Goal: Task Accomplishment & Management: Complete application form

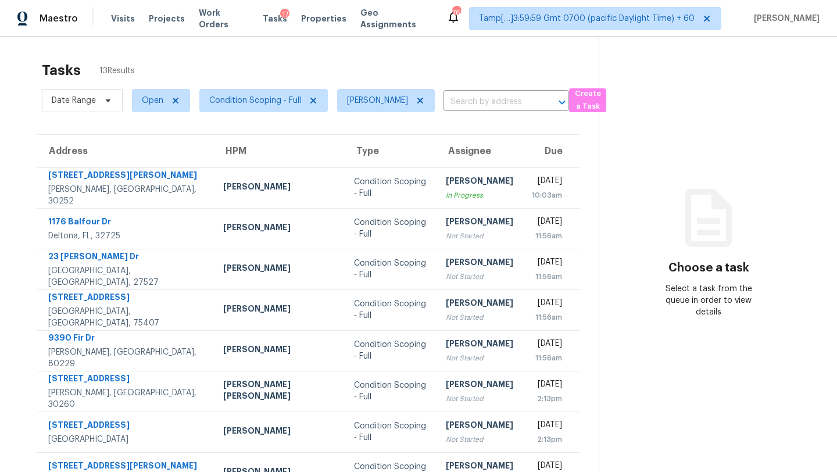
scroll to position [133, 0]
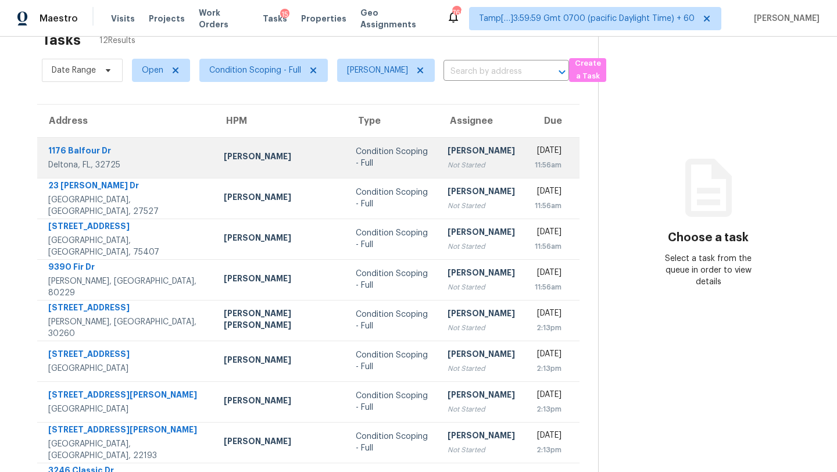
scroll to position [18, 0]
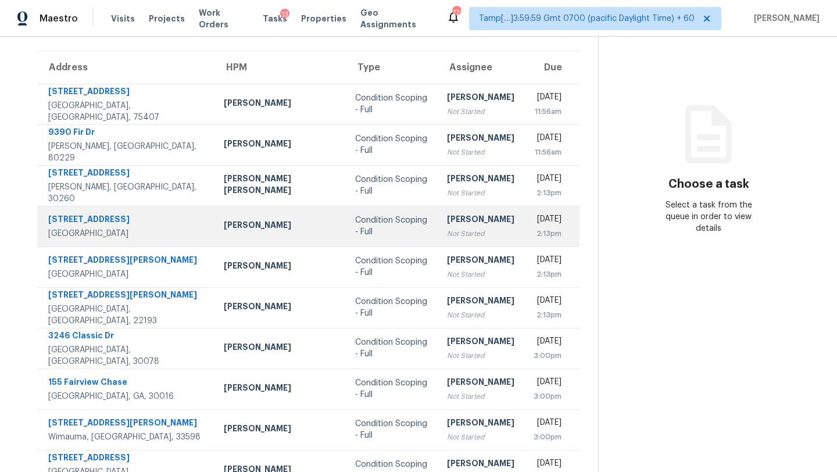
scroll to position [74, 0]
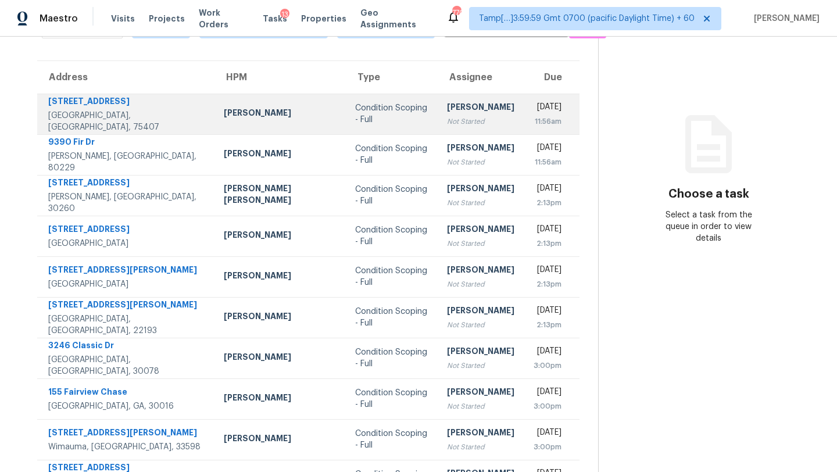
click at [438, 115] on td "Rajesh M Not Started" at bounding box center [481, 114] width 86 height 41
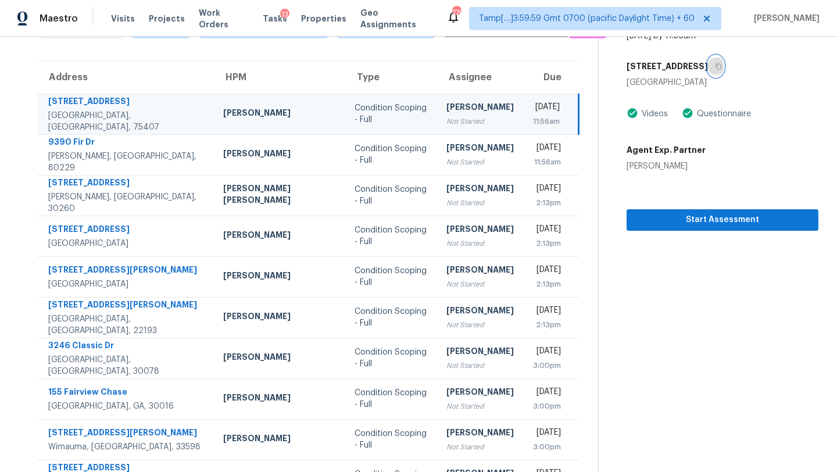
click at [715, 69] on icon "button" at bounding box center [718, 66] width 7 height 7
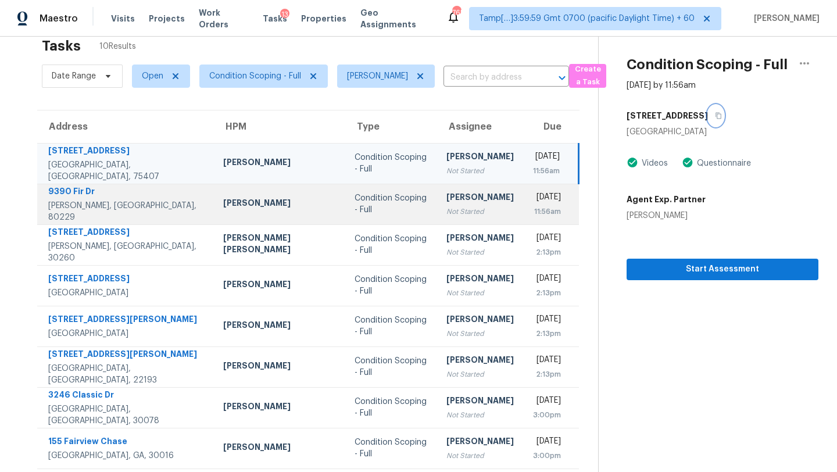
scroll to position [16, 0]
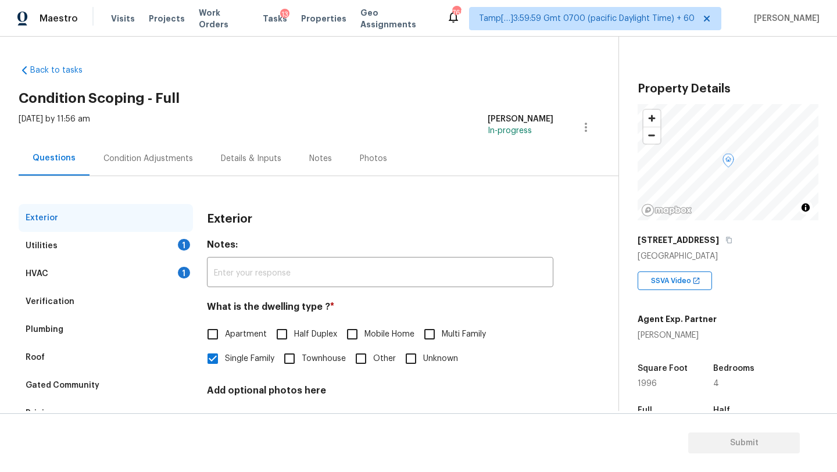
scroll to position [88, 0]
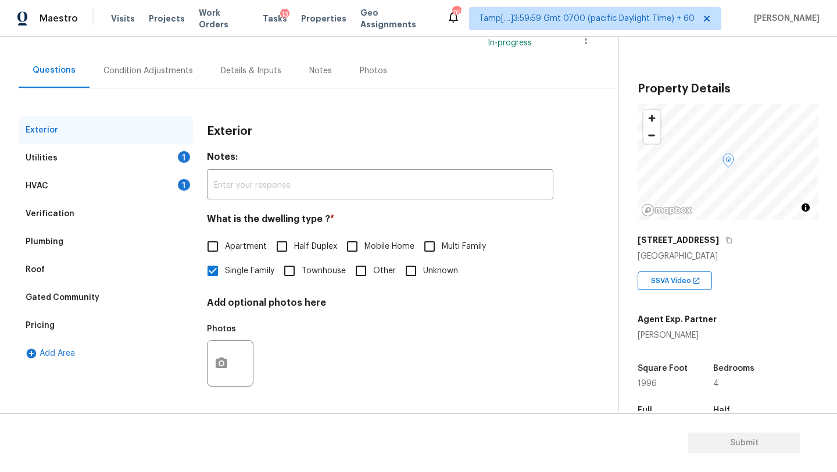
click at [142, 183] on div "HVAC 1" at bounding box center [106, 186] width 174 height 28
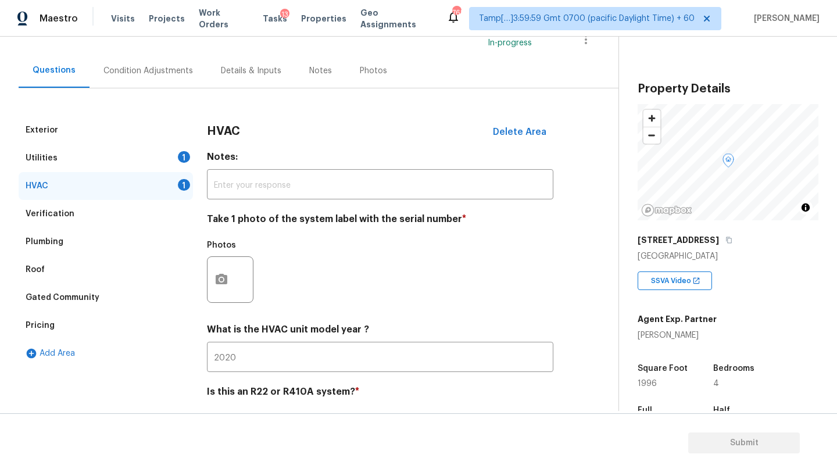
click at [192, 262] on div "Roof" at bounding box center [106, 270] width 174 height 28
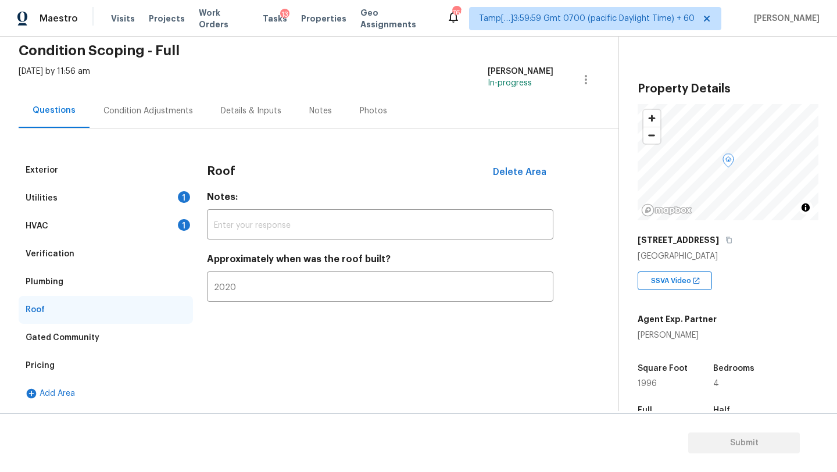
scroll to position [48, 0]
click at [212, 271] on div "Approximately when was the roof built? 2020 ​" at bounding box center [380, 278] width 347 height 48
click at [144, 227] on div "HVAC 1" at bounding box center [106, 226] width 174 height 28
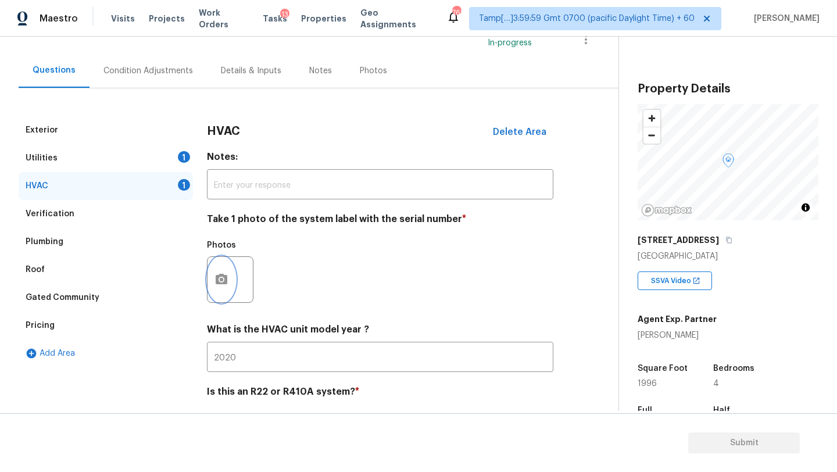
click at [221, 273] on icon "button" at bounding box center [222, 280] width 14 height 14
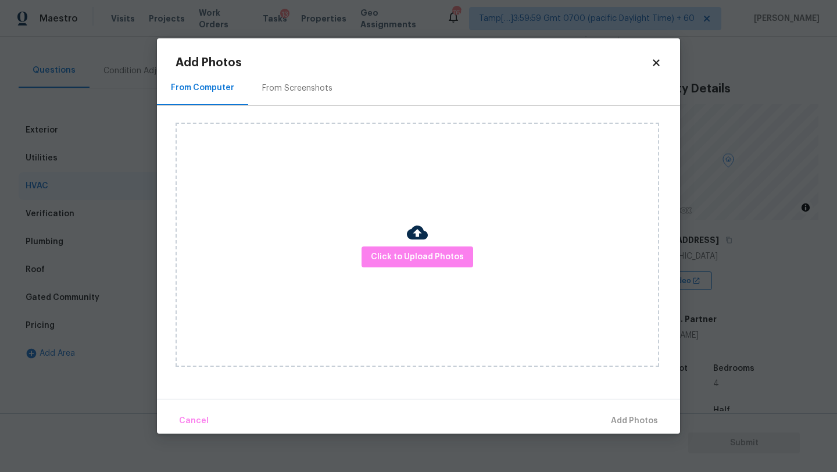
click at [278, 93] on div "From Screenshots" at bounding box center [297, 89] width 70 height 12
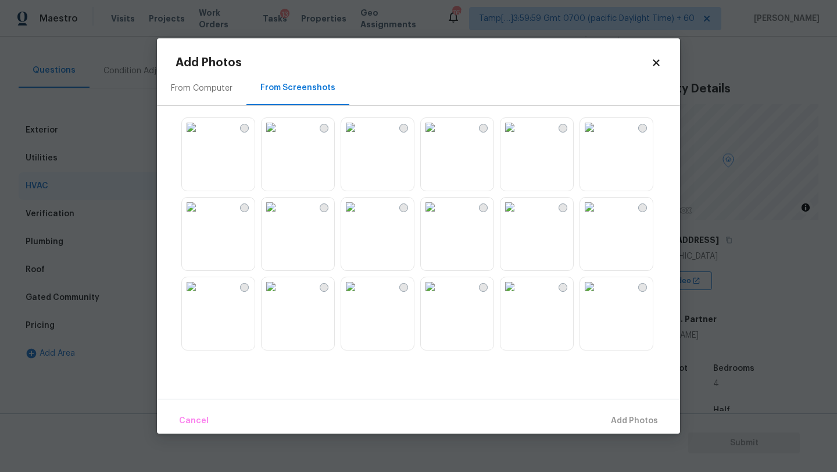
click at [360, 137] on img at bounding box center [350, 127] width 19 height 19
click at [640, 417] on span "Add 1 Photo(s)" at bounding box center [630, 421] width 58 height 15
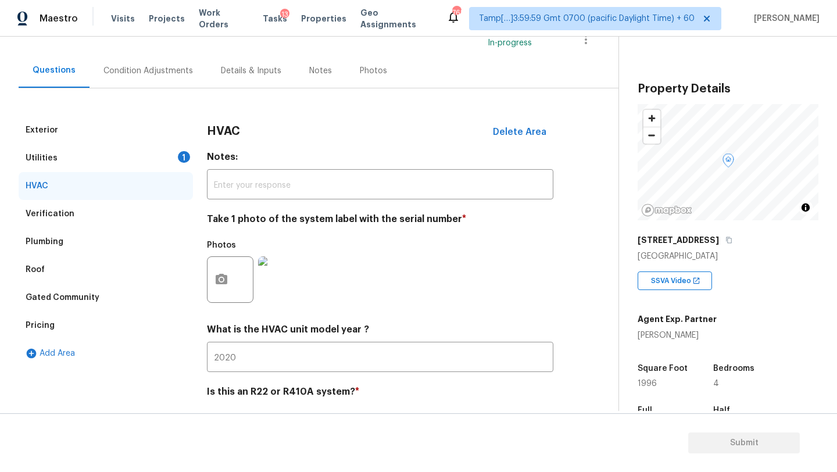
click at [131, 160] on div "Utilities 1" at bounding box center [106, 158] width 174 height 28
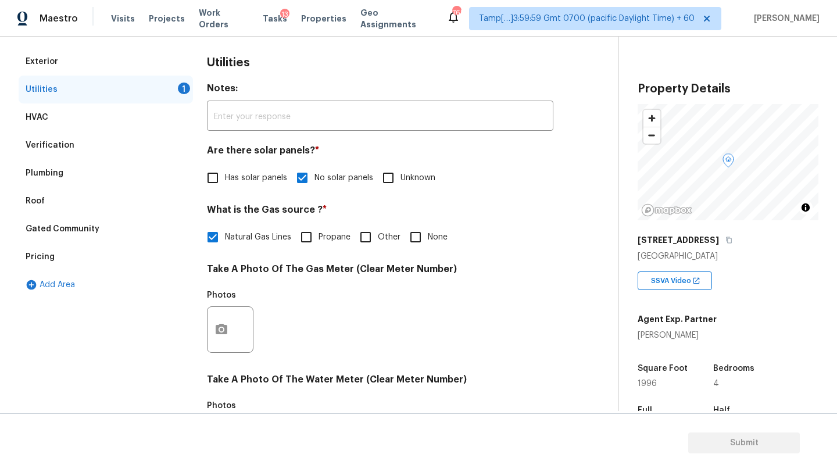
scroll to position [270, 0]
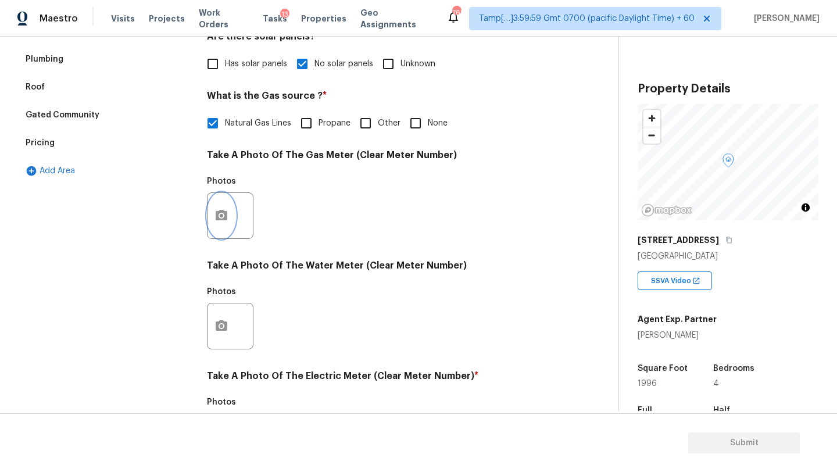
click at [220, 227] on button "button" at bounding box center [222, 215] width 28 height 45
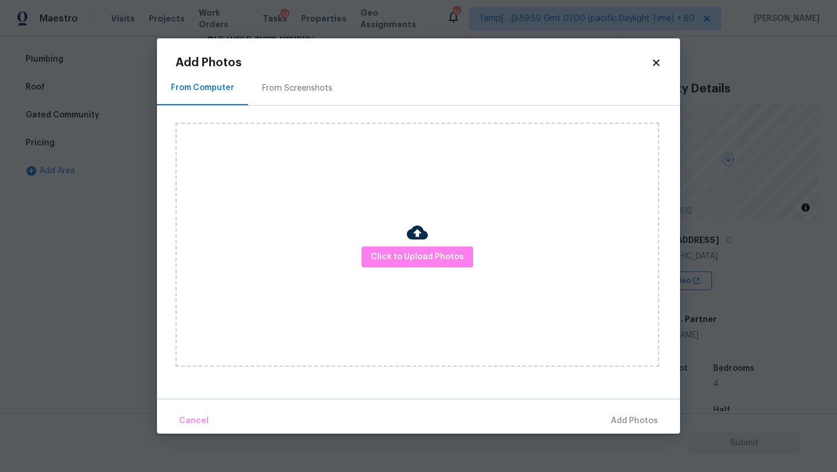
click at [277, 77] on div "From Screenshots" at bounding box center [297, 88] width 98 height 34
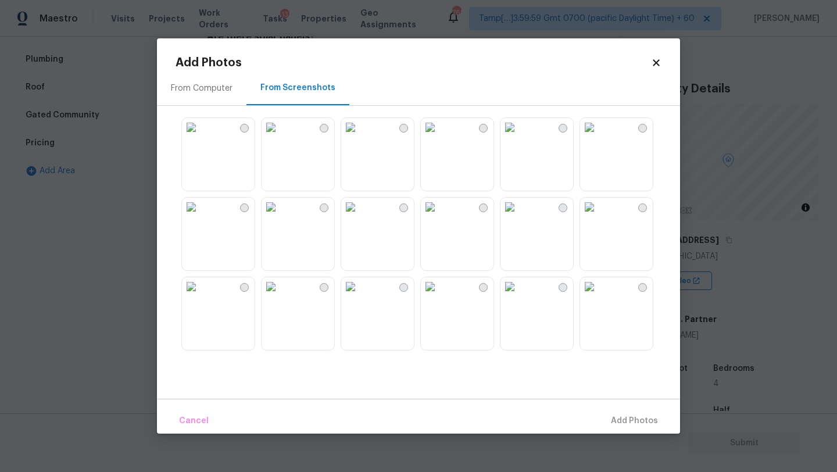
click at [360, 216] on img at bounding box center [350, 207] width 19 height 19
click at [360, 137] on img at bounding box center [350, 127] width 19 height 19
click at [626, 423] on span "Add 1 Photo(s)" at bounding box center [630, 421] width 58 height 15
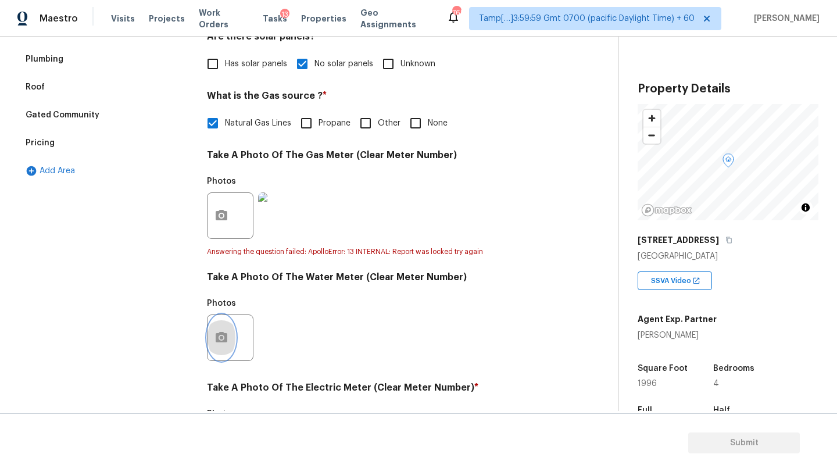
click at [227, 329] on button "button" at bounding box center [222, 337] width 28 height 45
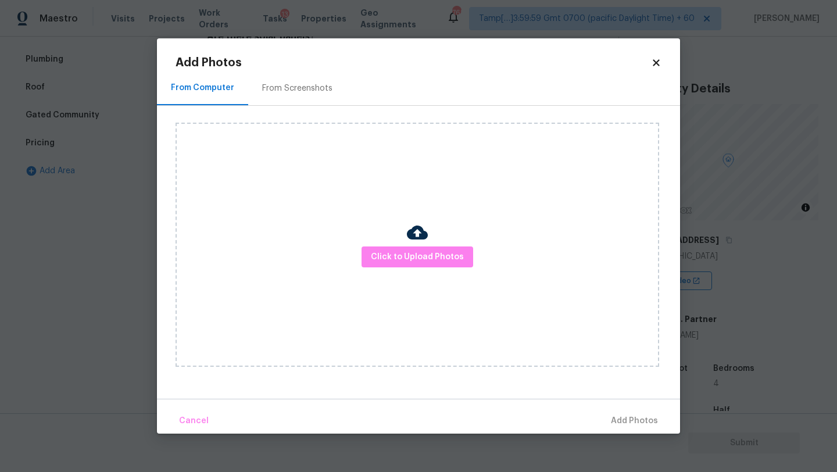
click at [295, 87] on div "From Screenshots" at bounding box center [297, 89] width 70 height 12
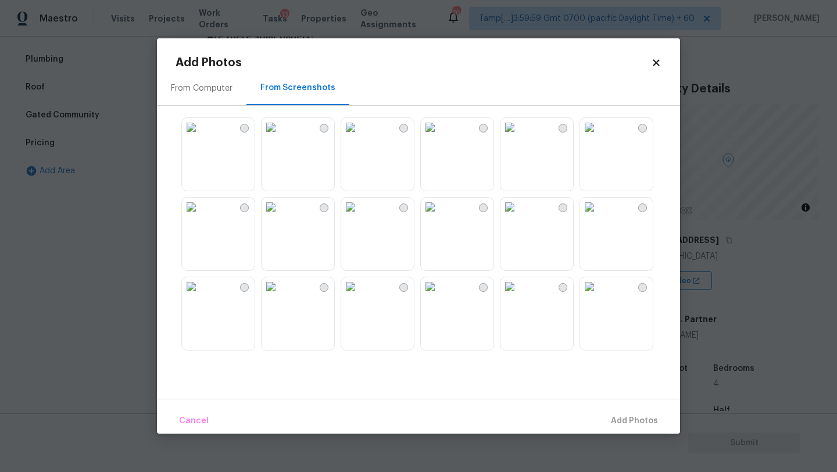
click at [360, 137] on img at bounding box center [350, 127] width 19 height 19
click at [625, 431] on button "Add 1 Photo(s)" at bounding box center [629, 421] width 67 height 25
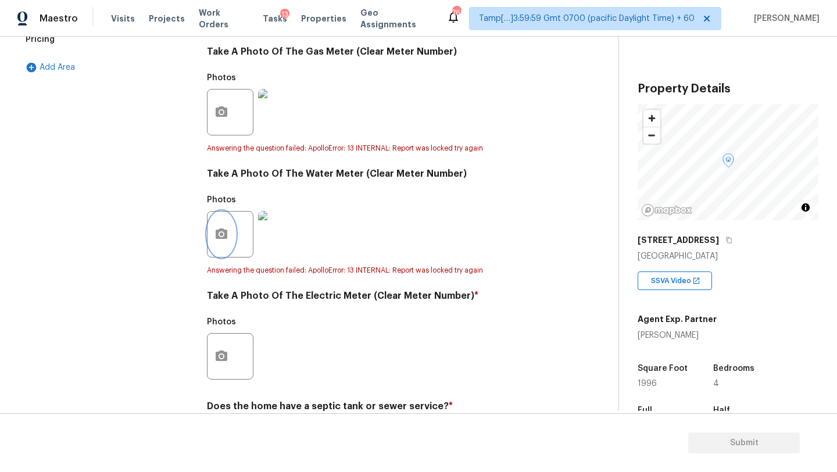
scroll to position [426, 0]
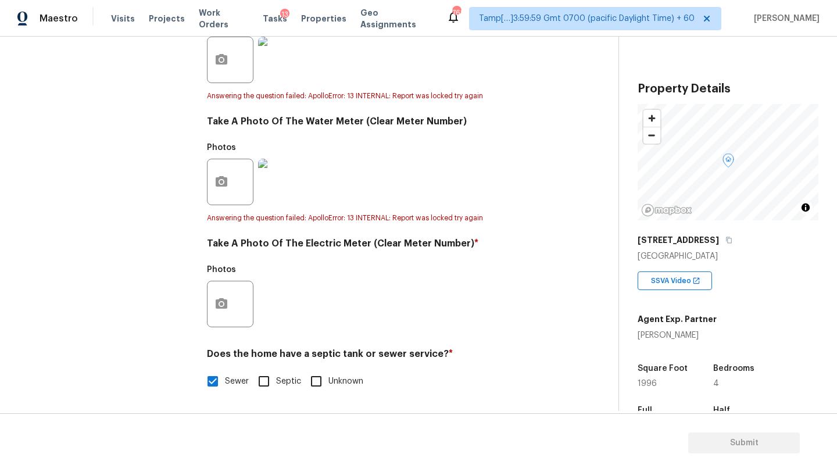
click at [235, 311] on div at bounding box center [230, 304] width 47 height 47
click at [209, 308] on button "button" at bounding box center [222, 303] width 28 height 45
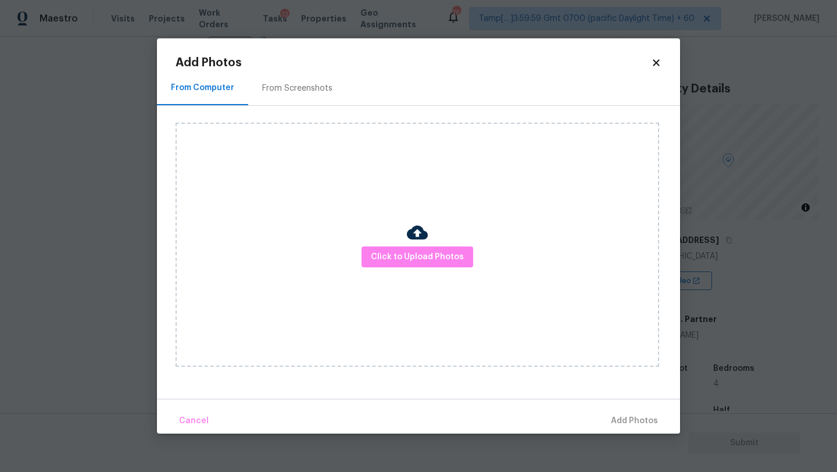
click at [305, 83] on div "From Screenshots" at bounding box center [297, 89] width 70 height 12
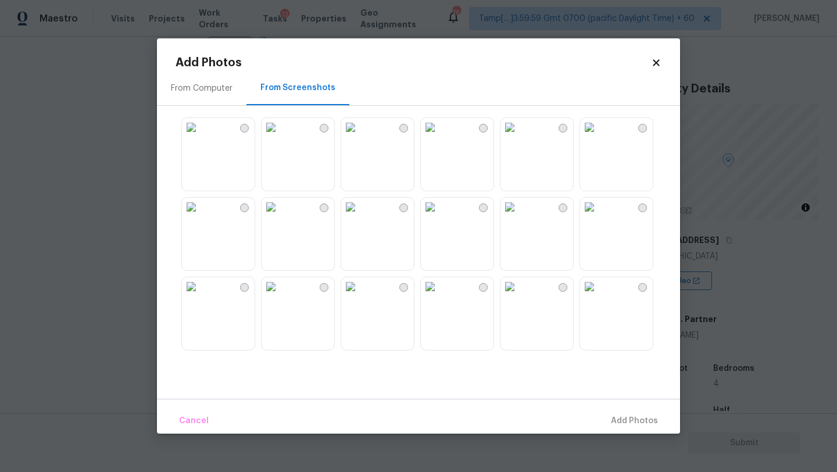
click at [352, 137] on img at bounding box center [350, 127] width 19 height 19
click at [630, 412] on button "Add 1 Photo(s)" at bounding box center [629, 421] width 67 height 25
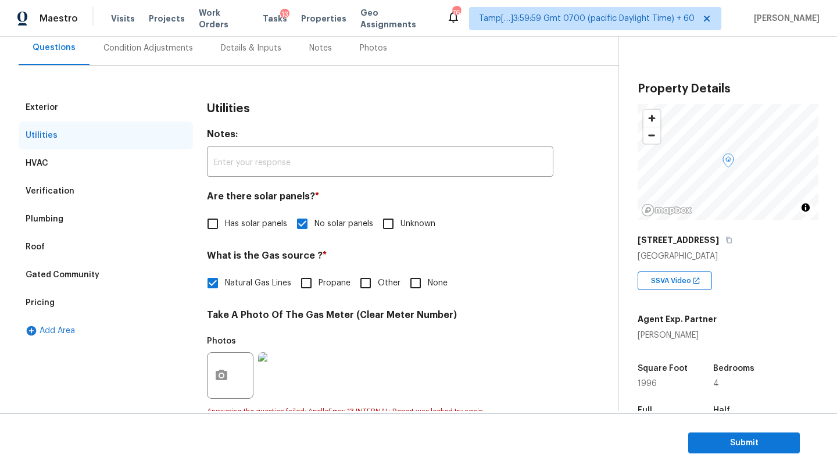
scroll to position [0, 0]
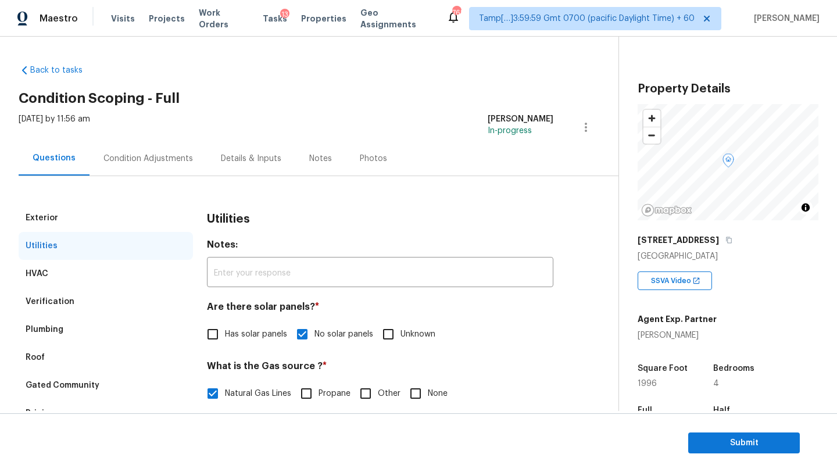
click at [155, 160] on div "Condition Adjustments" at bounding box center [149, 159] width 90 height 12
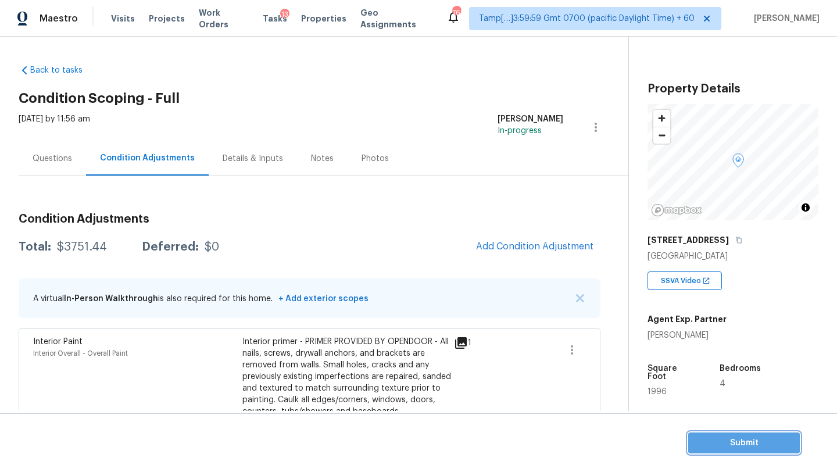
click at [708, 444] on span "Submit" at bounding box center [744, 443] width 93 height 15
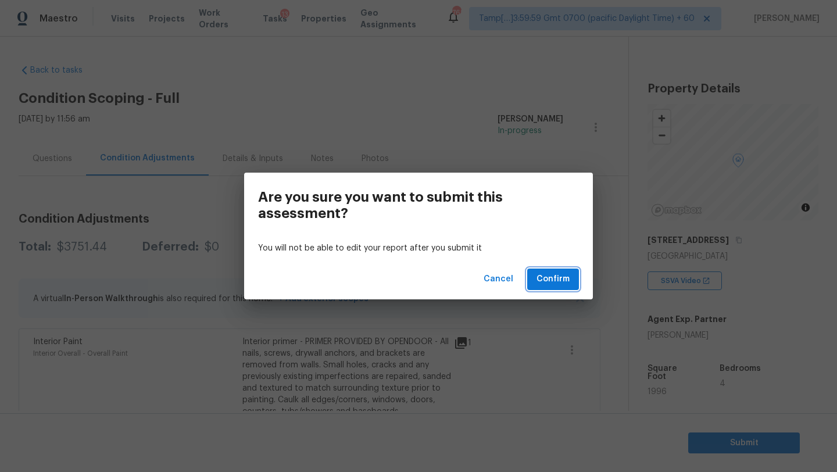
click at [559, 283] on span "Confirm" at bounding box center [553, 279] width 33 height 15
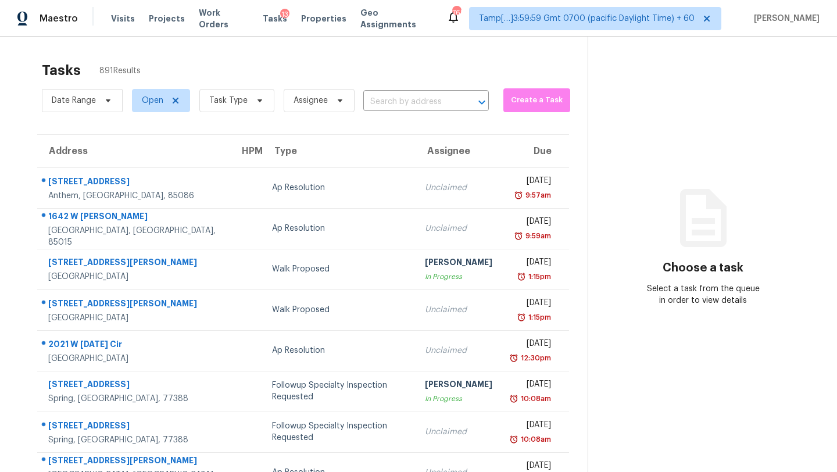
click at [394, 115] on div "Date Range Open Task Type Assignee ​" at bounding box center [265, 100] width 447 height 30
click at [426, 90] on div "Date Range Open Task Type Assignee ​" at bounding box center [265, 100] width 447 height 30
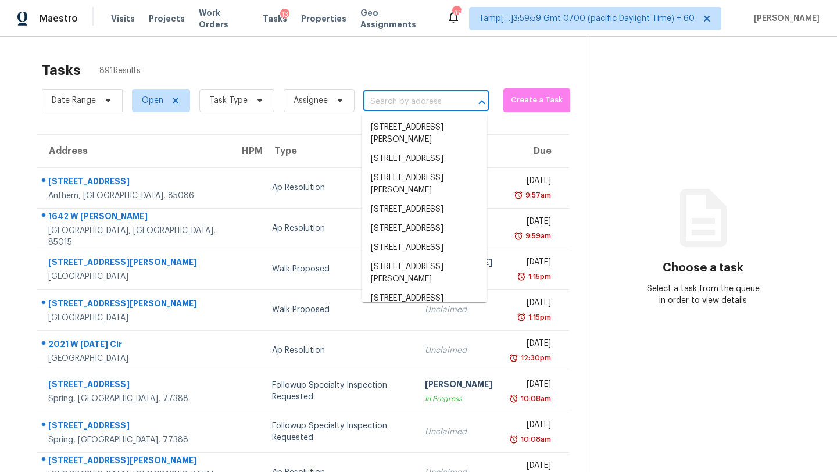
click at [426, 102] on input "text" at bounding box center [409, 102] width 93 height 18
paste input "9390 Fir Dr, Thornton, CO 80229"
type input "9390 Fir Dr, Thornton, CO 80229"
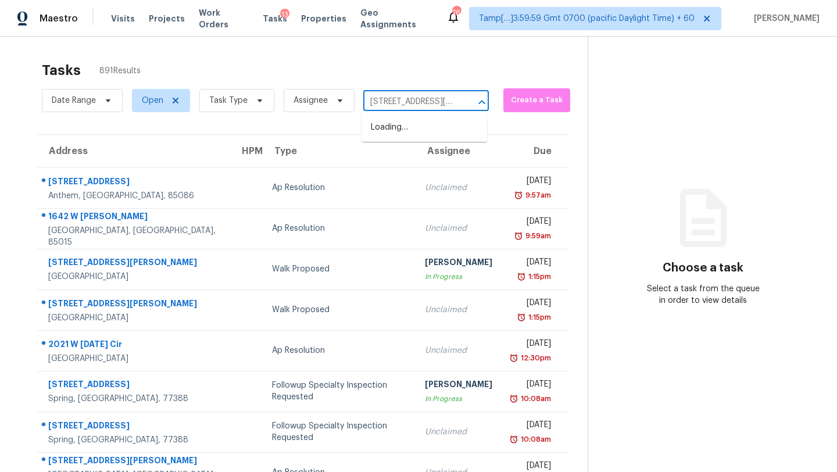
scroll to position [0, 40]
click at [432, 136] on li "9390 Fir Dr, Thornton, CO 80229" at bounding box center [425, 133] width 126 height 31
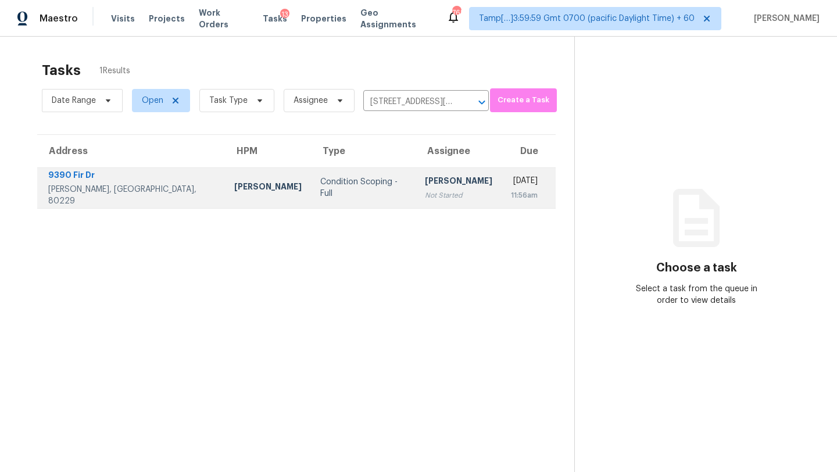
click at [433, 185] on td "Rajesh M Not Started" at bounding box center [459, 187] width 86 height 41
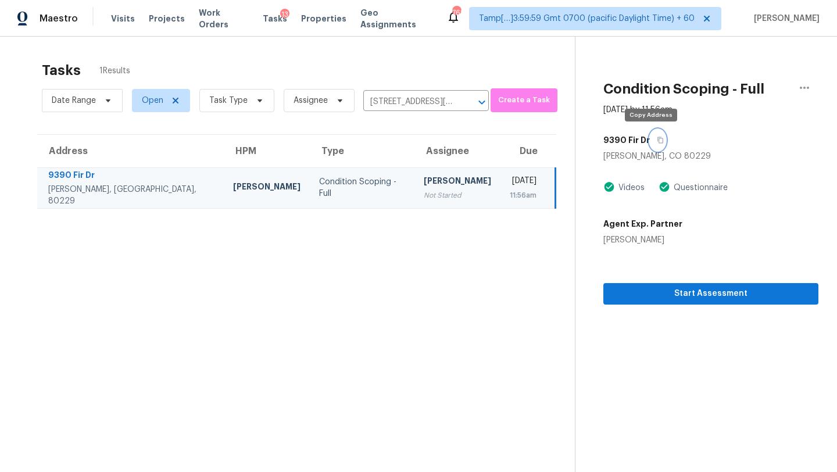
click at [657, 140] on button "button" at bounding box center [658, 140] width 16 height 21
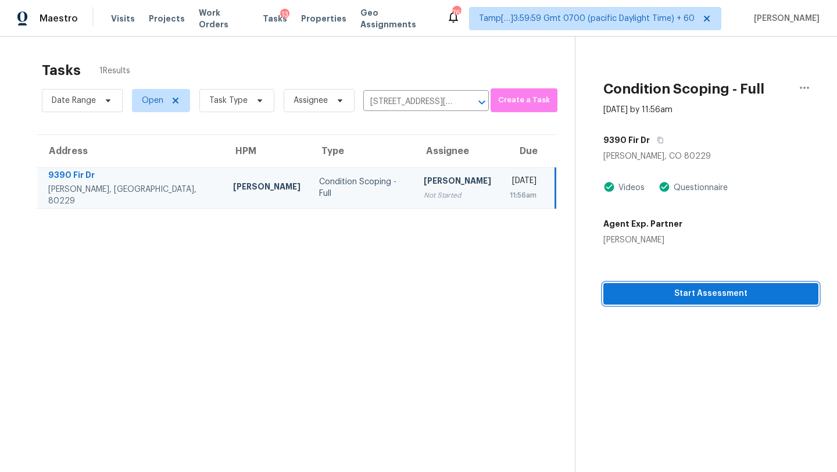
drag, startPoint x: 665, startPoint y: 297, endPoint x: 665, endPoint y: 263, distance: 33.1
click at [665, 297] on span "Start Assessment" at bounding box center [711, 294] width 197 height 15
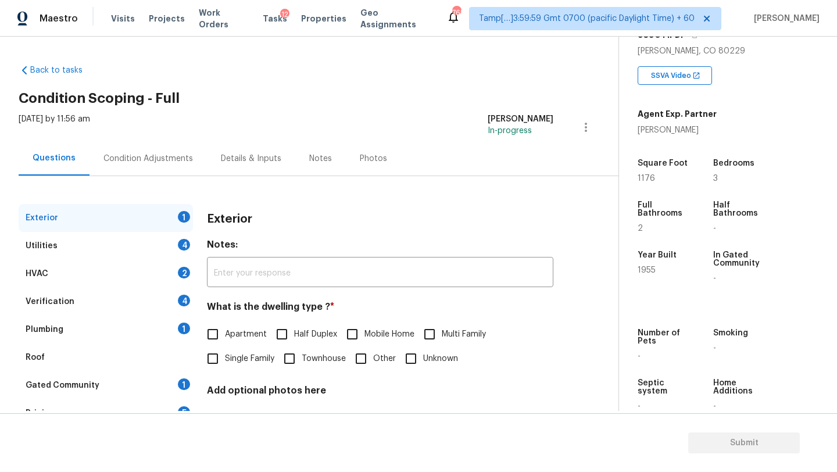
scroll to position [228, 0]
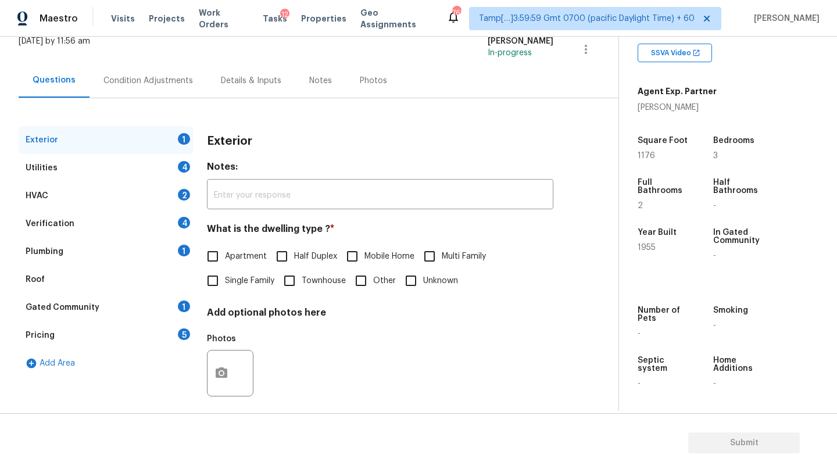
click at [108, 297] on div "Gated Community 1" at bounding box center [106, 308] width 174 height 28
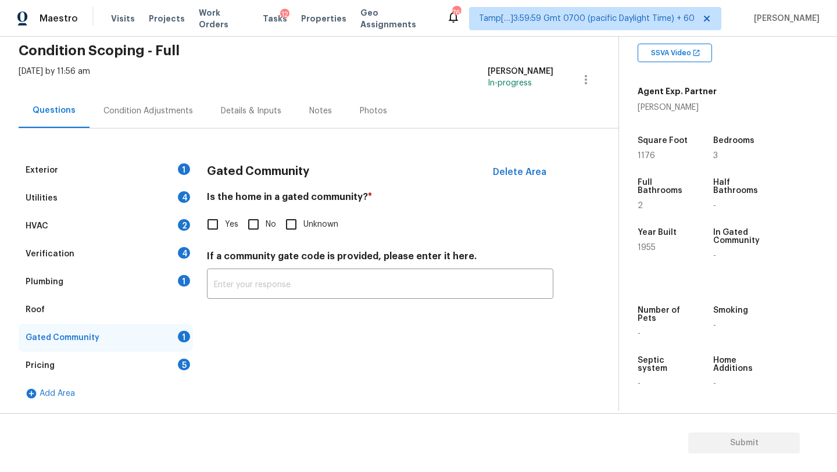
scroll to position [48, 0]
click at [264, 230] on input "No" at bounding box center [253, 224] width 24 height 24
checkbox input "true"
click at [97, 306] on div "Roof" at bounding box center [106, 310] width 174 height 28
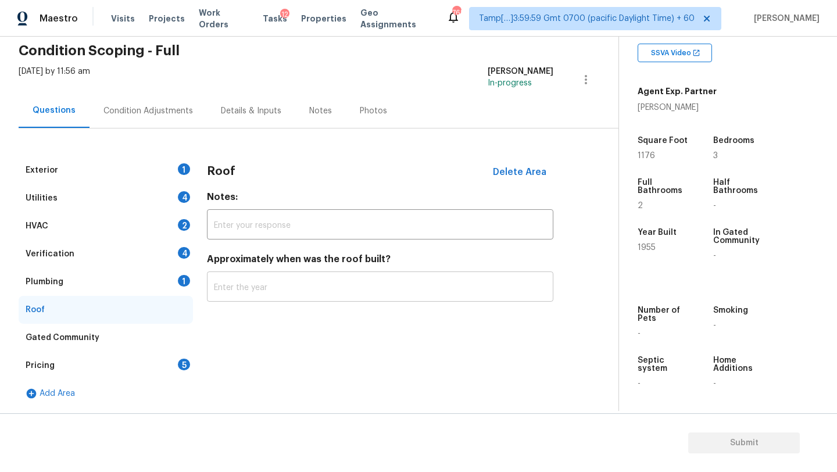
click at [259, 284] on input "text" at bounding box center [380, 287] width 347 height 27
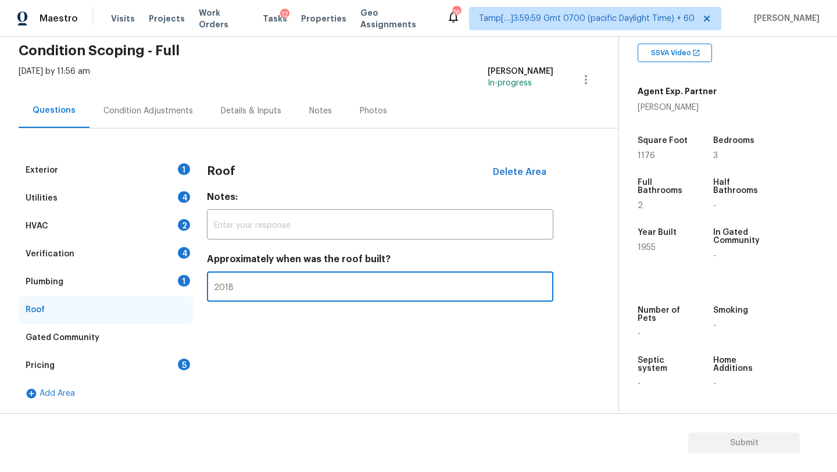
type input "2018"
click at [128, 281] on div "Plumbing 1" at bounding box center [106, 282] width 174 height 28
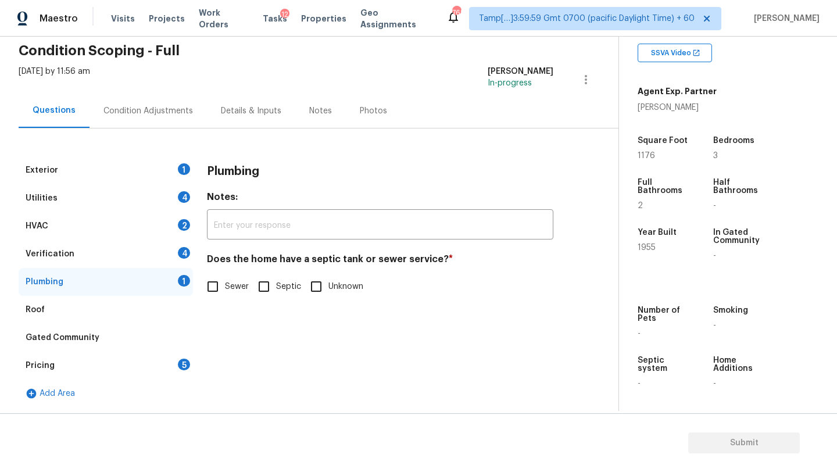
click at [207, 281] on input "Sewer" at bounding box center [213, 286] width 24 height 24
checkbox input "true"
click at [145, 258] on div "Verification 4" at bounding box center [106, 254] width 174 height 28
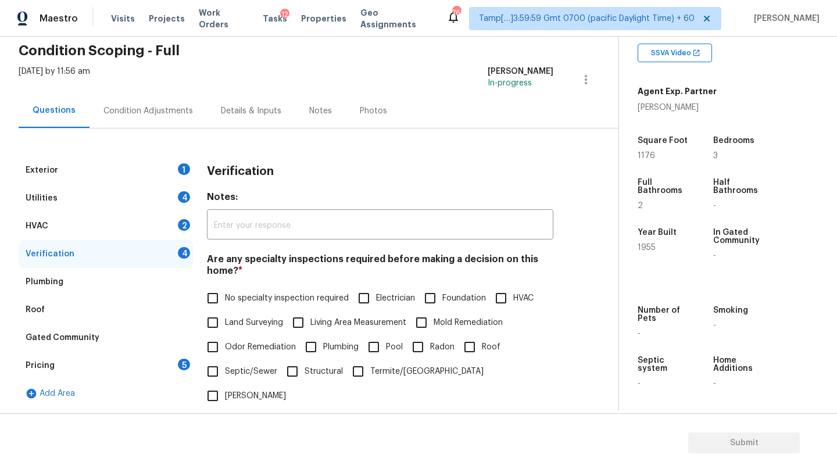
click at [217, 293] on input "No specialty inspection required" at bounding box center [213, 298] width 24 height 24
checkbox input "true"
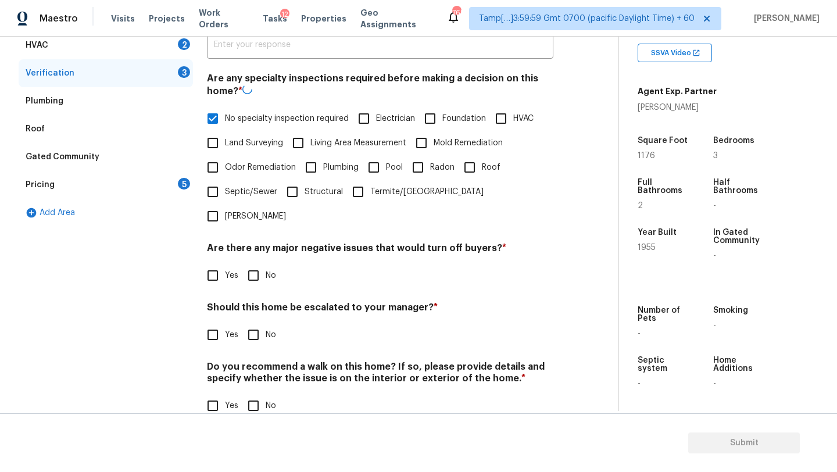
scroll to position [227, 0]
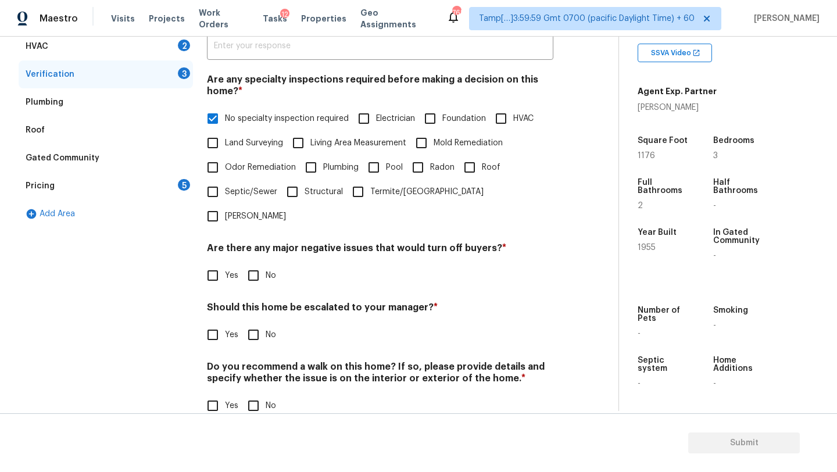
click at [252, 263] on input "No" at bounding box center [253, 275] width 24 height 24
checkbox input "true"
click at [252, 324] on input "No" at bounding box center [253, 336] width 24 height 24
checkbox input "true"
click at [252, 397] on div "Verification Notes: ​ Are any specialty inspections required before making a de…" at bounding box center [380, 205] width 347 height 457
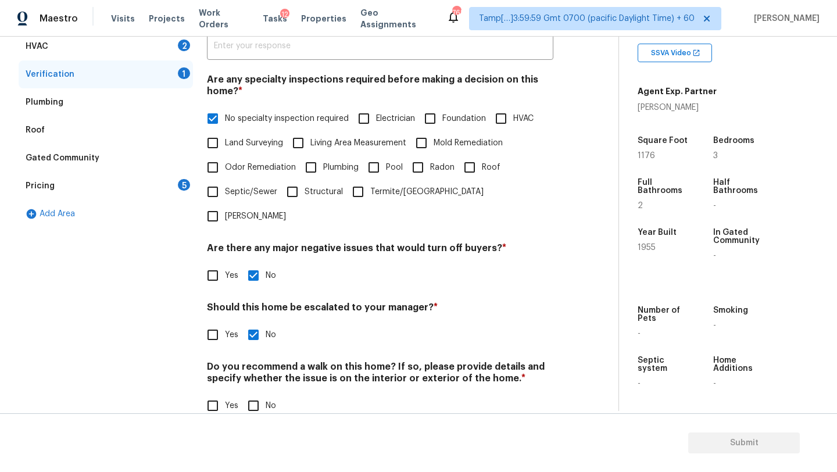
click at [255, 394] on input "No" at bounding box center [253, 406] width 24 height 24
checkbox input "true"
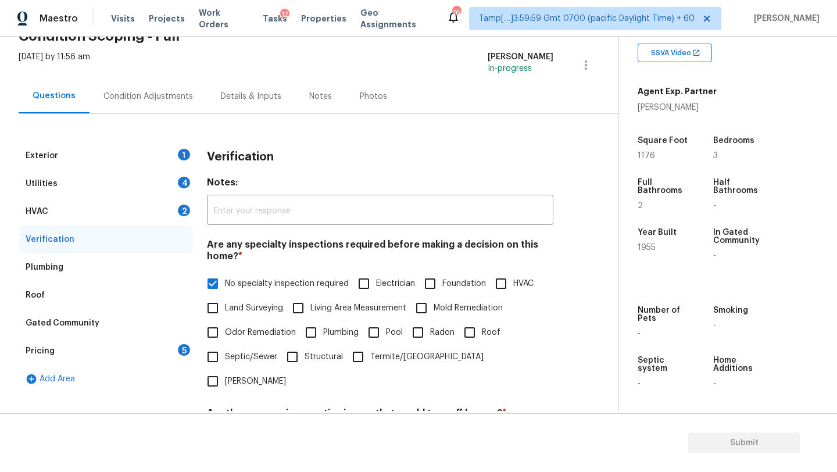
click at [85, 202] on div "HVAC 2" at bounding box center [106, 212] width 174 height 28
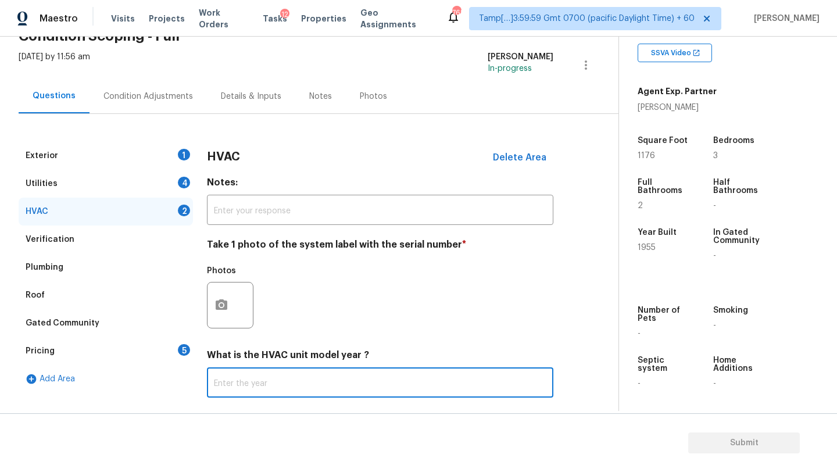
click at [254, 389] on input "text" at bounding box center [380, 383] width 347 height 27
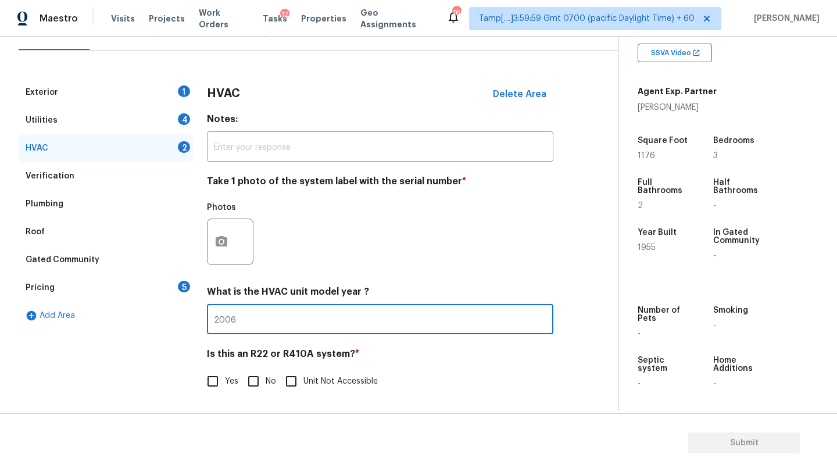
type input "2006"
click at [252, 386] on input "No" at bounding box center [253, 381] width 24 height 24
checkbox input "true"
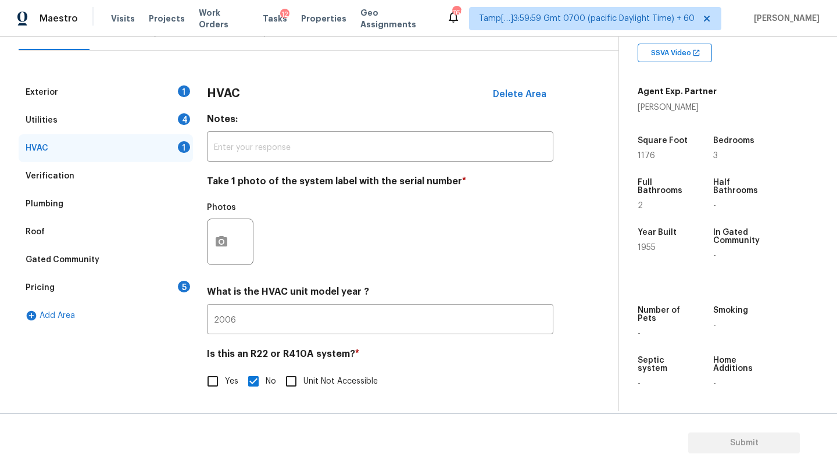
click at [77, 125] on div "Utilities 4" at bounding box center [106, 120] width 174 height 28
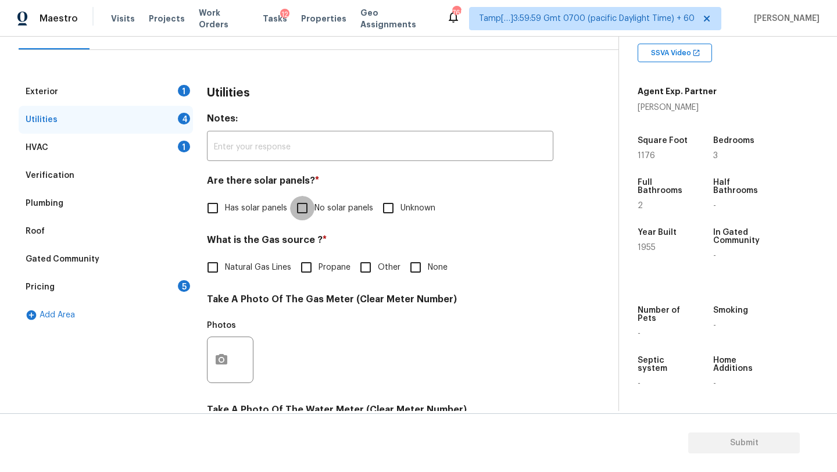
click at [309, 210] on input "No solar panels" at bounding box center [302, 208] width 24 height 24
checkbox input "true"
click at [263, 271] on span "Natural Gas Lines" at bounding box center [258, 268] width 66 height 12
click at [225, 271] on input "Natural Gas Lines" at bounding box center [213, 267] width 24 height 24
checkbox input "true"
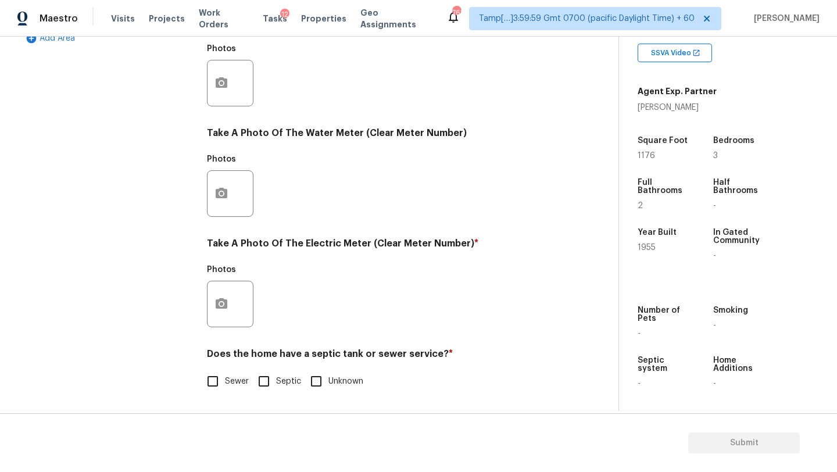
click at [223, 386] on input "Sewer" at bounding box center [213, 381] width 24 height 24
checkbox input "true"
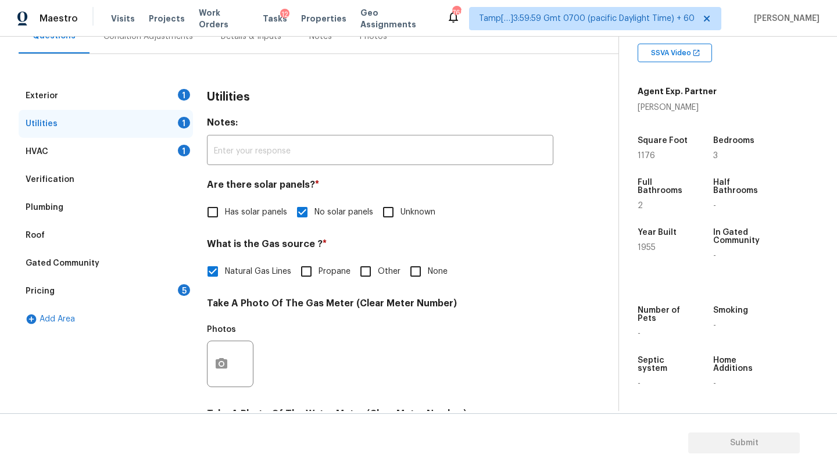
click at [116, 99] on div "Exterior 1" at bounding box center [106, 96] width 174 height 28
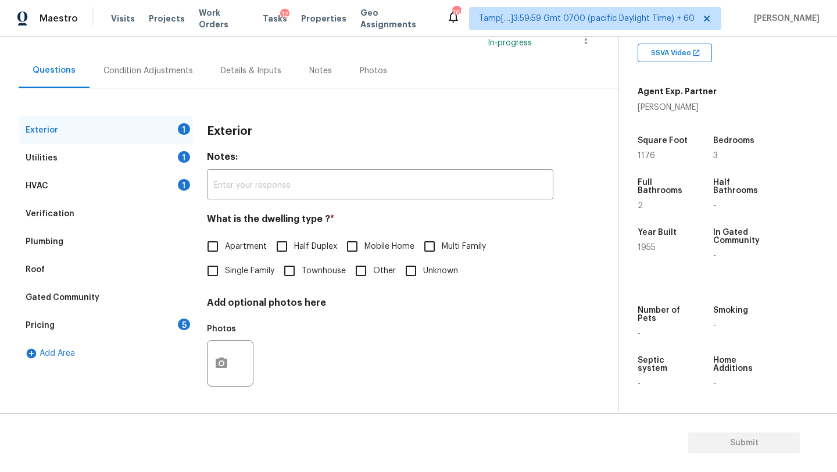
scroll to position [88, 0]
click at [237, 255] on label "Apartment" at bounding box center [234, 246] width 66 height 24
click at [225, 255] on input "Apartment" at bounding box center [213, 246] width 24 height 24
checkbox input "true"
click at [236, 281] on label "Single Family" at bounding box center [238, 271] width 74 height 24
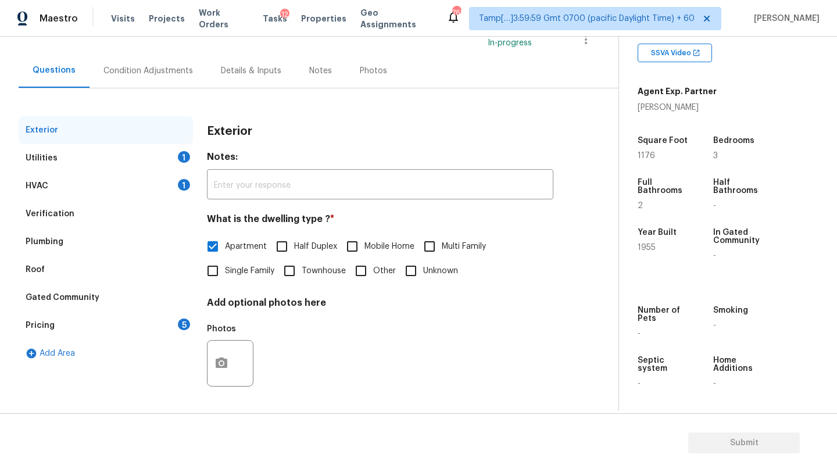
click at [225, 281] on input "Single Family" at bounding box center [213, 271] width 24 height 24
checkbox input "true"
checkbox input "false"
click at [170, 322] on div "Pricing 5" at bounding box center [106, 326] width 174 height 28
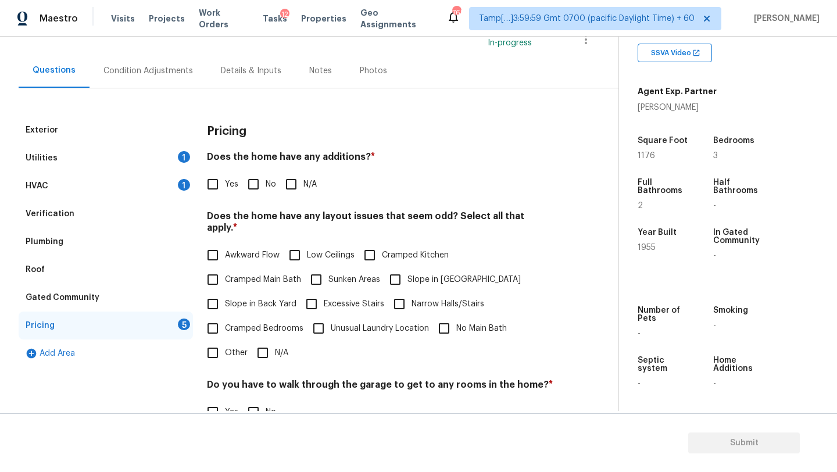
click at [258, 197] on div "Pricing Does the home have any additions? * Yes No N/A Does the home have any l…" at bounding box center [380, 336] width 347 height 441
click at [252, 179] on input "No" at bounding box center [253, 184] width 24 height 24
checkbox input "true"
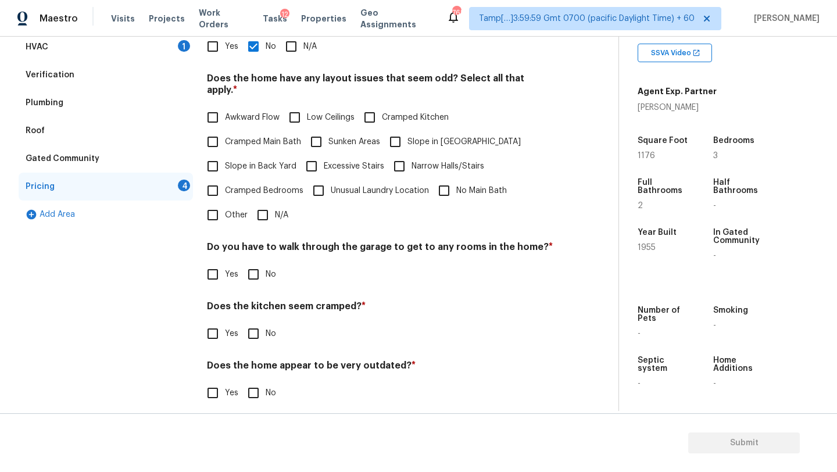
scroll to position [226, 0]
click at [265, 215] on input "N/A" at bounding box center [263, 215] width 24 height 24
checkbox input "true"
click at [265, 263] on label "No" at bounding box center [258, 275] width 35 height 24
click at [265, 263] on input "No" at bounding box center [253, 275] width 24 height 24
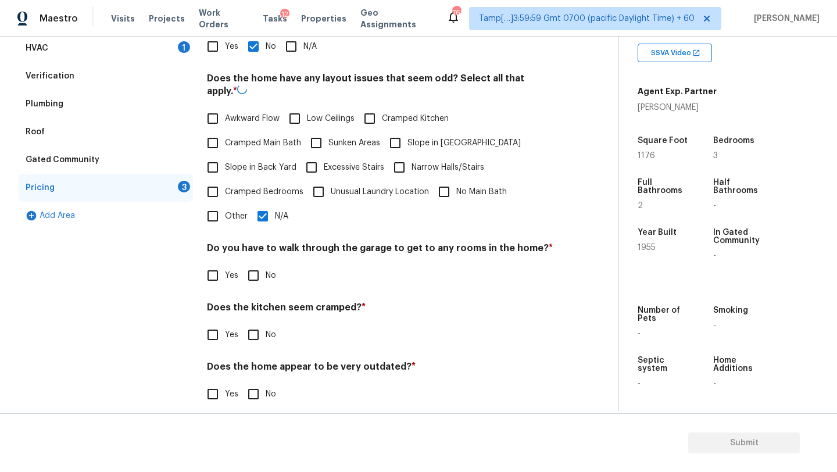
checkbox input "true"
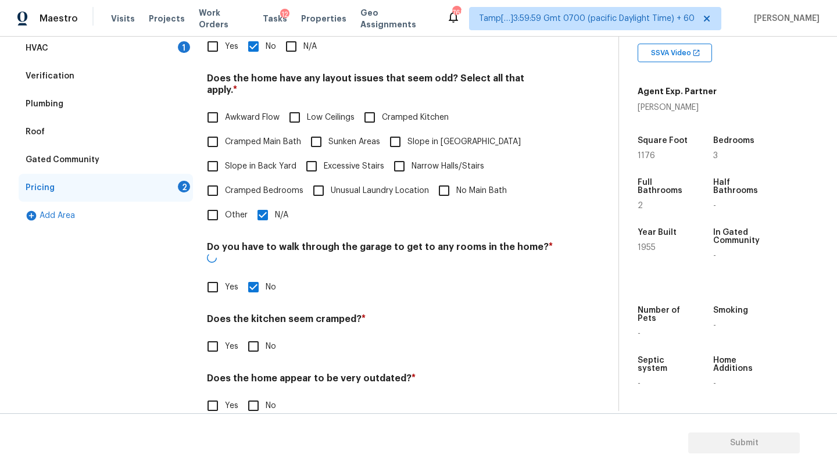
click at [264, 334] on input "No" at bounding box center [253, 346] width 24 height 24
checkbox input "true"
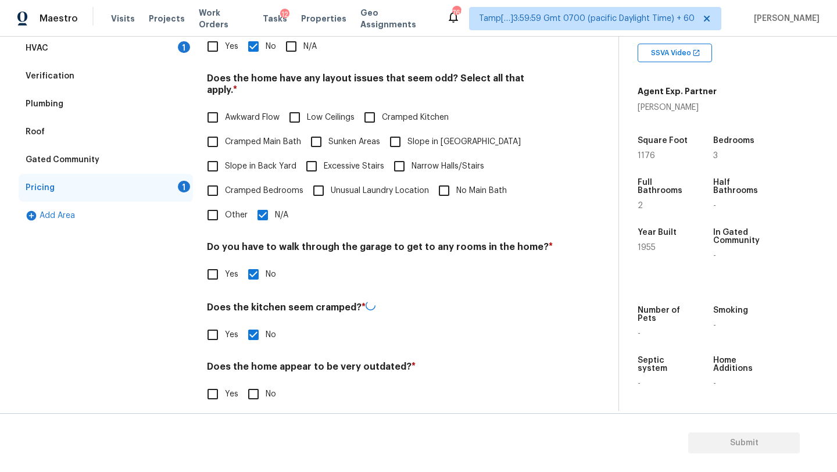
click at [257, 382] on input "No" at bounding box center [253, 394] width 24 height 24
checkbox input "true"
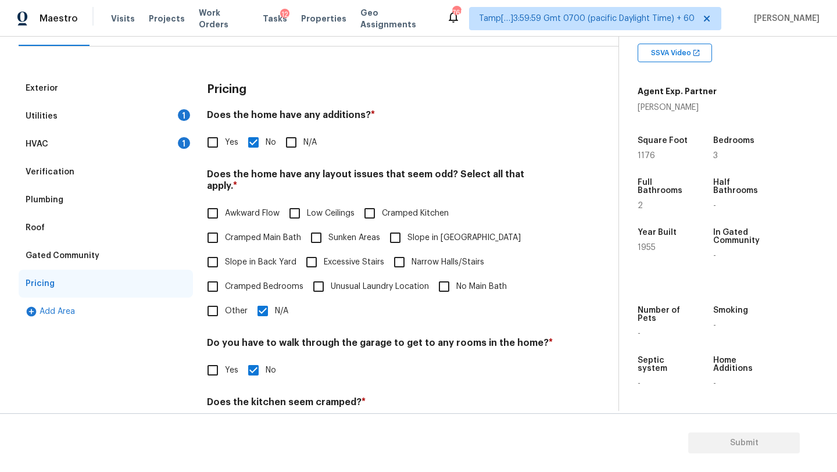
scroll to position [44, 0]
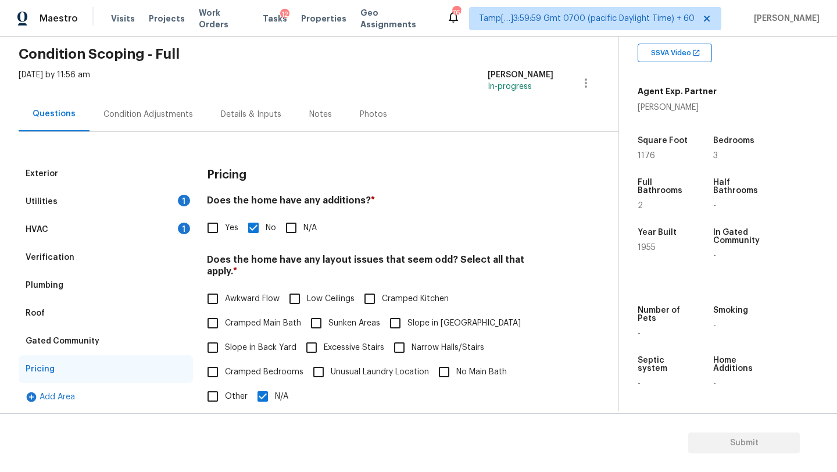
click at [171, 122] on div "Condition Adjustments" at bounding box center [148, 114] width 117 height 34
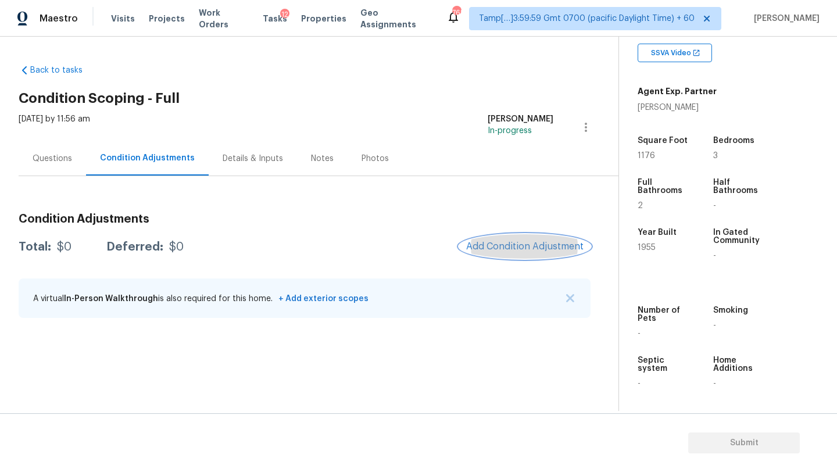
click at [532, 254] on button "Add Condition Adjustment" at bounding box center [524, 246] width 131 height 24
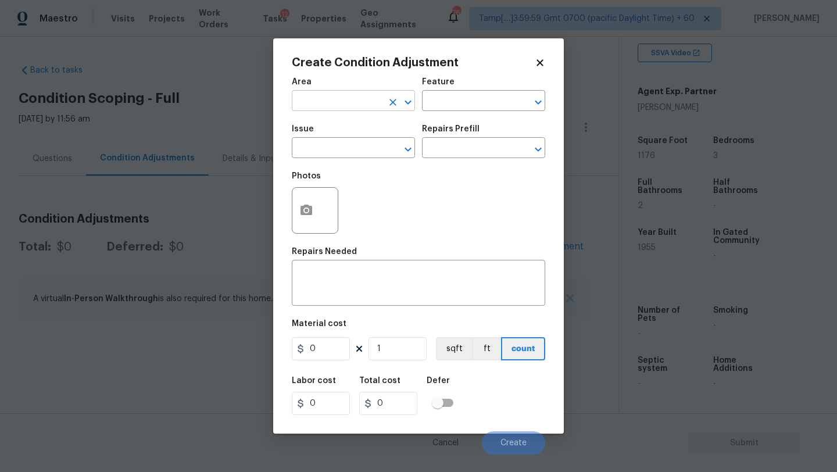
click at [345, 96] on input "text" at bounding box center [337, 102] width 91 height 18
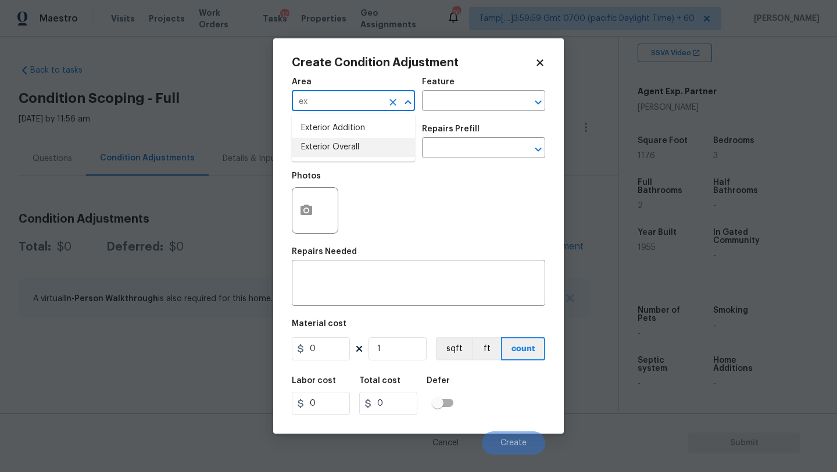
click at [356, 152] on li "Exterior Overall" at bounding box center [353, 147] width 123 height 19
type input "Exterior Overall"
click at [455, 112] on div "Area Exterior Overall ​ Feature ​" at bounding box center [419, 94] width 254 height 47
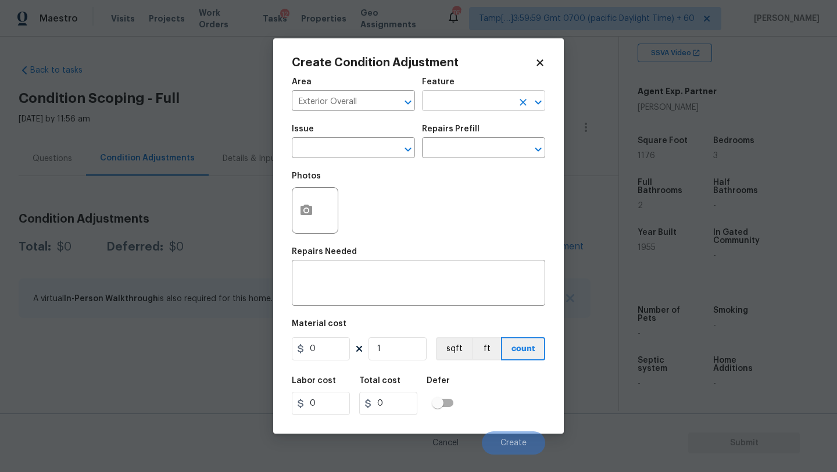
click at [457, 106] on input "text" at bounding box center [467, 102] width 91 height 18
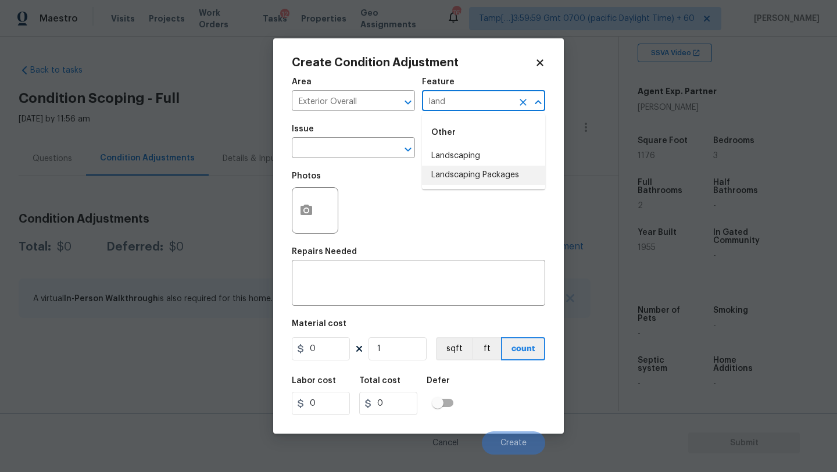
click at [459, 178] on li "Landscaping Packages" at bounding box center [483, 175] width 123 height 19
type input "Landscaping Packages"
click at [355, 161] on span "Issue ​" at bounding box center [353, 141] width 123 height 47
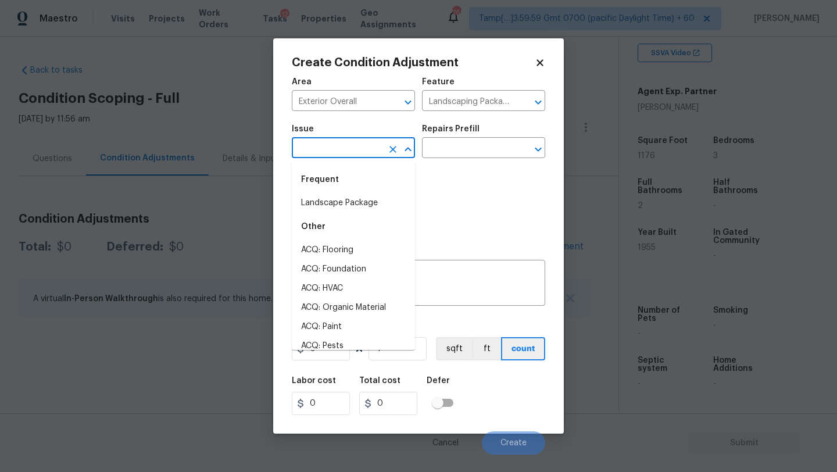
click at [355, 152] on input "text" at bounding box center [337, 149] width 91 height 18
click at [354, 200] on li "Landscape Package" at bounding box center [353, 203] width 123 height 19
type input "Landscape Package"
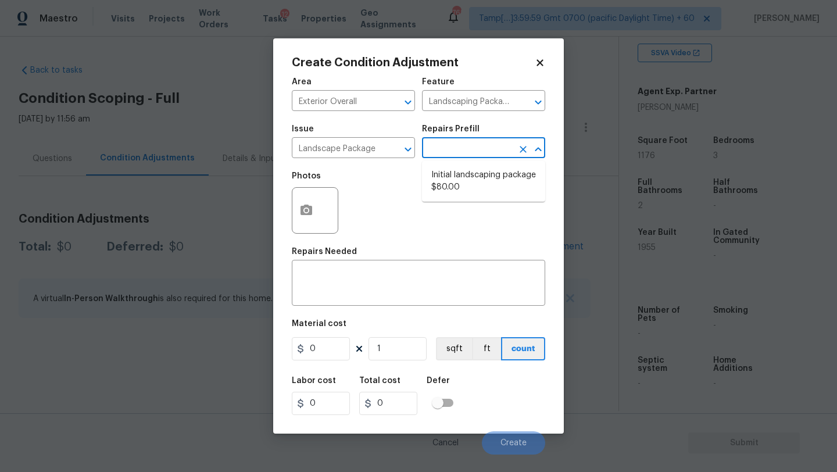
click at [469, 153] on input "text" at bounding box center [467, 149] width 91 height 18
click at [469, 175] on li "Initial landscaping package $80.00" at bounding box center [483, 181] width 123 height 31
type input "Home Readiness Packages"
type textarea "Mowing of grass up to 6" in height. Mow, edge along driveways & sidewalks, trim…"
type input "80"
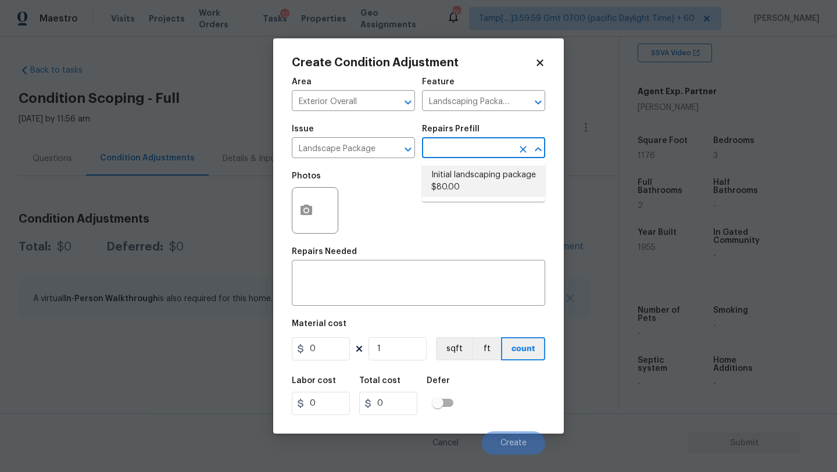
type input "80"
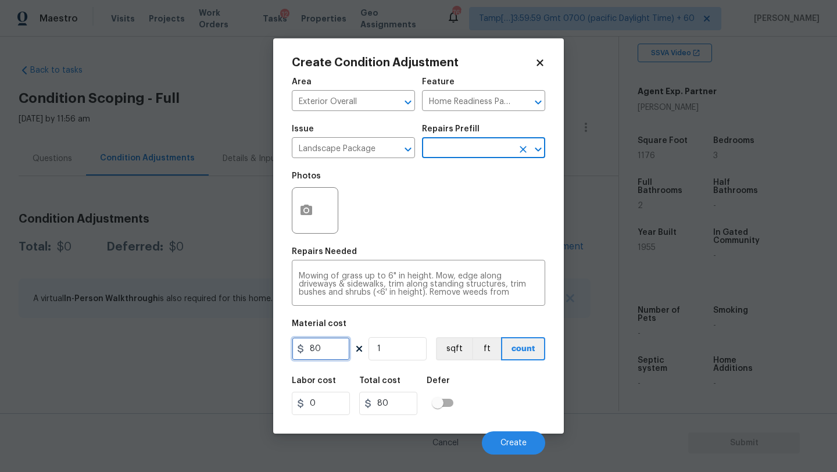
click at [323, 352] on input "80" at bounding box center [321, 348] width 58 height 23
type input "300"
click at [297, 238] on div "Photos" at bounding box center [316, 203] width 49 height 76
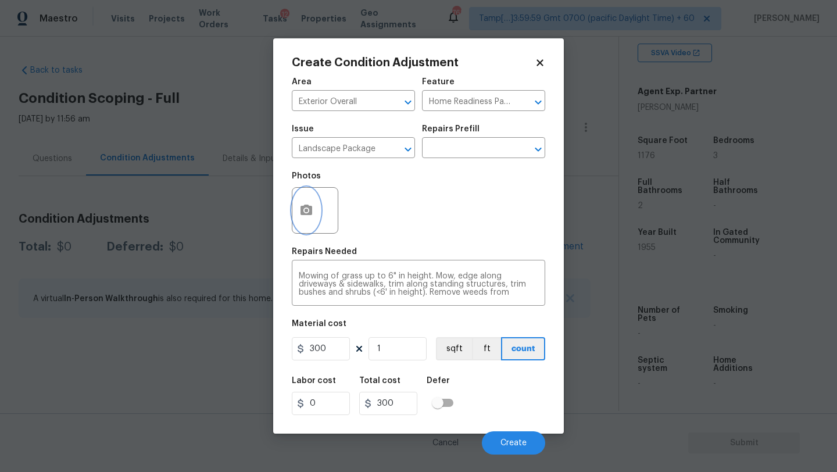
click at [304, 216] on icon "button" at bounding box center [306, 211] width 14 height 14
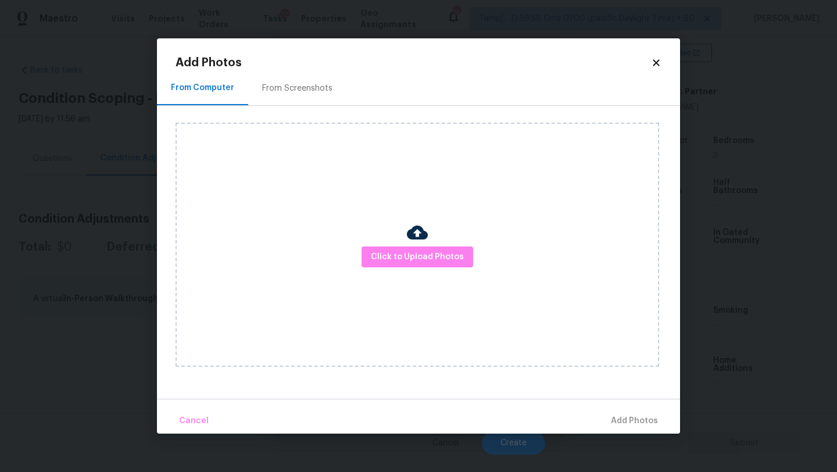
click at [303, 97] on div "From Screenshots" at bounding box center [297, 88] width 98 height 34
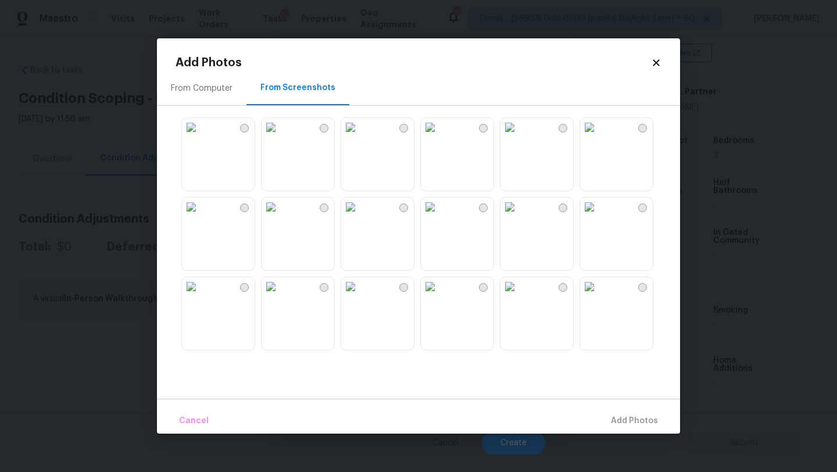
click at [201, 137] on img at bounding box center [191, 127] width 19 height 19
click at [201, 216] on img at bounding box center [191, 207] width 19 height 19
click at [599, 137] on img at bounding box center [589, 127] width 19 height 19
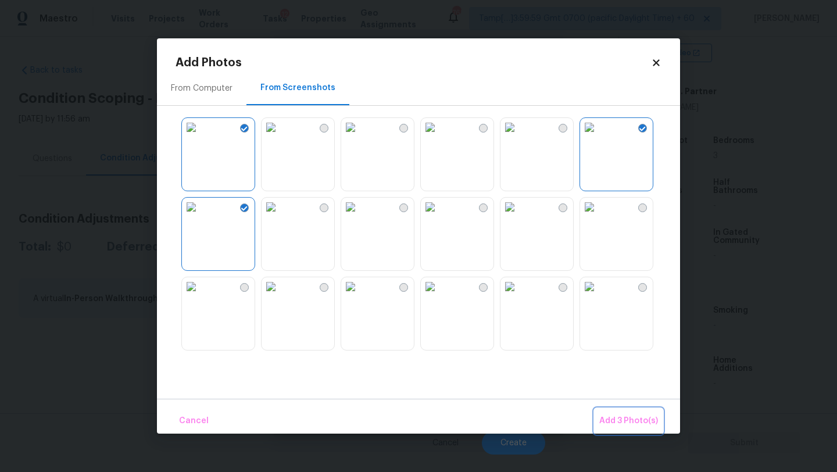
click at [609, 417] on span "Add 3 Photo(s)" at bounding box center [629, 421] width 59 height 15
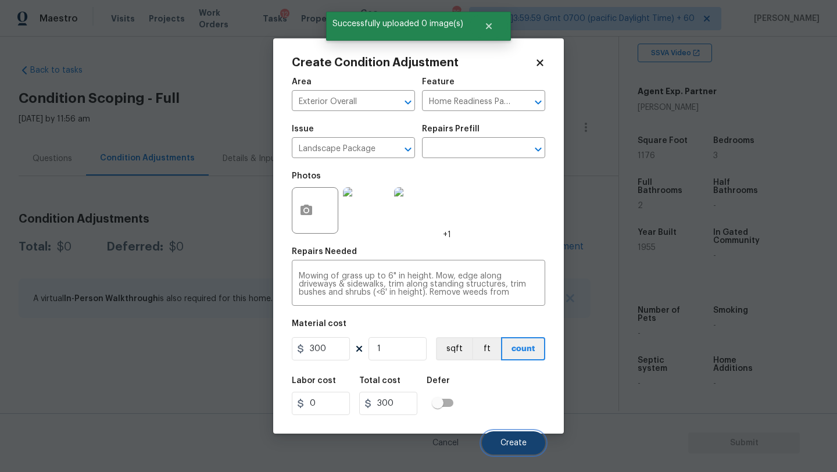
click at [509, 438] on button "Create" at bounding box center [513, 443] width 63 height 23
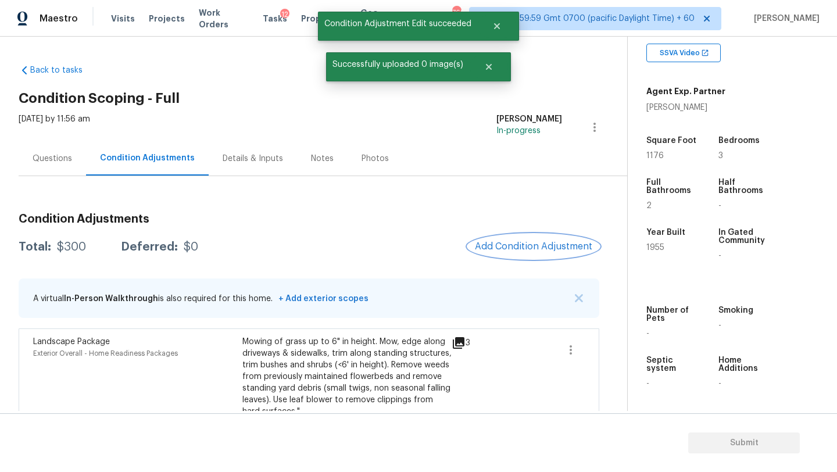
click at [528, 248] on span "Add Condition Adjustment" at bounding box center [533, 246] width 117 height 10
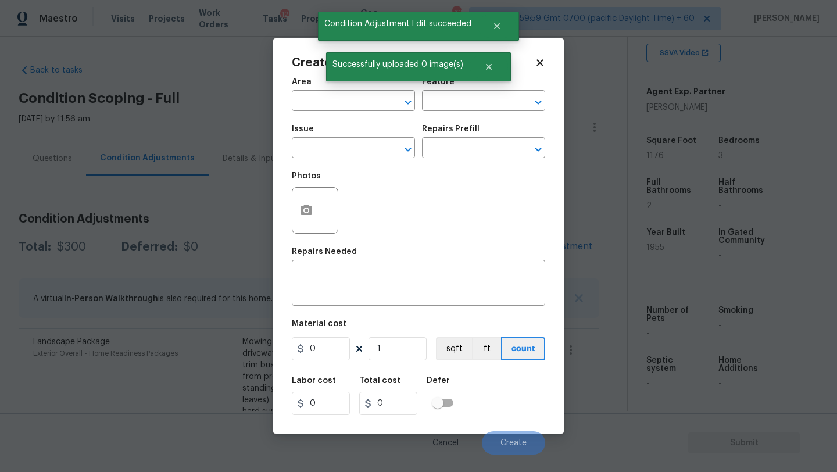
click at [327, 113] on span "Area ​" at bounding box center [353, 94] width 123 height 47
click at [327, 104] on input "text" at bounding box center [337, 102] width 91 height 18
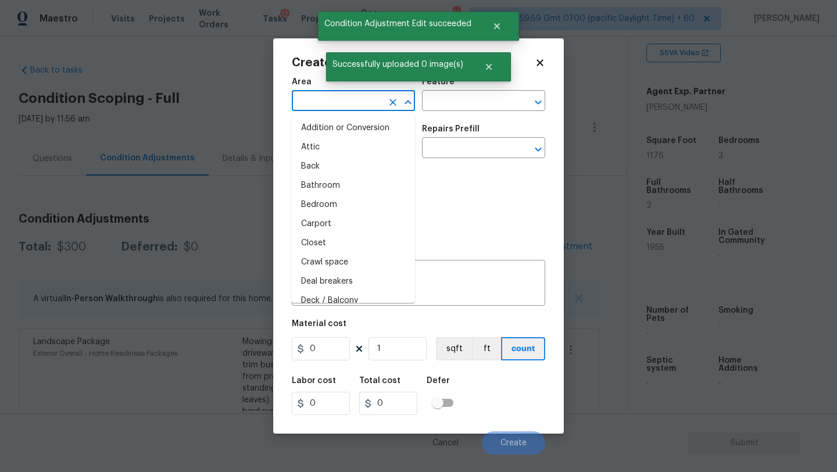
type input "e"
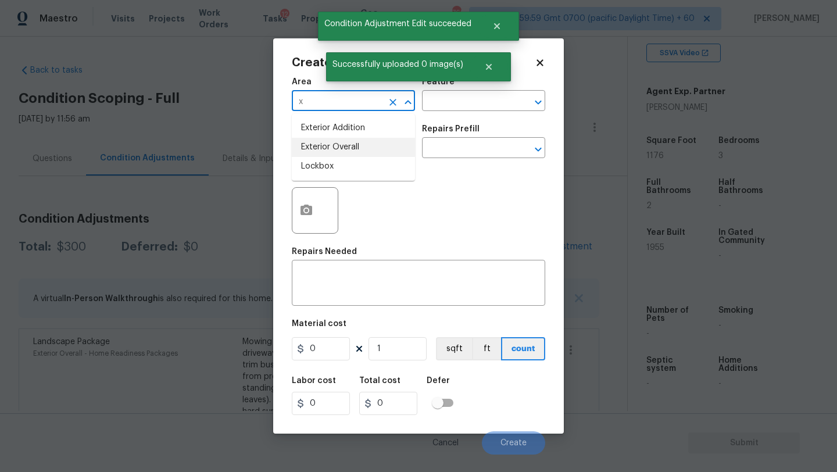
click at [398, 149] on li "Exterior Overall" at bounding box center [353, 147] width 123 height 19
type input "Exterior Overall"
click at [464, 93] on input "text" at bounding box center [467, 102] width 91 height 18
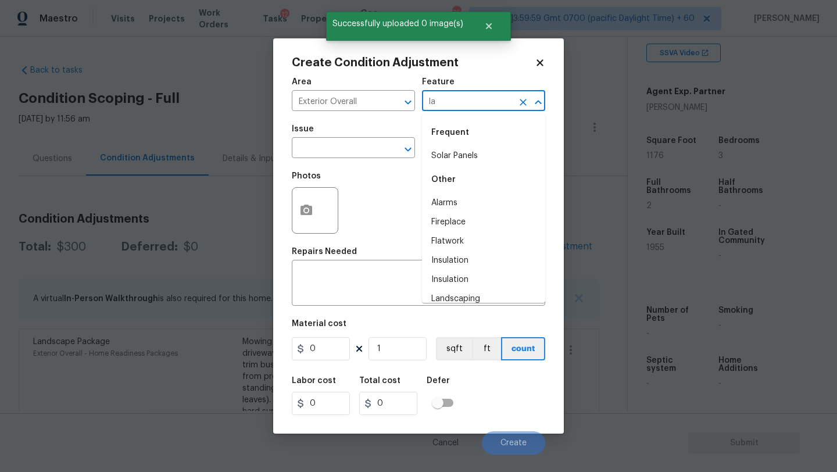
type input "l"
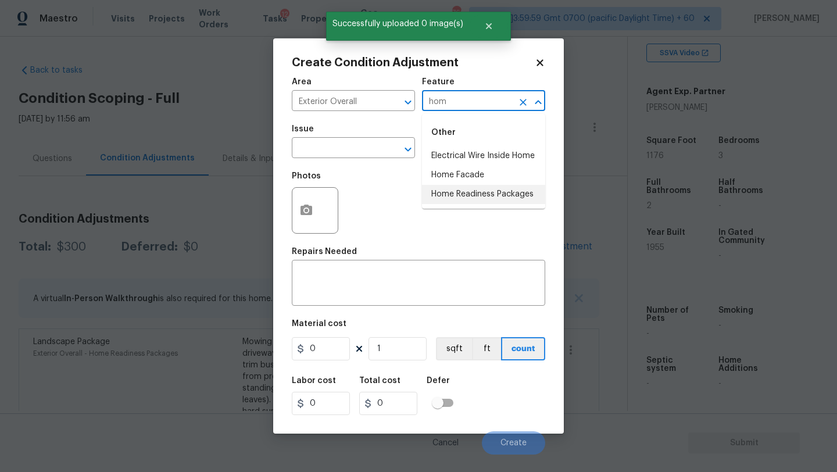
click at [465, 190] on li "Home Readiness Packages" at bounding box center [483, 194] width 123 height 19
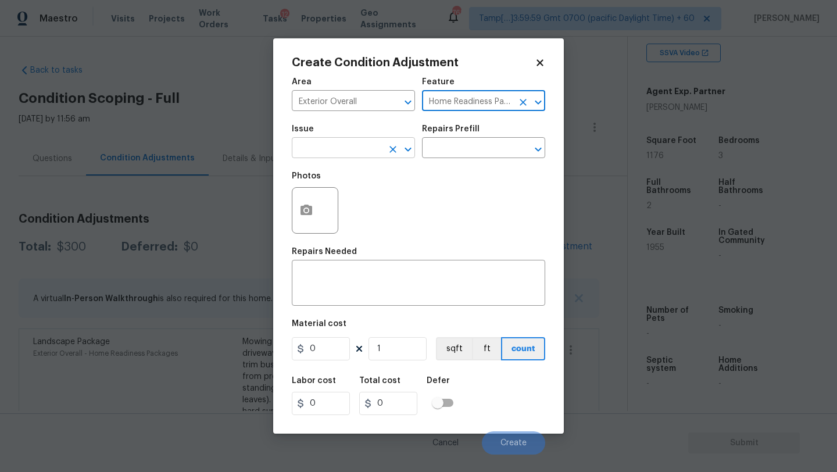
type input "Home Readiness Packages"
click at [342, 155] on input "text" at bounding box center [337, 149] width 91 height 18
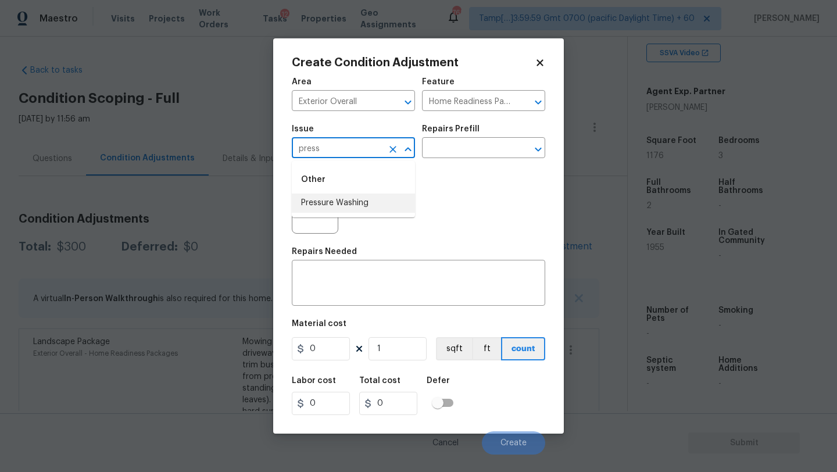
click at [342, 201] on li "Pressure Washing" at bounding box center [353, 203] width 123 height 19
type input "Pressure Washing"
click at [482, 124] on div "Issue Pressure Washing ​ Repairs Prefill ​" at bounding box center [419, 141] width 254 height 47
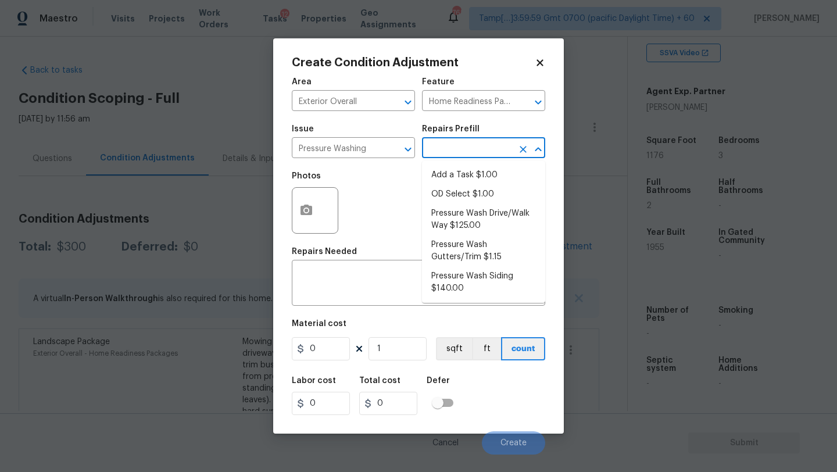
click at [477, 158] on input "text" at bounding box center [467, 149] width 91 height 18
click at [472, 217] on li "Pressure Wash Drive/Walk Way $125.00" at bounding box center [483, 219] width 123 height 31
type input "Siding"
type textarea "Pressure wash the driveways/walkways as directed by the PM. Ensure that all deb…"
type input "125"
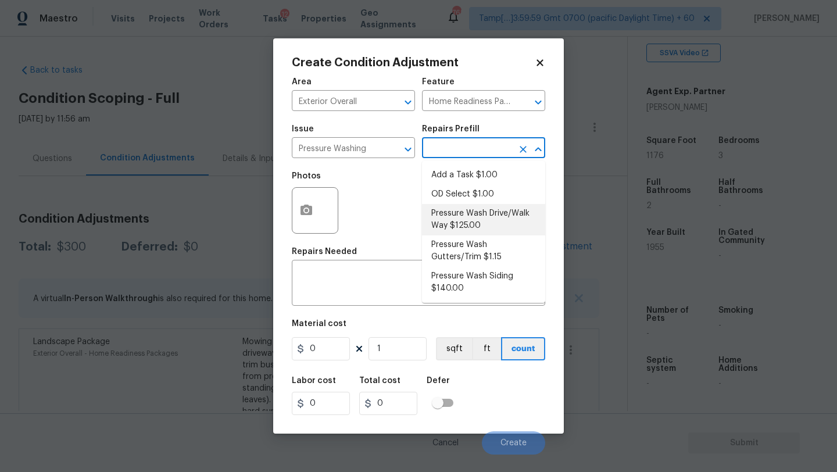
type input "125"
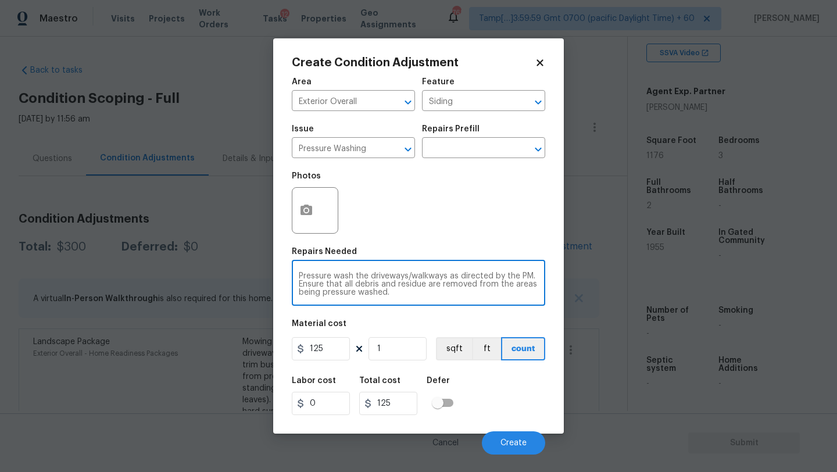
drag, startPoint x: 454, startPoint y: 276, endPoint x: 459, endPoint y: 294, distance: 18.8
click at [459, 295] on textarea "Pressure wash the driveways/walkways as directed by the PM. Ensure that all deb…" at bounding box center [419, 284] width 240 height 24
type textarea "Pressure wash the driveways/walkways and sidings"
click at [336, 344] on input "125" at bounding box center [321, 348] width 58 height 23
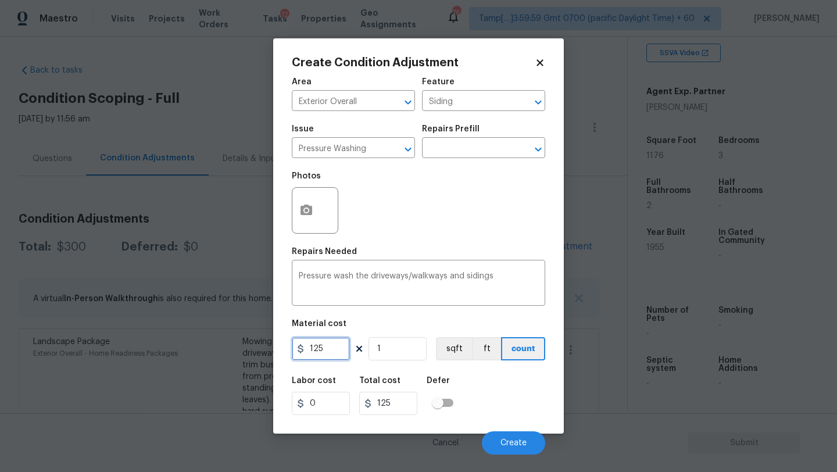
click at [336, 344] on input "125" at bounding box center [321, 348] width 58 height 23
type input "400"
click at [528, 454] on button "Create" at bounding box center [513, 443] width 63 height 23
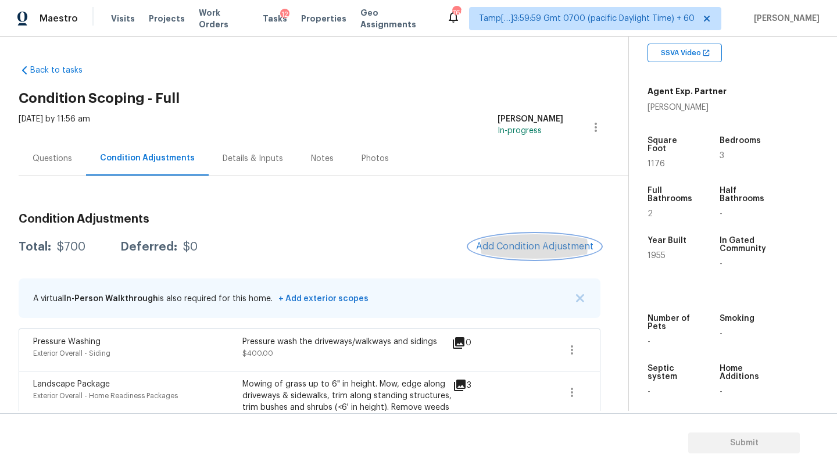
click at [562, 251] on span "Add Condition Adjustment" at bounding box center [534, 246] width 117 height 10
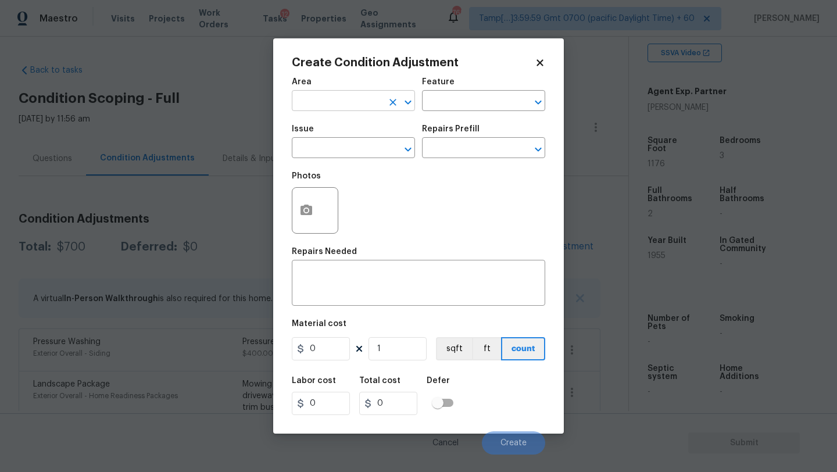
click at [341, 103] on input "text" at bounding box center [337, 102] width 91 height 18
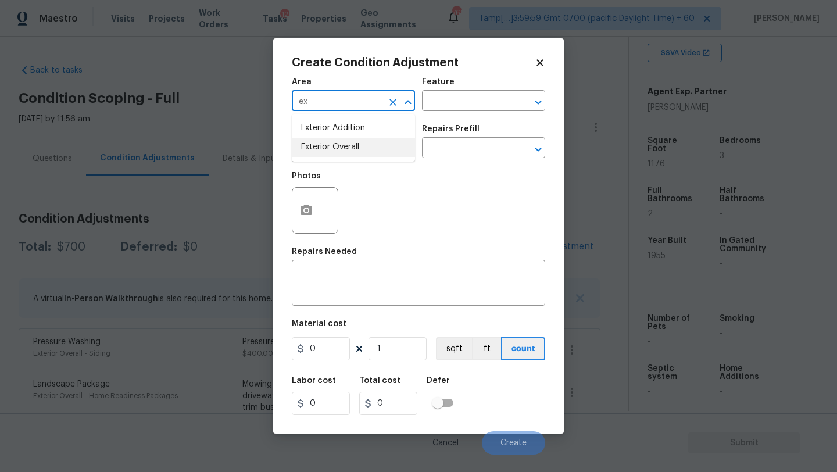
click at [356, 155] on li "Exterior Overall" at bounding box center [353, 147] width 123 height 19
type input "Exterior Overall"
click at [354, 257] on div "Repairs Needed" at bounding box center [419, 255] width 254 height 15
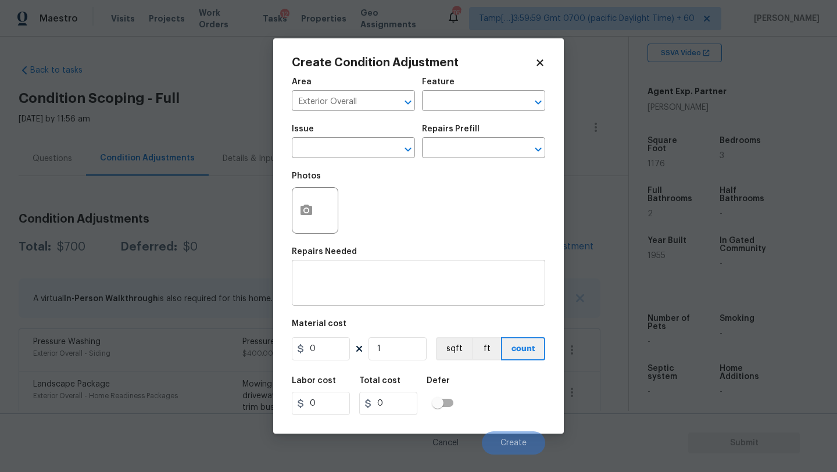
click at [354, 276] on textarea at bounding box center [419, 284] width 240 height 24
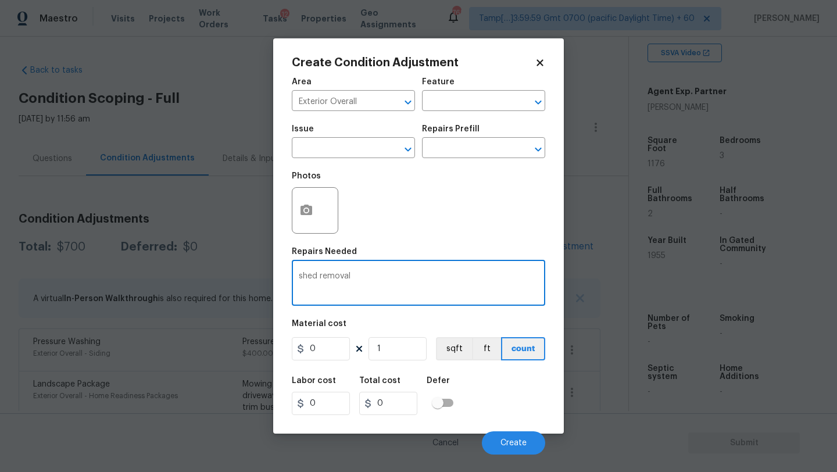
type textarea "shed removal"
click at [318, 346] on input "0" at bounding box center [321, 348] width 58 height 23
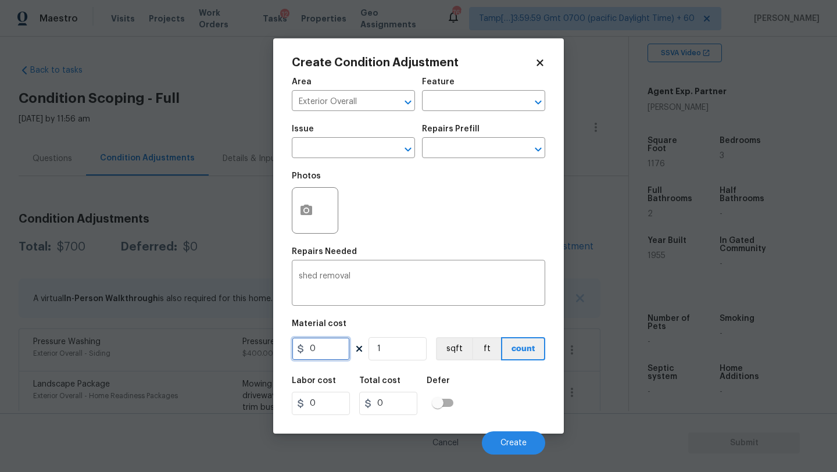
click at [318, 346] on input "0" at bounding box center [321, 348] width 58 height 23
type input "500"
click at [305, 205] on icon "button" at bounding box center [307, 210] width 12 height 10
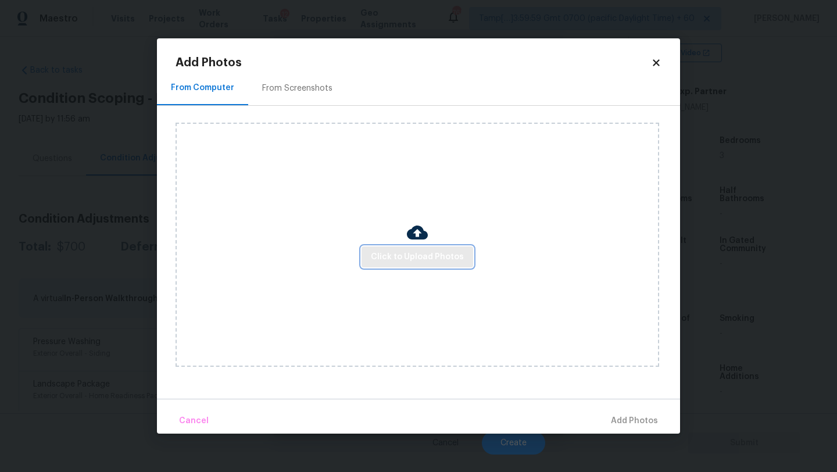
click at [379, 252] on span "Click to Upload Photos" at bounding box center [417, 257] width 93 height 15
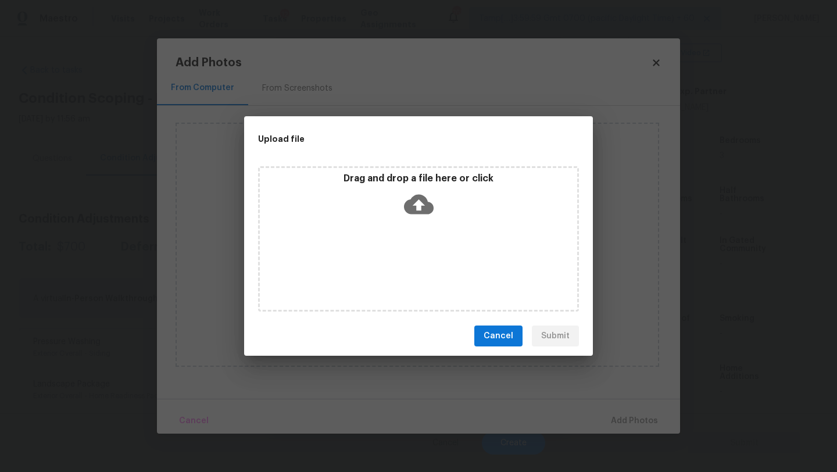
click at [407, 230] on div "Drag and drop a file here or click" at bounding box center [418, 238] width 321 height 145
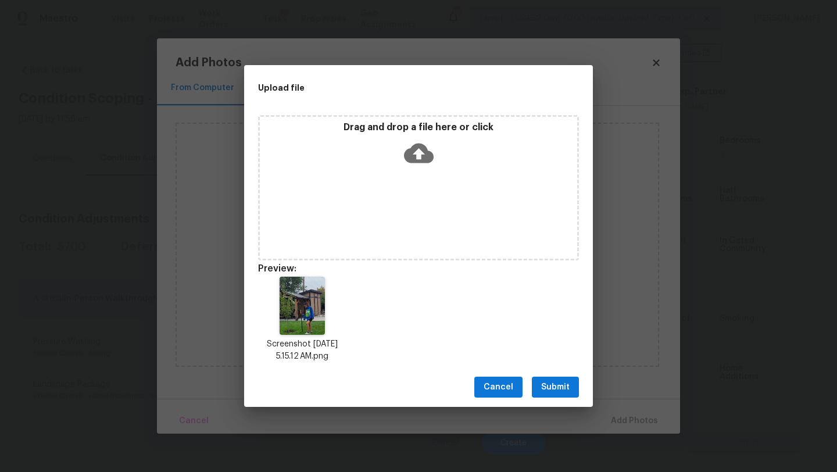
click at [562, 384] on span "Submit" at bounding box center [555, 387] width 28 height 15
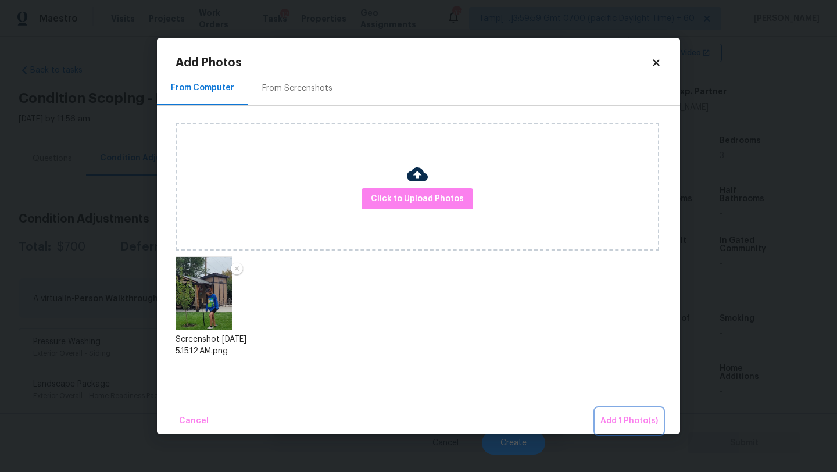
click at [634, 418] on span "Add 1 Photo(s)" at bounding box center [630, 421] width 58 height 15
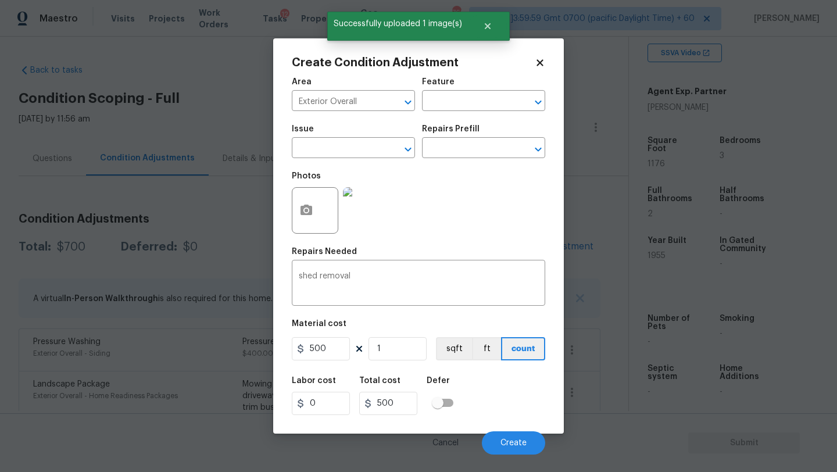
click at [519, 407] on div "Labor cost 0 Total cost 500 Defer" at bounding box center [419, 396] width 254 height 52
click at [515, 432] on button "Create" at bounding box center [513, 443] width 63 height 23
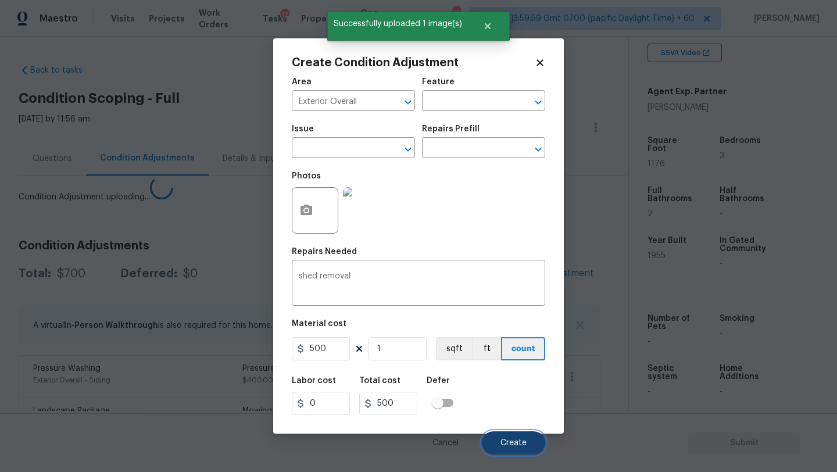
click at [515, 432] on button "Create" at bounding box center [513, 443] width 63 height 23
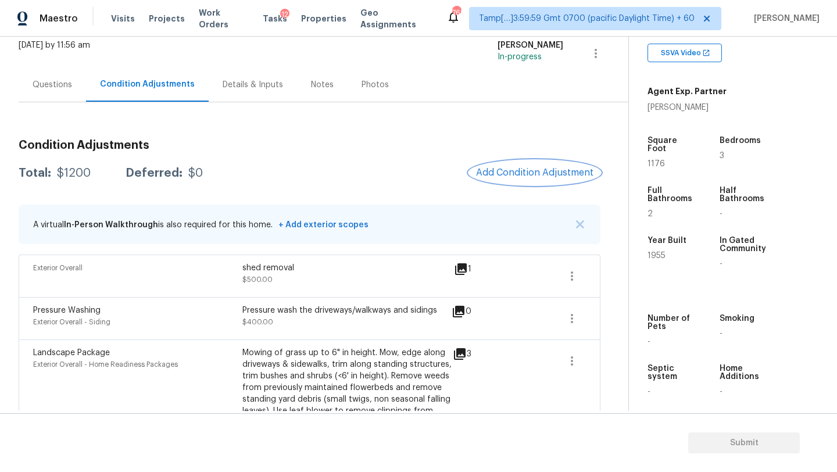
scroll to position [52, 0]
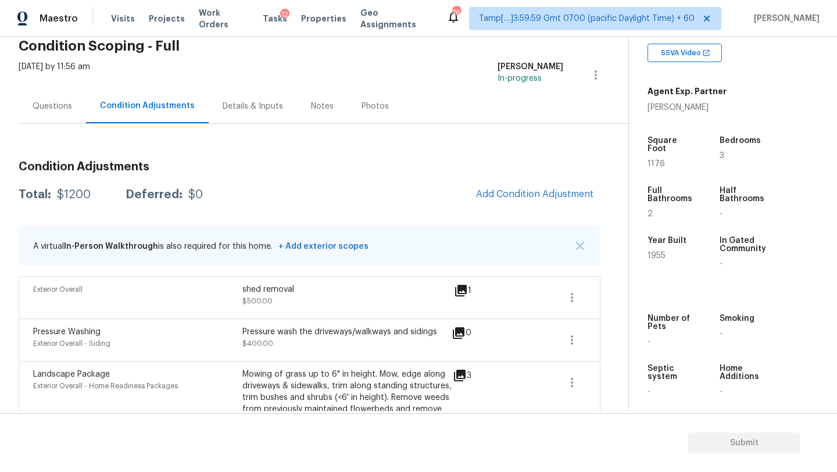
click at [54, 107] on div "Questions" at bounding box center [53, 107] width 40 height 12
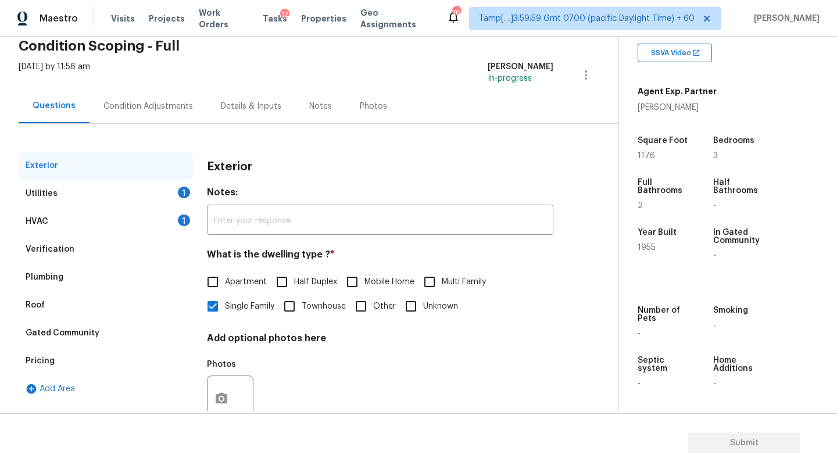
click at [94, 227] on div "HVAC 1" at bounding box center [106, 222] width 174 height 28
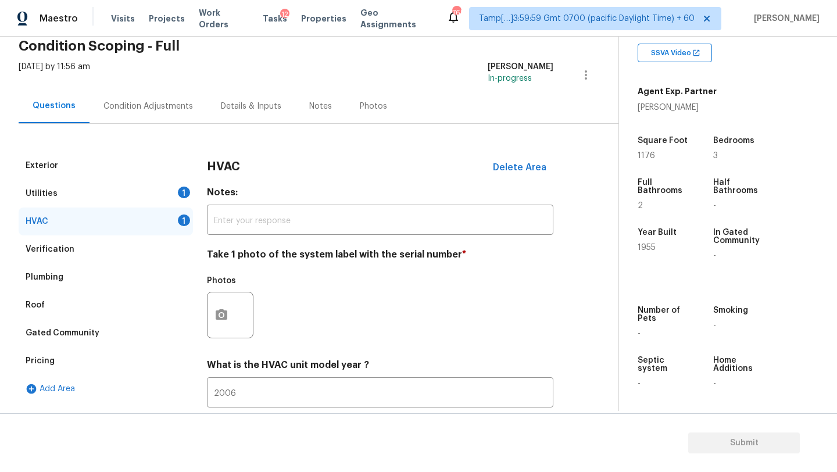
scroll to position [126, 0]
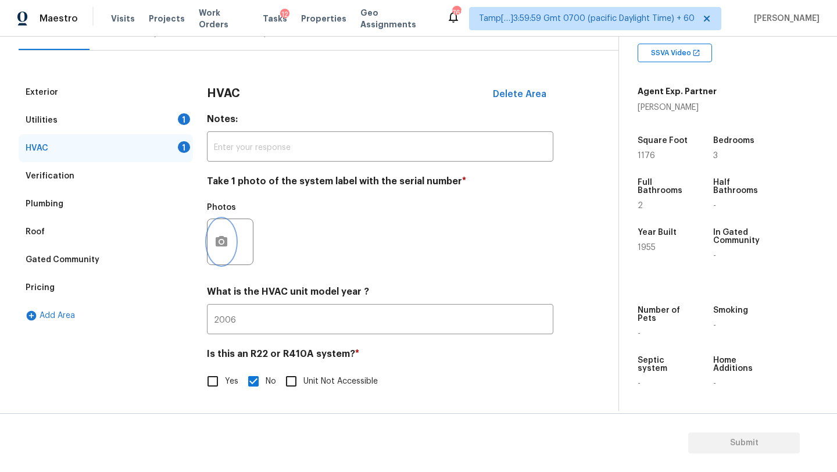
click at [224, 249] on button "button" at bounding box center [222, 241] width 28 height 45
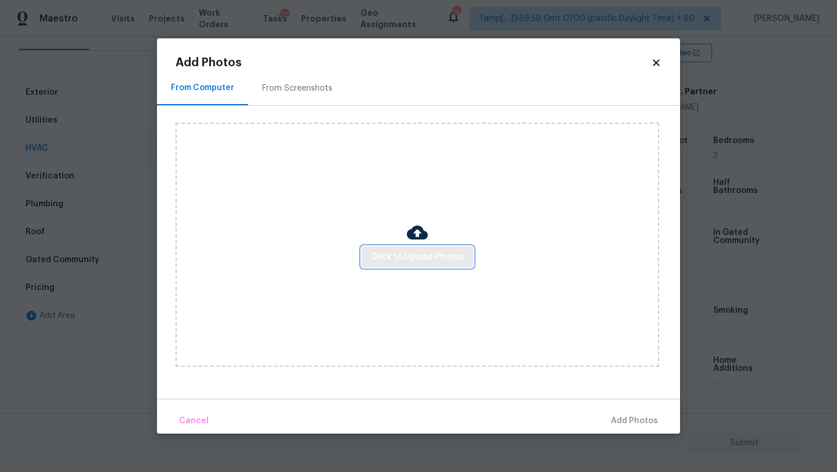
click at [394, 257] on span "Click to Upload Photos" at bounding box center [417, 257] width 93 height 15
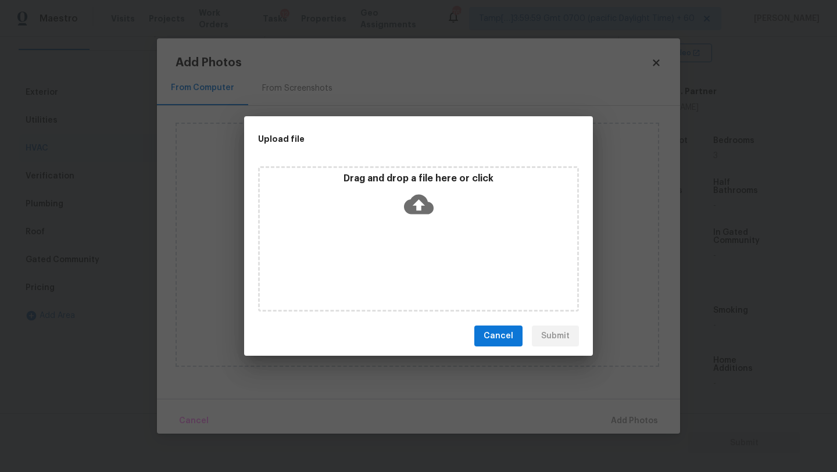
click at [416, 227] on div "Drag and drop a file here or click" at bounding box center [418, 238] width 321 height 145
click at [490, 336] on span "Cancel" at bounding box center [499, 336] width 30 height 15
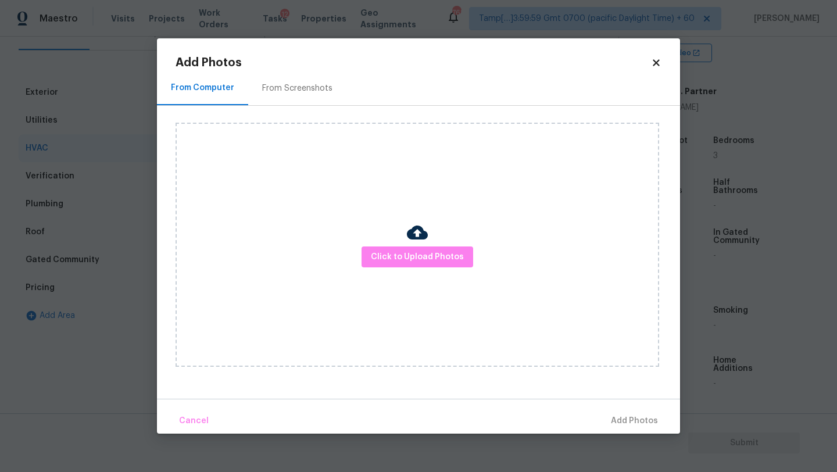
click at [655, 58] on icon at bounding box center [656, 63] width 10 height 10
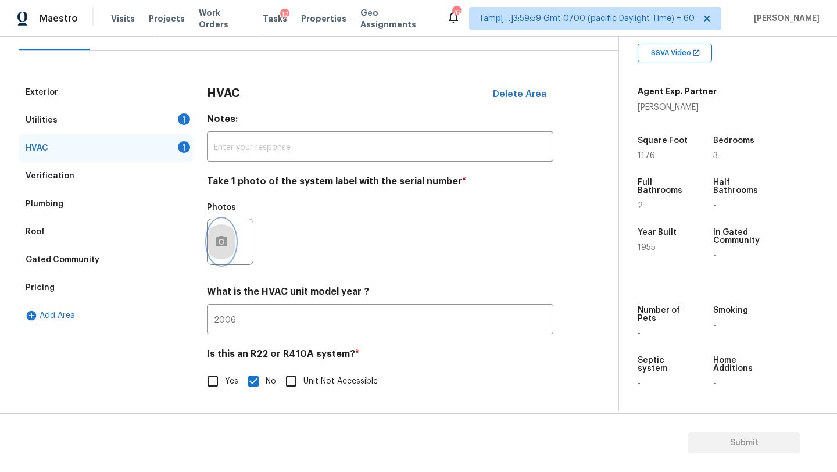
click at [223, 237] on icon "button" at bounding box center [222, 241] width 12 height 10
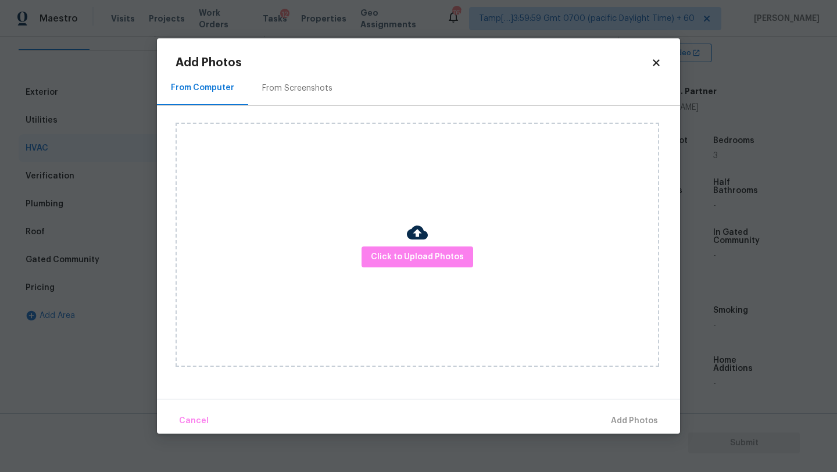
click at [297, 104] on div "From Screenshots" at bounding box center [297, 88] width 98 height 34
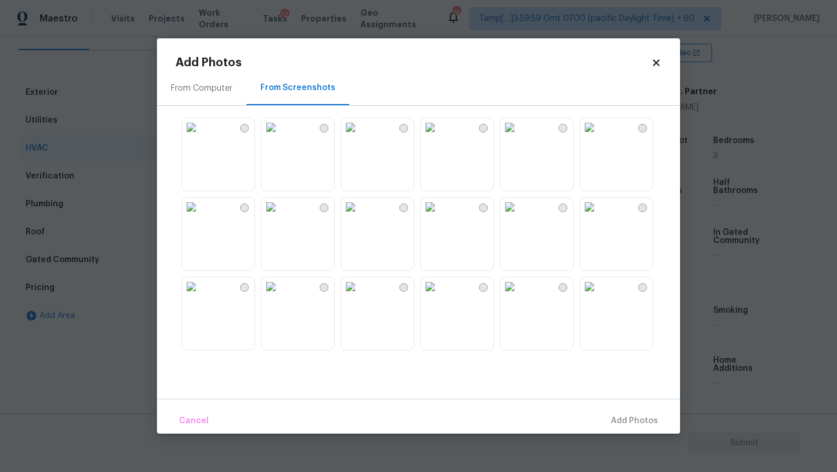
click at [201, 137] on img at bounding box center [191, 127] width 19 height 19
click at [643, 425] on span "Add 1 Photo(s)" at bounding box center [630, 421] width 58 height 15
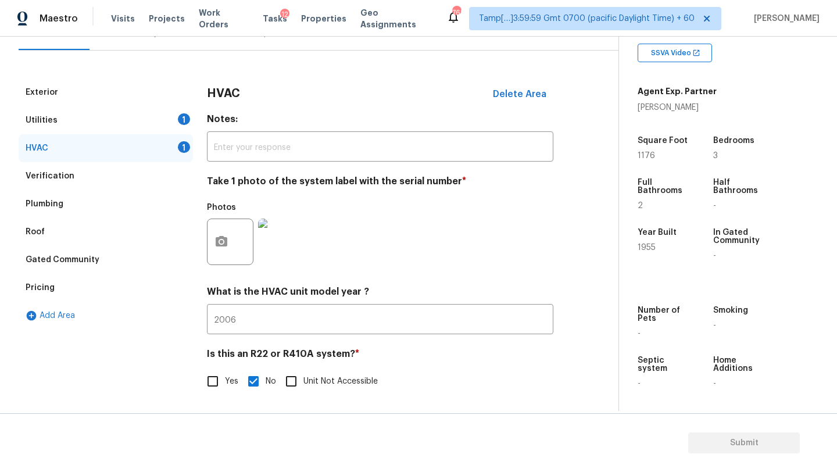
click at [94, 113] on div "Utilities 1" at bounding box center [106, 120] width 174 height 28
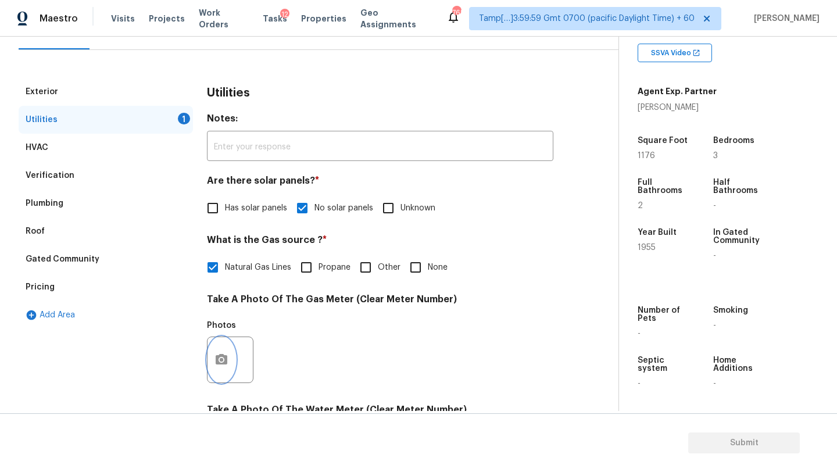
click at [222, 359] on circle "button" at bounding box center [221, 359] width 3 height 3
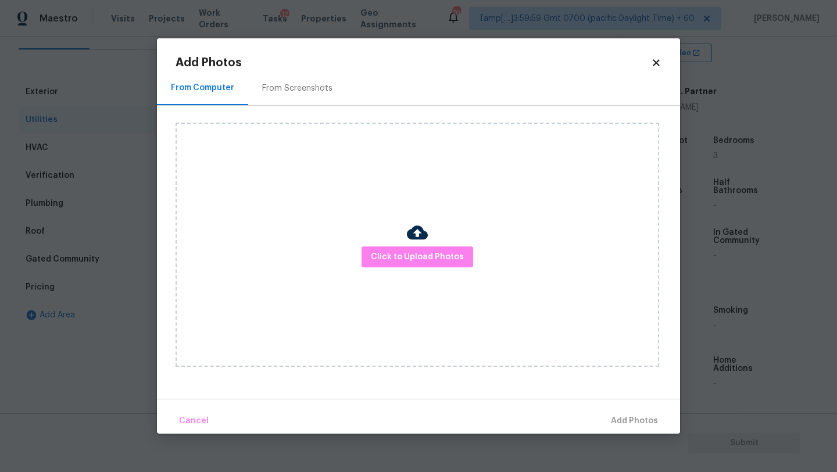
click at [298, 99] on div "From Screenshots" at bounding box center [297, 88] width 98 height 34
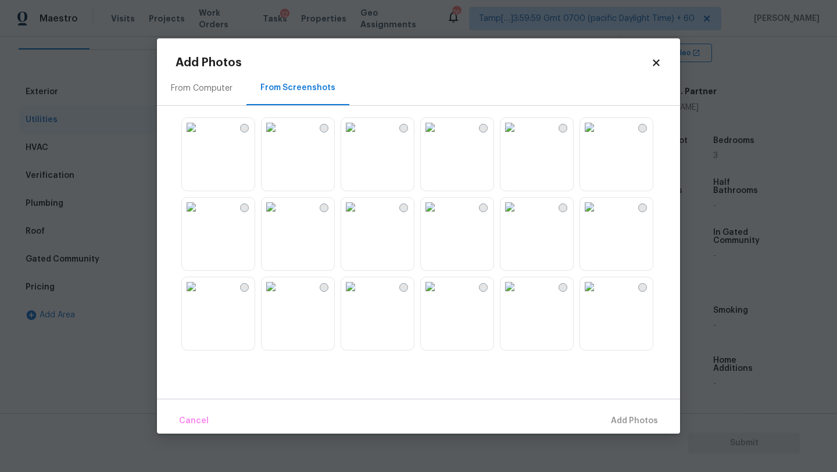
click at [206, 100] on div "From Computer" at bounding box center [202, 88] width 90 height 34
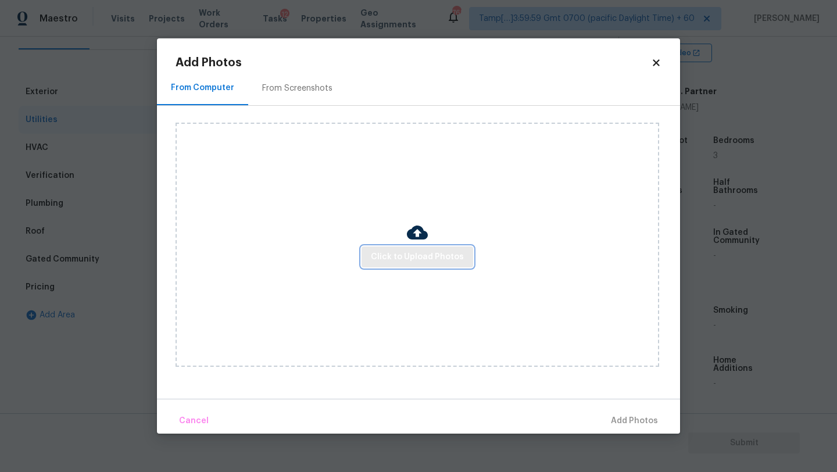
click at [393, 264] on button "Click to Upload Photos" at bounding box center [418, 258] width 112 height 22
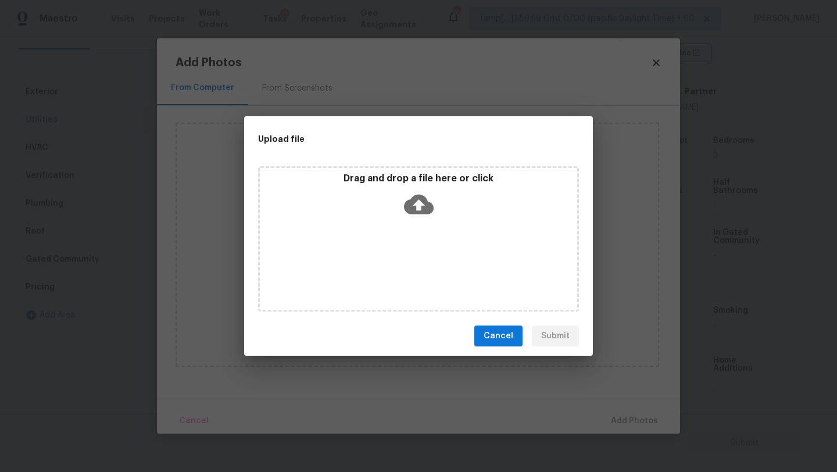
click at [400, 240] on div "Drag and drop a file here or click" at bounding box center [418, 238] width 321 height 145
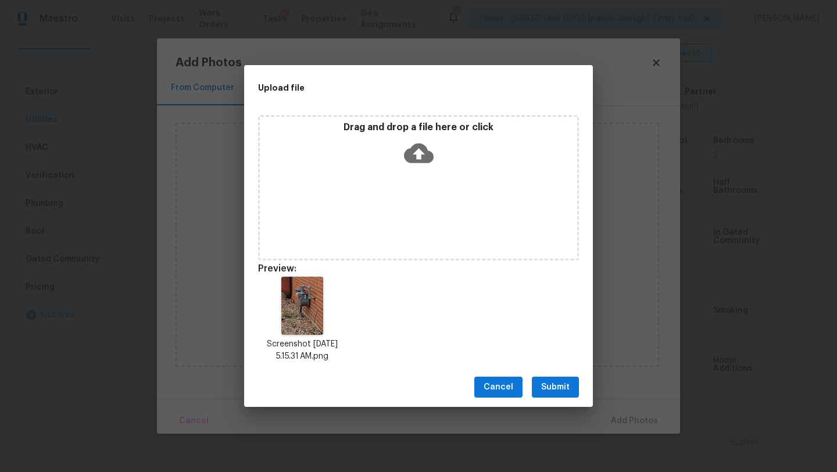
click at [558, 385] on span "Submit" at bounding box center [555, 387] width 28 height 15
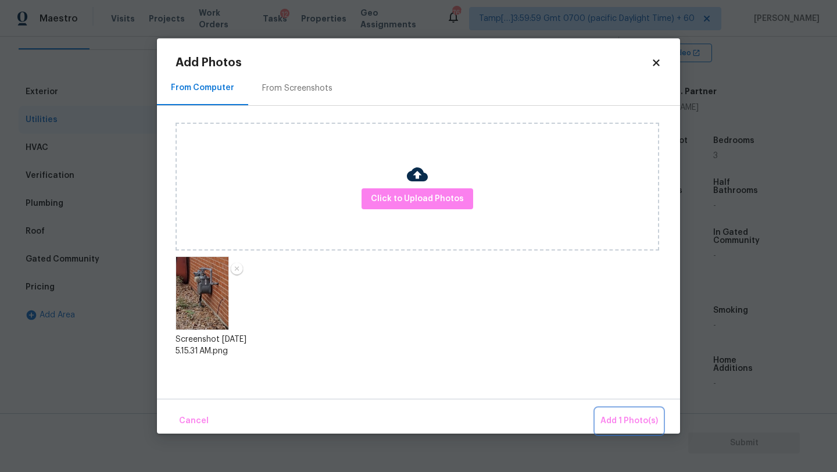
click at [616, 413] on button "Add 1 Photo(s)" at bounding box center [629, 421] width 67 height 25
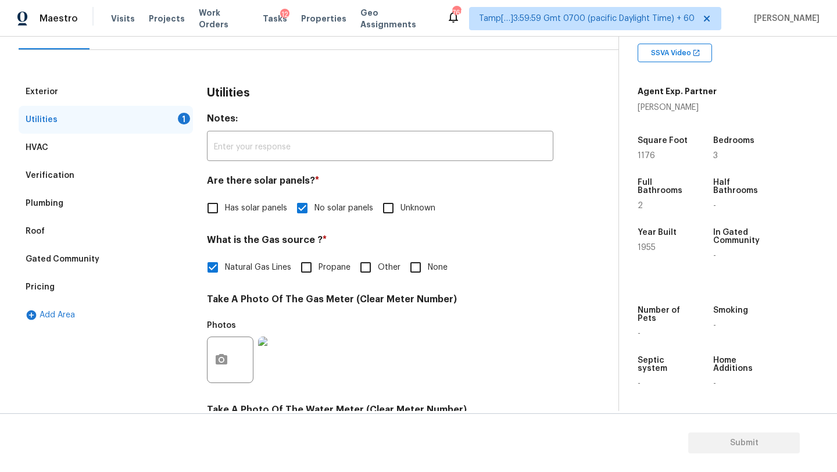
click at [148, 122] on div "Utilities 1" at bounding box center [106, 120] width 174 height 28
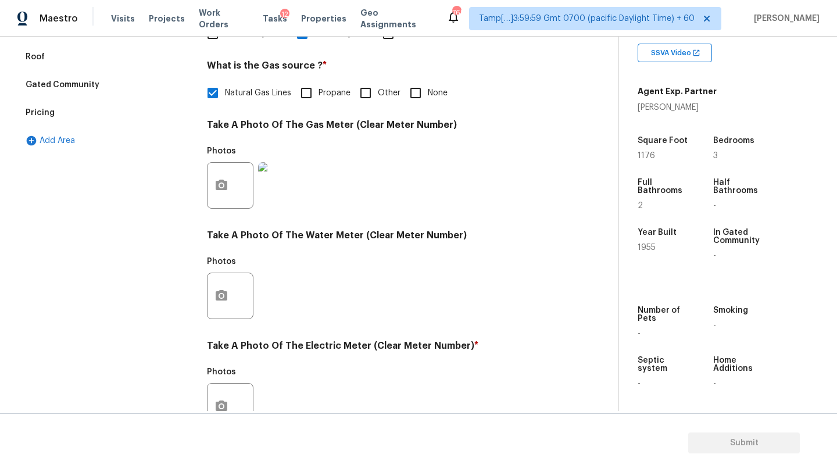
scroll to position [403, 0]
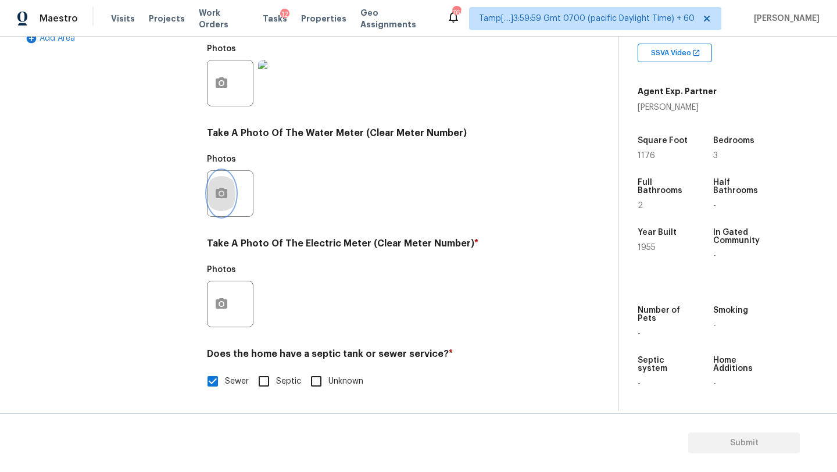
click at [230, 183] on button "button" at bounding box center [222, 193] width 28 height 45
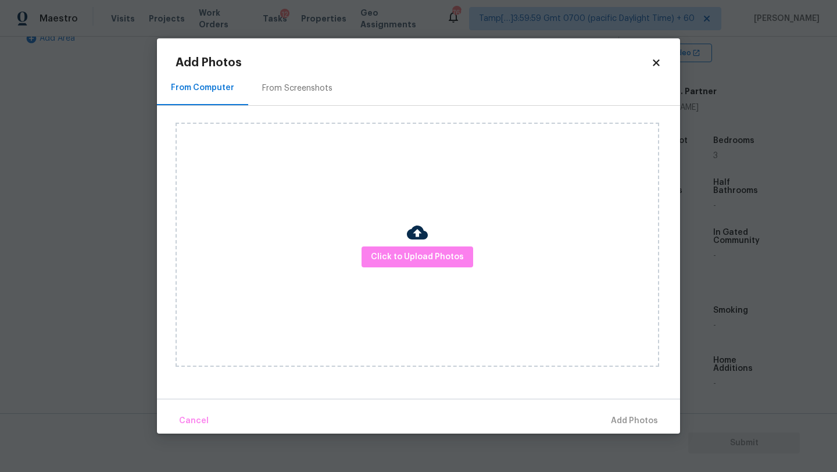
click at [281, 78] on div "From Screenshots" at bounding box center [297, 88] width 98 height 34
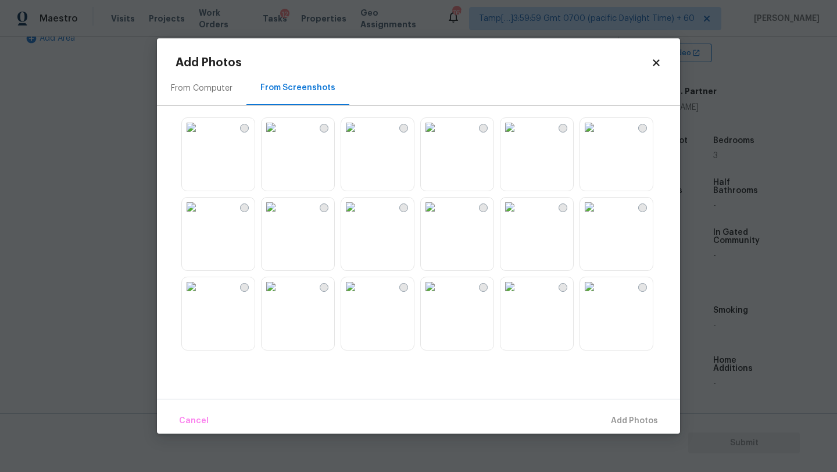
click at [201, 137] on img at bounding box center [191, 127] width 19 height 19
click at [626, 422] on span "Add 1 Photo(s)" at bounding box center [630, 421] width 58 height 15
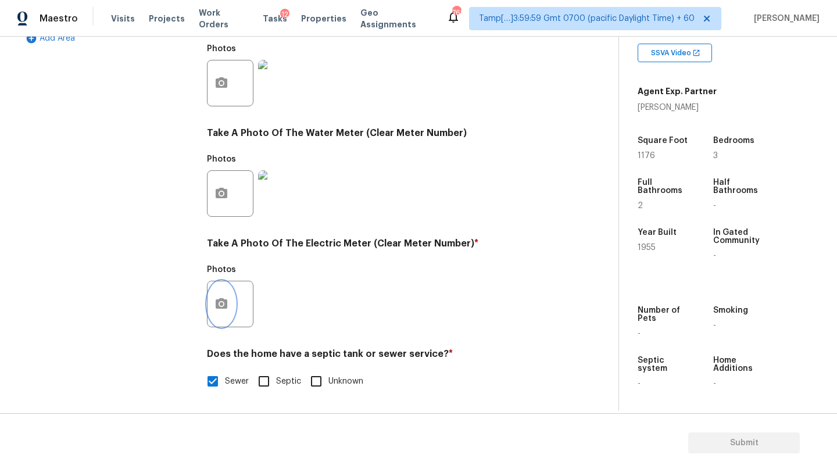
click at [231, 308] on button "button" at bounding box center [222, 303] width 28 height 45
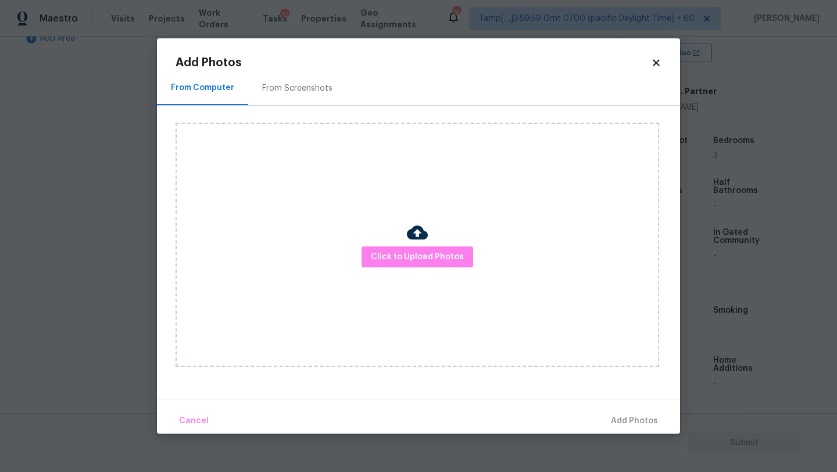
click at [278, 58] on h2 "Add Photos" at bounding box center [414, 63] width 476 height 12
click at [278, 81] on div "From Screenshots" at bounding box center [297, 88] width 98 height 34
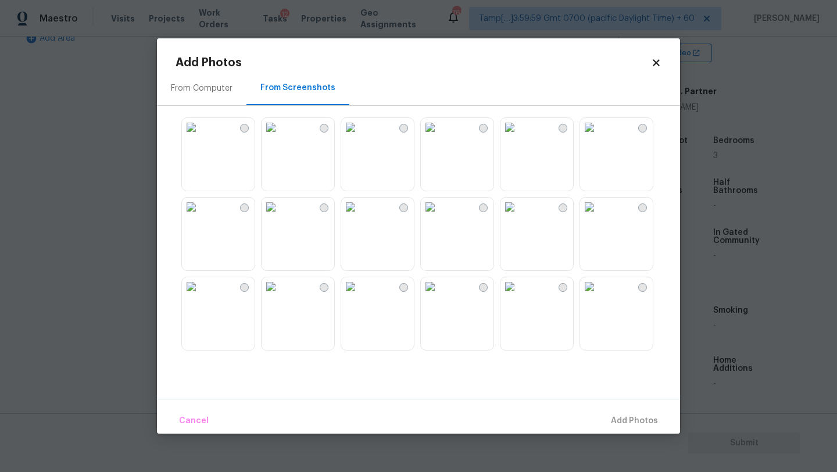
click at [201, 137] on img at bounding box center [191, 127] width 19 height 19
click at [612, 422] on span "Add 1 Photo(s)" at bounding box center [630, 421] width 58 height 15
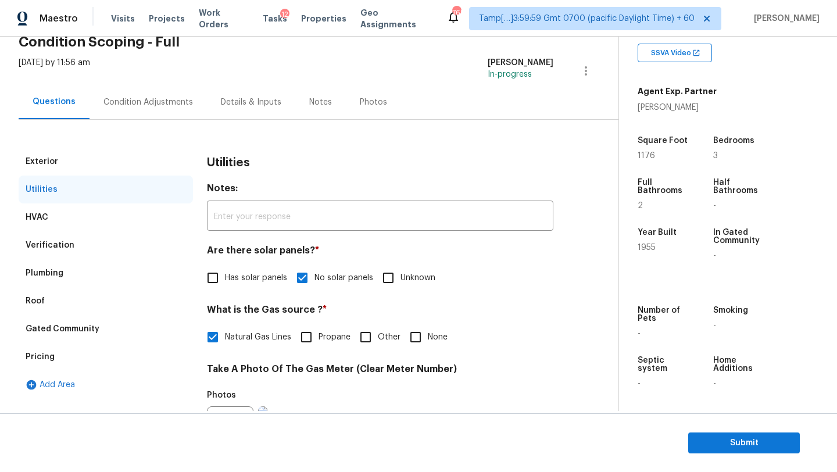
scroll to position [47, 0]
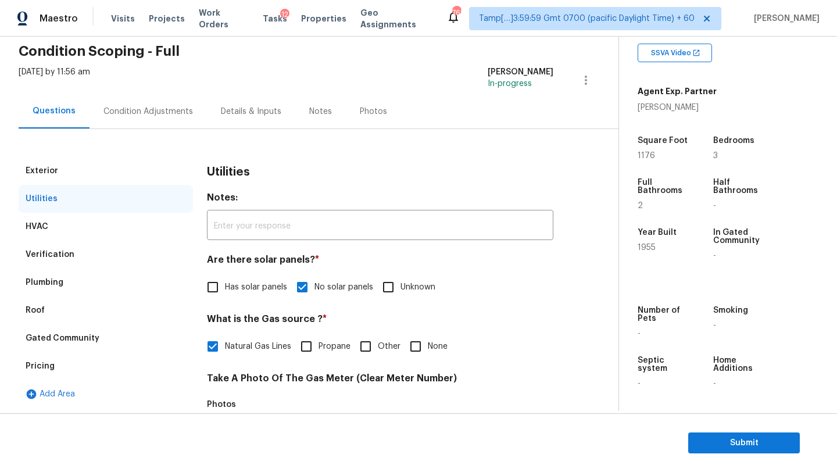
click at [156, 84] on div "Thu, Aug 28 2025 by 11:56 am Rajesh M In-progress" at bounding box center [319, 80] width 600 height 28
click at [156, 128] on div "Condition Adjustments" at bounding box center [148, 111] width 117 height 34
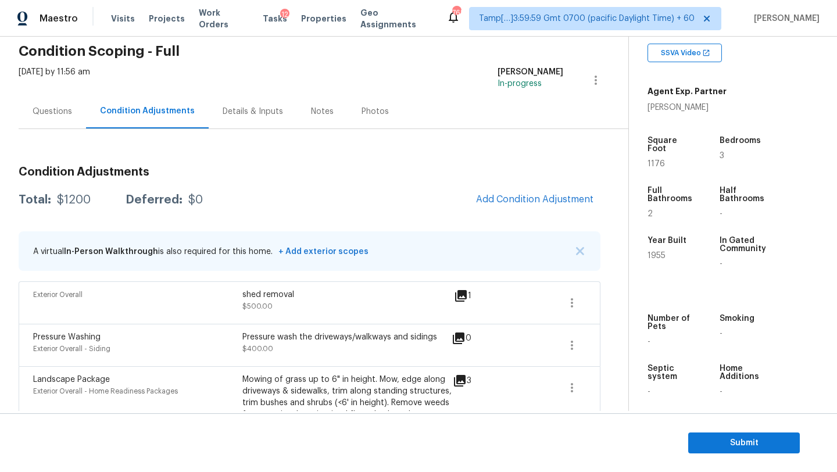
scroll to position [114, 0]
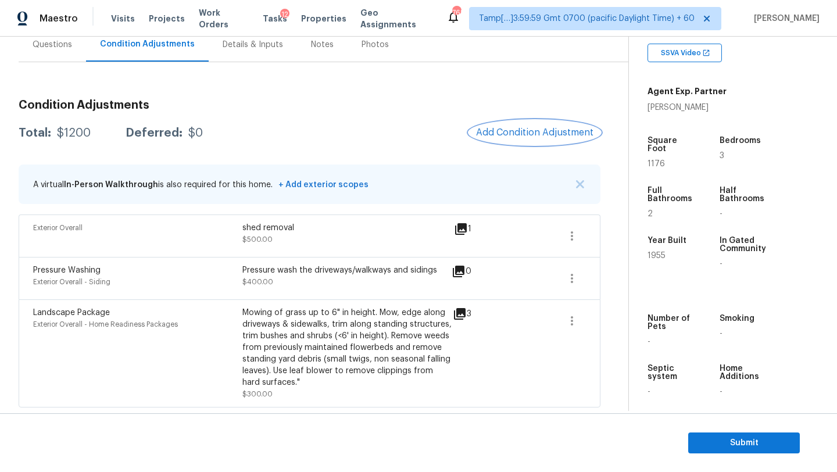
click at [500, 129] on span "Add Condition Adjustment" at bounding box center [534, 132] width 117 height 10
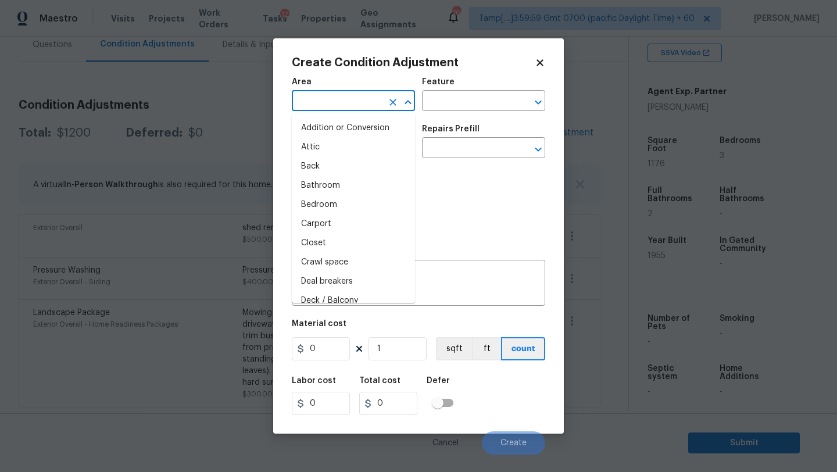
click at [322, 109] on input "text" at bounding box center [337, 102] width 91 height 18
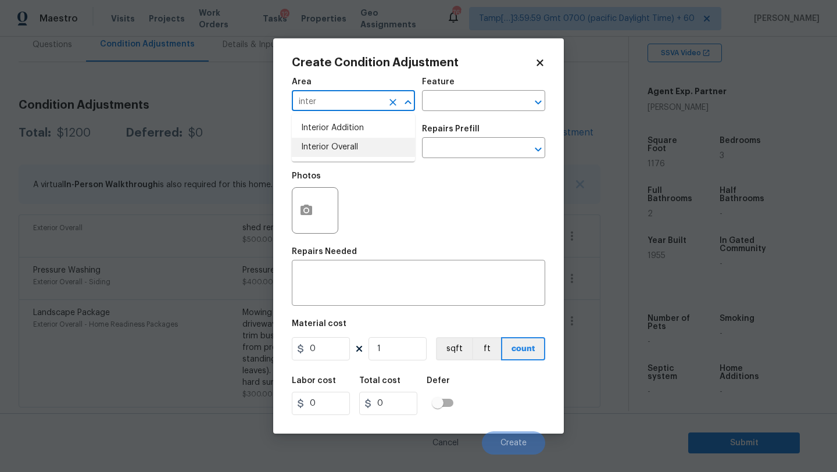
click at [343, 156] on li "Interior Overall" at bounding box center [353, 147] width 123 height 19
type input "Interior Overall"
click at [469, 103] on input "text" at bounding box center [467, 102] width 91 height 18
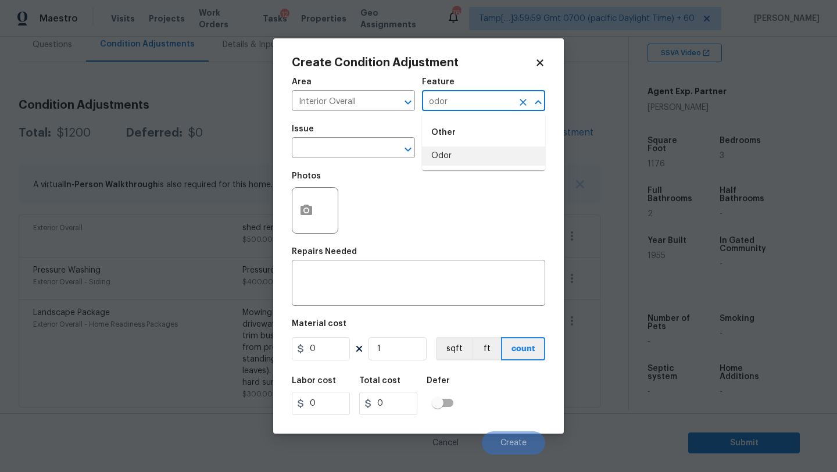
click at [465, 152] on li "Odor" at bounding box center [483, 156] width 123 height 19
type input "Odor"
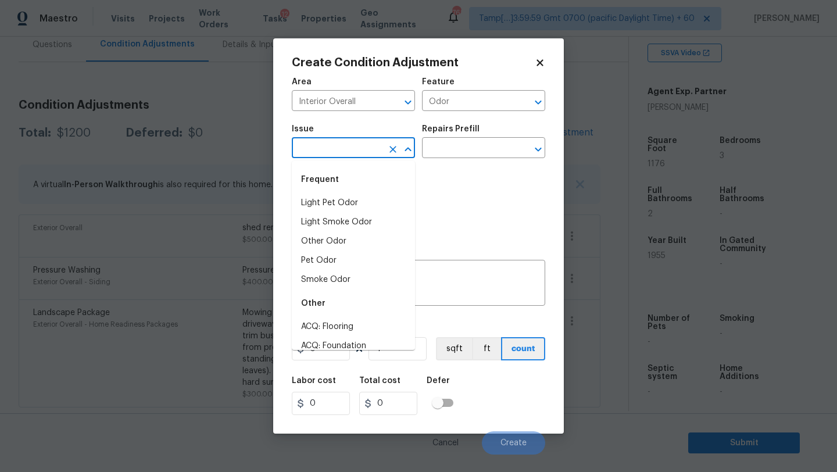
click at [327, 152] on input "text" at bounding box center [337, 149] width 91 height 18
click at [327, 199] on li "Light Pet Odor" at bounding box center [353, 203] width 123 height 19
type input "Light Pet Odor"
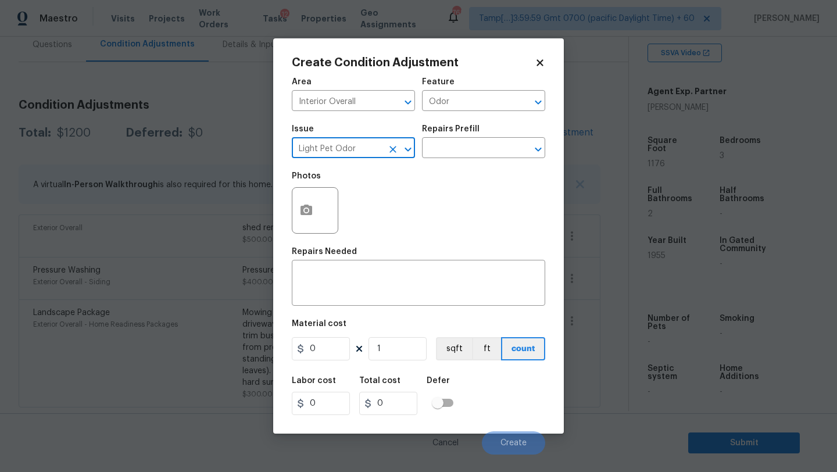
click at [475, 163] on div "Issue Light Pet Odor ​ Repairs Prefill ​" at bounding box center [419, 141] width 254 height 47
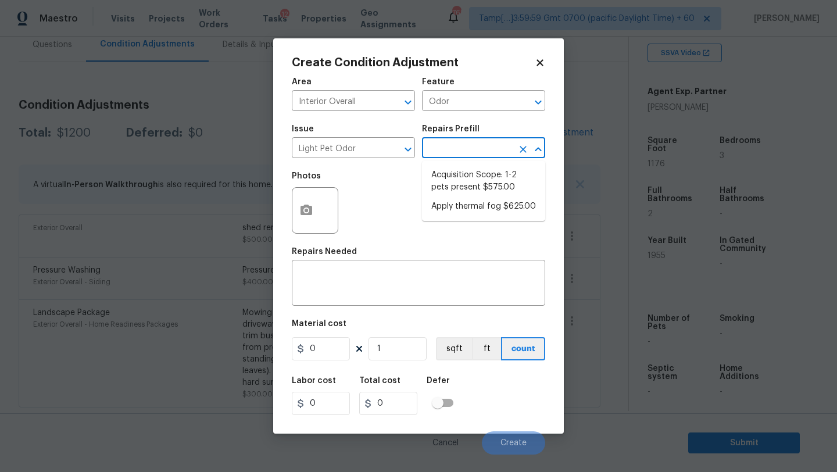
click at [478, 147] on input "text" at bounding box center [467, 149] width 91 height 18
click at [465, 171] on li "Acquisition Scope: 1-2 pets present $575.00" at bounding box center [483, 181] width 123 height 31
type textarea "Acquisition Scope: 1-2 pets present"
type input "575"
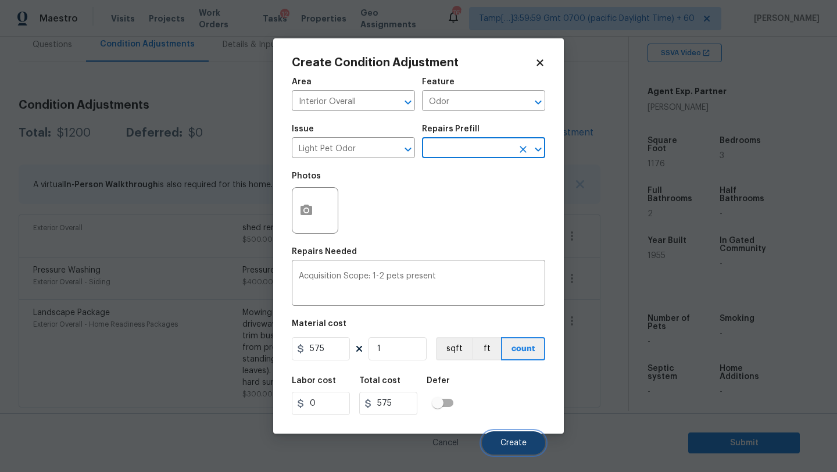
click at [511, 440] on span "Create" at bounding box center [514, 443] width 26 height 9
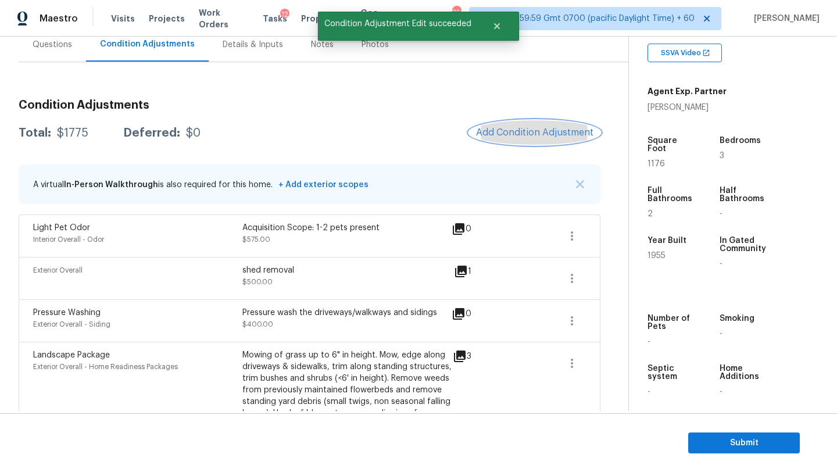
click at [520, 138] on button "Add Condition Adjustment" at bounding box center [534, 132] width 131 height 24
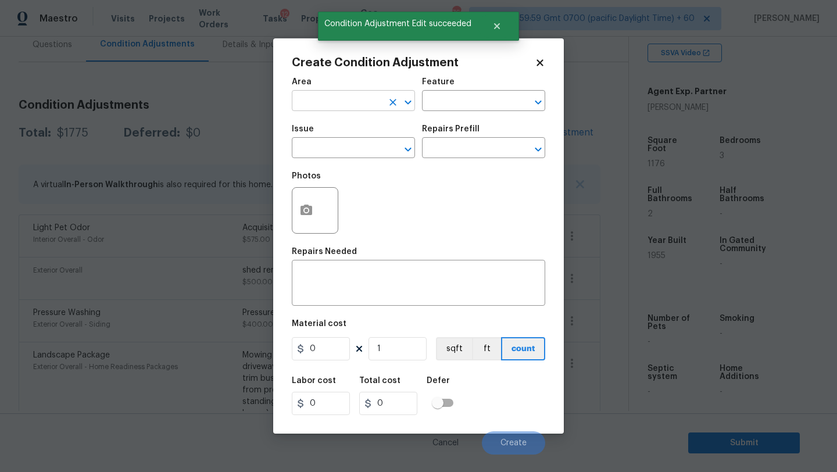
click at [344, 102] on input "text" at bounding box center [337, 102] width 91 height 18
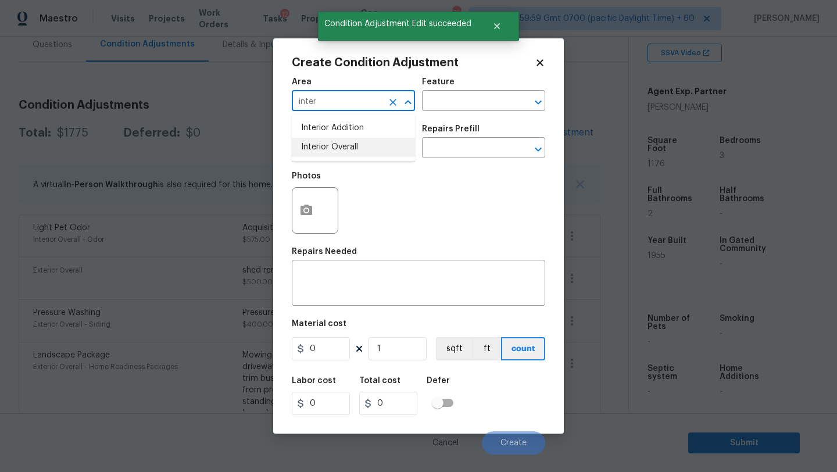
click at [352, 142] on li "Interior Overall" at bounding box center [353, 147] width 123 height 19
type input "Interior Overall"
click at [443, 106] on input "text" at bounding box center [467, 102] width 91 height 18
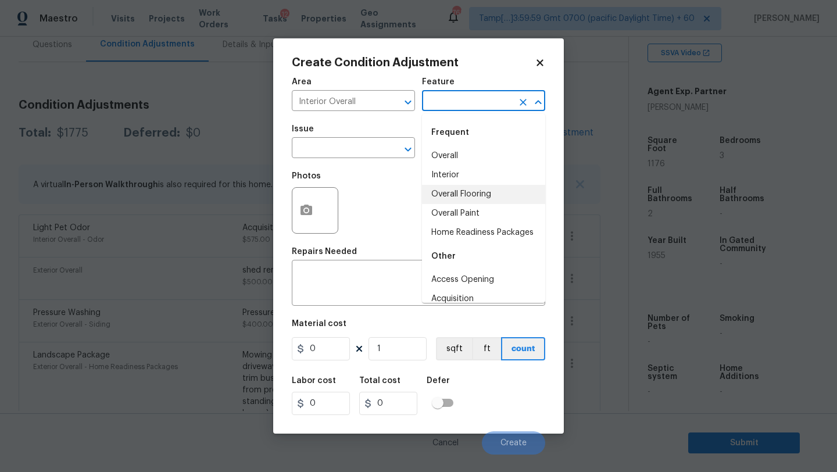
click at [446, 198] on li "Overall Flooring" at bounding box center [483, 194] width 123 height 19
type input "Overall Flooring"
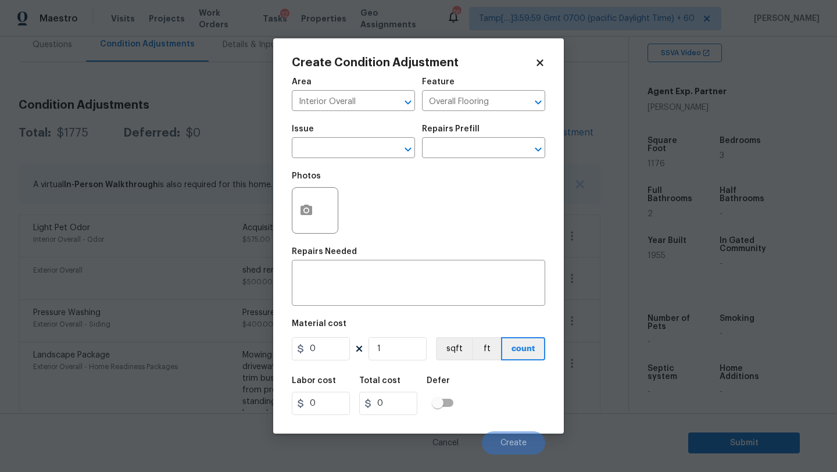
click at [340, 161] on span "Issue ​" at bounding box center [353, 141] width 123 height 47
click at [340, 155] on input "text" at bounding box center [337, 149] width 91 height 18
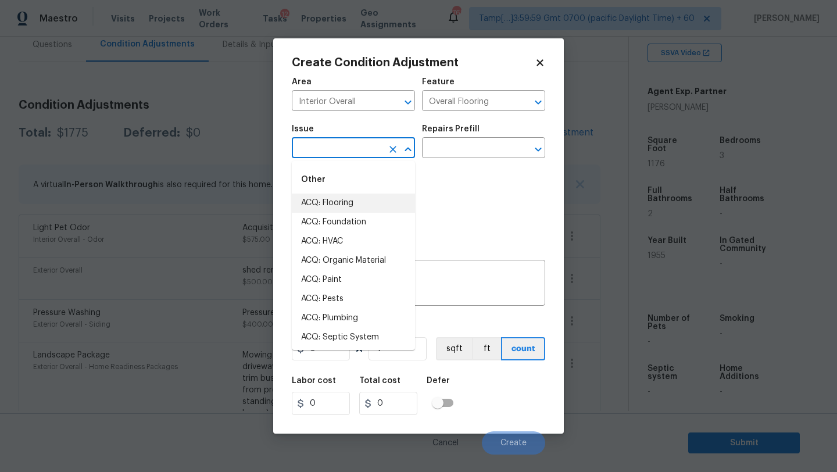
click at [341, 209] on li "ACQ: Flooring" at bounding box center [353, 203] width 123 height 19
type input "ACQ: Flooring"
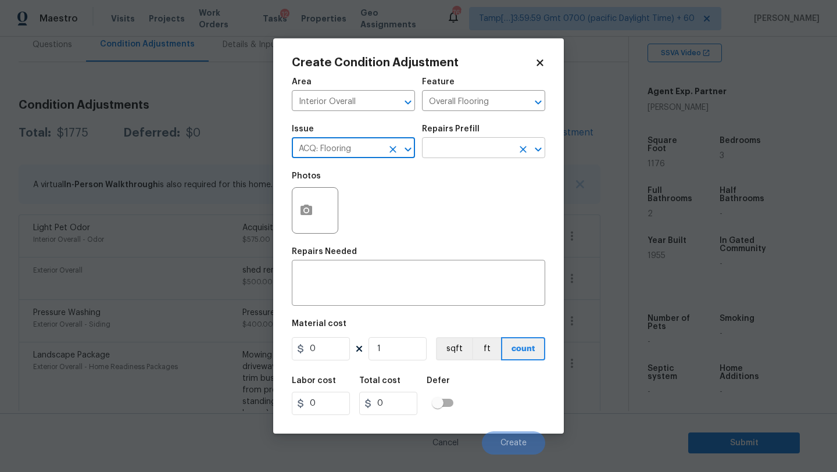
click at [447, 156] on input "text" at bounding box center [467, 149] width 91 height 18
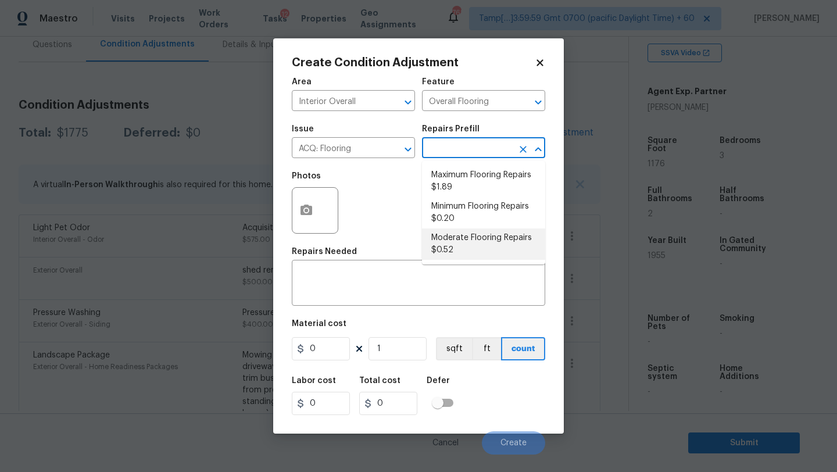
click at [457, 239] on li "Moderate Flooring Repairs $0.52" at bounding box center [483, 244] width 123 height 31
type input "Acquisition"
type textarea "Acquisition Scope: Moderate flooring repairs"
type input "0.52"
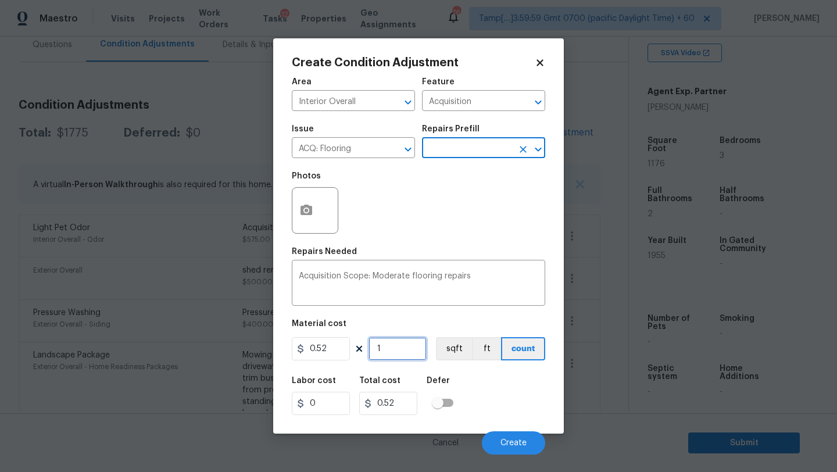
click at [402, 348] on input "1" at bounding box center [398, 348] width 58 height 23
type input "11"
type input "5.72"
type input "117"
type input "60.84"
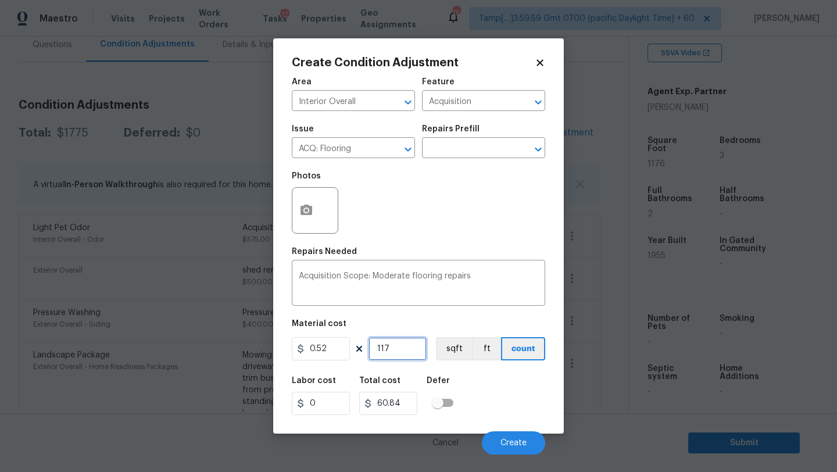
type input "1176"
type input "611.52"
type input "1176"
click at [308, 221] on button "button" at bounding box center [307, 210] width 28 height 45
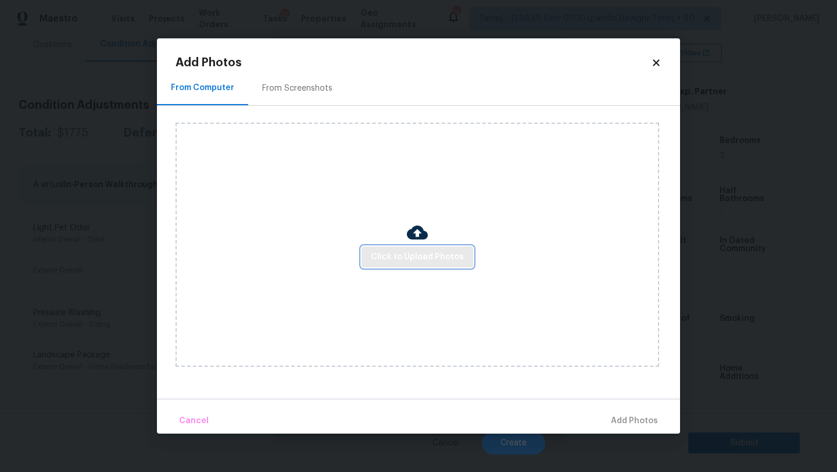
click at [395, 262] on span "Click to Upload Photos" at bounding box center [417, 257] width 93 height 15
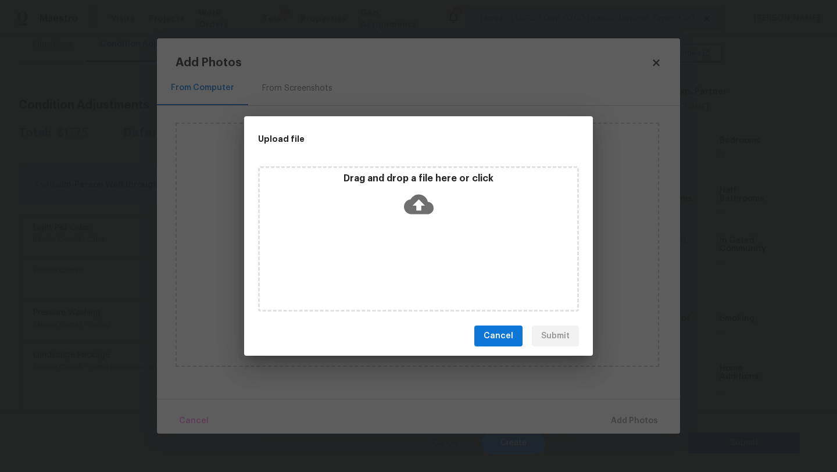
click at [412, 226] on div "Drag and drop a file here or click" at bounding box center [418, 238] width 321 height 145
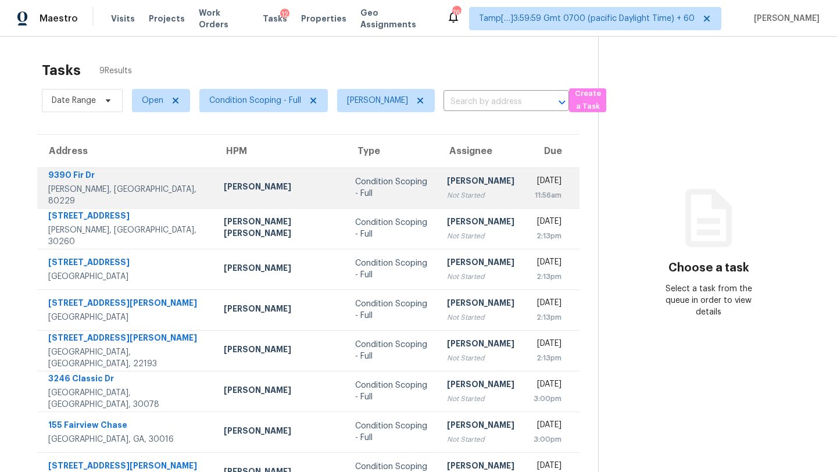
click at [447, 191] on div "Not Started" at bounding box center [480, 196] width 67 height 12
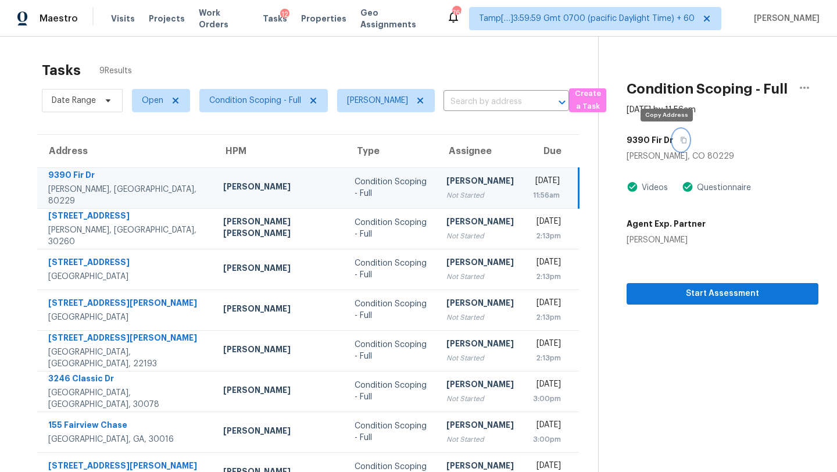
click at [673, 144] on button "button" at bounding box center [681, 140] width 16 height 21
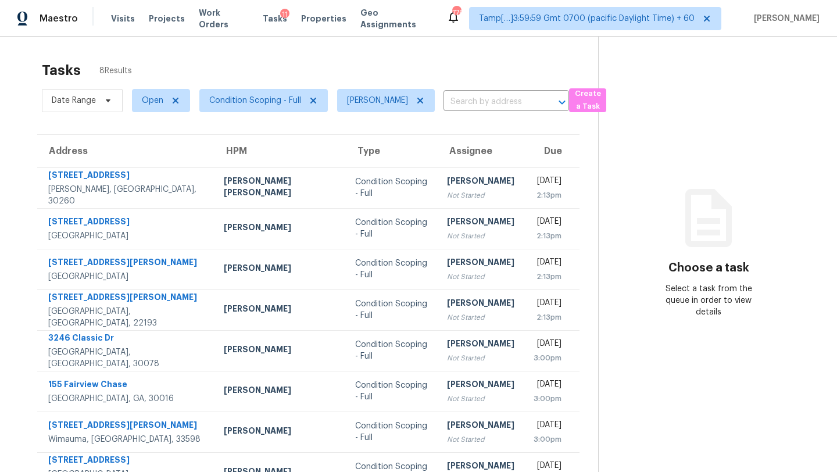
scroll to position [37, 0]
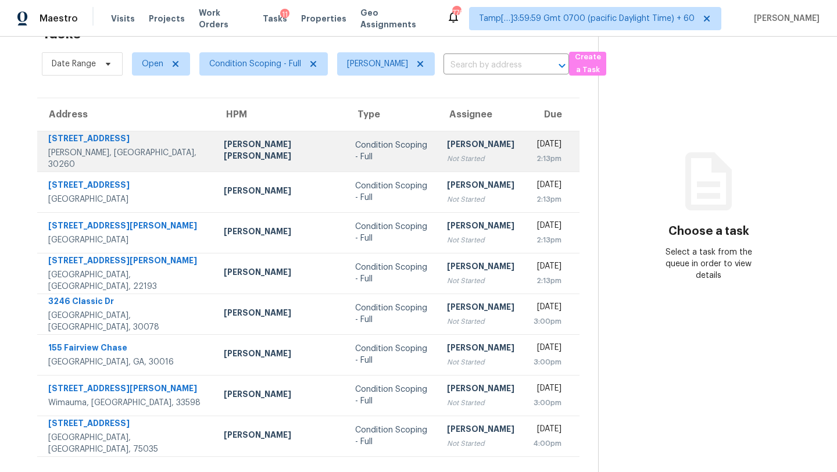
click at [447, 162] on div "Not Started" at bounding box center [480, 159] width 67 height 12
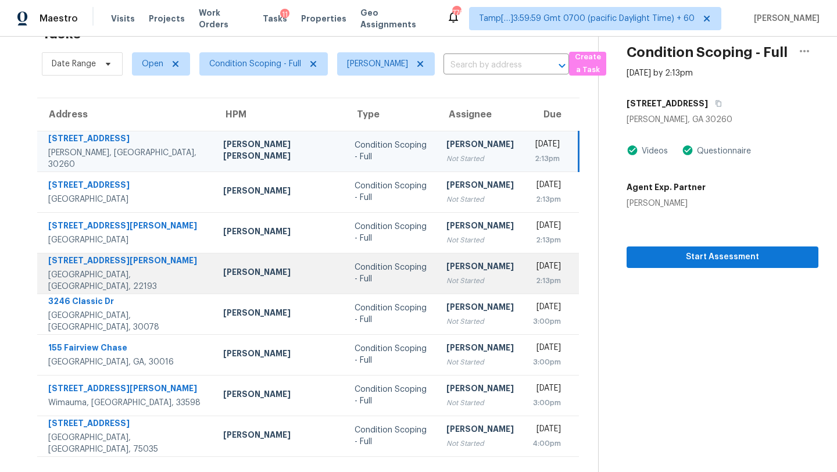
scroll to position [0, 0]
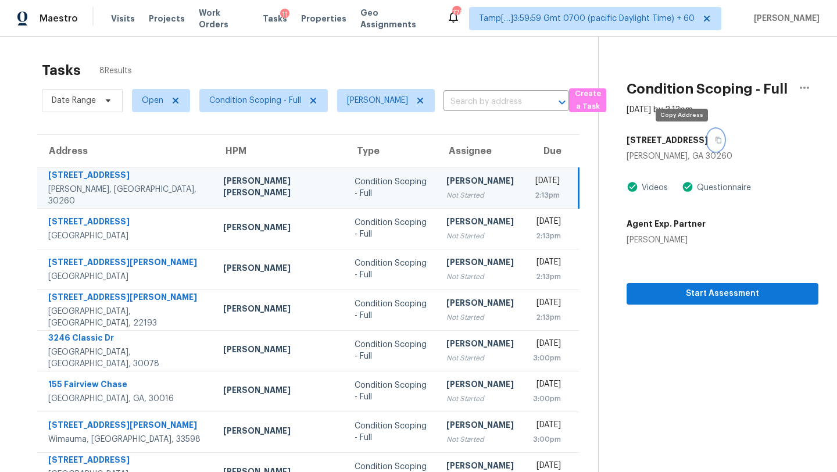
click at [716, 143] on icon "button" at bounding box center [719, 140] width 6 height 6
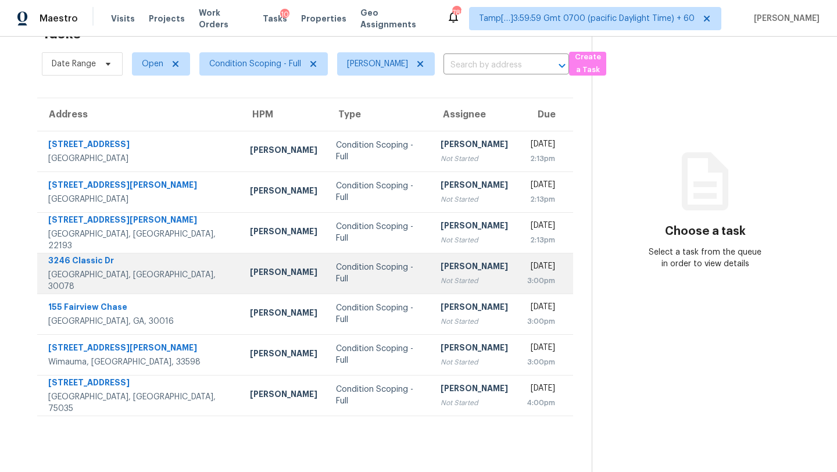
scroll to position [15, 0]
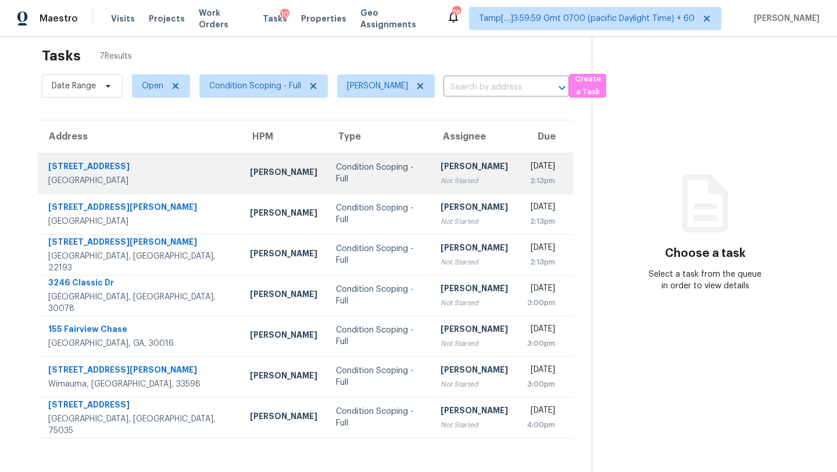
click at [518, 180] on td "[DATE] 2:13pm" at bounding box center [546, 173] width 56 height 41
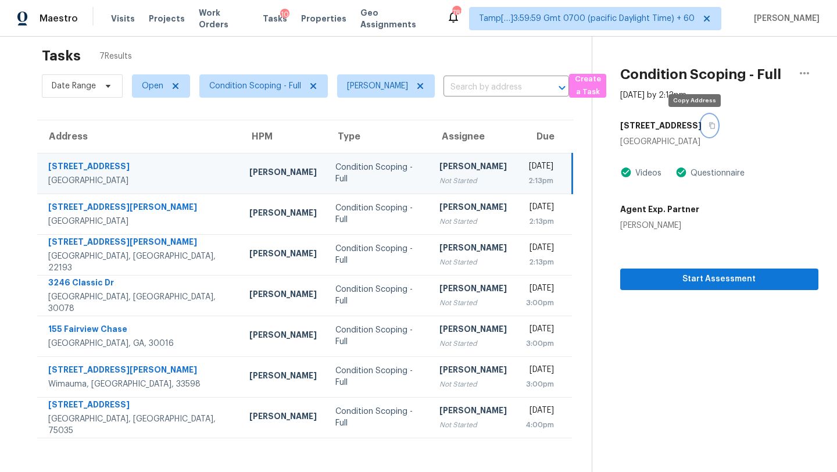
click at [709, 122] on icon "button" at bounding box center [712, 125] width 7 height 7
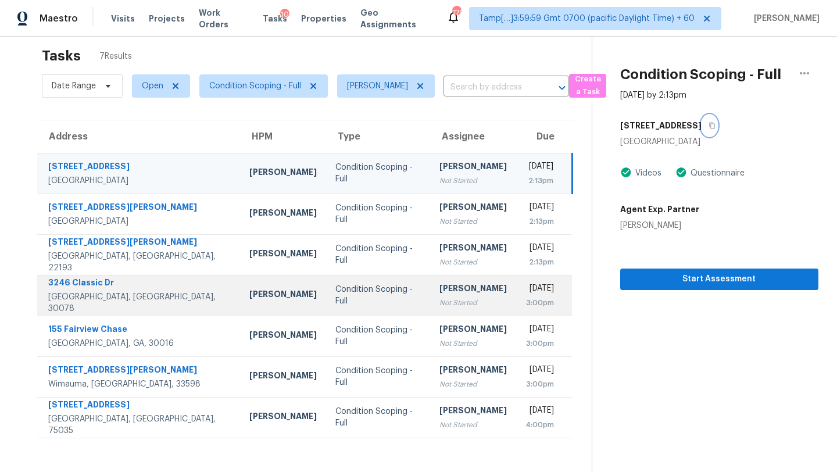
scroll to position [37, 0]
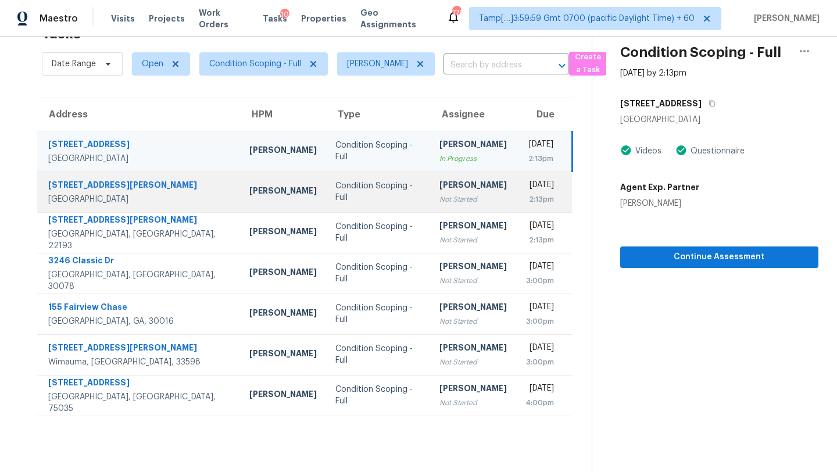
click at [440, 199] on div "Not Started" at bounding box center [473, 200] width 67 height 12
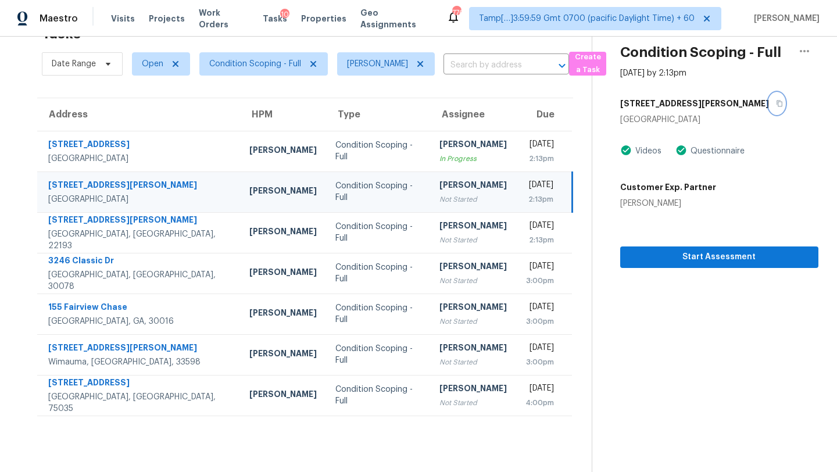
click at [769, 112] on button "button" at bounding box center [777, 103] width 16 height 21
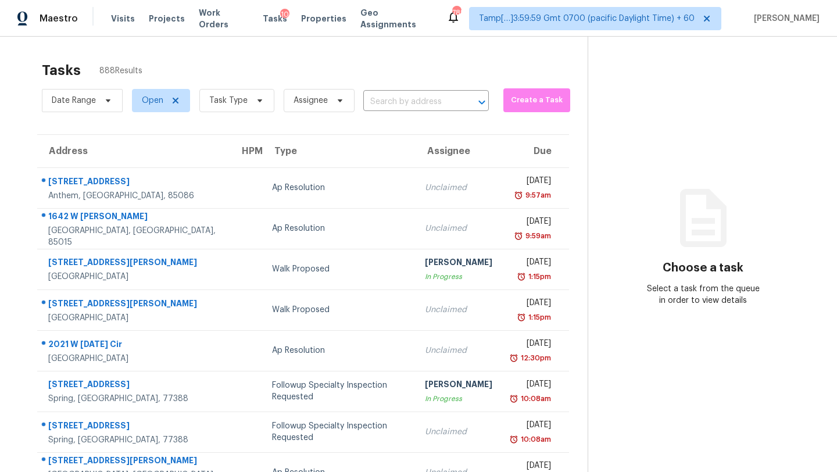
click at [402, 112] on div "Date Range Open Task Type Assignee ​" at bounding box center [265, 100] width 447 height 30
click at [411, 106] on input "text" at bounding box center [409, 102] width 93 height 18
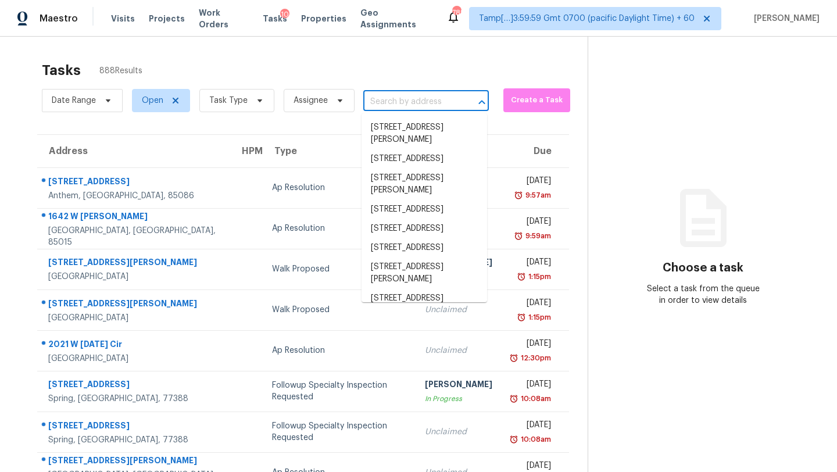
paste input "[STREET_ADDRESS]"
type input "[STREET_ADDRESS]"
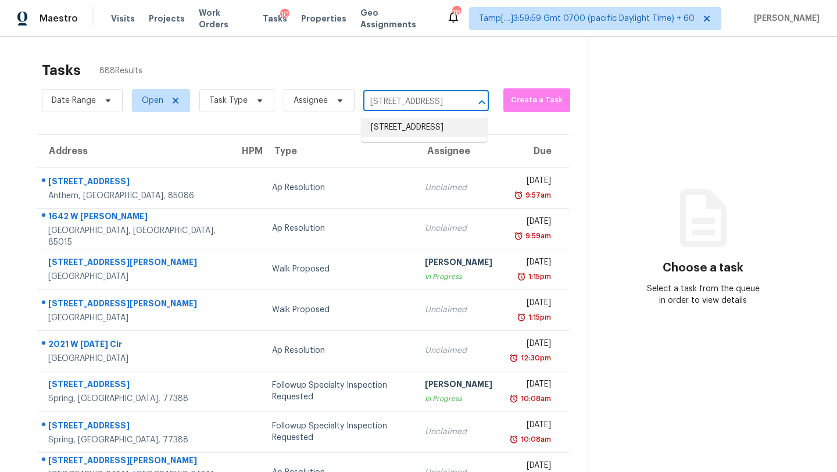
click at [411, 124] on li "312 Powder Mill Dr, Ashland City, TN 37015" at bounding box center [425, 127] width 126 height 19
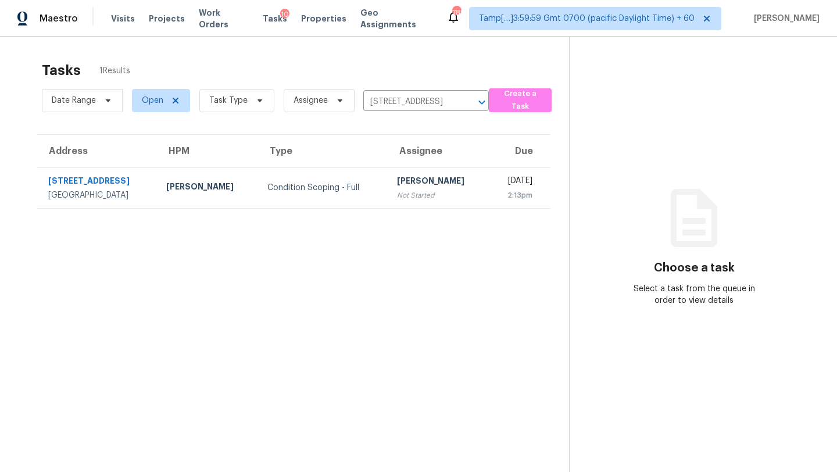
click at [489, 192] on td "Thu, Aug 28th 2025 2:13pm" at bounding box center [520, 187] width 62 height 41
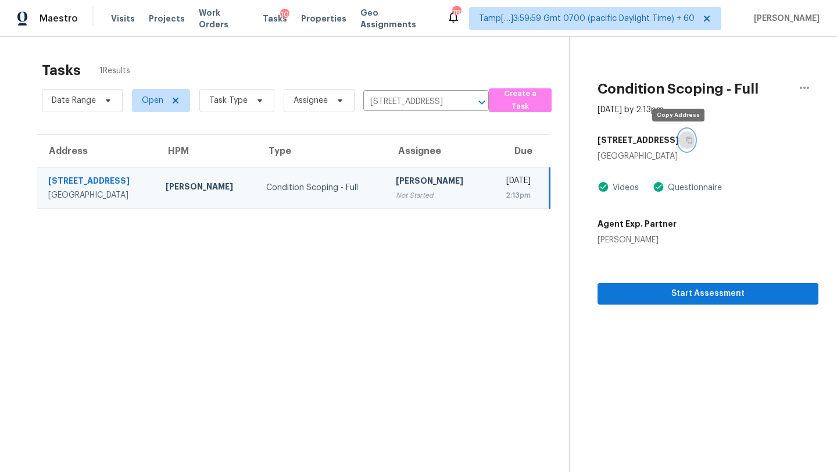
click at [683, 141] on button "button" at bounding box center [687, 140] width 16 height 21
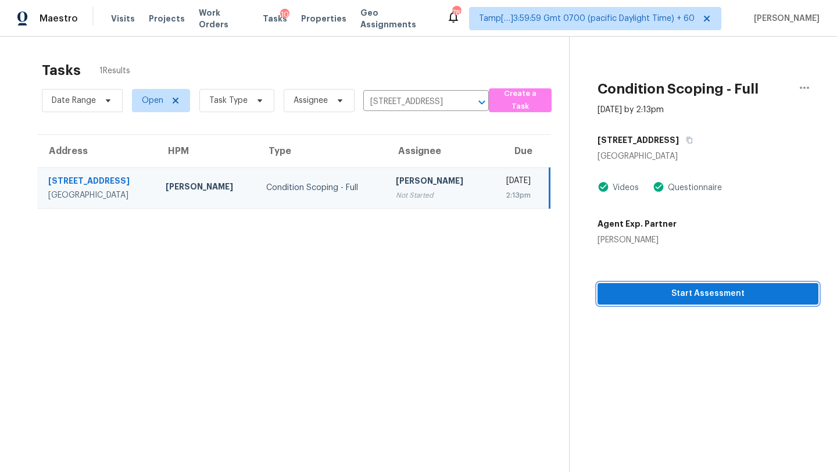
click at [687, 302] on button "Start Assessment" at bounding box center [708, 294] width 221 height 22
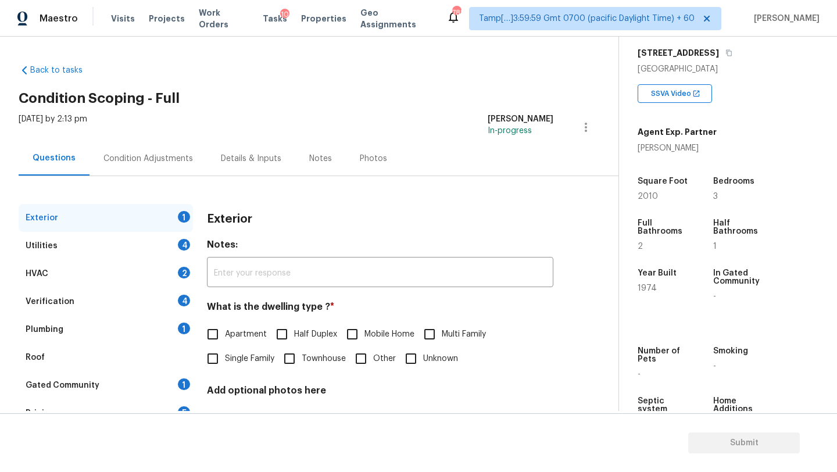
scroll to position [228, 0]
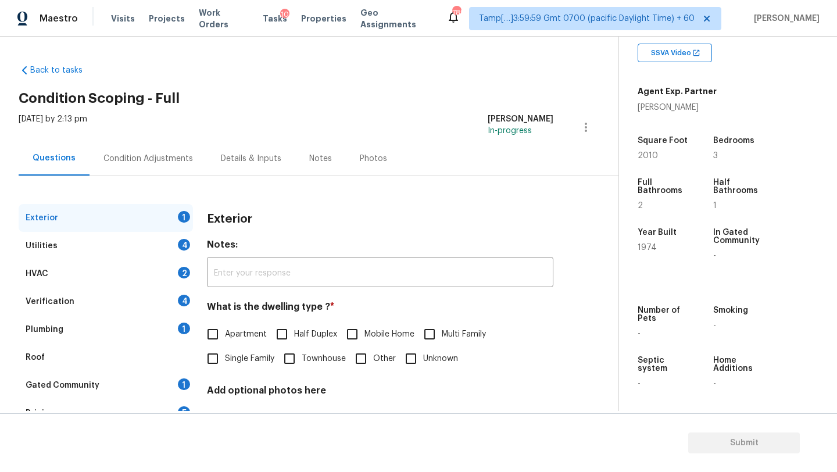
click at [56, 302] on div "Verification" at bounding box center [50, 302] width 49 height 12
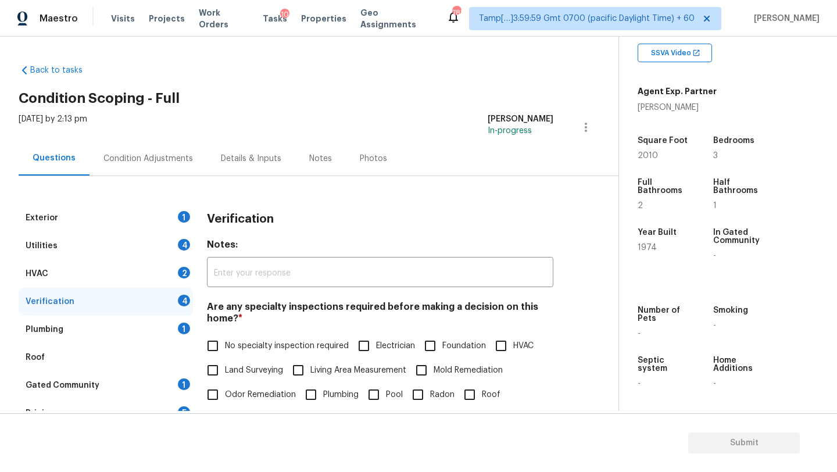
scroll to position [227, 0]
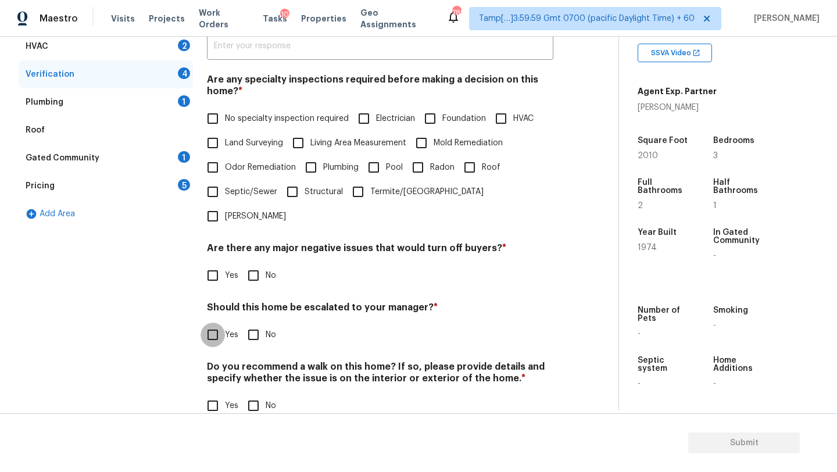
click at [219, 323] on input "Yes" at bounding box center [213, 335] width 24 height 24
checkbox input "true"
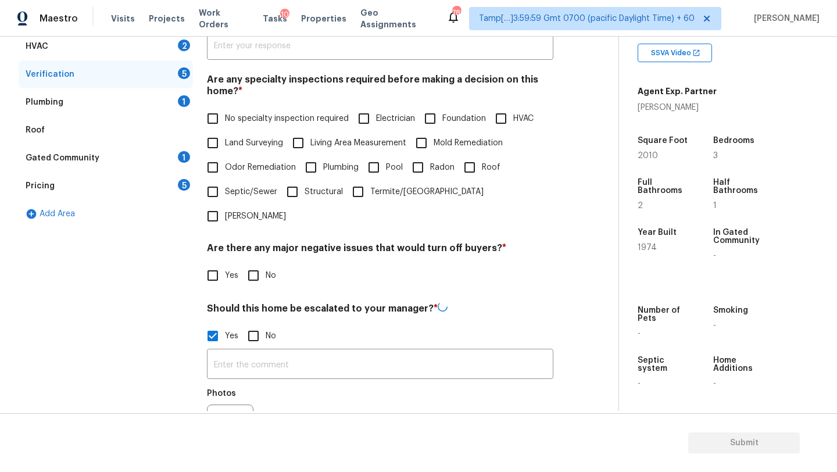
click at [258, 356] on div "​ Photos" at bounding box center [380, 403] width 347 height 110
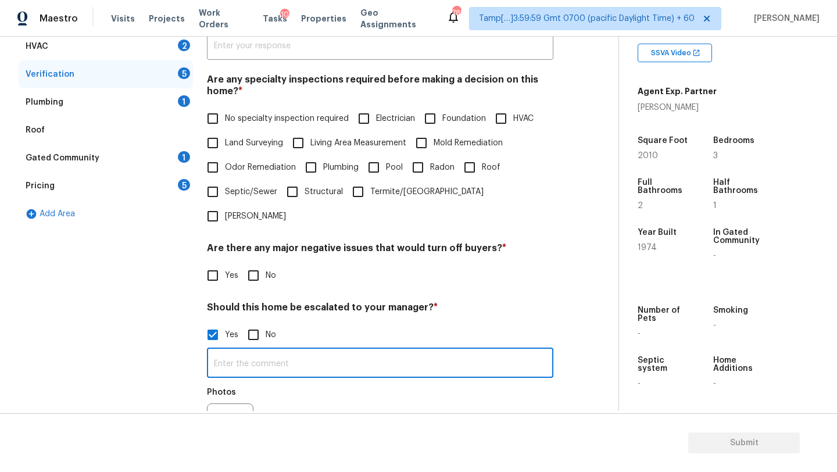
click at [270, 351] on input "text" at bounding box center [380, 364] width 347 height 27
paste input "Foundation issues likely present, such as moderate but noticeable exterior or i…"
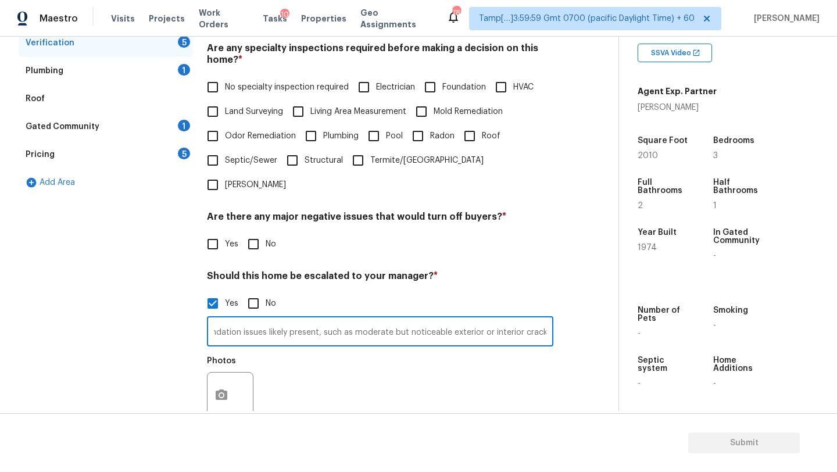
scroll to position [289, 0]
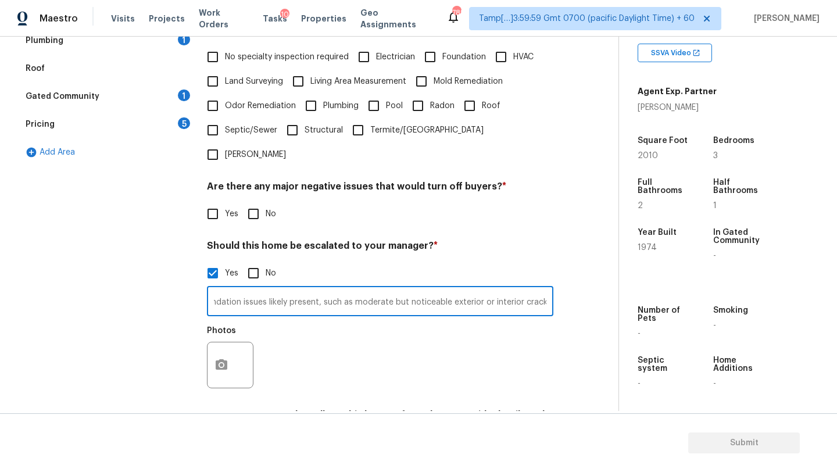
type input "Foundation issues likely present, such as moderate but noticeable exterior or i…"
click at [251, 202] on input "No" at bounding box center [253, 214] width 24 height 24
checkbox input "true"
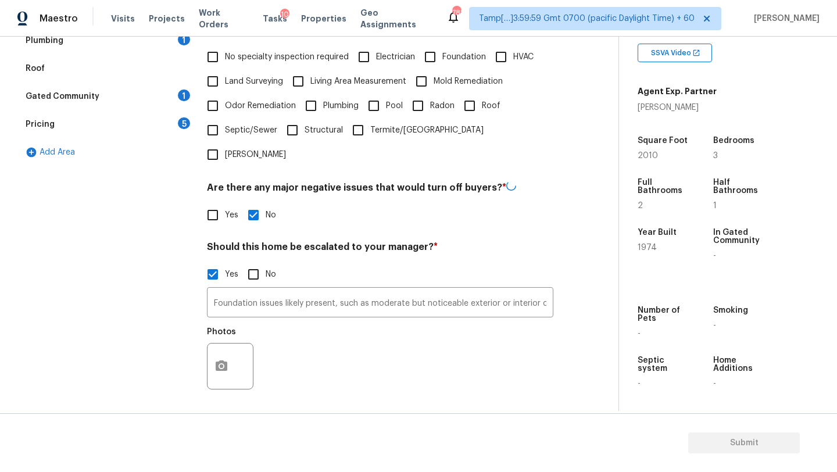
scroll to position [338, 0]
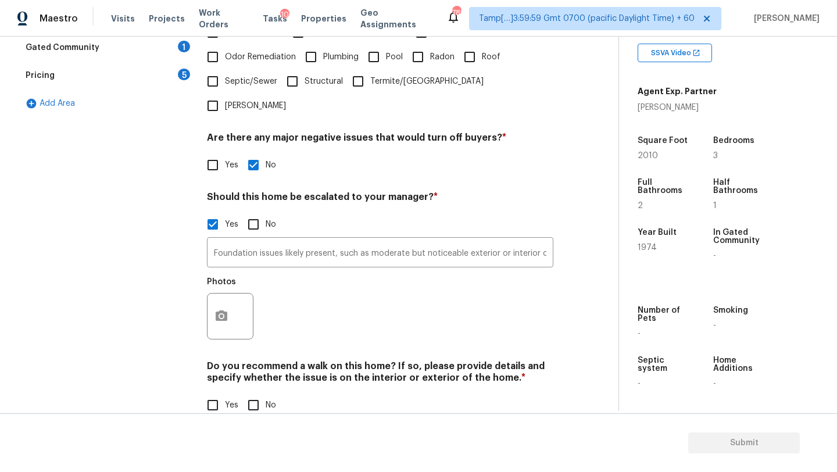
click at [254, 393] on input "No" at bounding box center [253, 405] width 24 height 24
checkbox input "true"
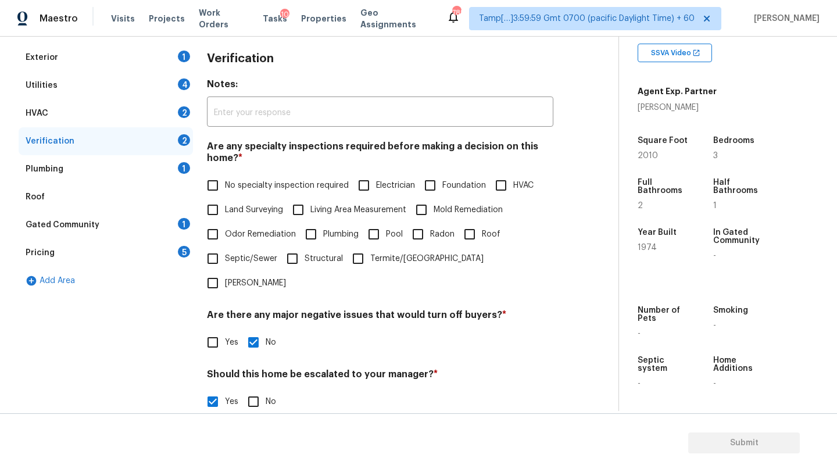
click at [230, 180] on span "No specialty inspection required" at bounding box center [287, 186] width 124 height 12
click at [225, 180] on input "No specialty inspection required" at bounding box center [213, 185] width 24 height 24
checkbox input "true"
click at [180, 224] on div "1" at bounding box center [184, 224] width 12 height 12
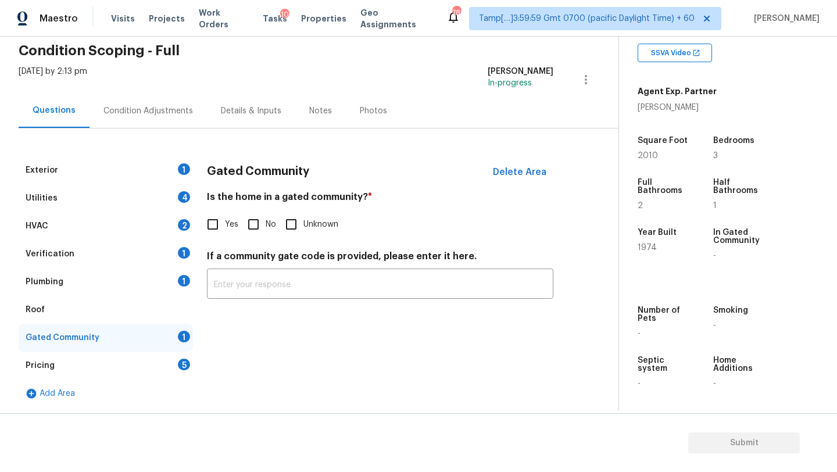
scroll to position [48, 0]
click at [256, 229] on input "No" at bounding box center [253, 224] width 24 height 24
checkbox input "true"
click at [162, 363] on div "Pricing 5" at bounding box center [106, 366] width 174 height 28
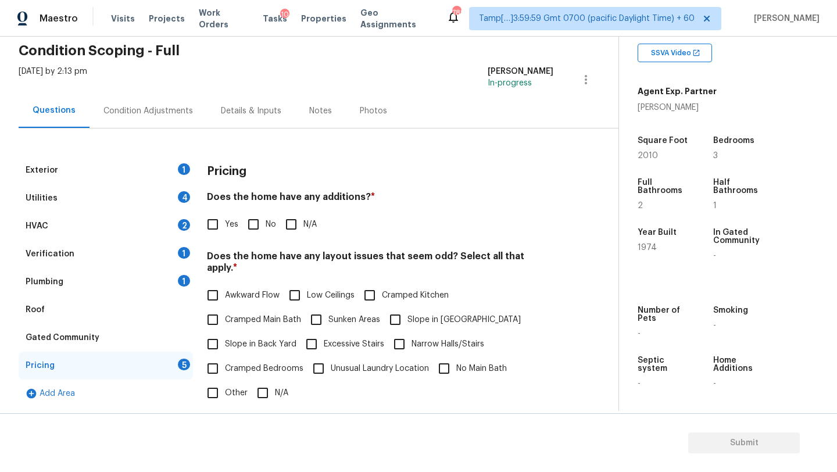
click at [254, 236] on input "No" at bounding box center [253, 224] width 24 height 24
checkbox input "true"
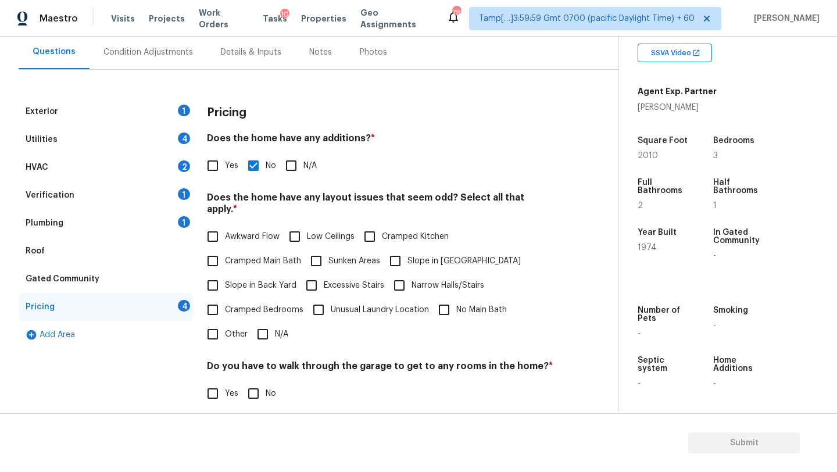
scroll to position [165, 0]
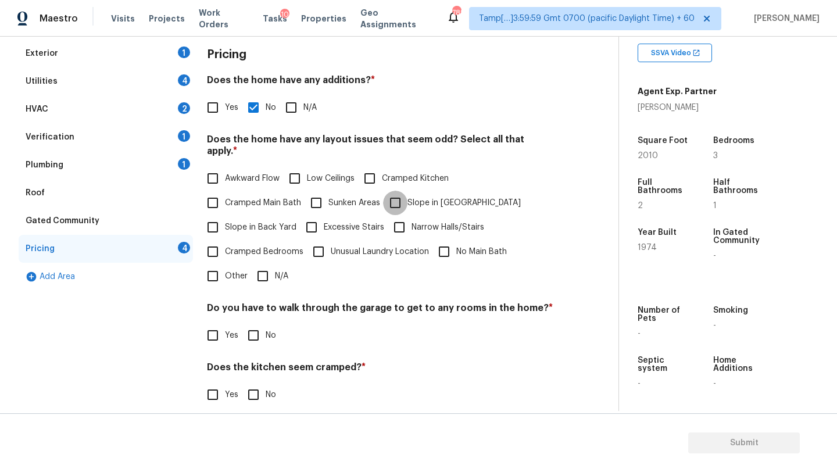
click at [397, 195] on input "Slope in Front Yard" at bounding box center [395, 203] width 24 height 24
checkbox input "true"
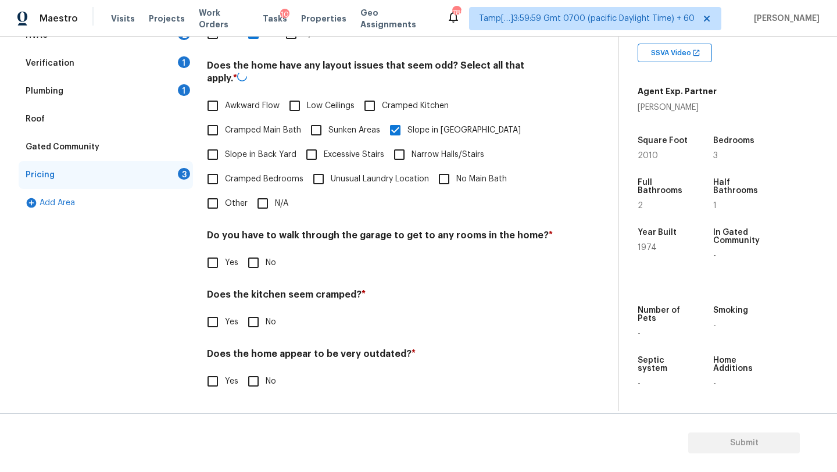
scroll to position [226, 0]
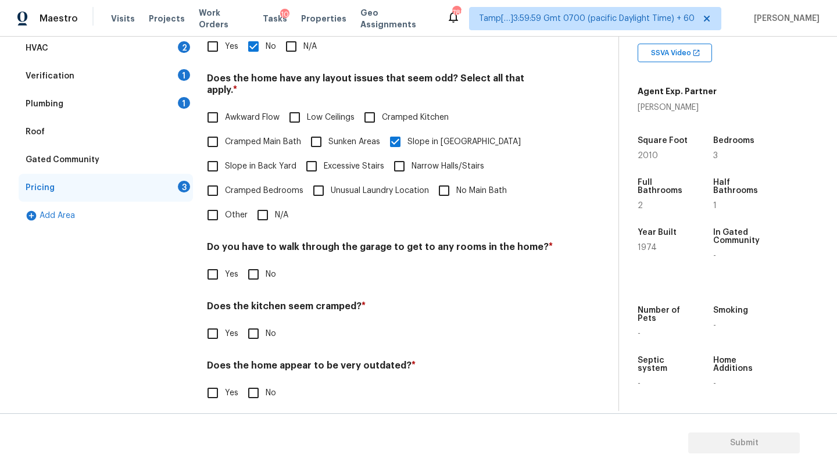
click at [224, 154] on input "Slope in Back Yard" at bounding box center [213, 166] width 24 height 24
checkbox input "true"
drag, startPoint x: 250, startPoint y: 255, endPoint x: 250, endPoint y: 281, distance: 26.2
click at [250, 262] on input "No" at bounding box center [253, 274] width 24 height 24
checkbox input "true"
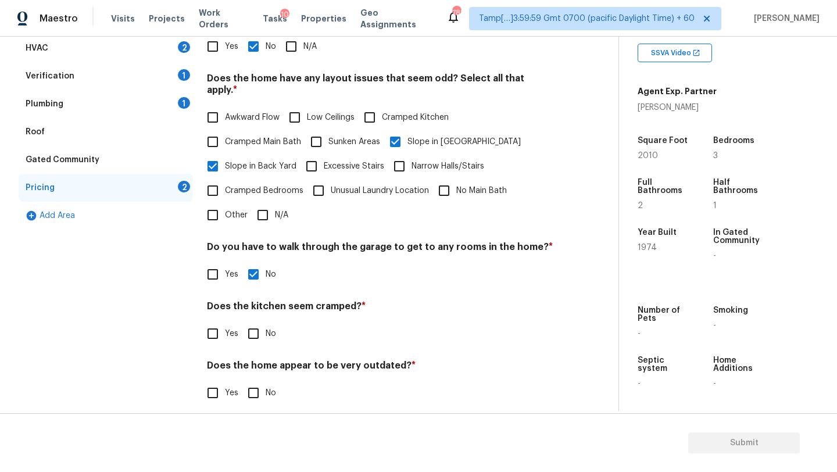
click at [252, 335] on div "Pricing Does the home have any additions? * Yes No N/A Does the home have any l…" at bounding box center [380, 198] width 347 height 441
click at [252, 325] on input "No" at bounding box center [253, 334] width 24 height 24
checkbox input "true"
click at [252, 382] on input "No" at bounding box center [253, 394] width 24 height 24
checkbox input "true"
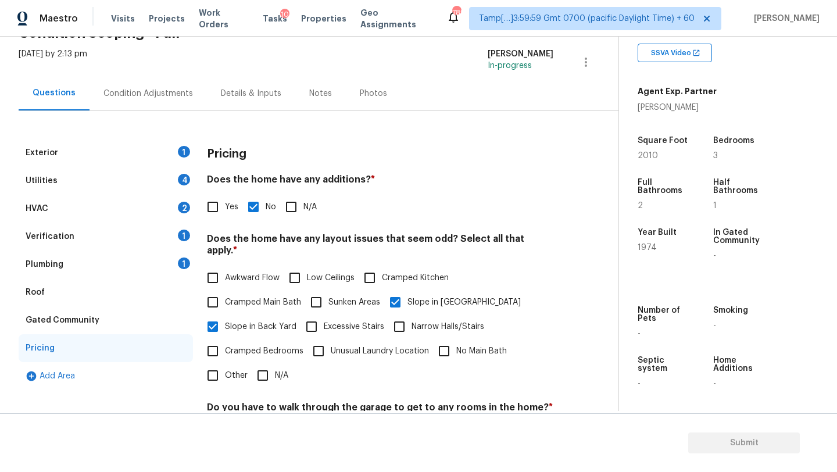
click at [74, 289] on div "Roof" at bounding box center [106, 293] width 174 height 28
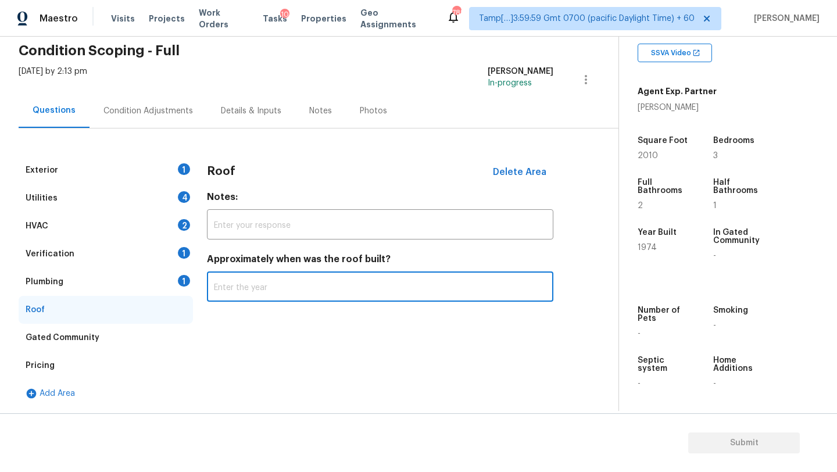
click at [252, 296] on input "text" at bounding box center [380, 287] width 347 height 27
type input "2010"
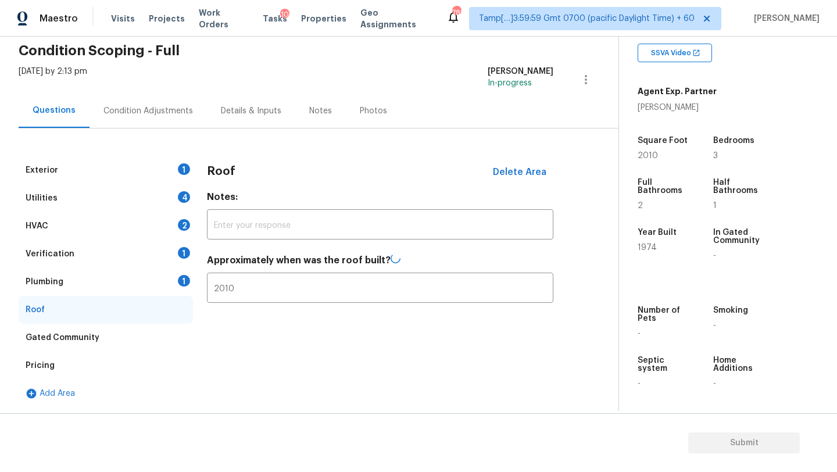
click at [130, 290] on div "Plumbing 1" at bounding box center [106, 282] width 174 height 28
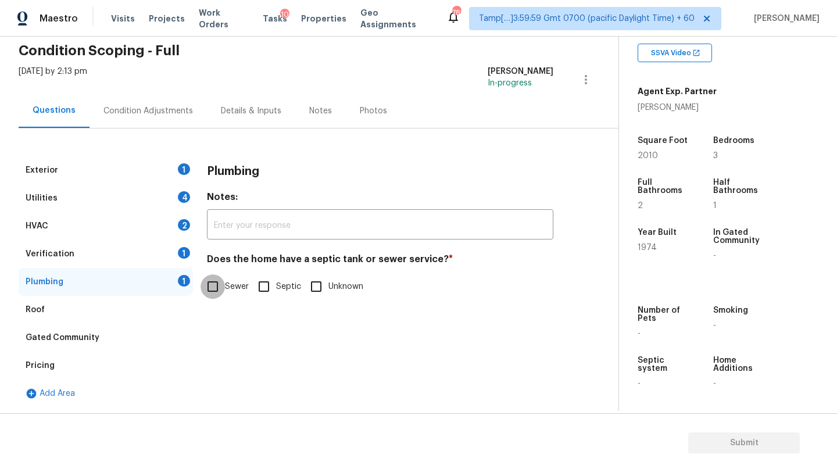
click at [216, 297] on input "Sewer" at bounding box center [213, 286] width 24 height 24
checkbox input "true"
click at [279, 289] on span "Septic" at bounding box center [288, 287] width 25 height 12
click at [276, 289] on input "Septic" at bounding box center [264, 286] width 24 height 24
checkbox input "true"
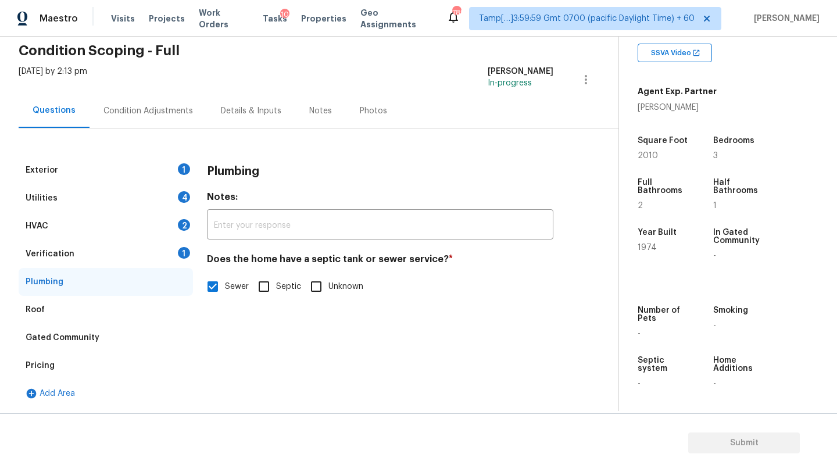
checkbox input "false"
click at [115, 243] on div "Verification 1" at bounding box center [106, 254] width 174 height 28
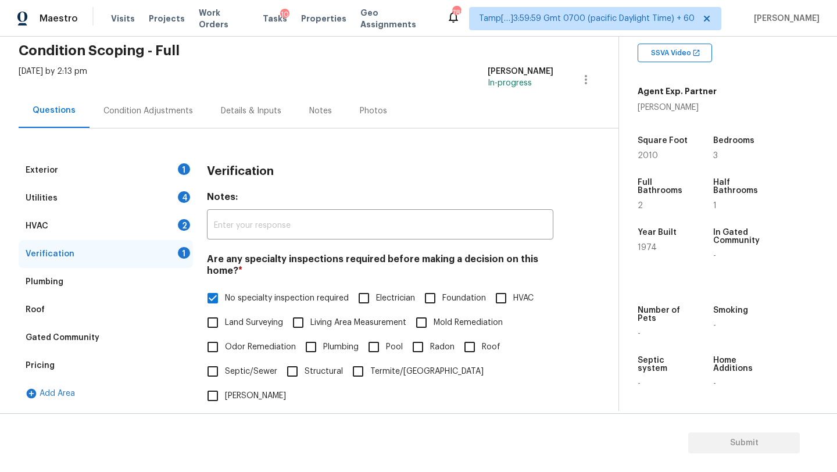
click at [156, 230] on div "HVAC 2" at bounding box center [106, 226] width 174 height 28
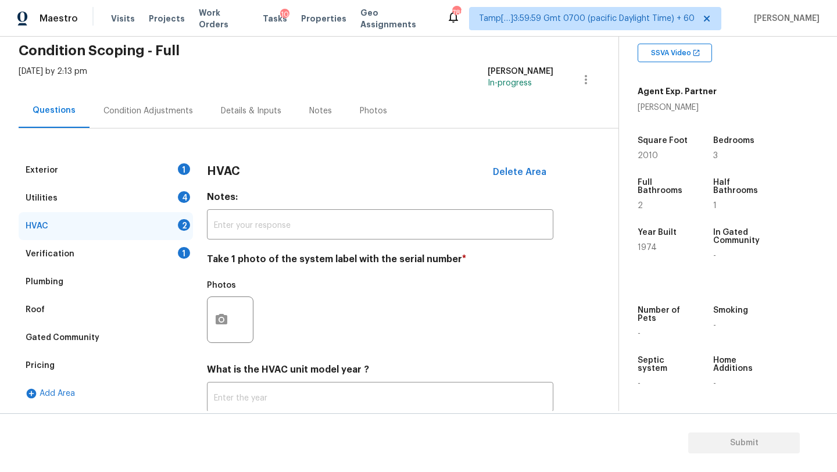
scroll to position [126, 0]
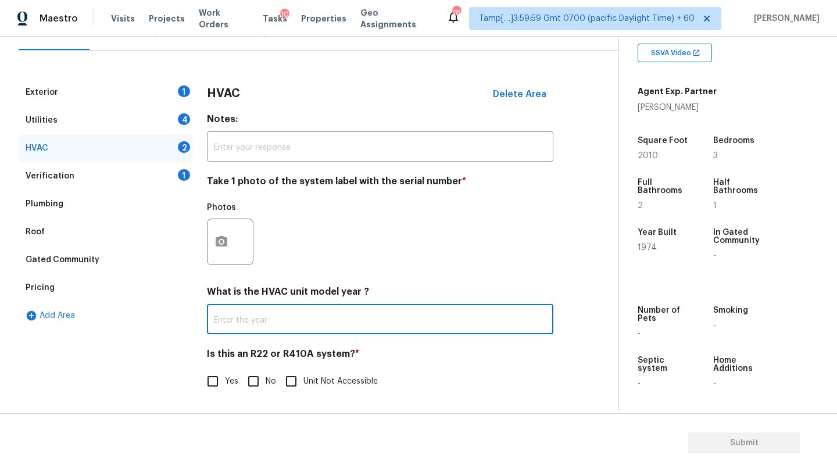
click at [283, 308] on input "text" at bounding box center [380, 320] width 347 height 27
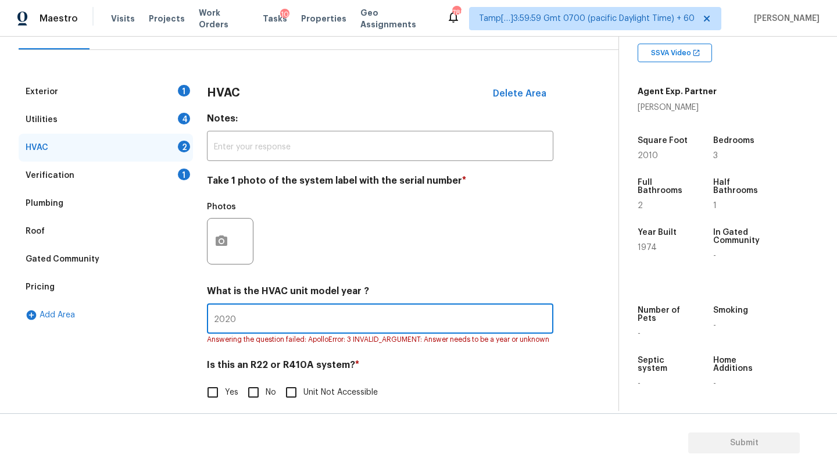
type input "2020"
click at [267, 398] on div "HVAC Delete Area Notes: ​ Take 1 photo of the system label with the serial numb…" at bounding box center [380, 248] width 347 height 341
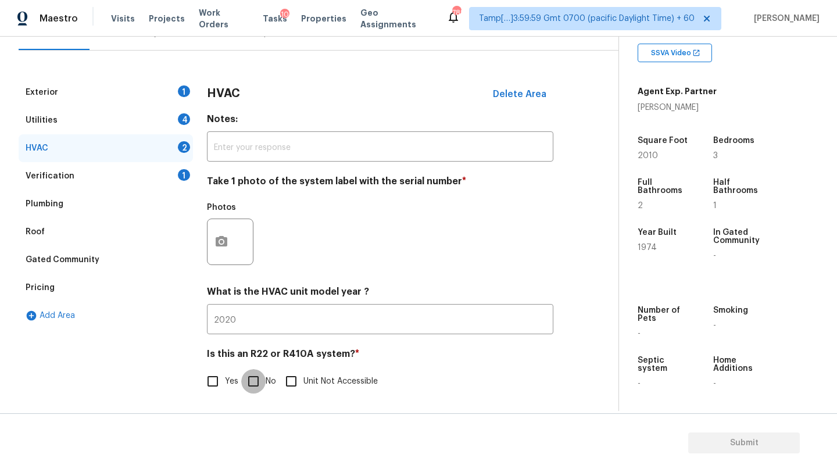
click at [256, 390] on input "No" at bounding box center [253, 381] width 24 height 24
checkbox input "true"
click at [91, 121] on div "Utilities 4" at bounding box center [106, 120] width 174 height 28
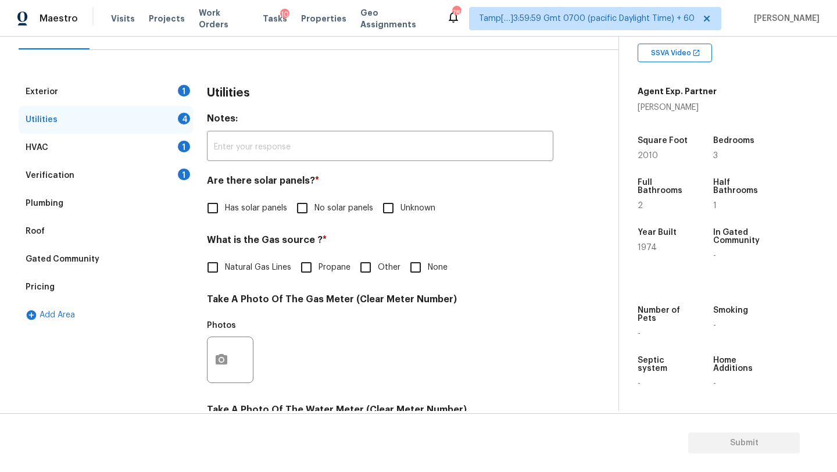
click at [320, 209] on span "No solar panels" at bounding box center [344, 208] width 59 height 12
click at [315, 209] on input "No solar panels" at bounding box center [302, 208] width 24 height 24
checkbox input "true"
click at [262, 266] on span "Natural Gas Lines" at bounding box center [258, 269] width 66 height 12
click at [225, 266] on input "Natural Gas Lines" at bounding box center [213, 268] width 24 height 24
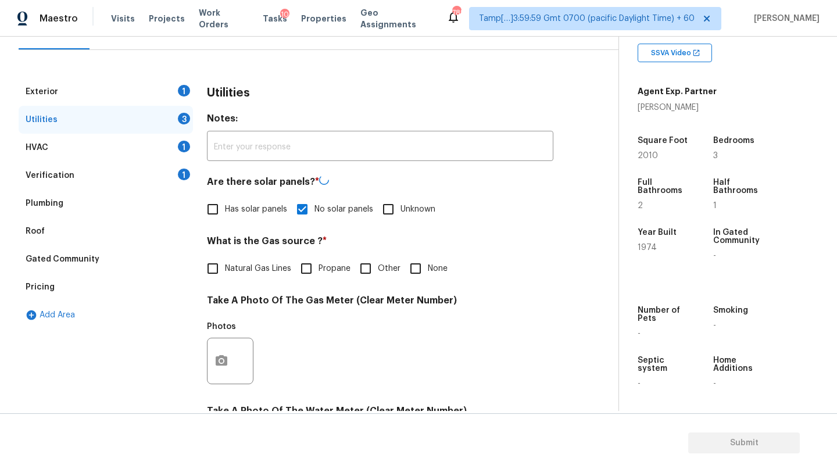
checkbox input "true"
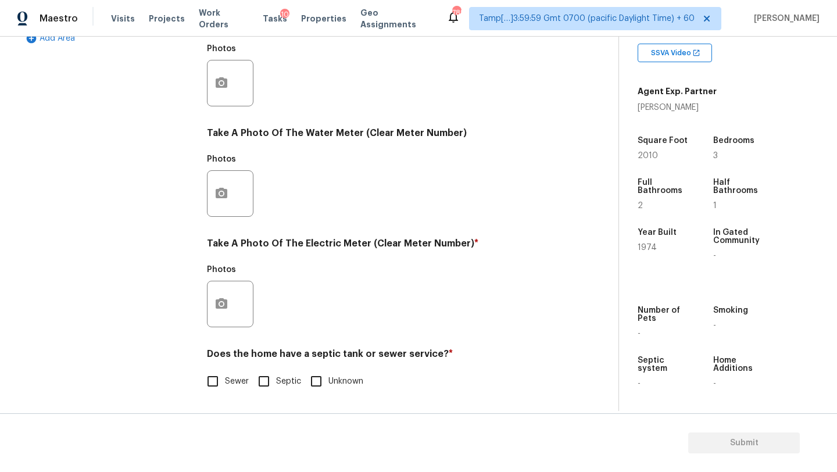
click at [216, 391] on input "Sewer" at bounding box center [213, 381] width 24 height 24
checkbox input "true"
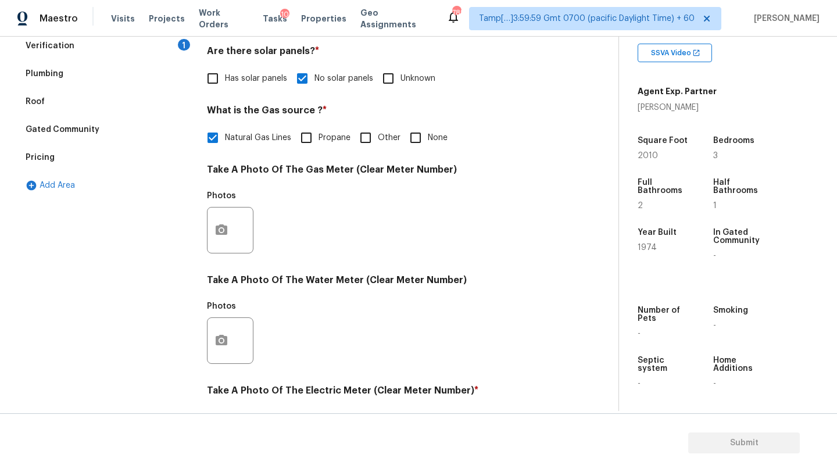
scroll to position [77, 0]
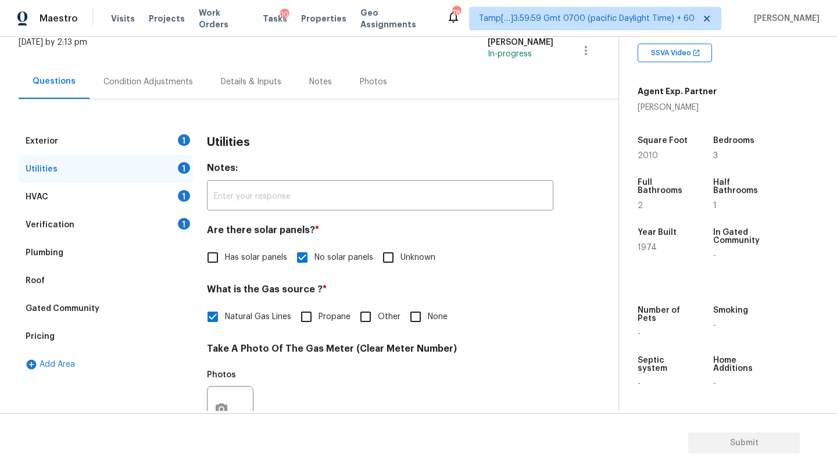
click at [106, 147] on div "Exterior 1" at bounding box center [106, 141] width 174 height 28
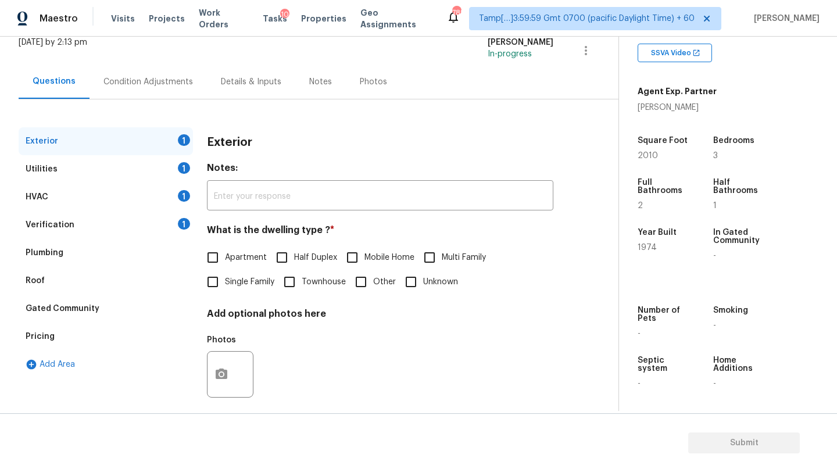
click at [231, 272] on label "Single Family" at bounding box center [238, 282] width 74 height 24
click at [225, 272] on input "Single Family" at bounding box center [213, 282] width 24 height 24
checkbox input "true"
click at [117, 194] on div "HVAC 1" at bounding box center [106, 197] width 174 height 28
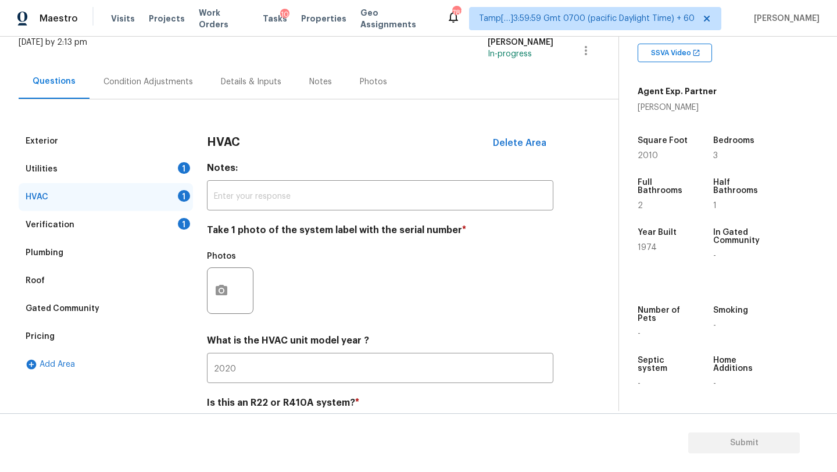
click at [159, 101] on div "Exterior Utilities 1 HVAC 1 Verification 1 Plumbing Roof Gated Community Pricin…" at bounding box center [305, 277] width 572 height 357
click at [172, 81] on div "Condition Adjustments" at bounding box center [149, 82] width 90 height 12
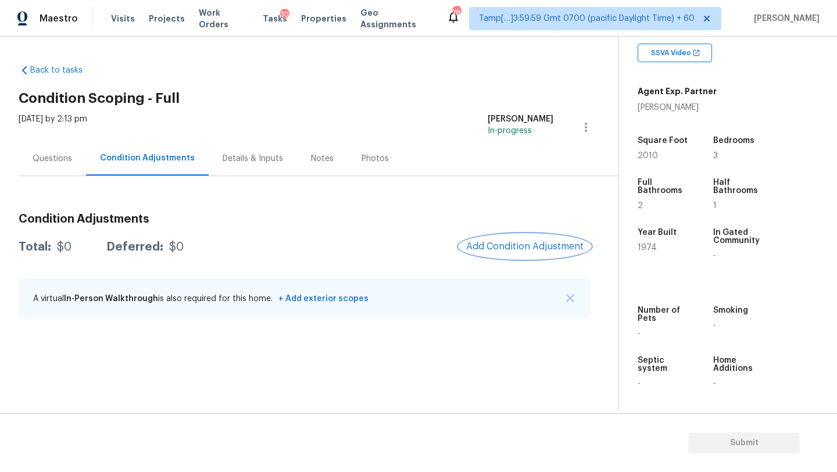
click at [518, 238] on button "Add Condition Adjustment" at bounding box center [524, 246] width 131 height 24
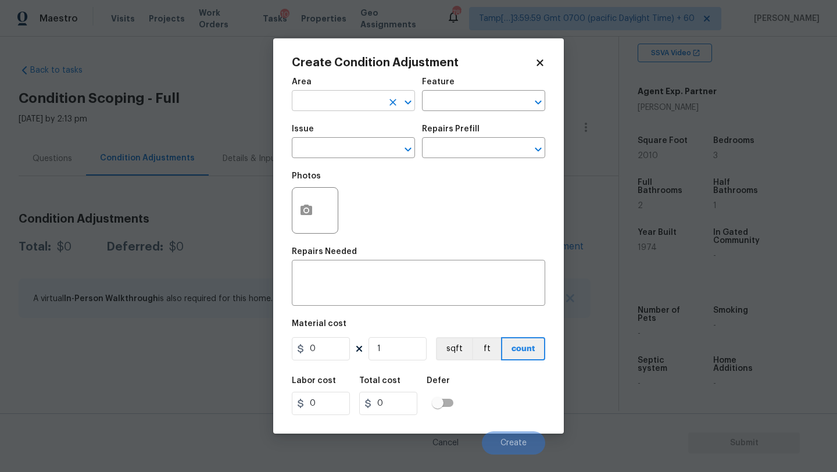
click at [311, 93] on input "text" at bounding box center [337, 102] width 91 height 18
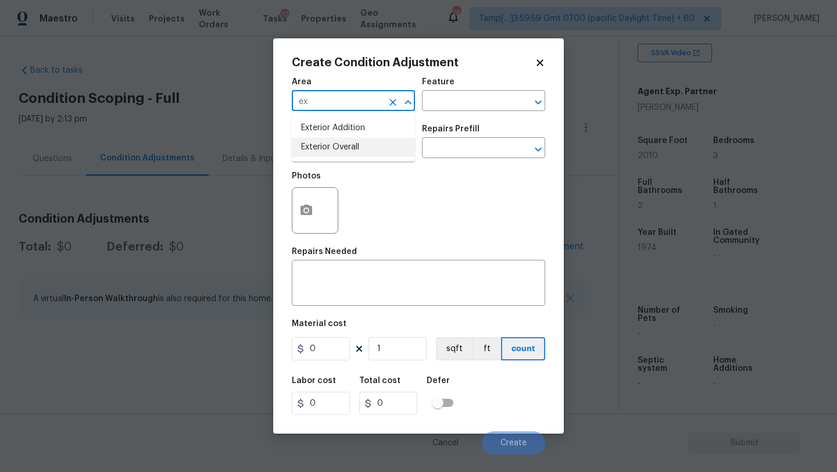
click at [330, 149] on li "Exterior Overall" at bounding box center [353, 147] width 123 height 19
type input "Exterior Overall"
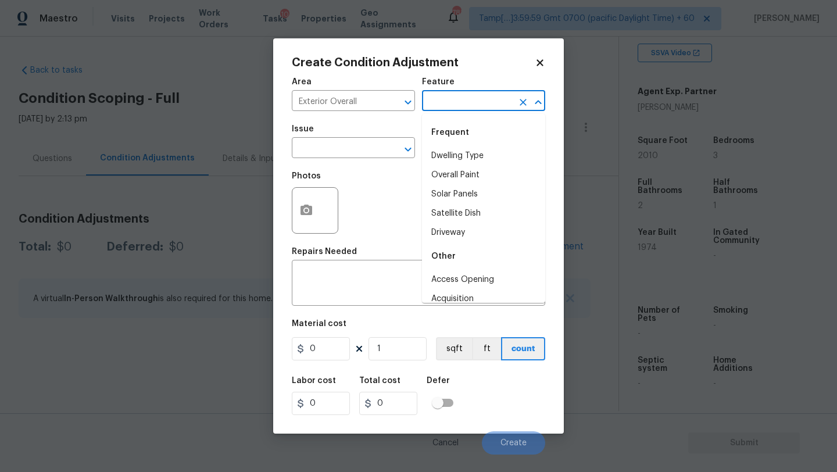
click at [483, 97] on input "text" at bounding box center [467, 102] width 91 height 18
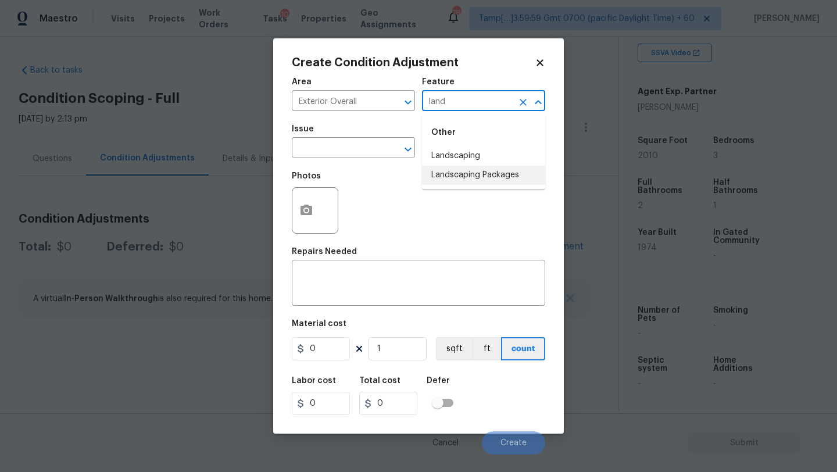
click at [468, 181] on li "Landscaping Packages" at bounding box center [483, 175] width 123 height 19
type input "Landscaping Packages"
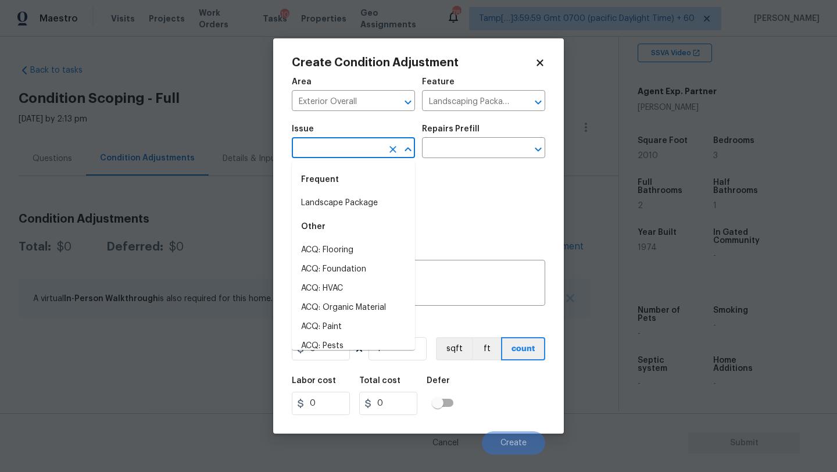
click at [331, 151] on input "text" at bounding box center [337, 149] width 91 height 18
click at [336, 203] on li "Landscape Package" at bounding box center [353, 203] width 123 height 19
type input "Landscape Package"
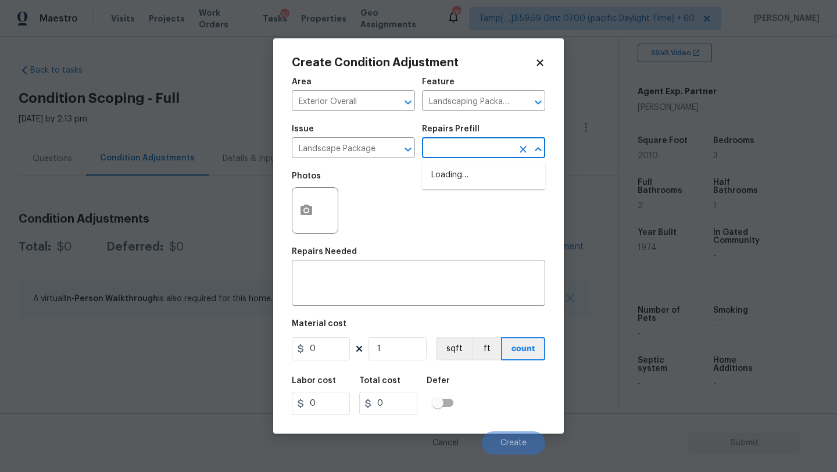
click at [437, 148] on input "text" at bounding box center [467, 149] width 91 height 18
click at [454, 191] on li "Initial landscaping package $50.00" at bounding box center [483, 181] width 123 height 31
type input "Home Readiness Packages"
type textarea "Mowing of grass up to 6" in height. Mow, edge along driveways & sidewalks, trim…"
type input "50"
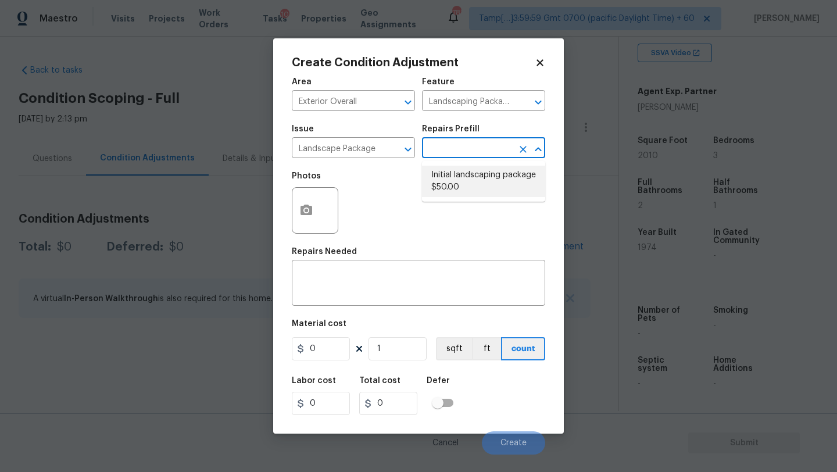
type input "50"
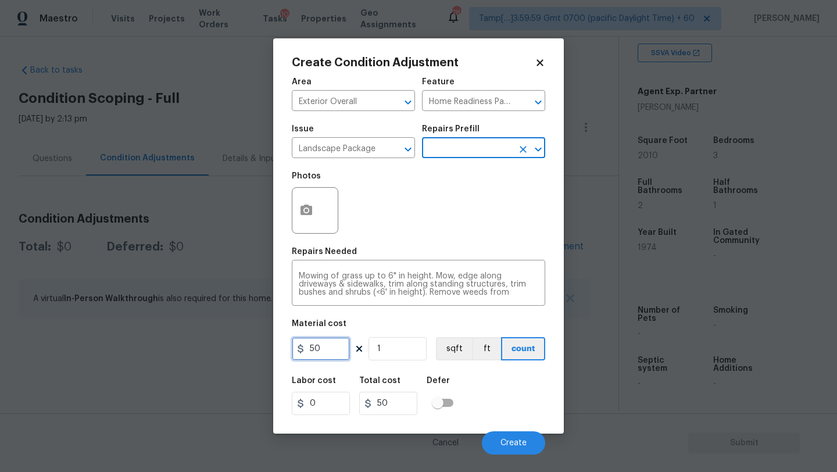
click at [312, 352] on input "50" at bounding box center [321, 348] width 58 height 23
type input "750"
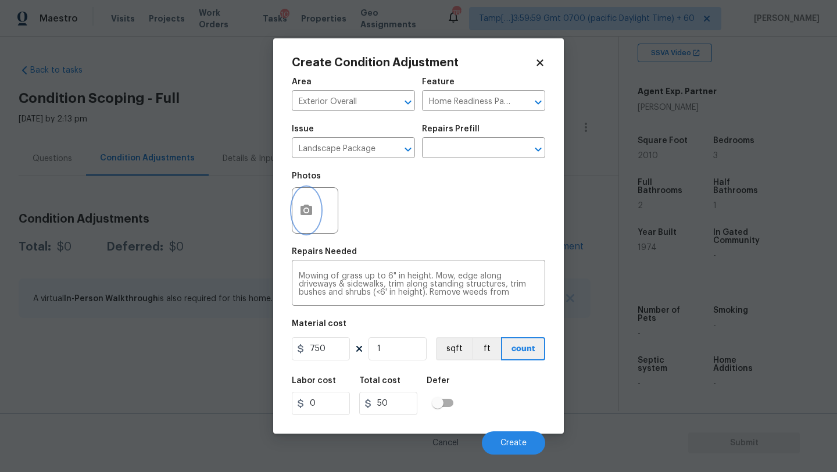
type input "750"
click at [298, 199] on button "button" at bounding box center [307, 210] width 28 height 45
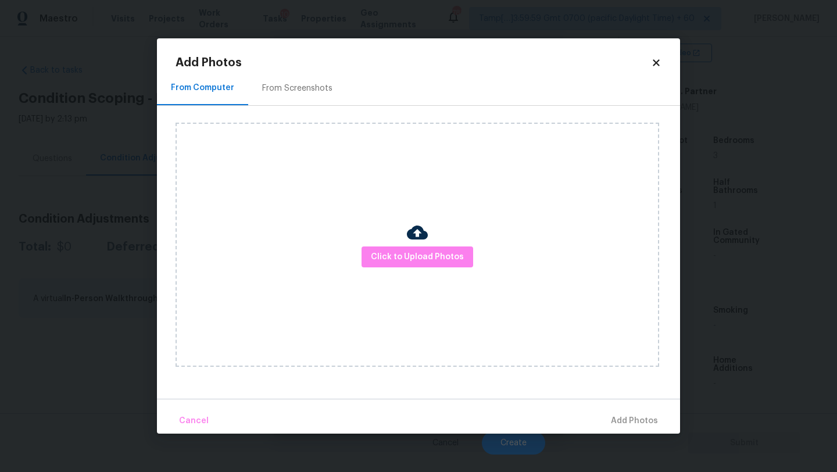
click at [297, 80] on div "From Screenshots" at bounding box center [297, 88] width 98 height 34
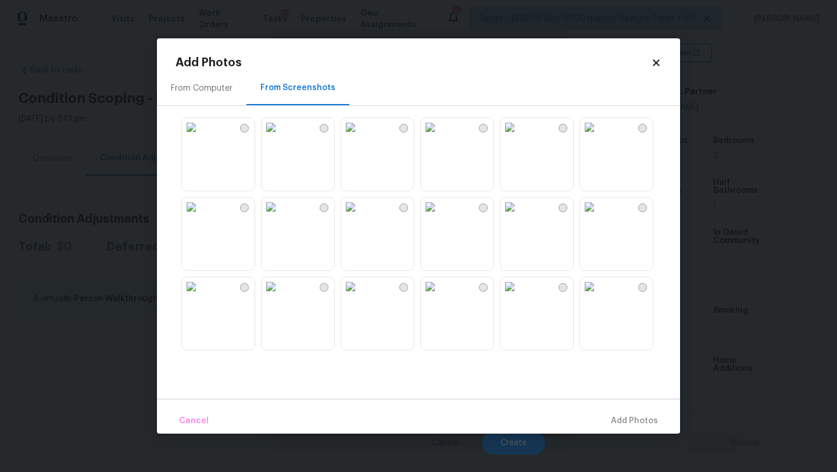
click at [599, 137] on img at bounding box center [589, 127] width 19 height 19
click at [360, 296] on img at bounding box center [350, 286] width 19 height 19
click at [599, 216] on img at bounding box center [589, 207] width 19 height 19
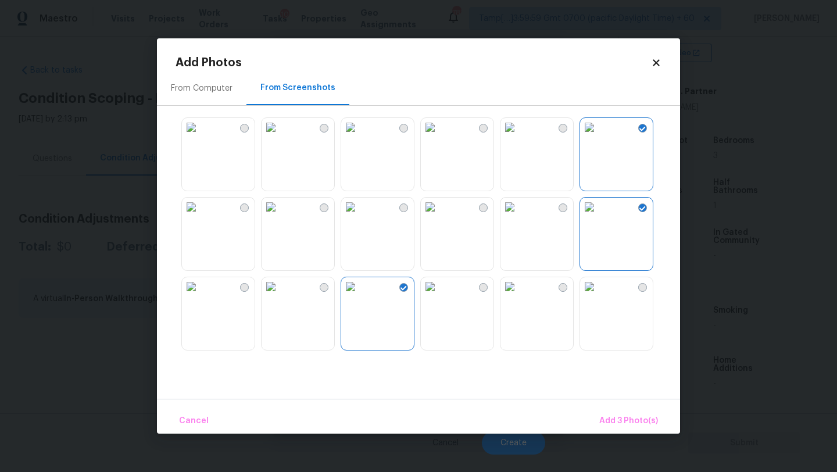
click at [599, 296] on img at bounding box center [589, 286] width 19 height 19
click at [641, 412] on button "Add 4 Photo(s)" at bounding box center [628, 421] width 69 height 25
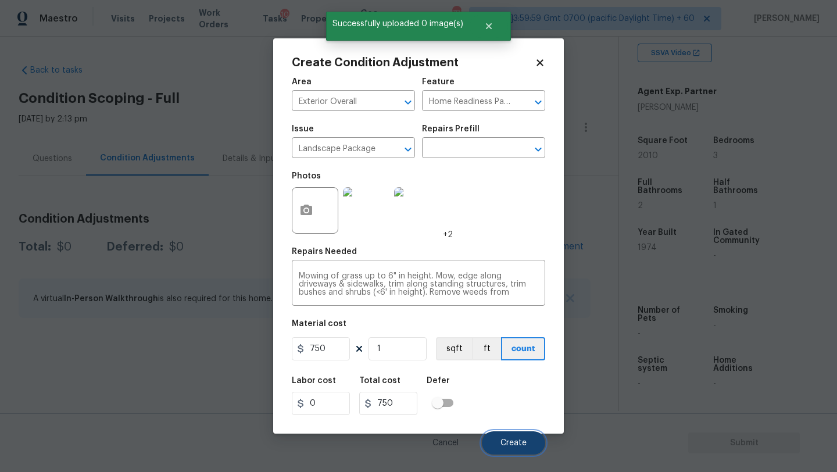
click at [492, 448] on button "Create" at bounding box center [513, 443] width 63 height 23
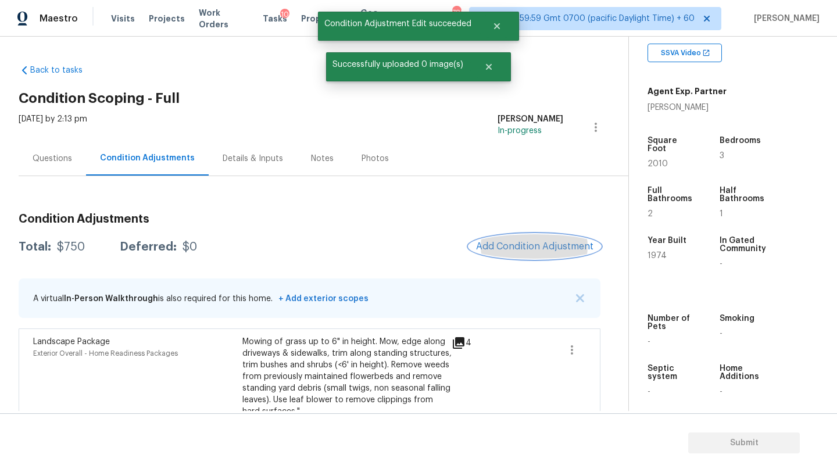
click at [525, 242] on span "Add Condition Adjustment" at bounding box center [534, 246] width 117 height 10
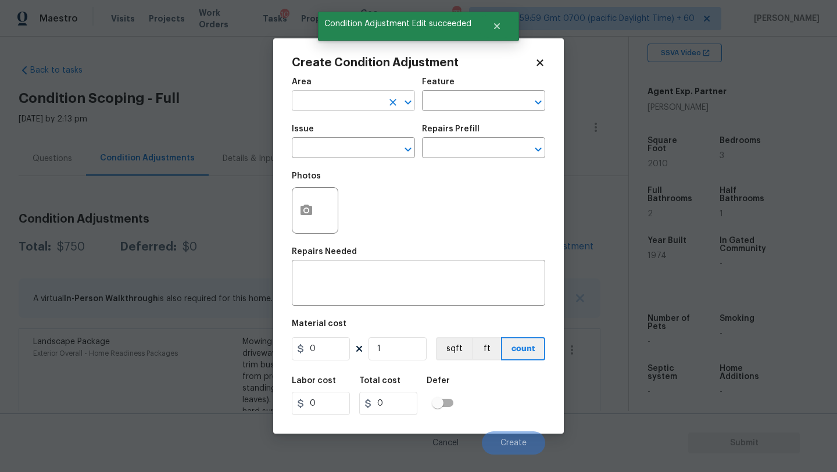
click at [350, 98] on input "text" at bounding box center [337, 102] width 91 height 18
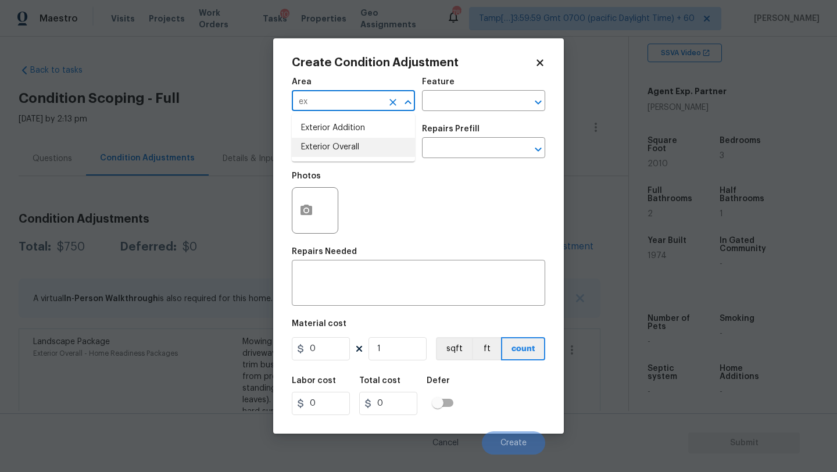
click at [356, 138] on li "Exterior Overall" at bounding box center [353, 147] width 123 height 19
type input "Exterior Overall"
click at [457, 102] on input "text" at bounding box center [467, 102] width 91 height 18
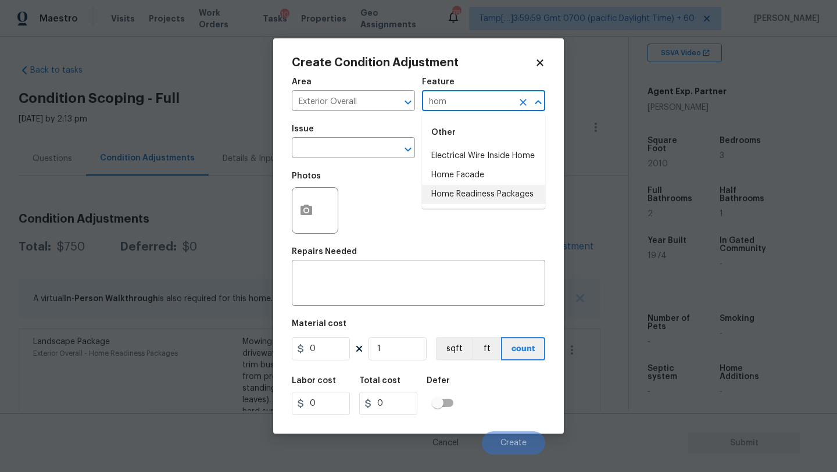
click at [461, 200] on li "Home Readiness Packages" at bounding box center [483, 194] width 123 height 19
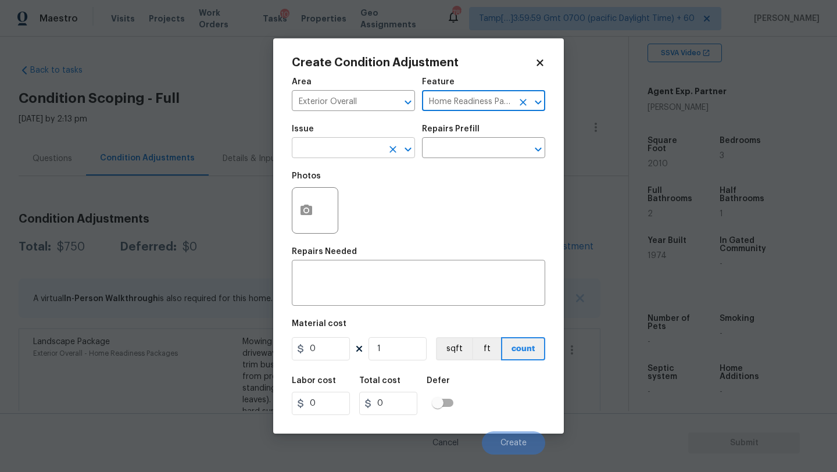
type input "Home Readiness Packages"
click at [369, 152] on input "text" at bounding box center [337, 149] width 91 height 18
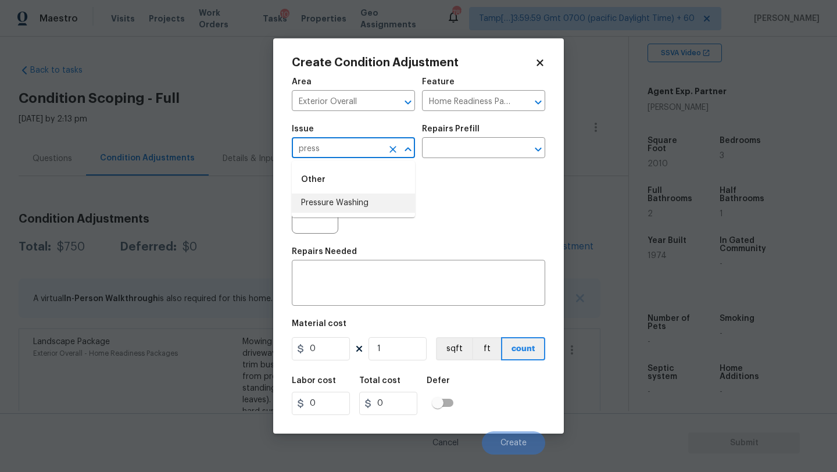
click at [368, 212] on li "Pressure Washing" at bounding box center [353, 203] width 123 height 19
type input "Pressure Washing"
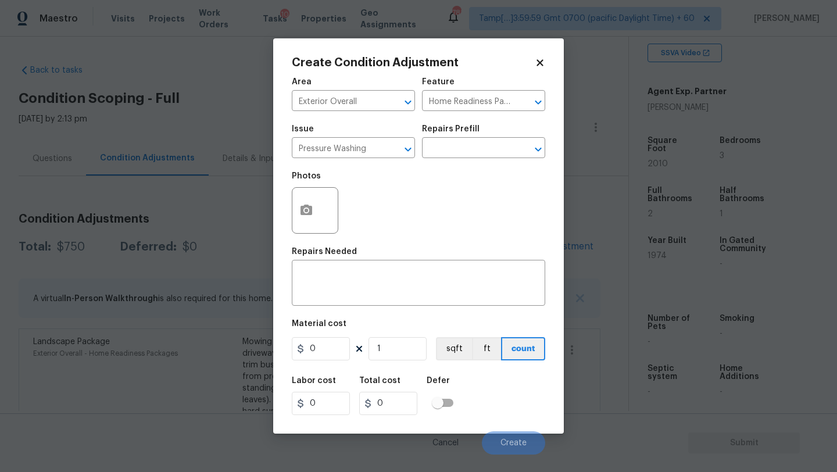
click at [455, 162] on div "Issue Pressure Washing ​ Repairs Prefill ​" at bounding box center [419, 141] width 254 height 47
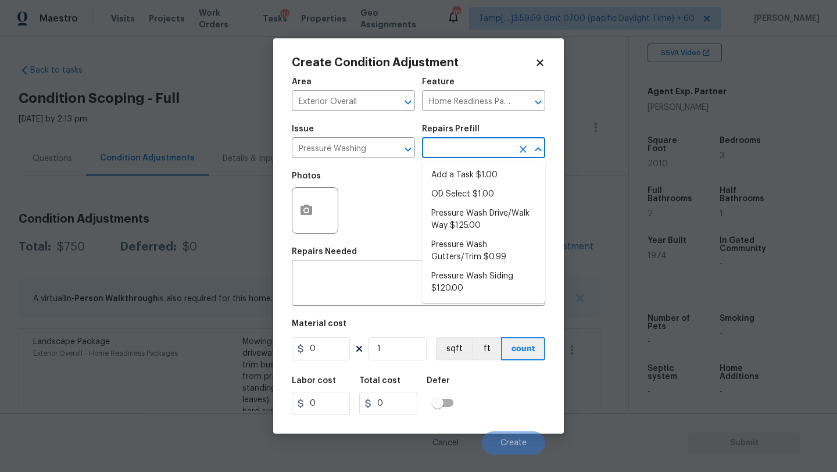
click at [459, 158] on input "text" at bounding box center [467, 149] width 91 height 18
click at [459, 216] on li "Pressure Wash Drive/Walk Way $125.00" at bounding box center [483, 219] width 123 height 31
type input "Siding"
type textarea "Pressure wash the driveways/walkways as directed by the PM. Ensure that all deb…"
type input "125"
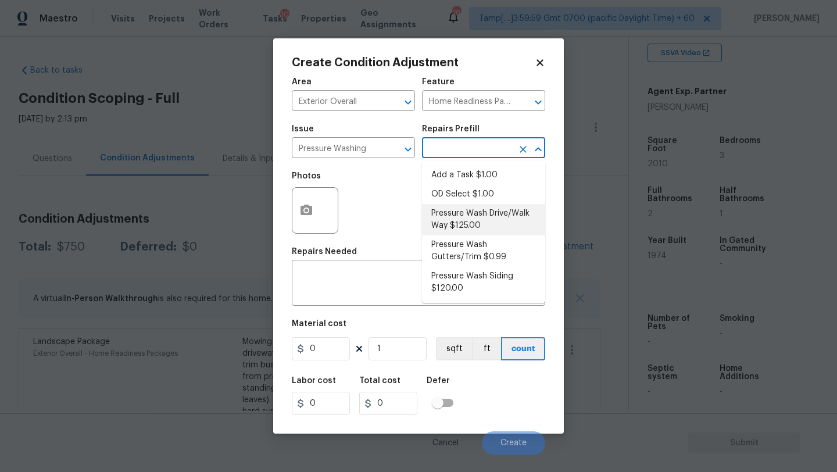
type input "125"
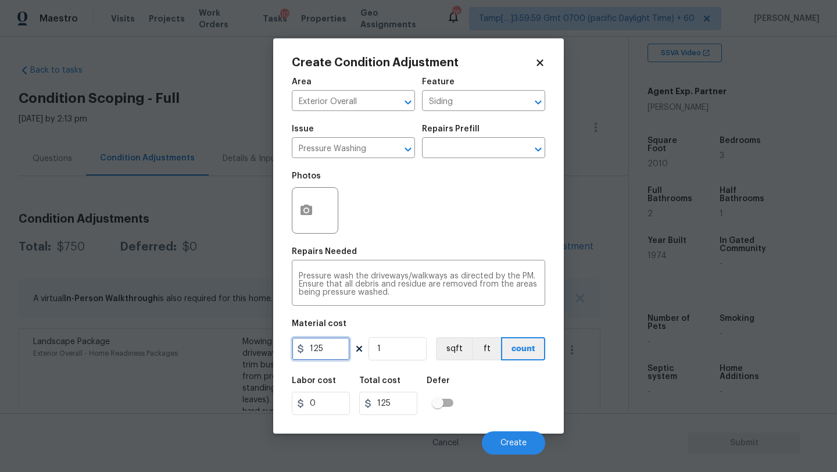
click at [330, 354] on input "125" at bounding box center [321, 348] width 58 height 23
type input "400"
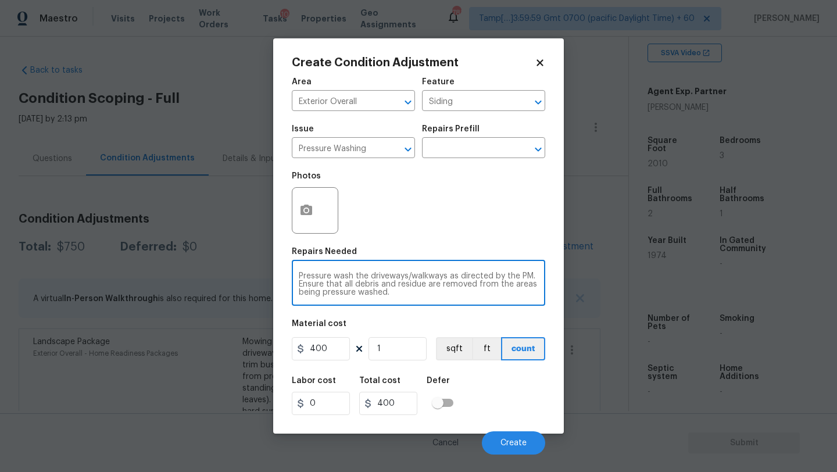
drag, startPoint x: 455, startPoint y: 279, endPoint x: 467, endPoint y: 313, distance: 36.4
click at [467, 315] on div "Area Exterior Overall ​ Feature Siding ​ Issue Pressure Washing ​ Repairs Prefi…" at bounding box center [419, 263] width 254 height 384
drag, startPoint x: 454, startPoint y: 277, endPoint x: 472, endPoint y: 311, distance: 39.0
click at [472, 311] on div "Area Exterior Overall ​ Feature Siding ​ Issue Pressure Washing ​ Repairs Prefi…" at bounding box center [419, 263] width 254 height 384
type textarea "Pressure wash the driveways/walkways and sidings"
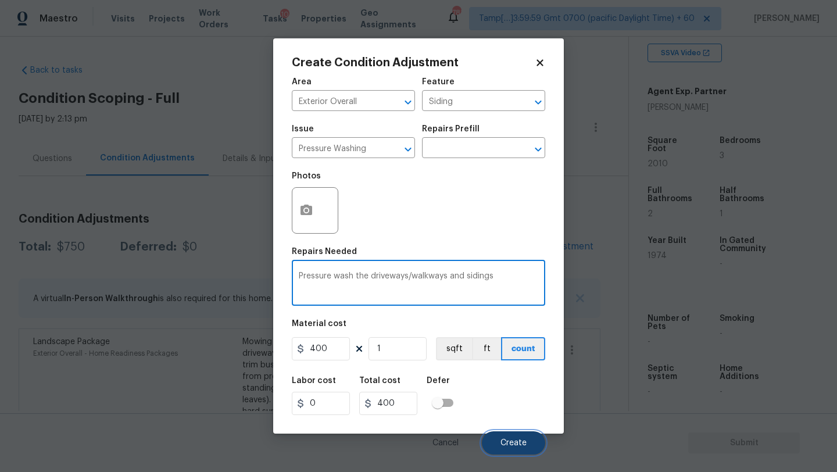
click at [523, 439] on span "Create" at bounding box center [514, 443] width 26 height 9
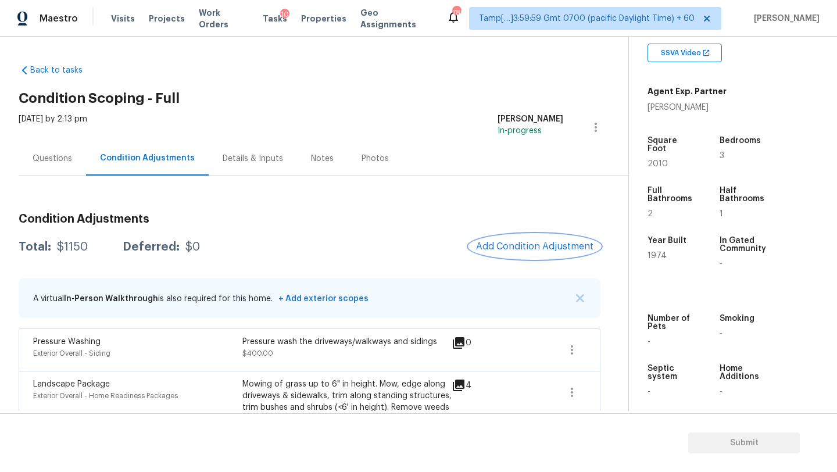
click at [507, 247] on span "Add Condition Adjustment" at bounding box center [534, 246] width 117 height 10
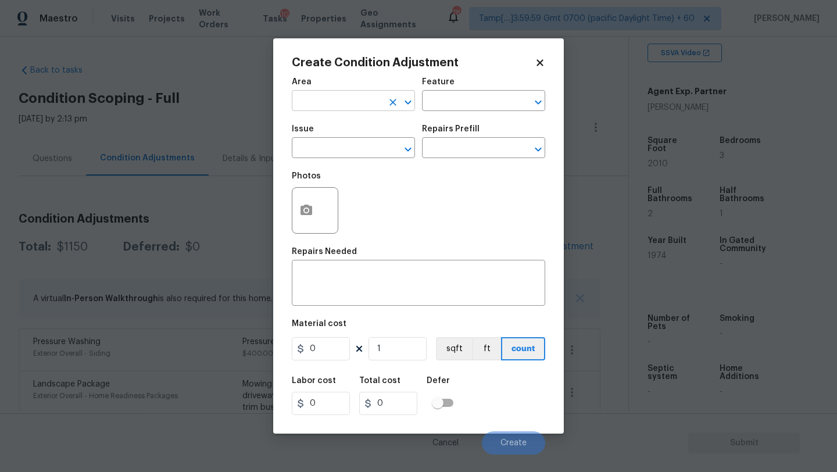
click at [358, 102] on input "text" at bounding box center [337, 102] width 91 height 18
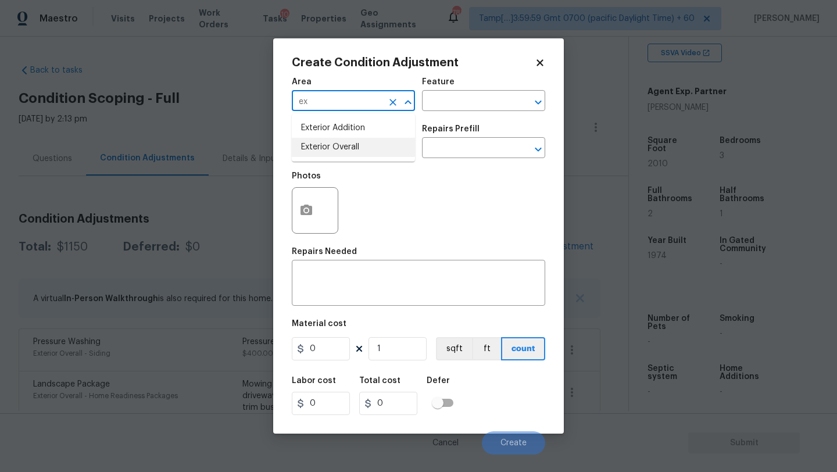
click at [363, 148] on li "Exterior Overall" at bounding box center [353, 147] width 123 height 19
type input "Exterior Overall"
click at [447, 123] on div "Issue ​ Repairs Prefill ​" at bounding box center [419, 141] width 254 height 47
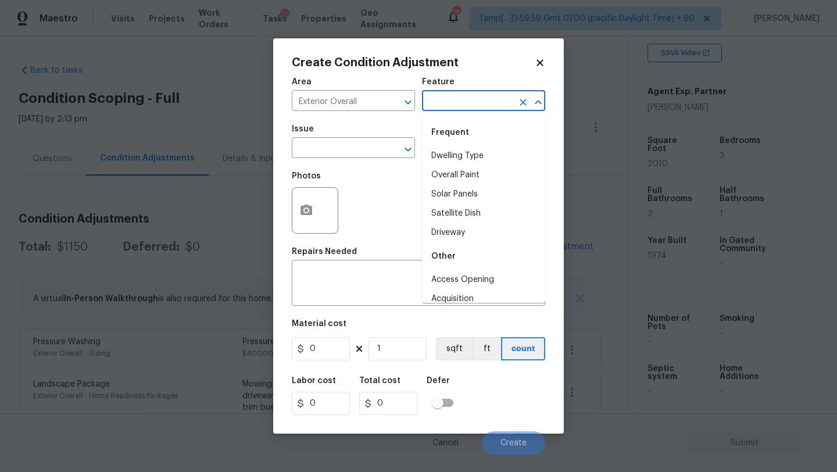
click at [449, 109] on input "text" at bounding box center [467, 102] width 91 height 18
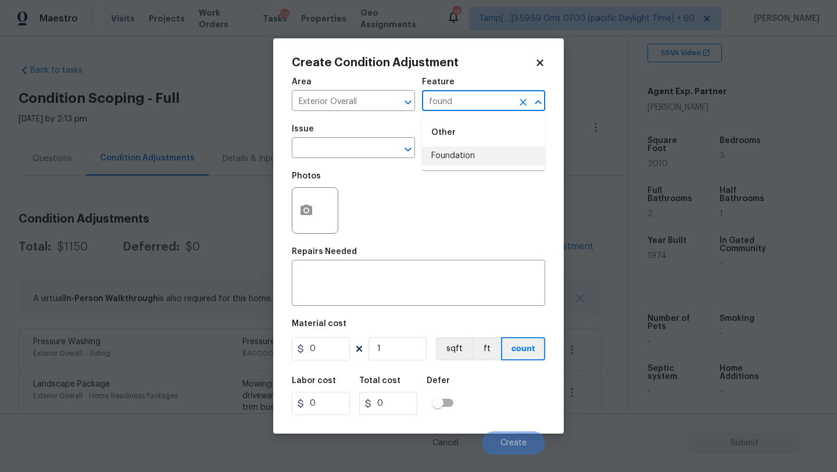
click at [454, 156] on li "Foundation" at bounding box center [483, 156] width 123 height 19
type input "Foundation"
click at [348, 156] on input "text" at bounding box center [337, 149] width 91 height 18
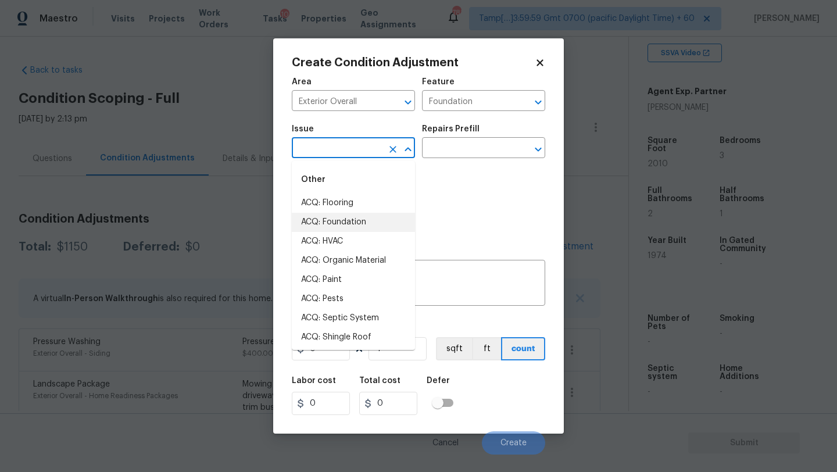
click at [348, 219] on li "ACQ: Foundation" at bounding box center [353, 222] width 123 height 19
type input "ACQ: Foundation"
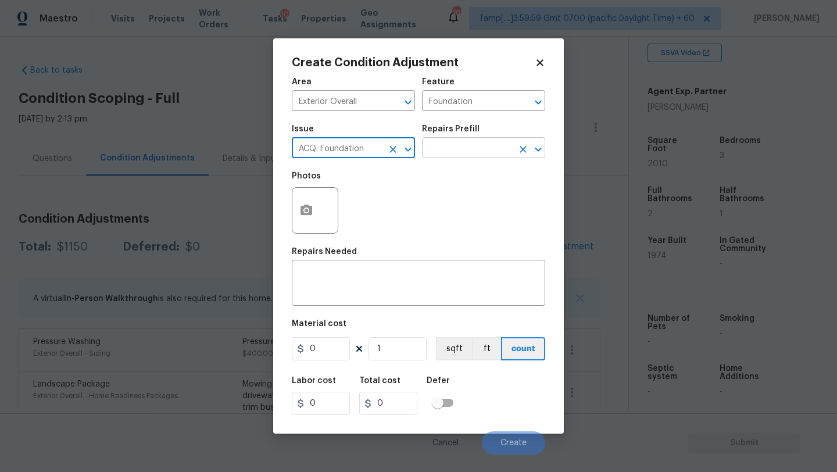
click at [448, 158] on input "text" at bounding box center [467, 149] width 91 height 18
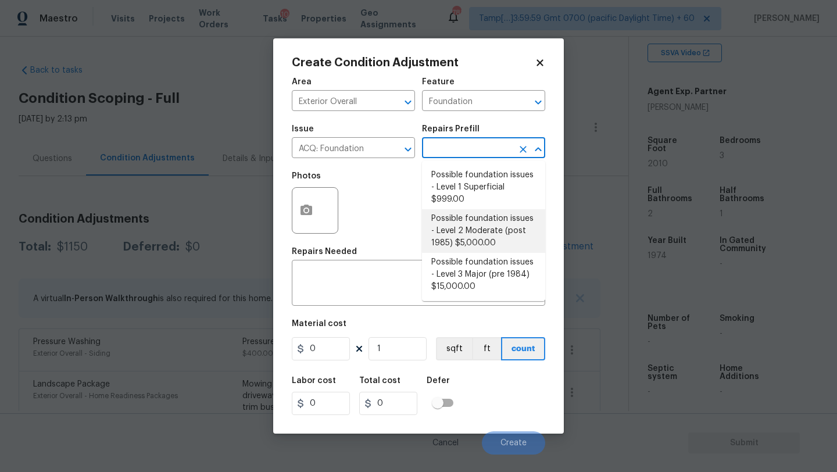
click at [446, 223] on li "Possible foundation issues - Level 2 Moderate (post 1985) $5,000.00" at bounding box center [483, 231] width 123 height 44
type input "Acquisition"
type textarea "Possible foundation issues - Level 2 Moderate: Disclaimer: This is NOT a techni…"
type input "5000"
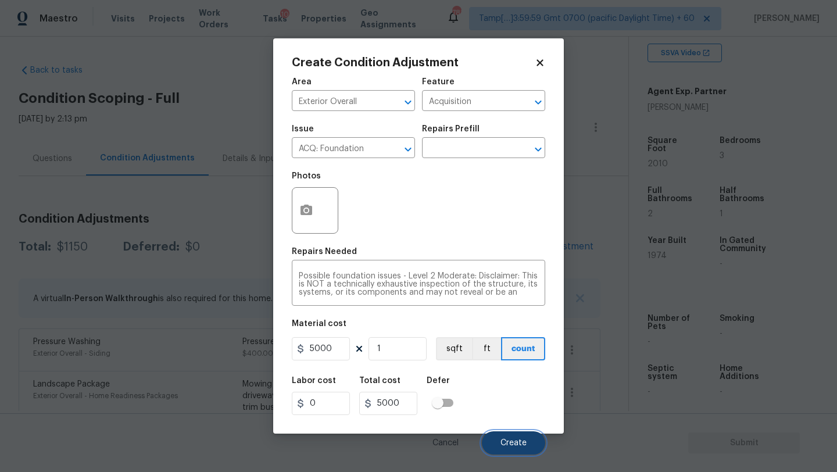
click at [514, 434] on button "Create" at bounding box center [513, 443] width 63 height 23
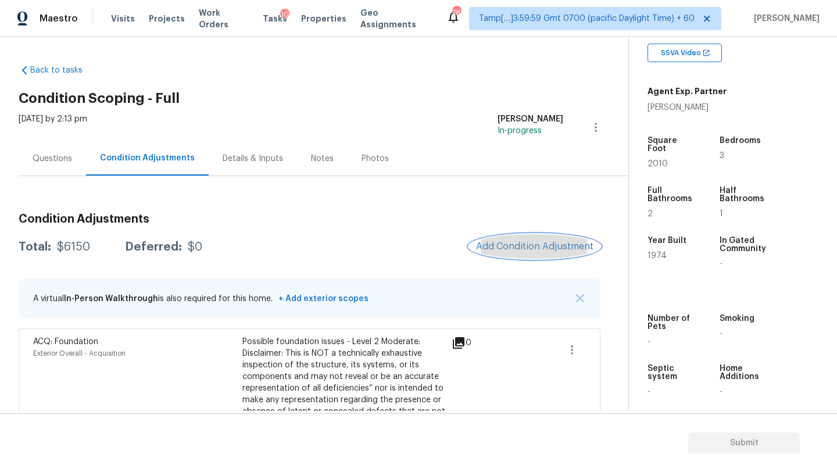
click at [514, 245] on span "Add Condition Adjustment" at bounding box center [534, 246] width 117 height 10
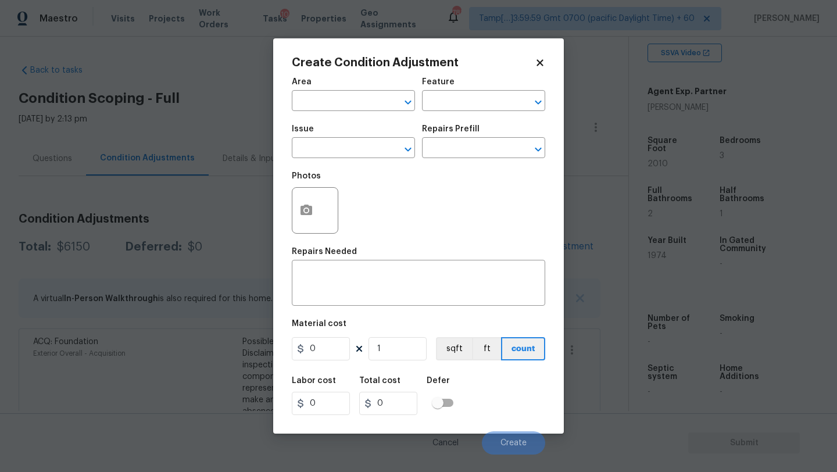
click at [343, 117] on span "Area ​" at bounding box center [353, 94] width 123 height 47
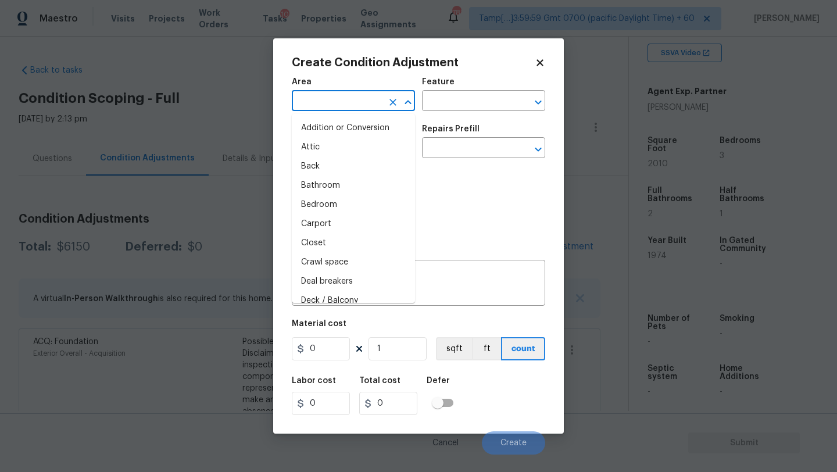
click at [348, 95] on input "text" at bounding box center [337, 102] width 91 height 18
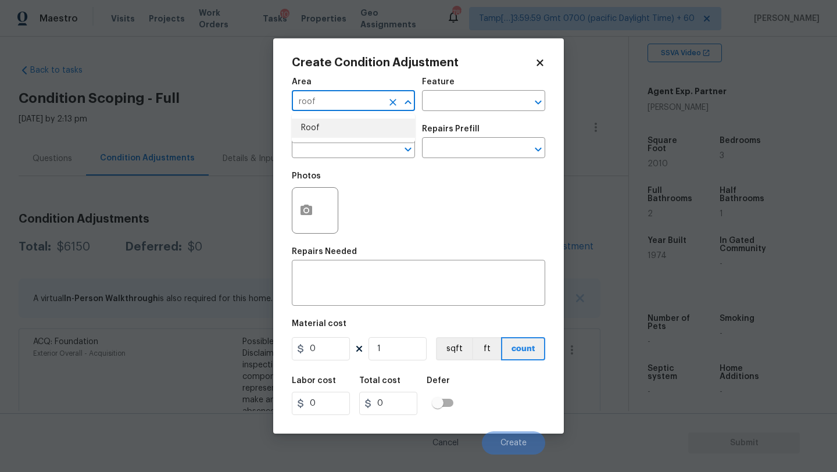
click at [345, 130] on li "Roof" at bounding box center [353, 128] width 123 height 19
type input "Roof"
click at [477, 101] on input "text" at bounding box center [467, 102] width 91 height 18
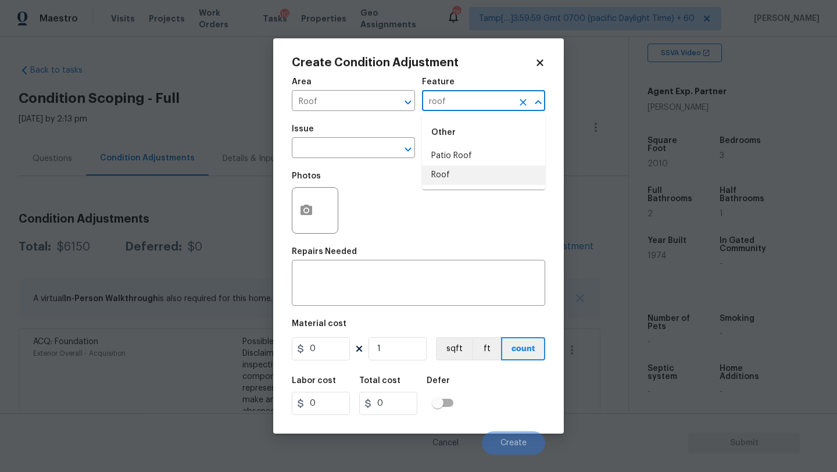
drag, startPoint x: 470, startPoint y: 173, endPoint x: 356, endPoint y: 169, distance: 114.1
click at [469, 173] on li "Roof" at bounding box center [483, 175] width 123 height 19
type input "Roof"
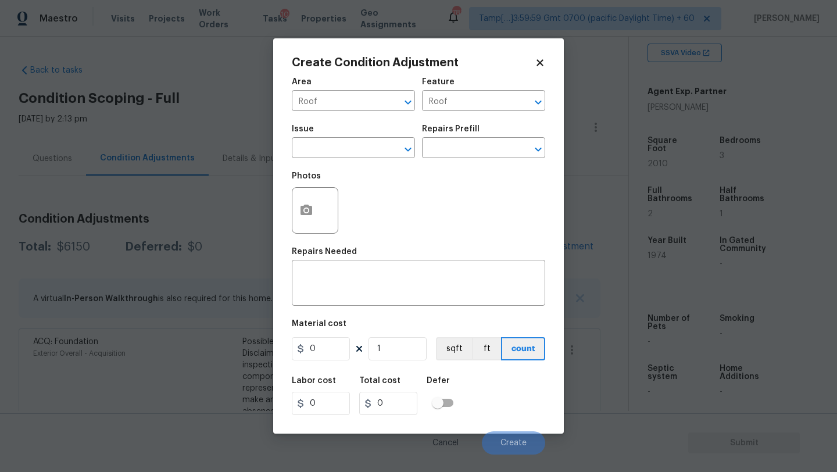
click at [356, 169] on div "Photos" at bounding box center [419, 203] width 254 height 76
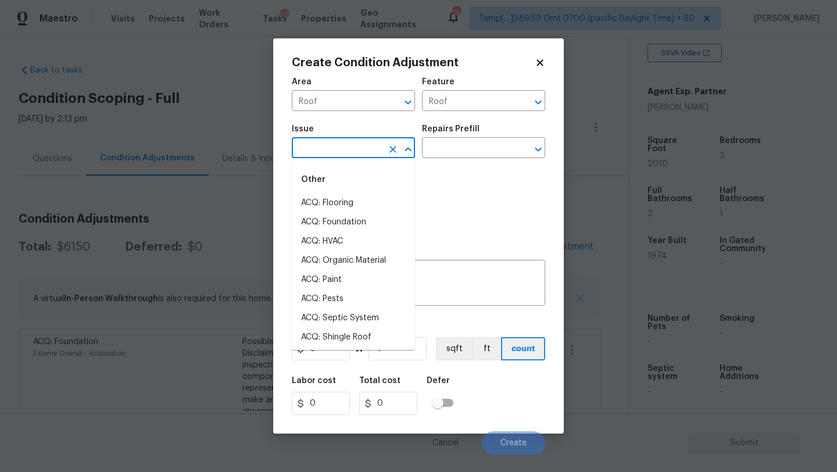
click at [356, 156] on input "text" at bounding box center [337, 149] width 91 height 18
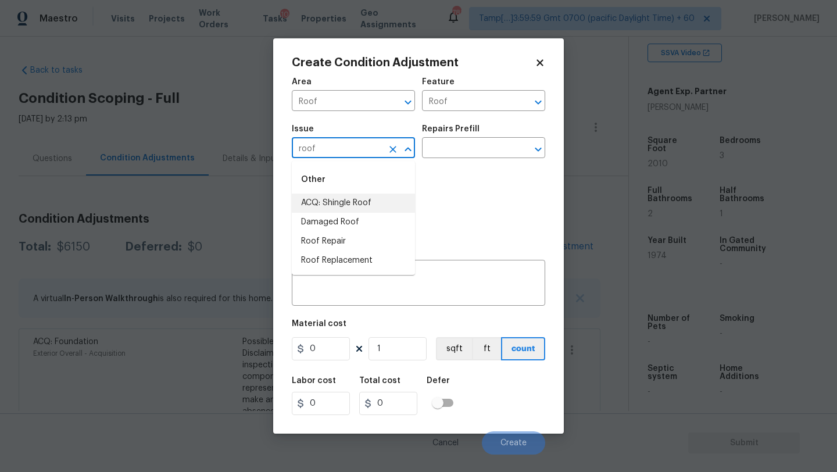
click at [351, 198] on li "ACQ: Shingle Roof" at bounding box center [353, 203] width 123 height 19
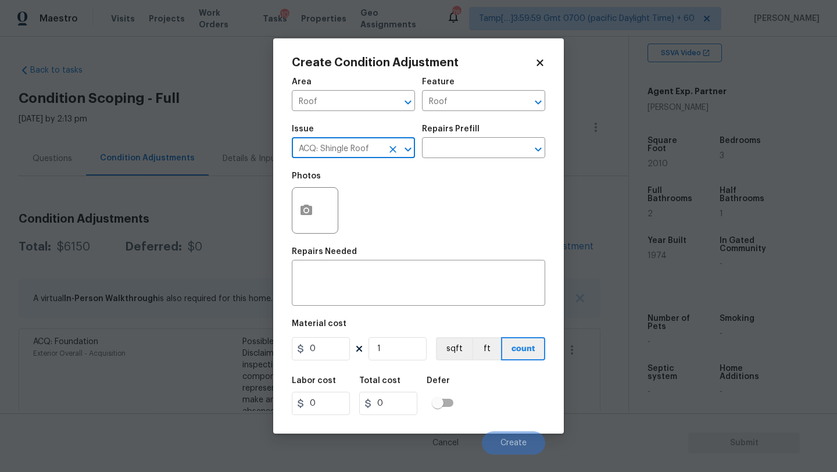
type input "ACQ: Shingle Roof"
click at [466, 139] on div "Repairs Prefill" at bounding box center [483, 132] width 123 height 15
click at [466, 162] on div "Issue ACQ: Shingle Roof ​ Repairs Prefill ​" at bounding box center [419, 141] width 254 height 47
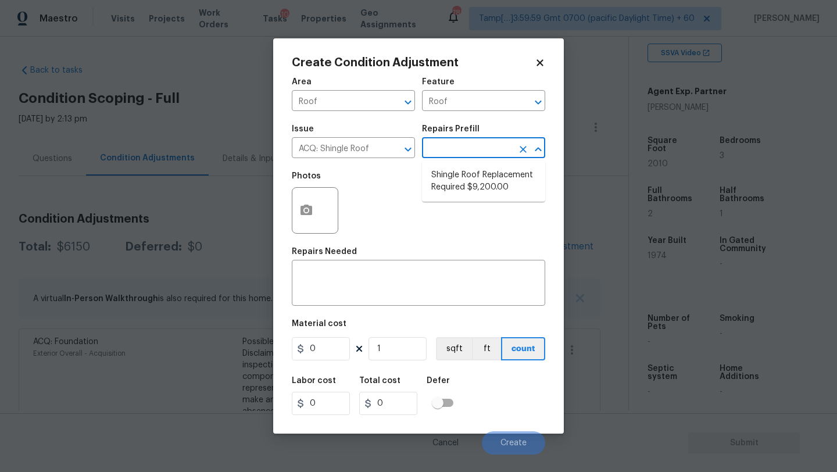
click at [472, 146] on input "text" at bounding box center [467, 149] width 91 height 18
click at [479, 175] on li "Shingle Roof Replacement Required $9,200.00" at bounding box center [483, 181] width 123 height 31
type input "Acquisition"
type textarea "Acquisition Scope: Shingle Roof Replacement required."
type input "9200"
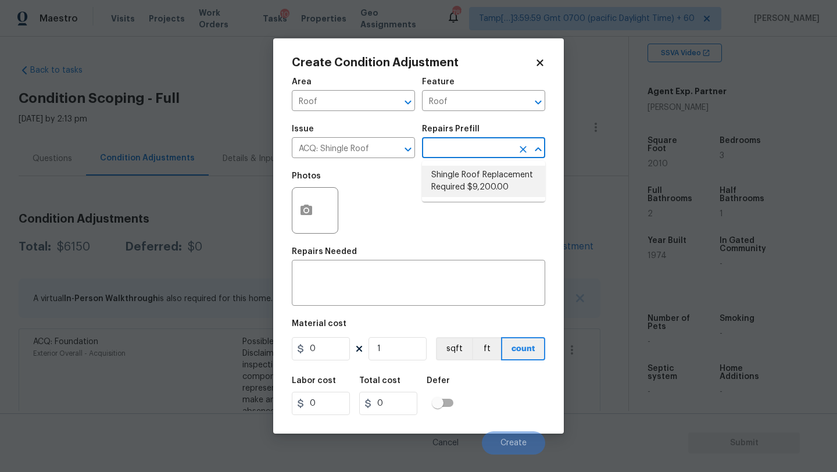
type input "9200"
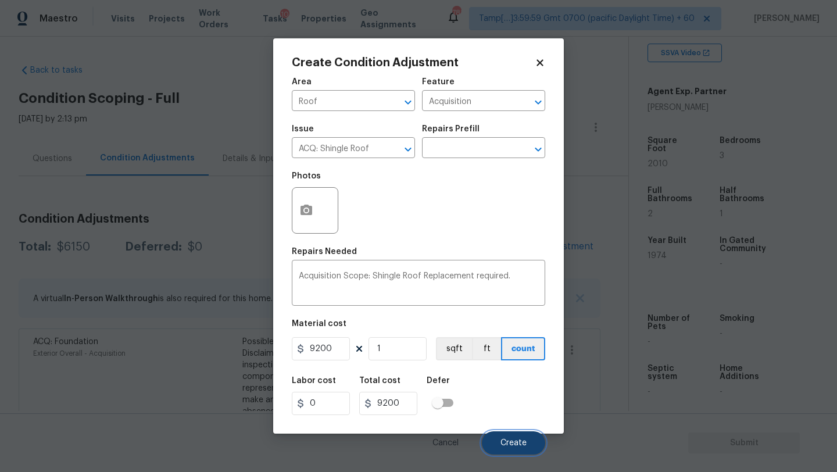
click at [508, 441] on span "Create" at bounding box center [514, 443] width 26 height 9
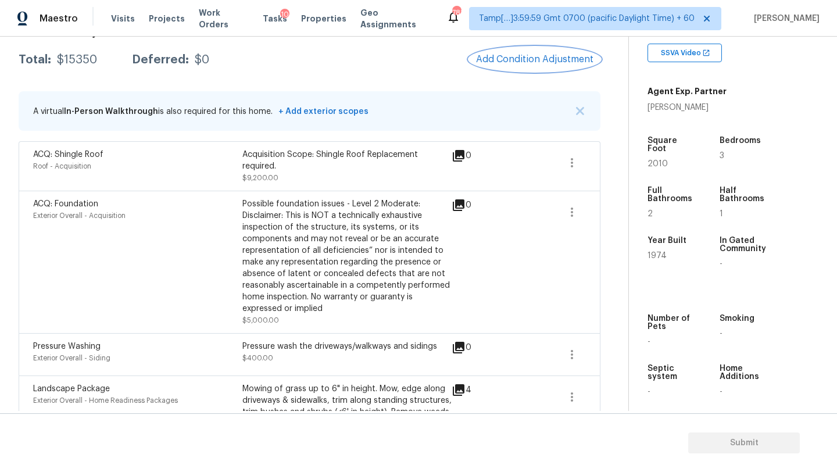
scroll to position [176, 0]
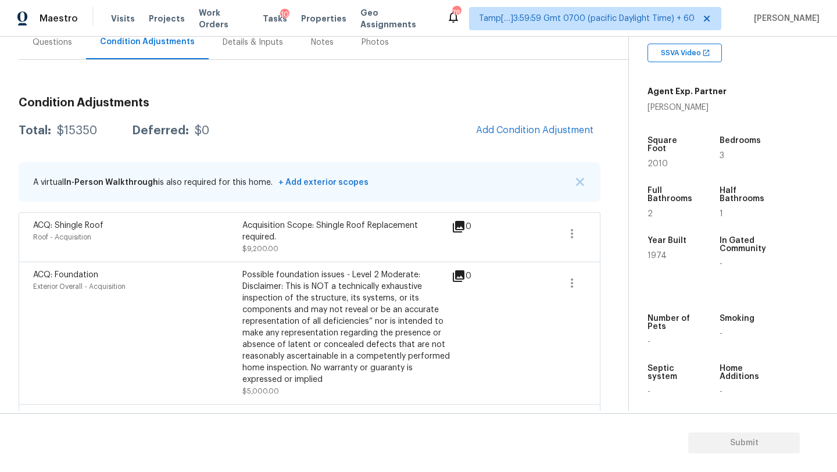
click at [44, 55] on div "Questions" at bounding box center [52, 42] width 67 height 34
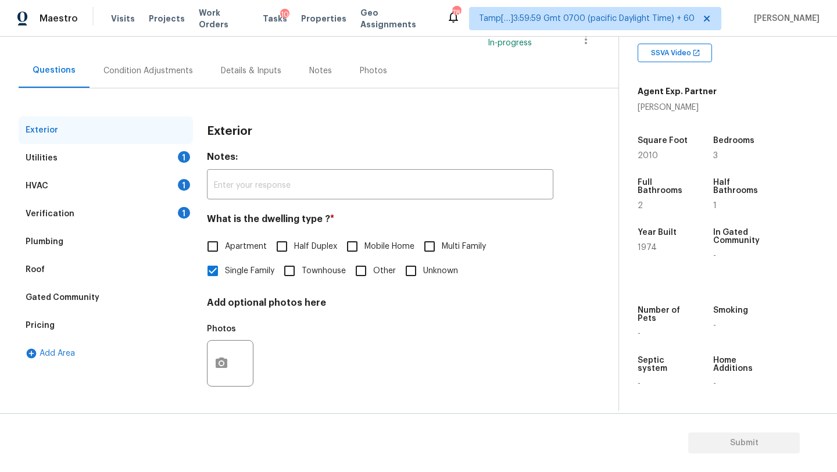
click at [49, 190] on div "HVAC 1" at bounding box center [106, 186] width 174 height 28
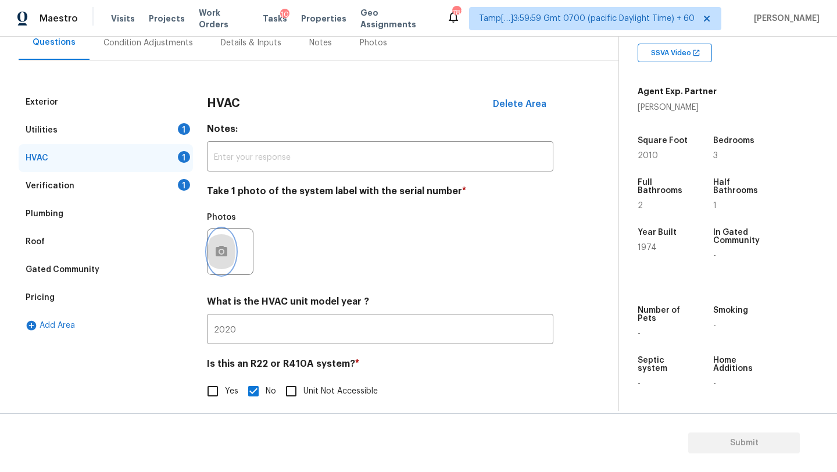
click at [228, 265] on button "button" at bounding box center [222, 251] width 28 height 45
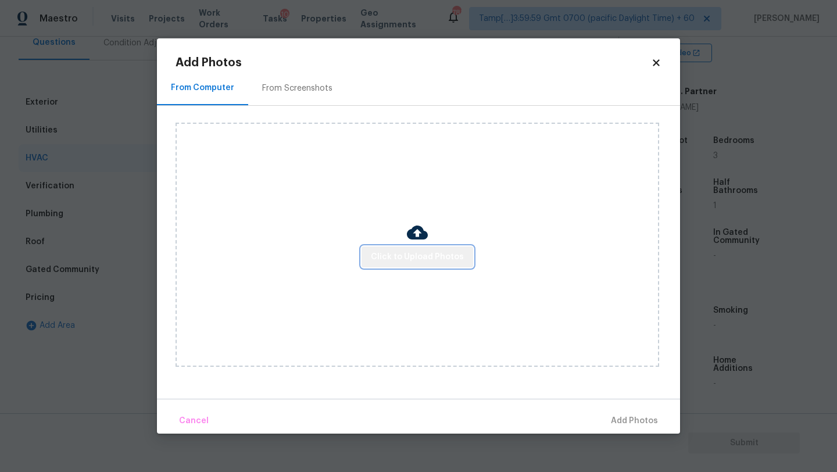
click at [447, 252] on span "Click to Upload Photos" at bounding box center [417, 257] width 93 height 15
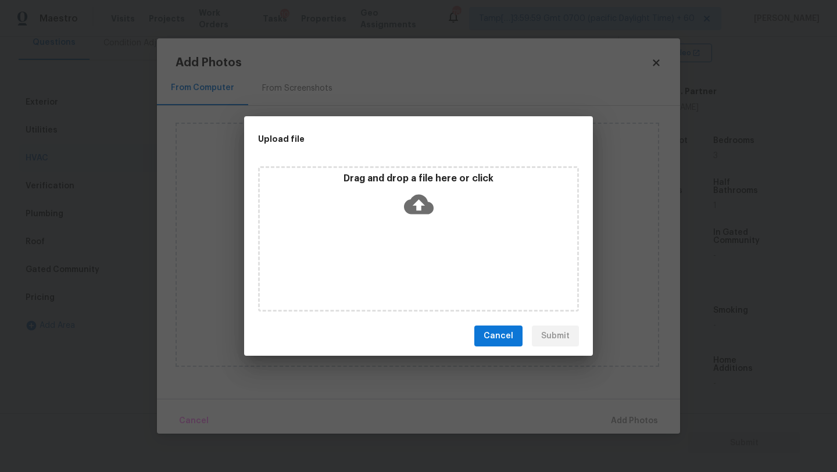
click at [415, 215] on icon at bounding box center [419, 205] width 30 height 30
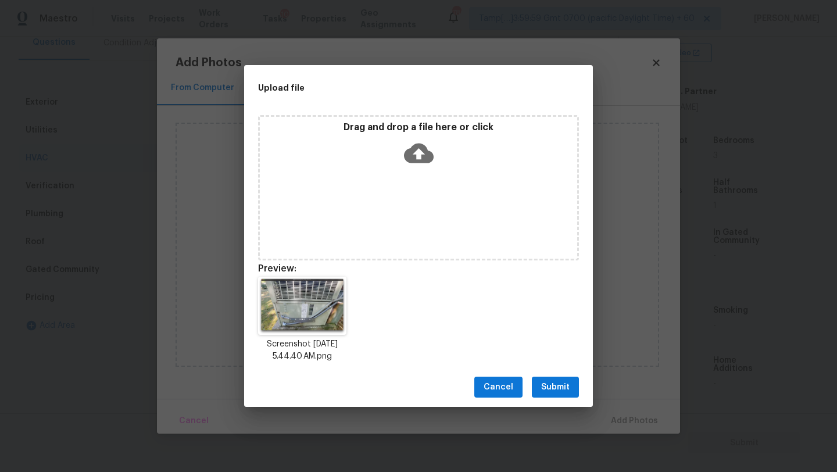
click at [558, 383] on span "Submit" at bounding box center [555, 387] width 28 height 15
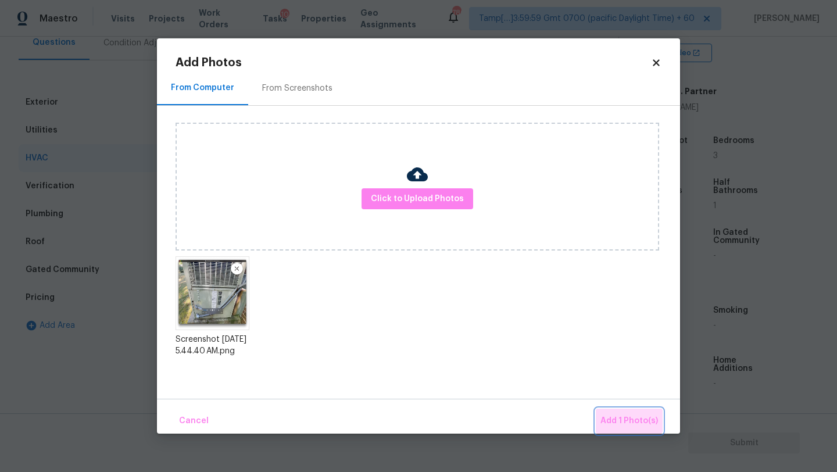
click at [631, 415] on span "Add 1 Photo(s)" at bounding box center [630, 421] width 58 height 15
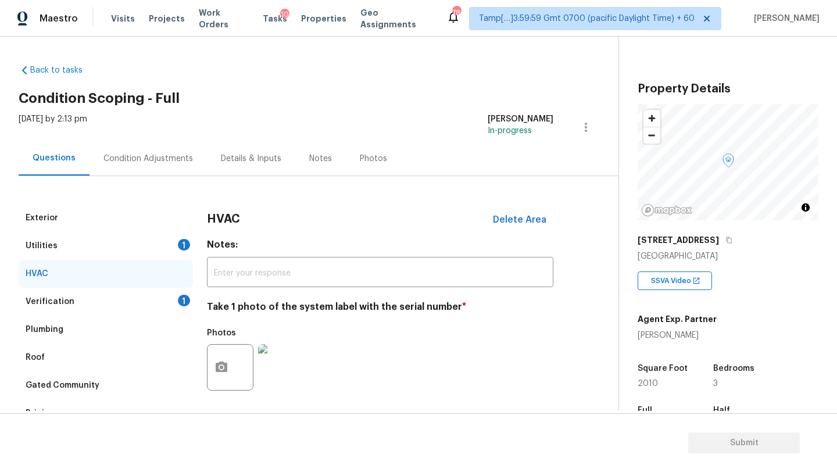
scroll to position [228, 0]
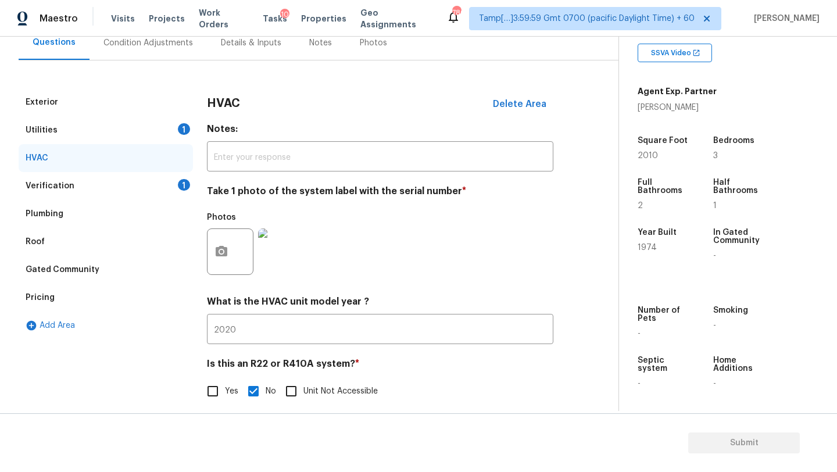
click at [85, 195] on div "Verification 1" at bounding box center [106, 186] width 174 height 28
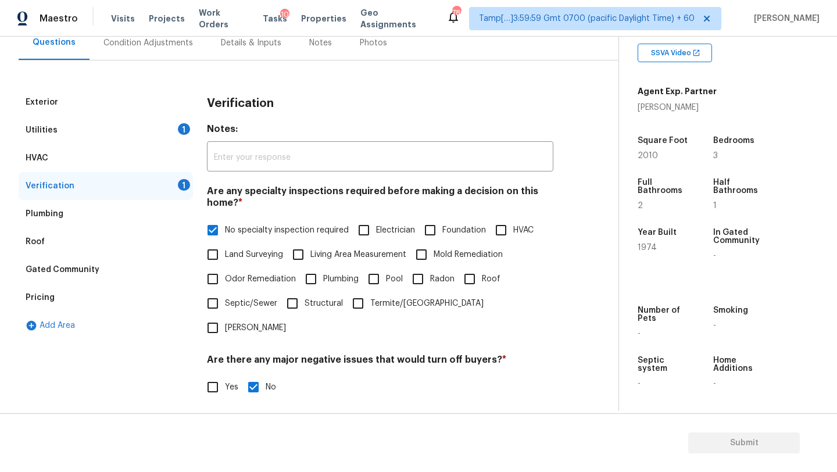
scroll to position [246, 0]
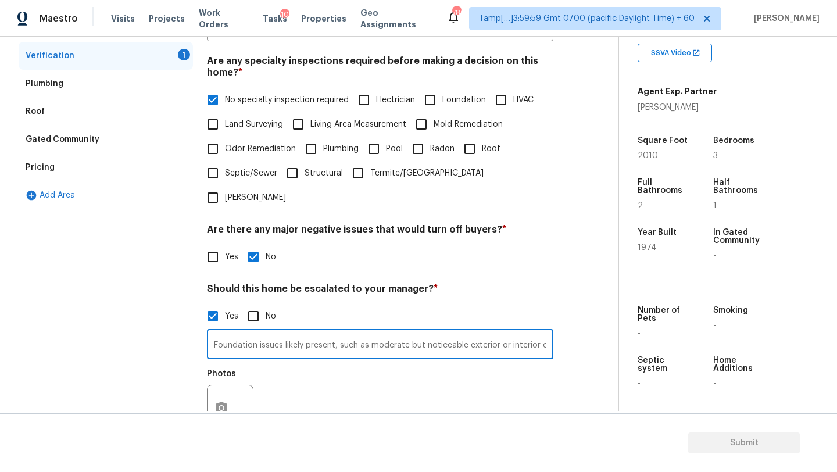
click at [335, 332] on input "Foundation issues likely present, such as moderate but noticeable exterior or i…" at bounding box center [380, 345] width 347 height 27
click at [219, 402] on icon "button" at bounding box center [222, 407] width 12 height 10
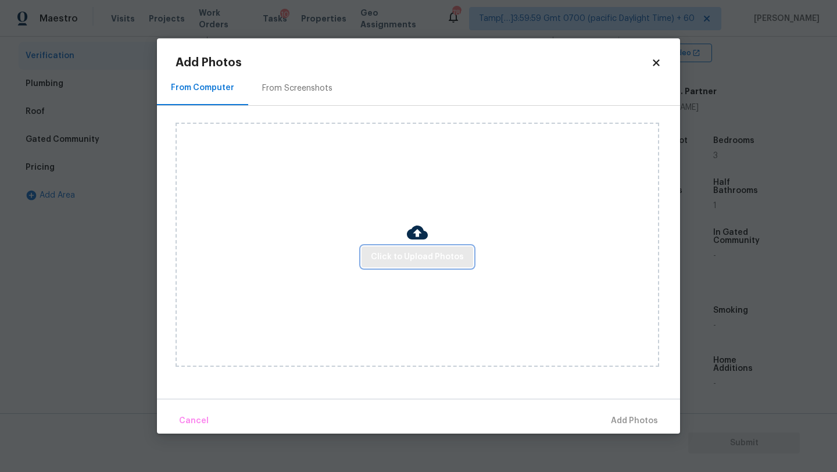
click at [395, 262] on span "Click to Upload Photos" at bounding box center [417, 257] width 93 height 15
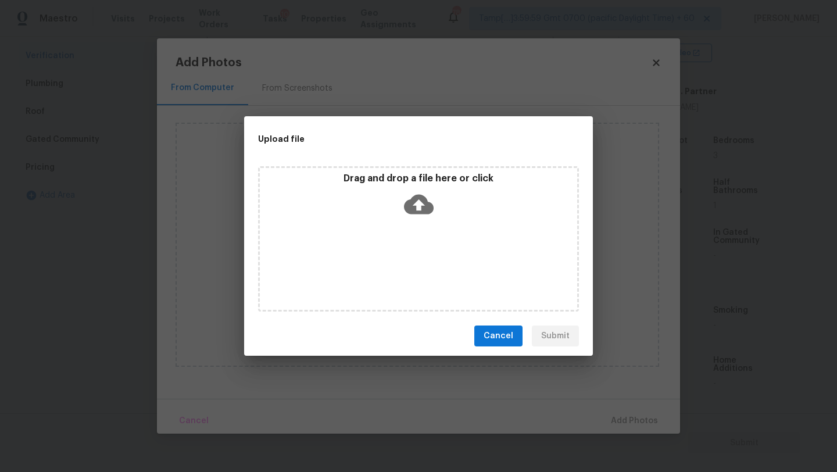
click at [421, 219] on div "Drag and drop a file here or click" at bounding box center [419, 198] width 318 height 50
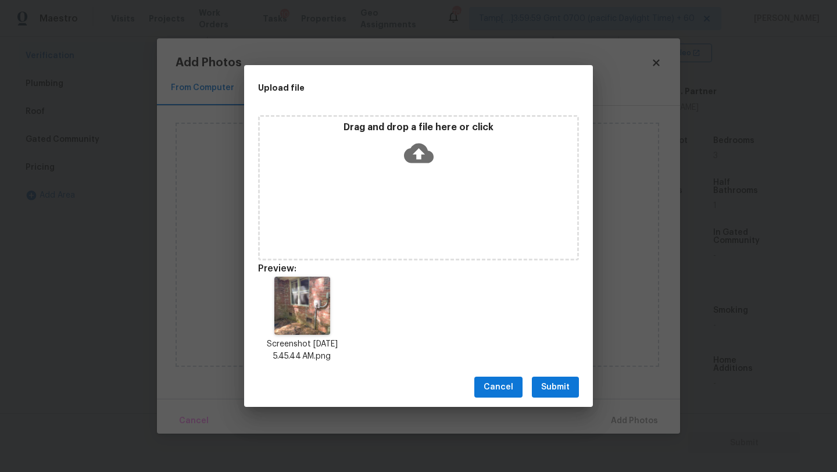
click at [564, 390] on span "Submit" at bounding box center [555, 387] width 28 height 15
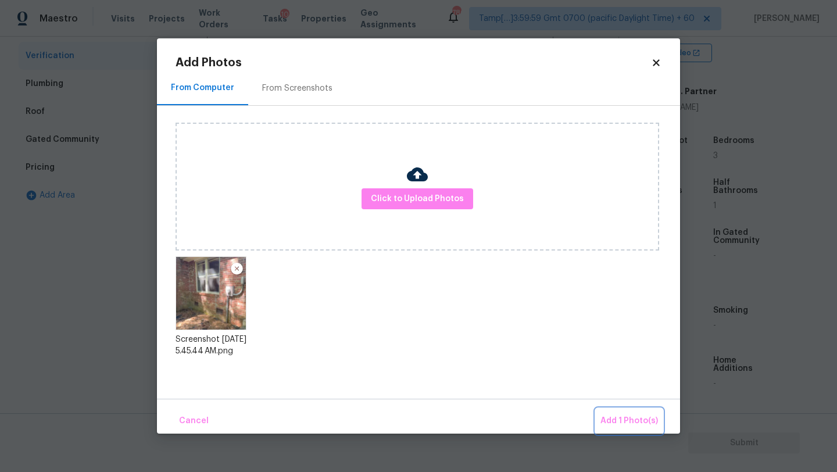
click at [623, 418] on span "Add 1 Photo(s)" at bounding box center [630, 421] width 58 height 15
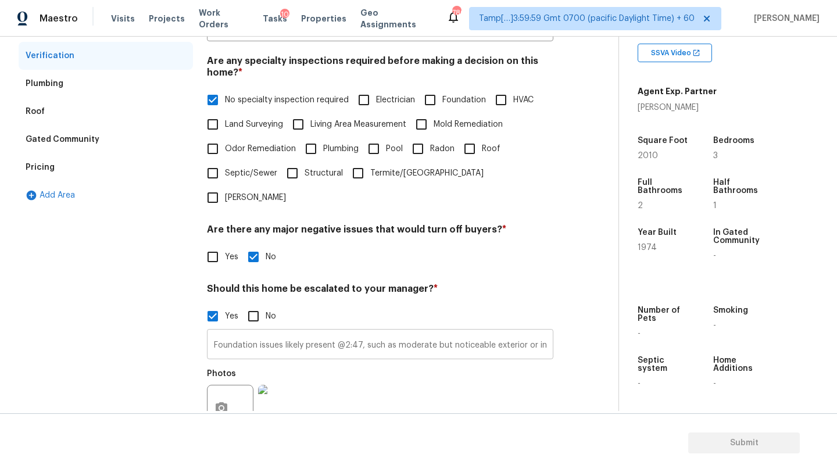
click at [363, 332] on input "Foundation issues likely present @2:47, such as moderate but noticeable exterio…" at bounding box center [380, 345] width 347 height 27
click at [213, 387] on button "button" at bounding box center [222, 409] width 28 height 45
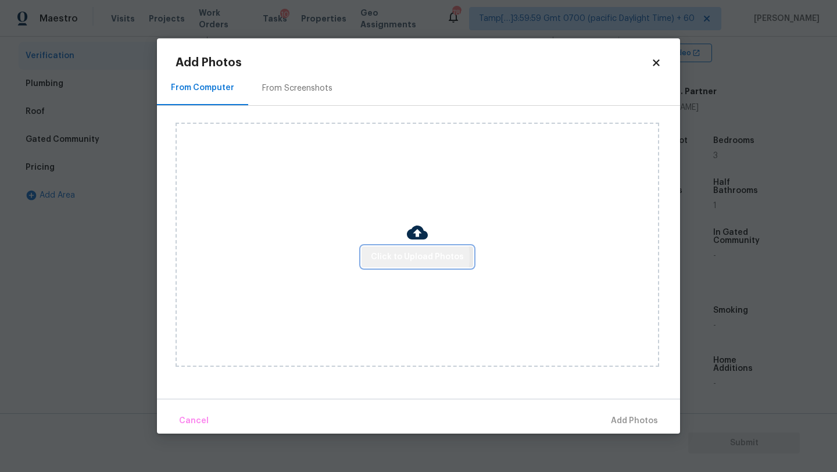
click at [395, 257] on span "Click to Upload Photos" at bounding box center [417, 257] width 93 height 15
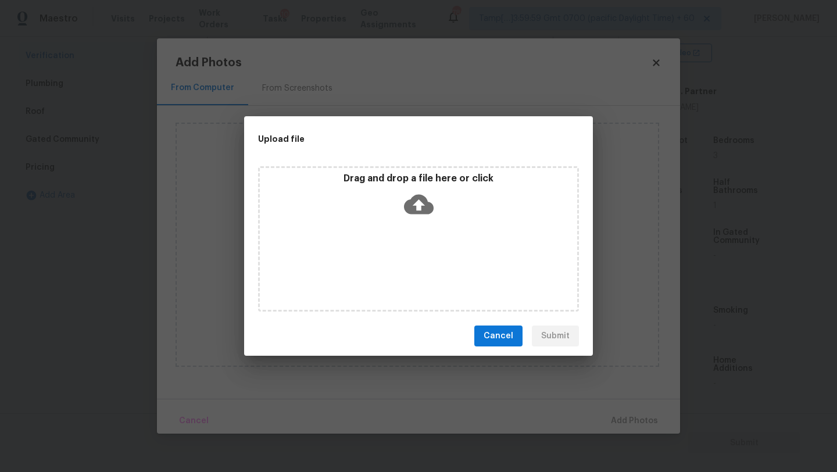
click at [436, 197] on div "Drag and drop a file here or click" at bounding box center [419, 198] width 318 height 50
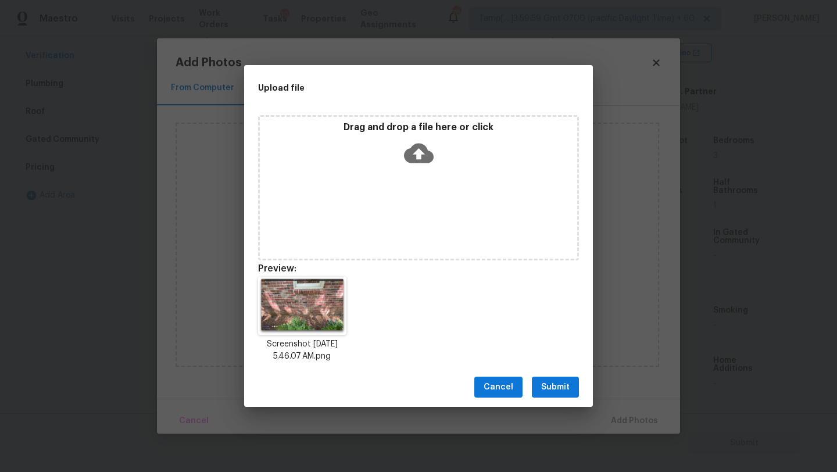
click at [554, 380] on span "Submit" at bounding box center [555, 387] width 28 height 15
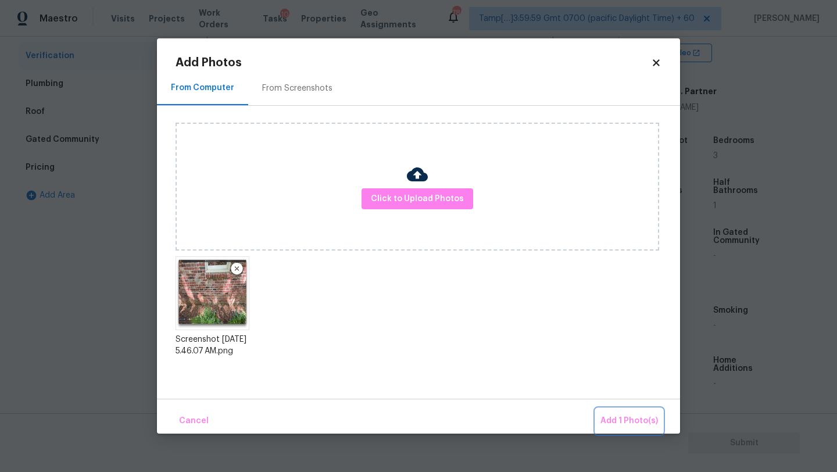
click at [643, 415] on span "Add 1 Photo(s)" at bounding box center [630, 421] width 58 height 15
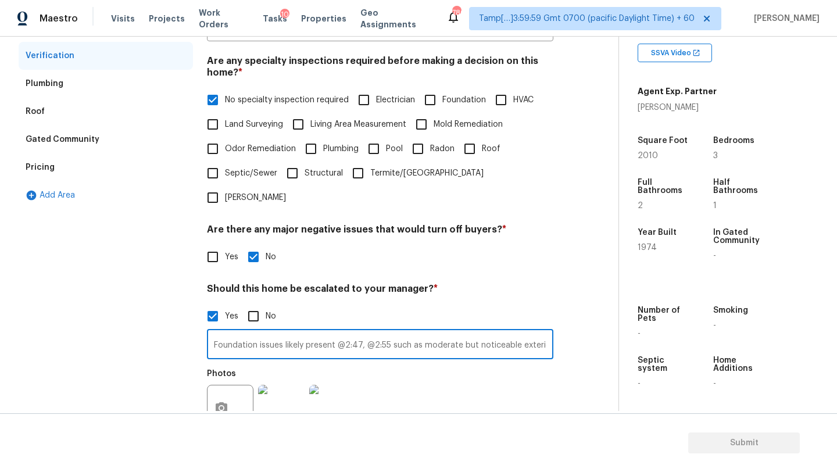
click at [387, 332] on input "Foundation issues likely present @2:47, @2:55 such as moderate but noticeable e…" at bounding box center [380, 345] width 347 height 27
type input "Foundation issues likely present @2:47, @2:55, @3:41 such as moderate but notic…"
click at [222, 386] on button "button" at bounding box center [222, 408] width 28 height 45
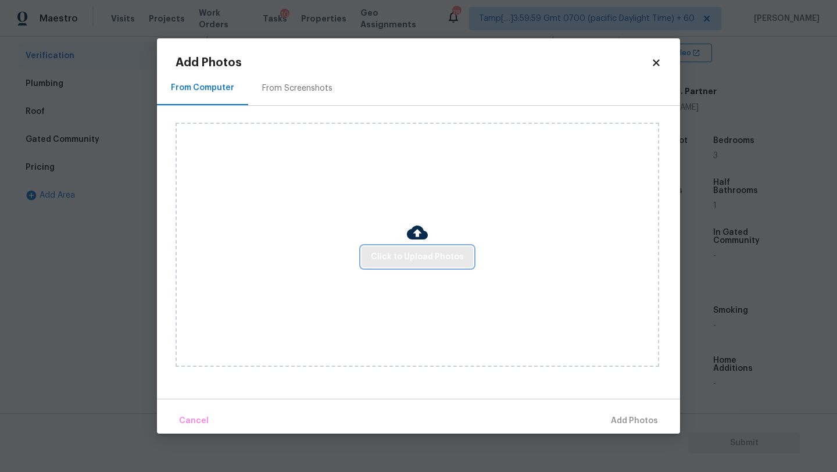
click at [385, 252] on span "Click to Upload Photos" at bounding box center [417, 257] width 93 height 15
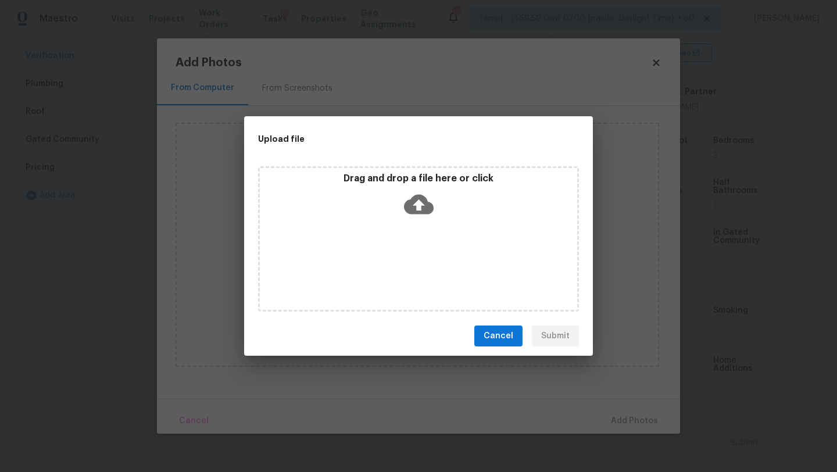
click at [395, 237] on div "Drag and drop a file here or click" at bounding box center [418, 238] width 321 height 145
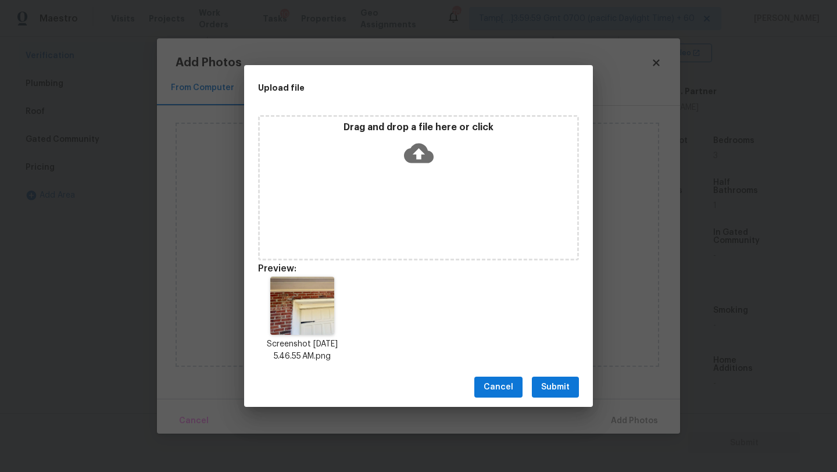
click at [551, 388] on span "Submit" at bounding box center [555, 387] width 28 height 15
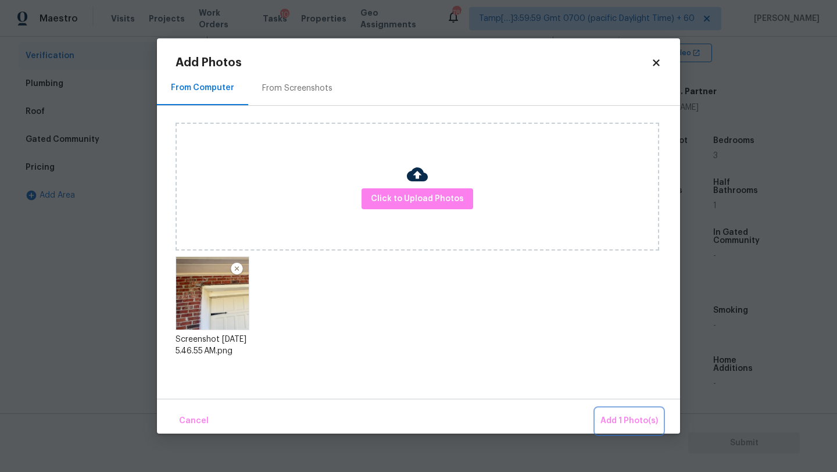
click at [634, 415] on span "Add 1 Photo(s)" at bounding box center [630, 421] width 58 height 15
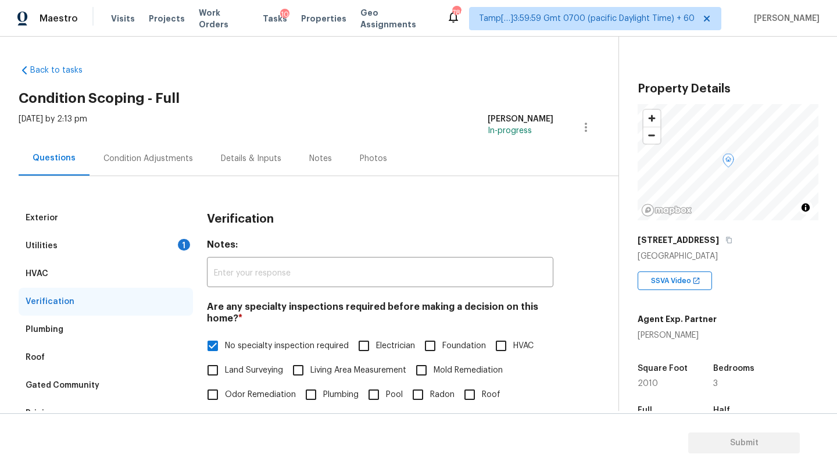
scroll to position [228, 0]
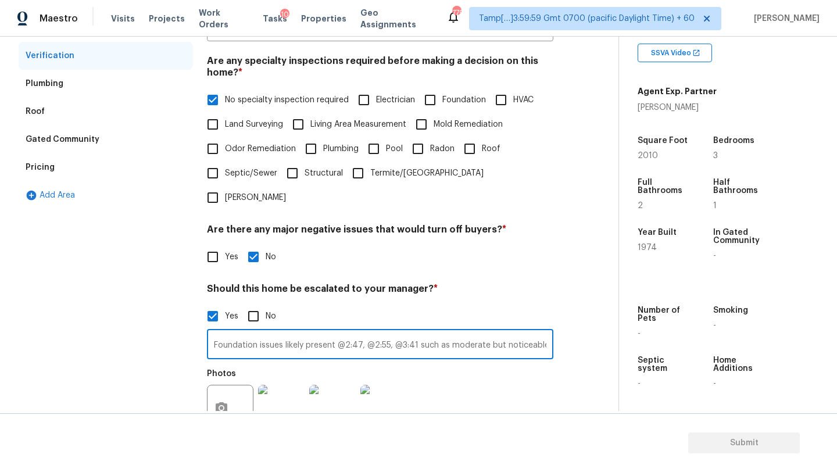
click at [417, 332] on input "Foundation issues likely present @2:47, @2:55, @3:41 such as moderate but notic…" at bounding box center [380, 345] width 347 height 27
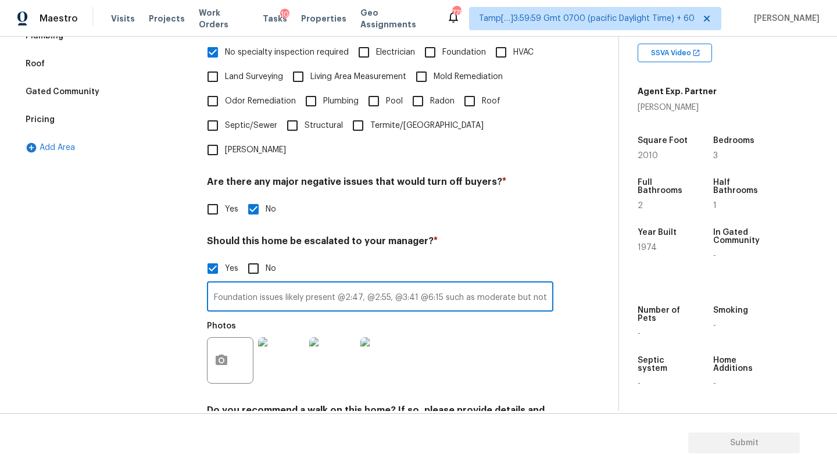
scroll to position [338, 0]
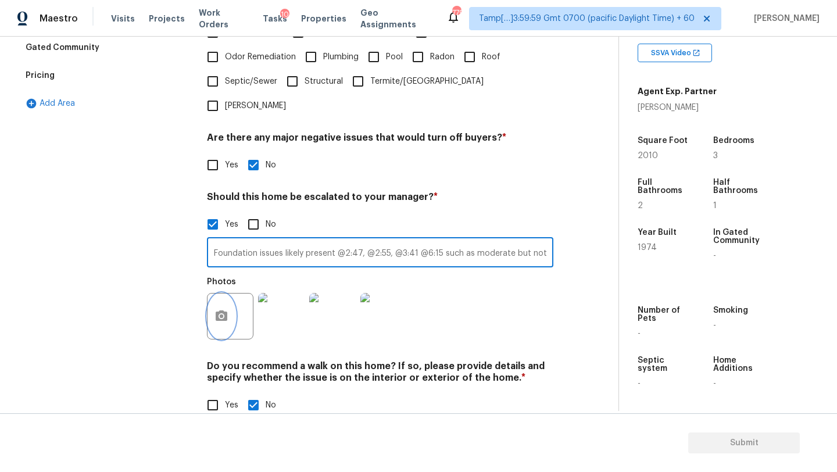
click at [229, 297] on button "button" at bounding box center [222, 316] width 28 height 45
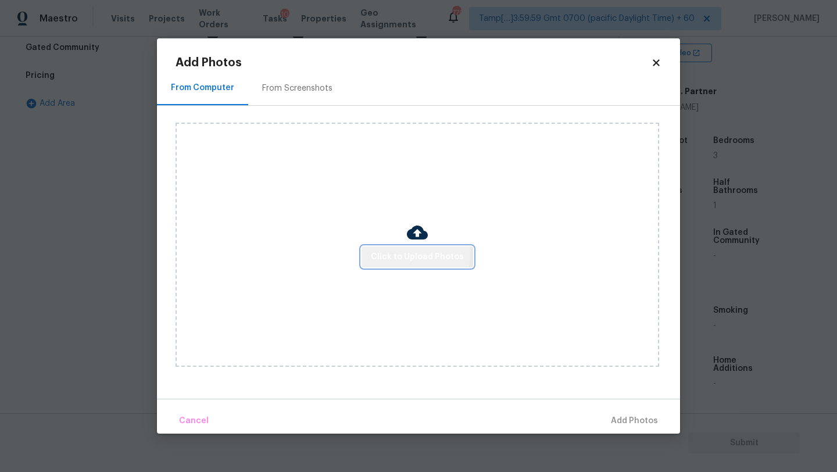
click at [411, 255] on span "Click to Upload Photos" at bounding box center [417, 257] width 93 height 15
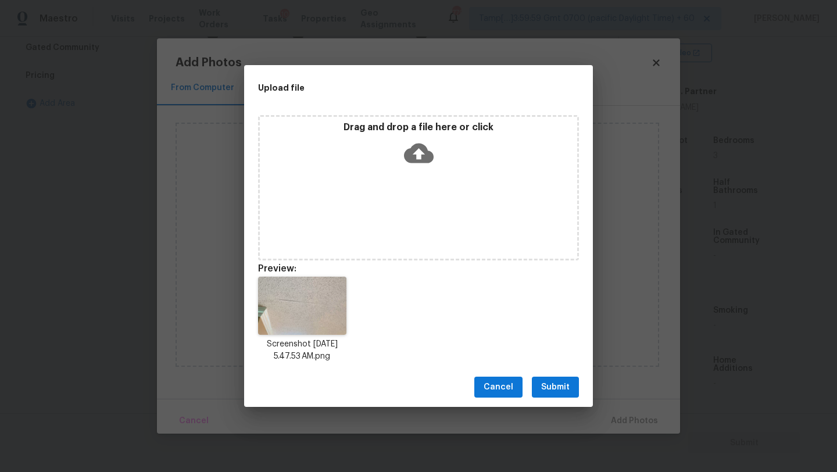
click at [551, 395] on button "Submit" at bounding box center [555, 388] width 47 height 22
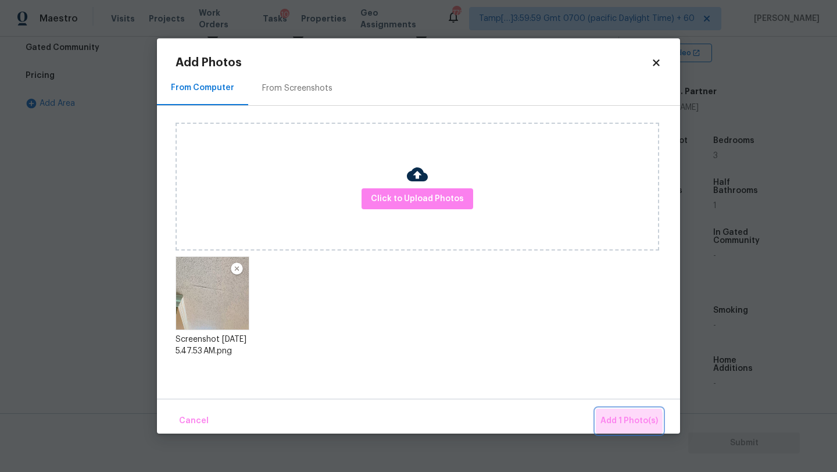
click at [619, 424] on span "Add 1 Photo(s)" at bounding box center [630, 421] width 58 height 15
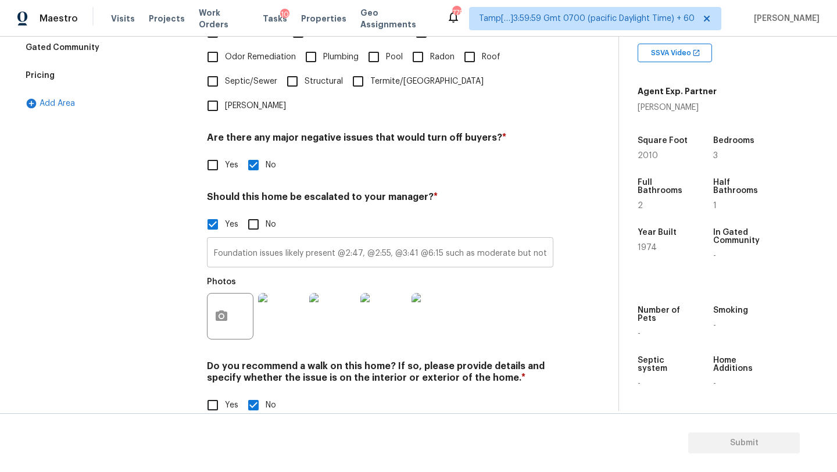
click at [438, 240] on input "Foundation issues likely present @2:47, @2:55, @3:41 @6:15 such as moderate but…" at bounding box center [380, 253] width 347 height 27
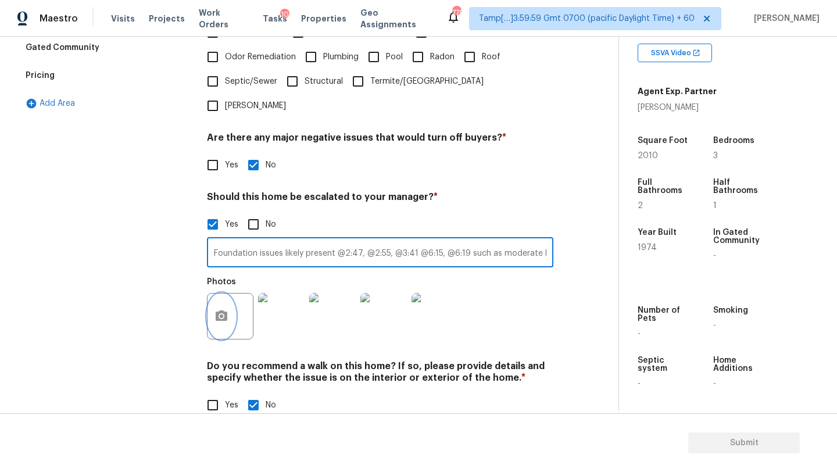
click at [228, 309] on icon "button" at bounding box center [222, 316] width 14 height 14
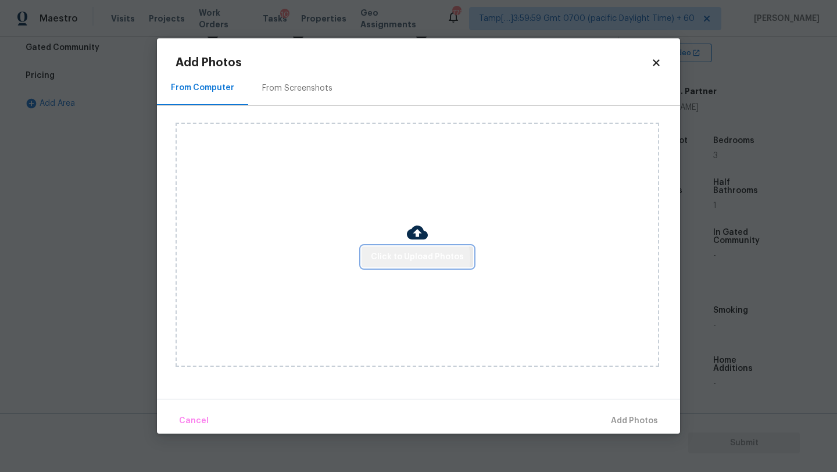
click at [416, 258] on span "Click to Upload Photos" at bounding box center [417, 257] width 93 height 15
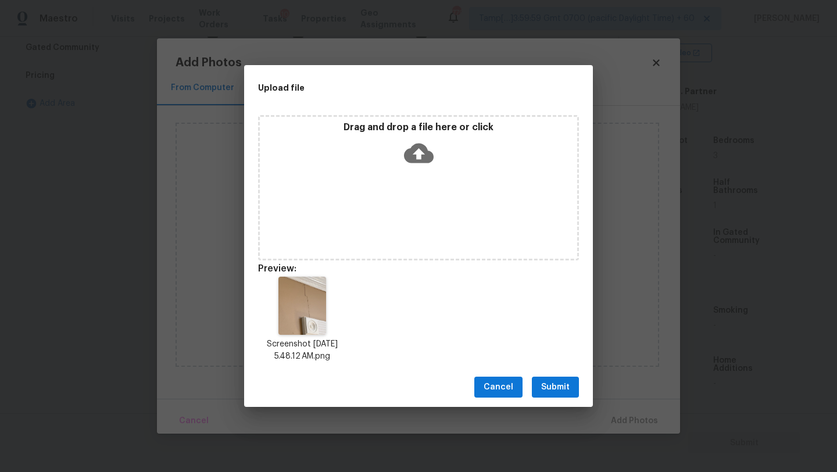
click at [558, 390] on span "Submit" at bounding box center [555, 387] width 28 height 15
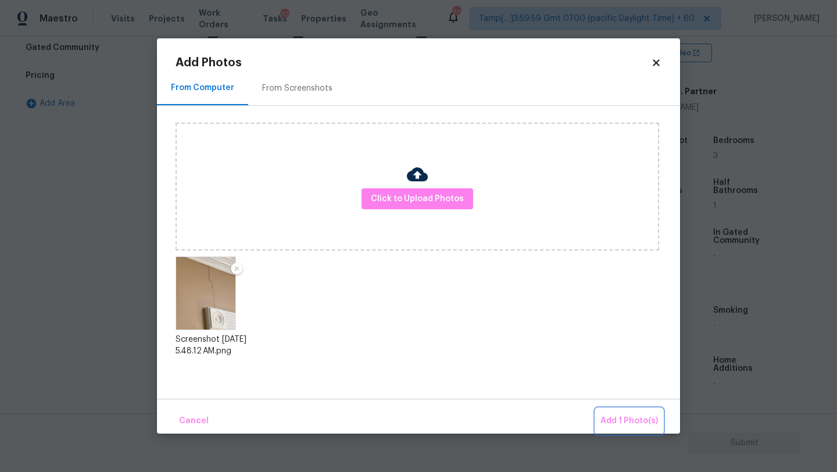
click at [614, 420] on span "Add 1 Photo(s)" at bounding box center [630, 421] width 58 height 15
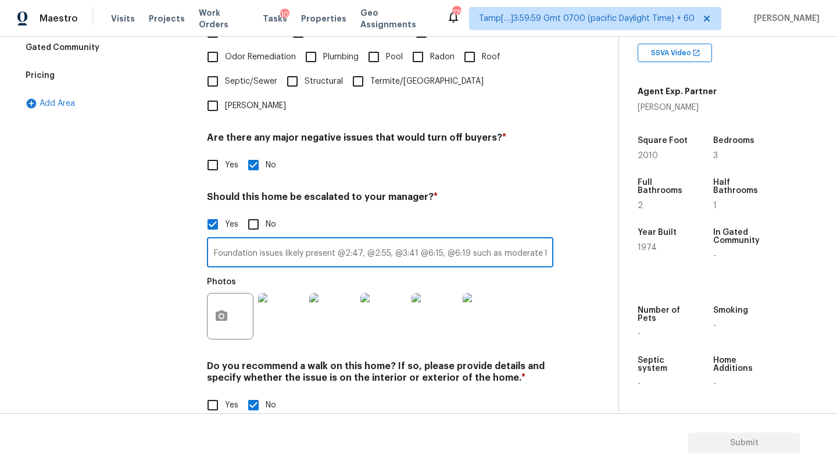
click at [466, 240] on input "Foundation issues likely present @2:47, @2:55, @3:41 @6:15, @6:19 such as moder…" at bounding box center [380, 253] width 347 height 27
click at [230, 294] on button "button" at bounding box center [222, 316] width 28 height 45
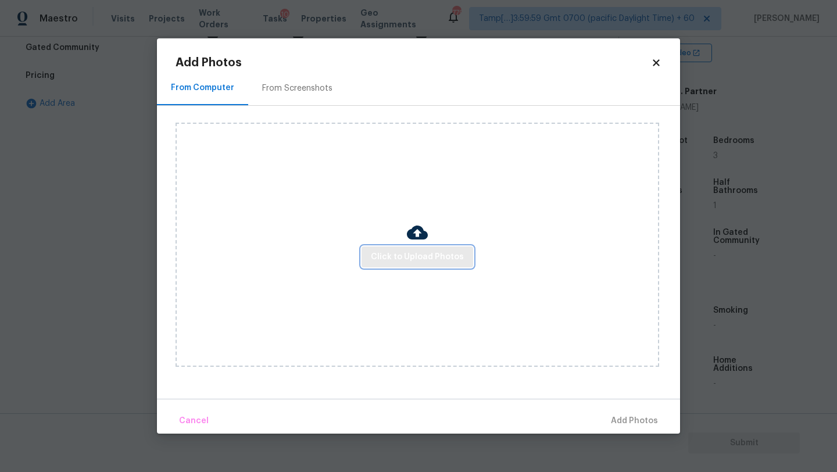
click at [387, 261] on span "Click to Upload Photos" at bounding box center [417, 257] width 93 height 15
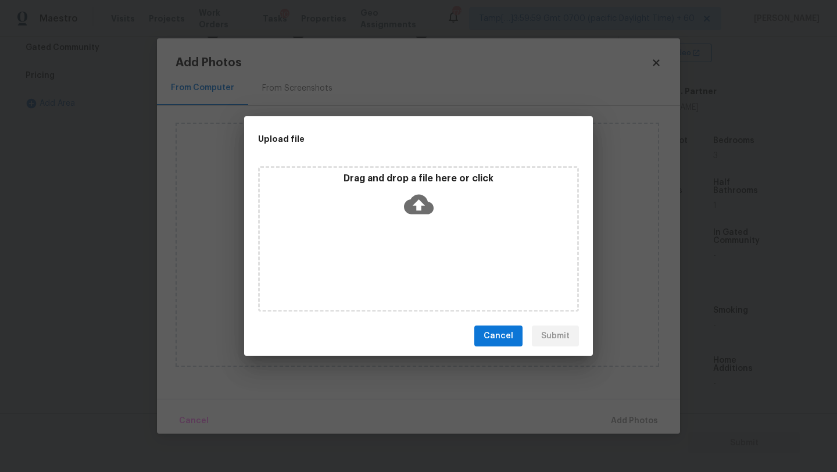
click at [418, 212] on icon at bounding box center [419, 205] width 30 height 20
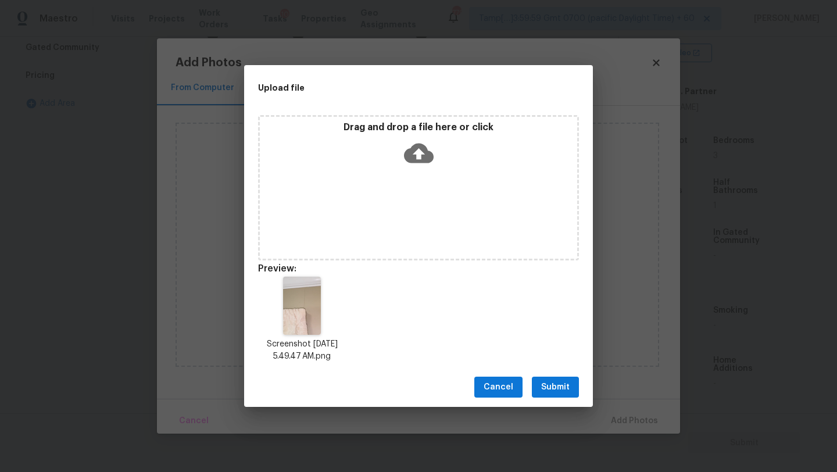
click at [555, 384] on span "Submit" at bounding box center [555, 387] width 28 height 15
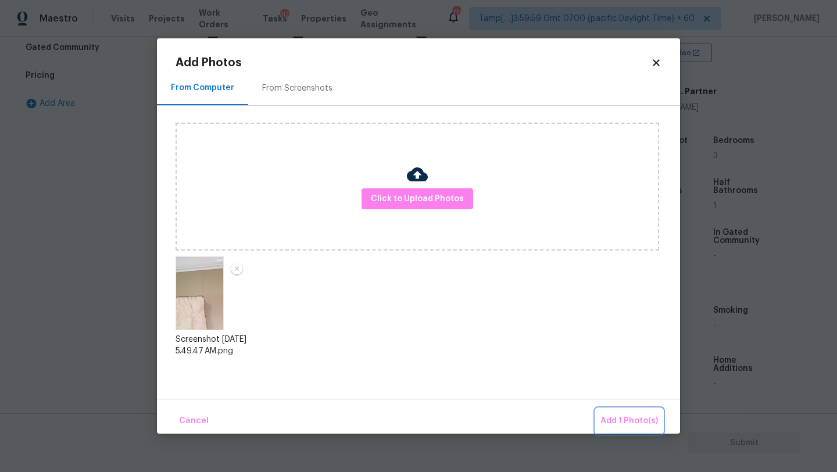
click at [611, 415] on span "Add 1 Photo(s)" at bounding box center [630, 421] width 58 height 15
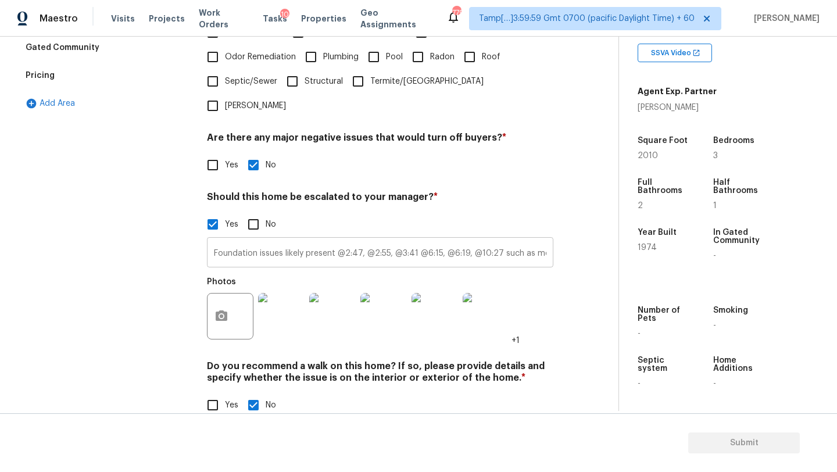
click at [498, 240] on input "Foundation issues likely present @2:47, @2:55, @3:41 @6:15, @6:19, @10:27 such …" at bounding box center [380, 253] width 347 height 27
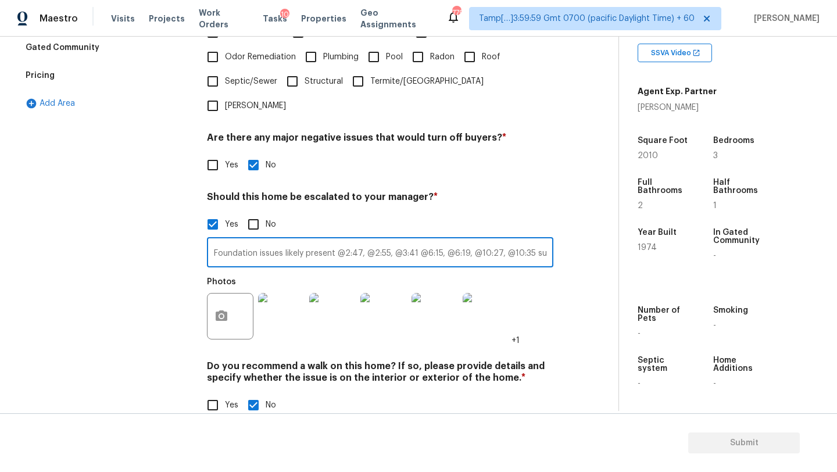
type input "Foundation issues likely present @2:47, @2:55, @3:41 @6:15, @6:19, @10:27, @10:…"
click at [209, 294] on button "button" at bounding box center [222, 316] width 28 height 45
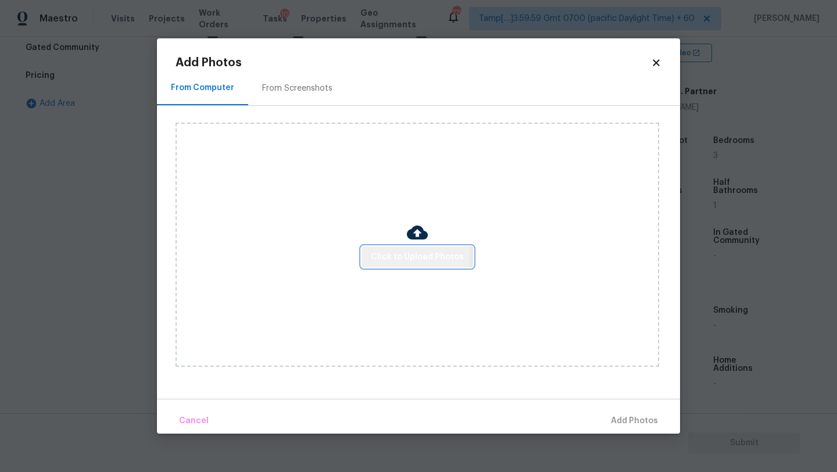
click at [386, 255] on span "Click to Upload Photos" at bounding box center [417, 257] width 93 height 15
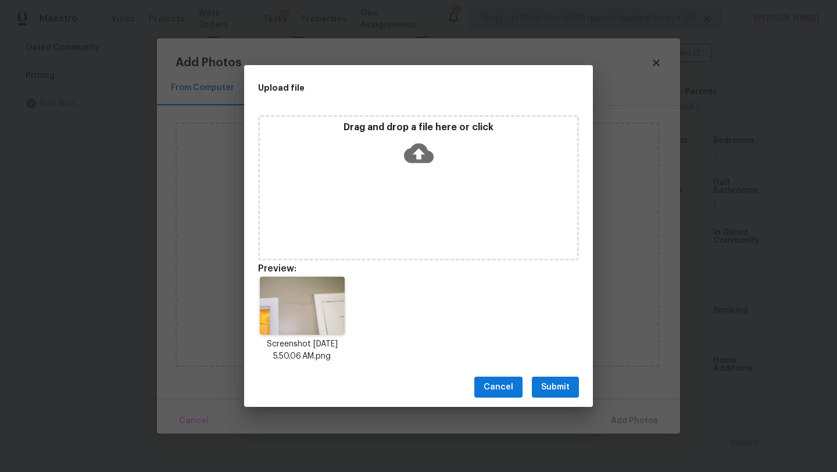
click at [552, 383] on span "Submit" at bounding box center [555, 387] width 28 height 15
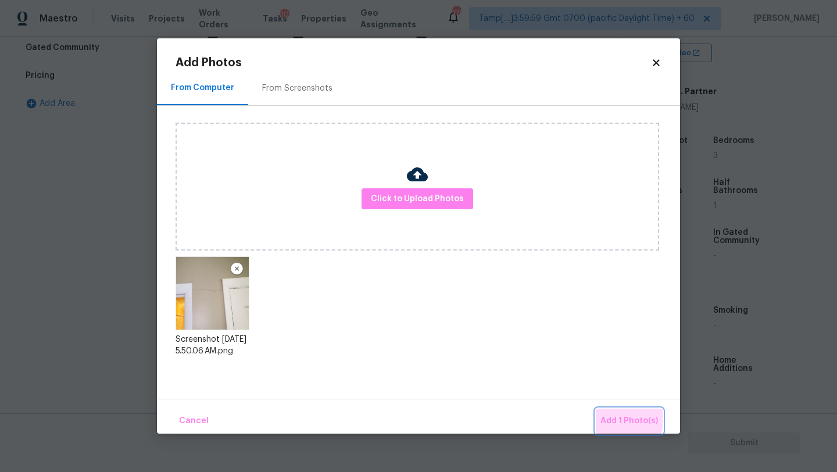
click at [625, 419] on span "Add 1 Photo(s)" at bounding box center [630, 421] width 58 height 15
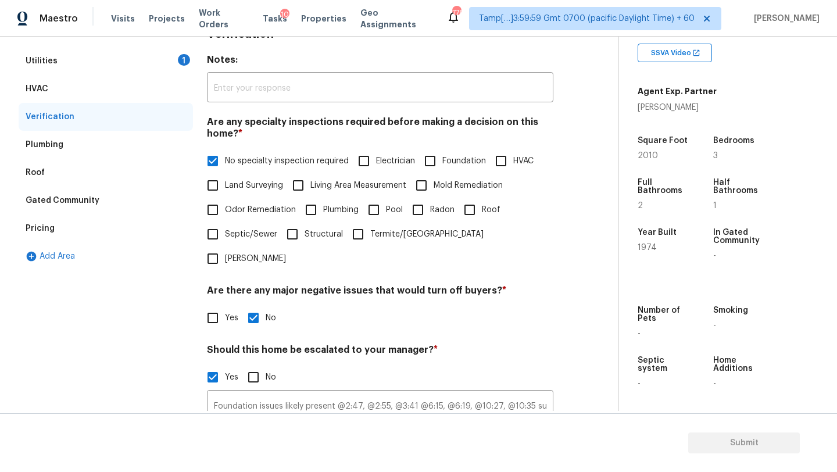
scroll to position [0, 0]
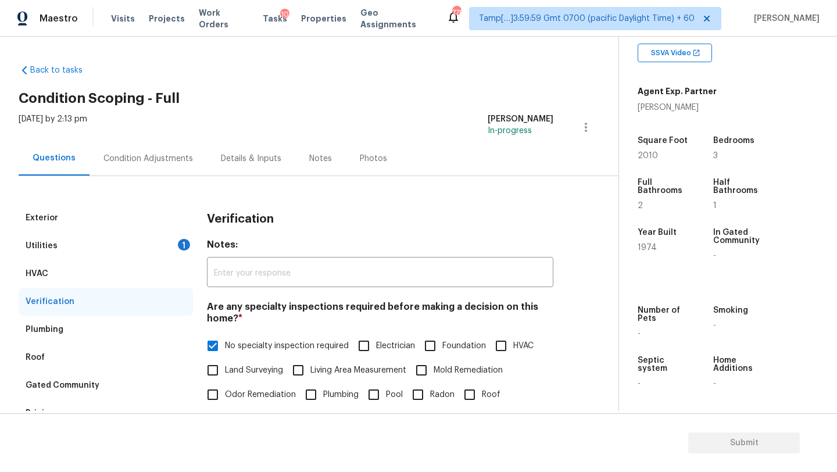
click at [159, 167] on div "Condition Adjustments" at bounding box center [148, 158] width 117 height 34
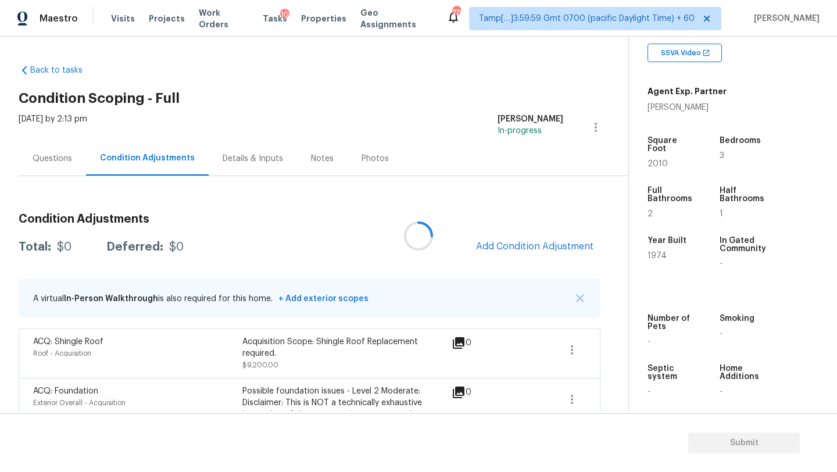
click at [530, 251] on div at bounding box center [418, 236] width 837 height 472
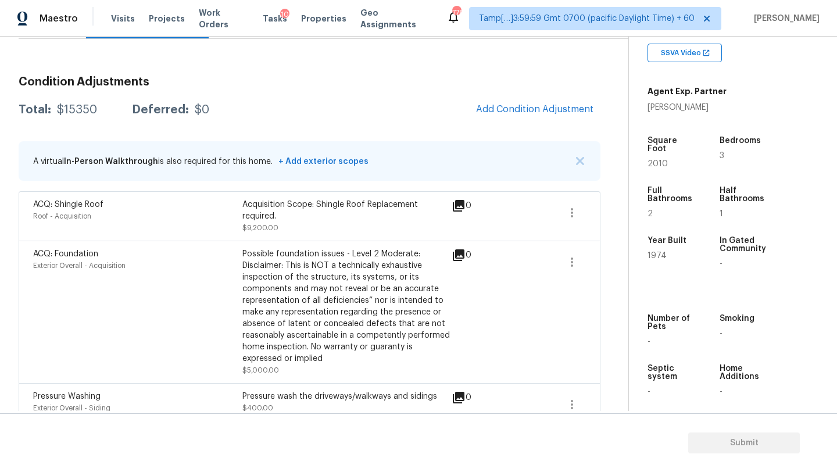
scroll to position [41, 0]
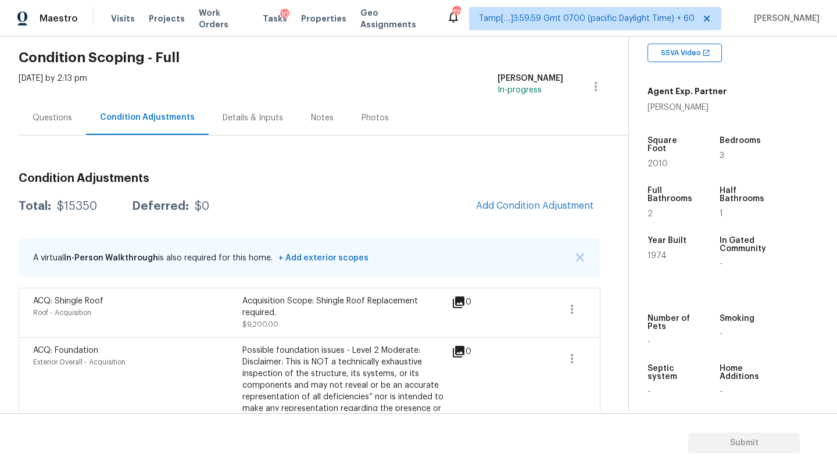
click at [525, 192] on div "Condition Adjustments Total: $15350 Deferred: $0 Add Condition Adjustment A vir…" at bounding box center [310, 396] width 582 height 467
click at [525, 197] on button "Add Condition Adjustment" at bounding box center [534, 206] width 131 height 24
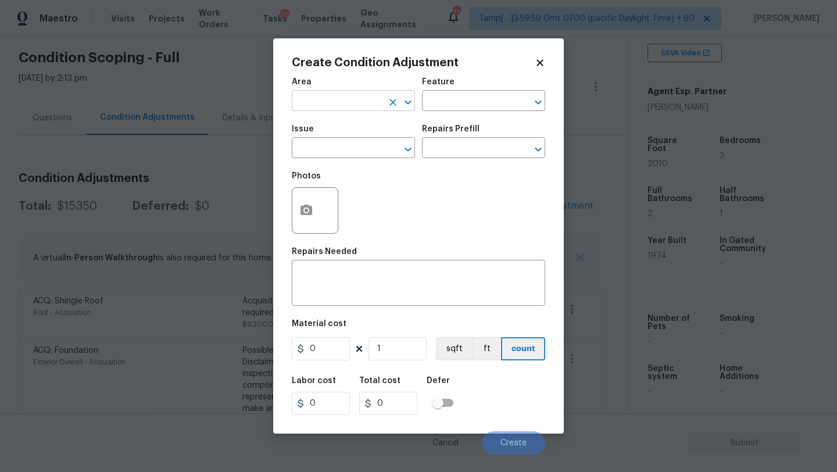
click at [336, 99] on input "text" at bounding box center [337, 102] width 91 height 18
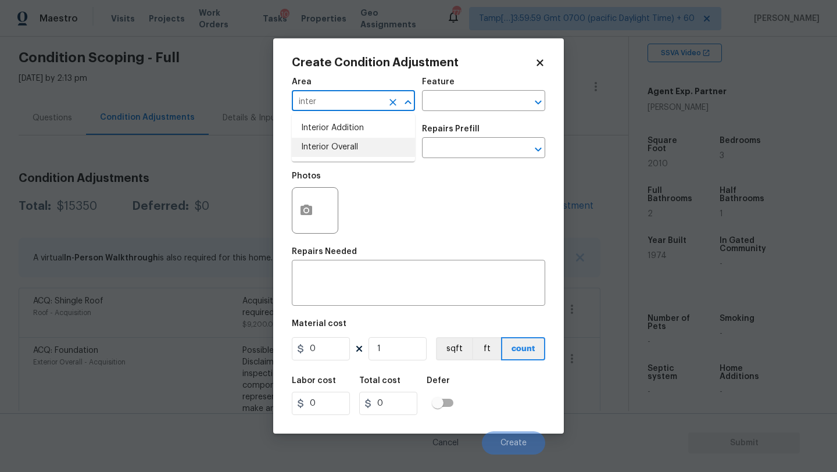
click at [350, 149] on li "Interior Overall" at bounding box center [353, 147] width 123 height 19
type input "Interior Overall"
click at [466, 94] on input "text" at bounding box center [467, 102] width 91 height 18
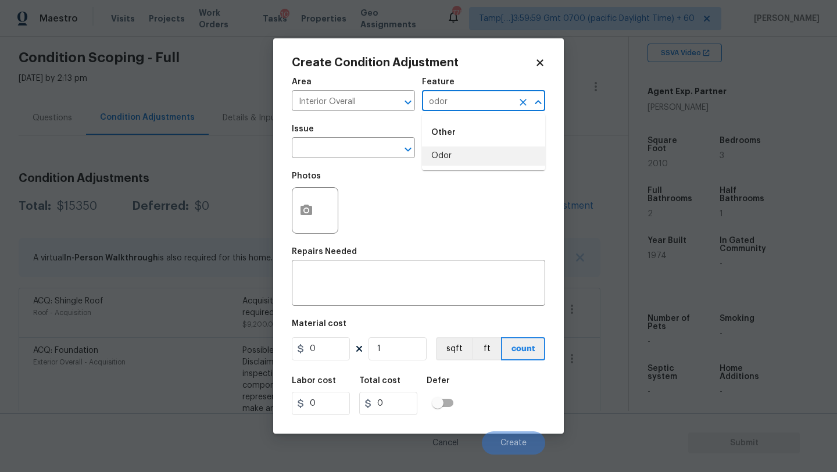
click at [457, 163] on li "Odor" at bounding box center [483, 156] width 123 height 19
type input "Odor"
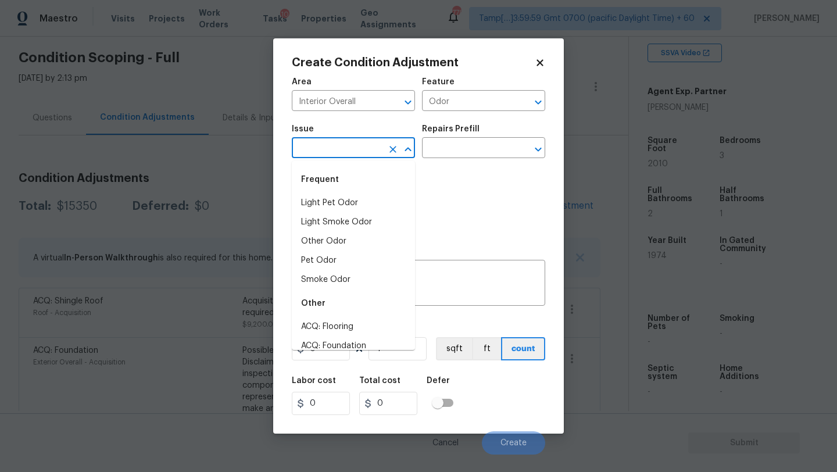
click at [362, 153] on input "text" at bounding box center [337, 149] width 91 height 18
click at [352, 191] on div "Frequent" at bounding box center [353, 180] width 123 height 28
click at [361, 201] on li "Light Pet Odor" at bounding box center [353, 203] width 123 height 19
type input "Light Pet Odor"
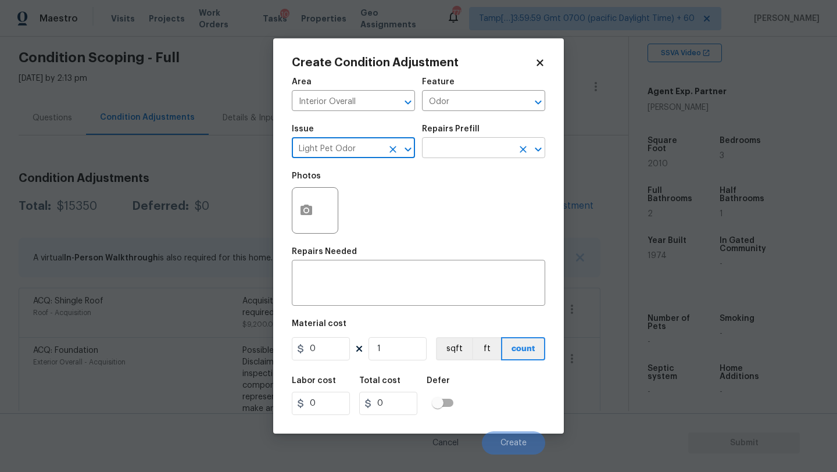
click at [452, 148] on input "text" at bounding box center [467, 149] width 91 height 18
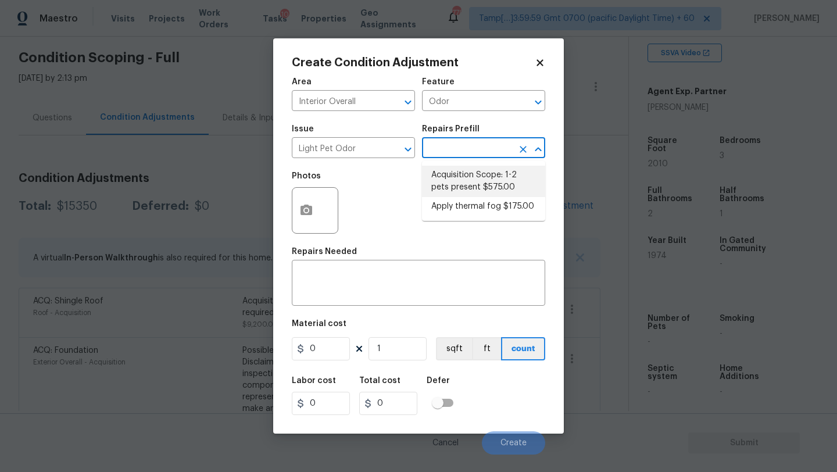
click at [453, 188] on li "Acquisition Scope: 1-2 pets present $575.00" at bounding box center [483, 181] width 123 height 31
type textarea "Acquisition Scope: 1-2 pets present"
type input "575"
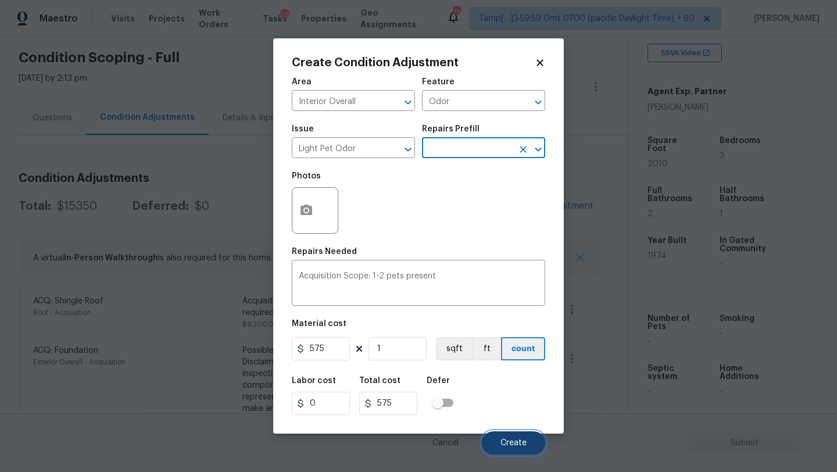
click at [498, 439] on button "Create" at bounding box center [513, 443] width 63 height 23
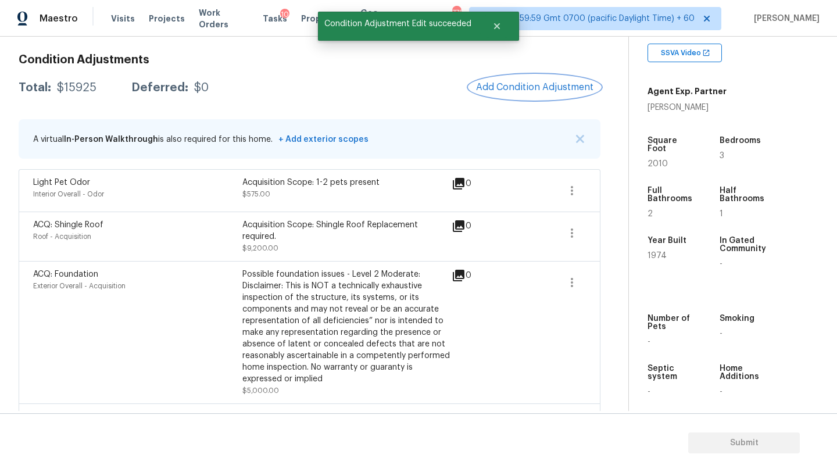
scroll to position [147, 0]
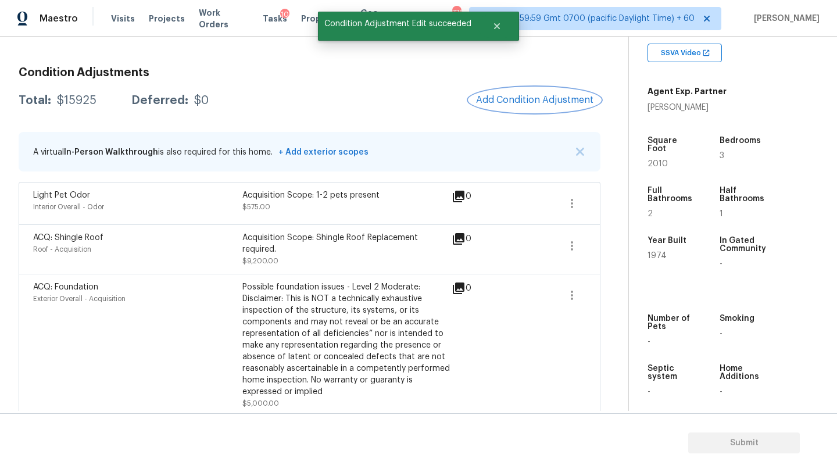
click at [522, 92] on button "Add Condition Adjustment" at bounding box center [534, 100] width 131 height 24
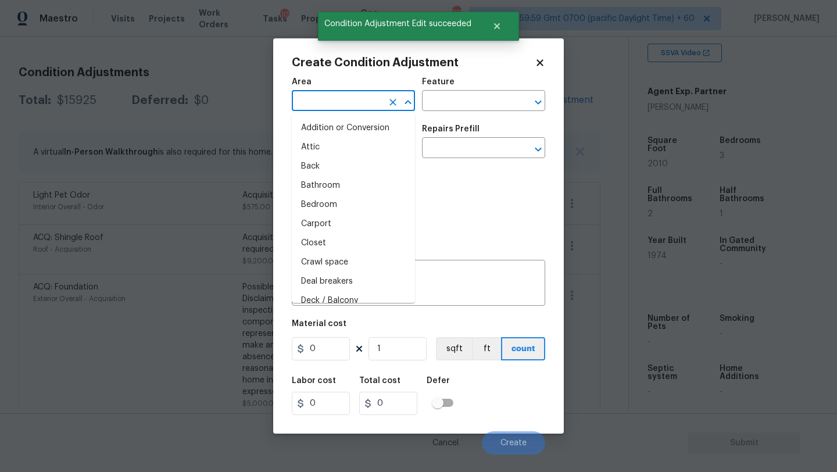
click at [336, 110] on input "text" at bounding box center [337, 102] width 91 height 18
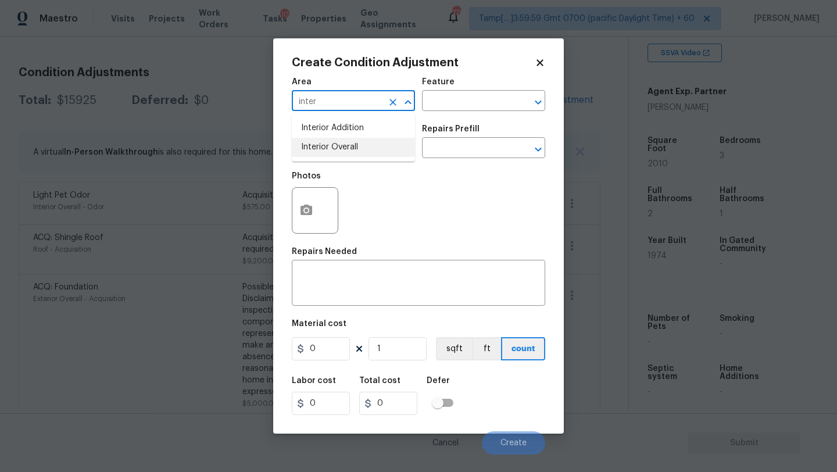
click at [333, 150] on li "Interior Overall" at bounding box center [353, 147] width 123 height 19
type input "Interior Overall"
click at [445, 95] on input "text" at bounding box center [467, 102] width 91 height 18
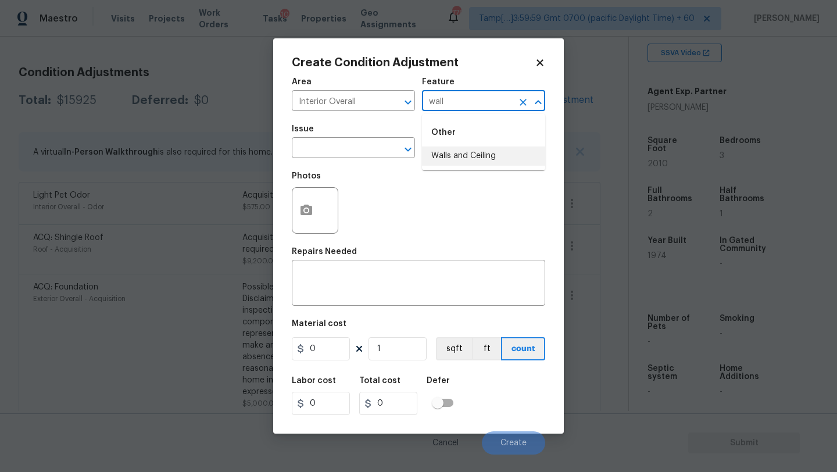
click at [458, 149] on li "Walls and Ceiling" at bounding box center [483, 156] width 123 height 19
type input "Walls and Ceiling"
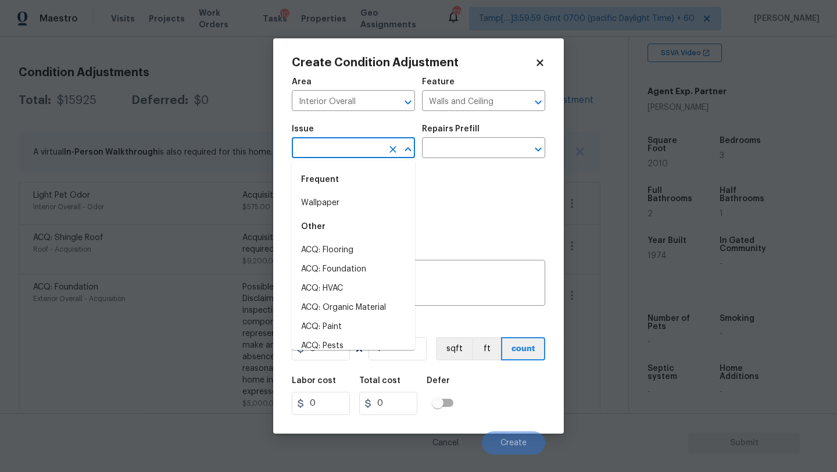
click at [381, 149] on input "text" at bounding box center [337, 149] width 91 height 18
click at [349, 197] on li "Wallpaper" at bounding box center [353, 203] width 123 height 19
type input "Wallpaper"
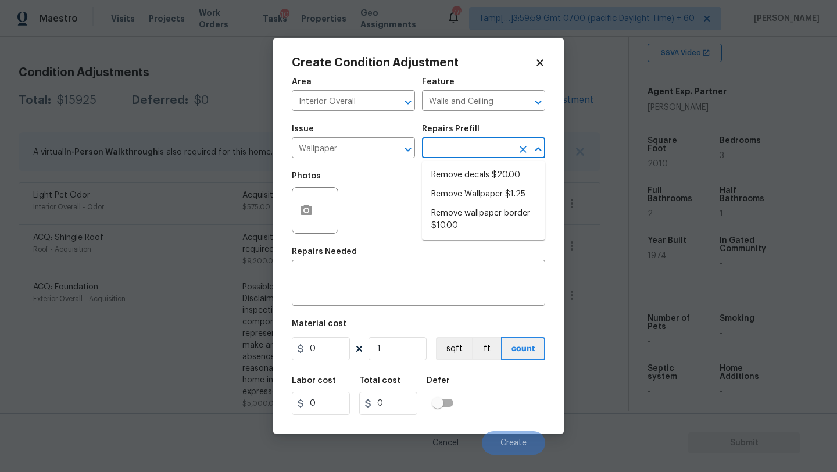
click at [458, 158] on input "text" at bounding box center [467, 149] width 91 height 18
click at [502, 191] on li "Remove Wallpaper $1.25" at bounding box center [483, 194] width 123 height 19
type textarea "Remove wallpaper and texture walls to best match existing conditions"
type input "1.25"
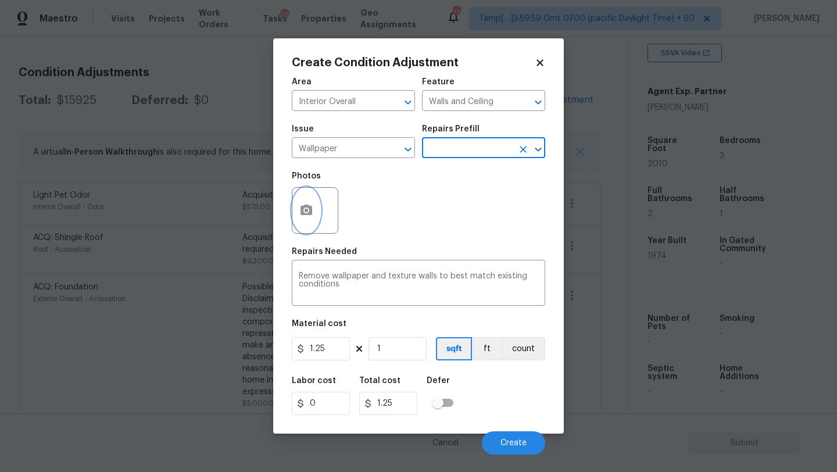
click at [315, 219] on button "button" at bounding box center [307, 210] width 28 height 45
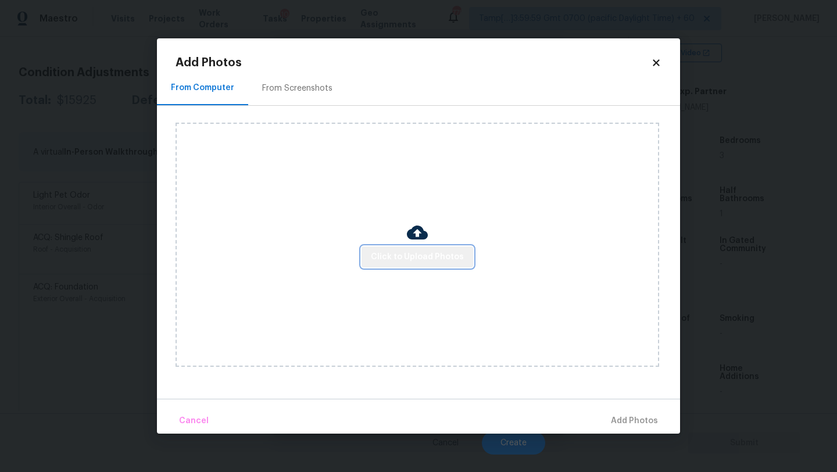
click at [466, 248] on button "Click to Upload Photos" at bounding box center [418, 258] width 112 height 22
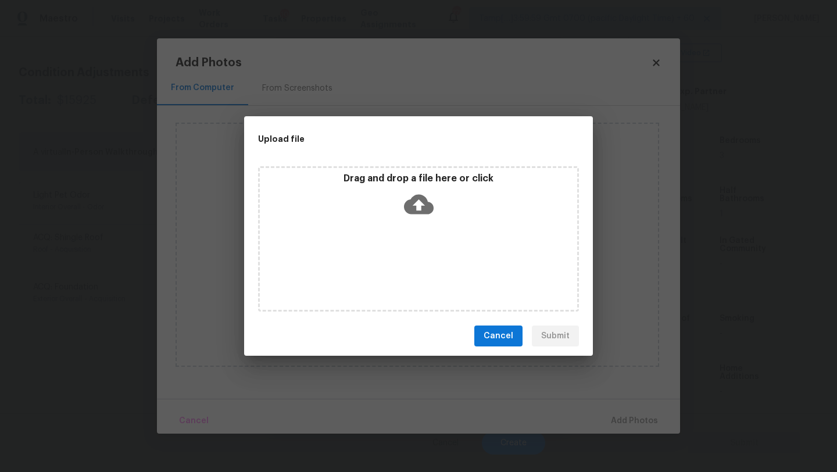
click at [412, 222] on div "Drag and drop a file here or click" at bounding box center [418, 238] width 321 height 145
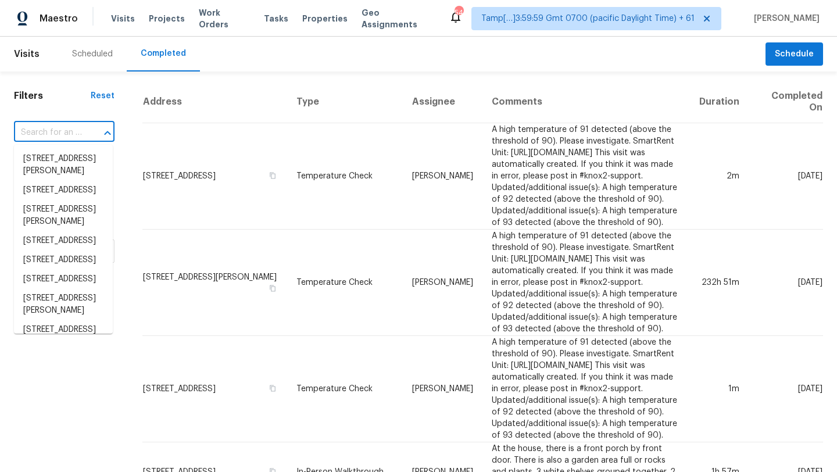
click at [63, 124] on input "text" at bounding box center [48, 133] width 68 height 18
type input "[STREET_ADDRESS][PERSON_NAME]"
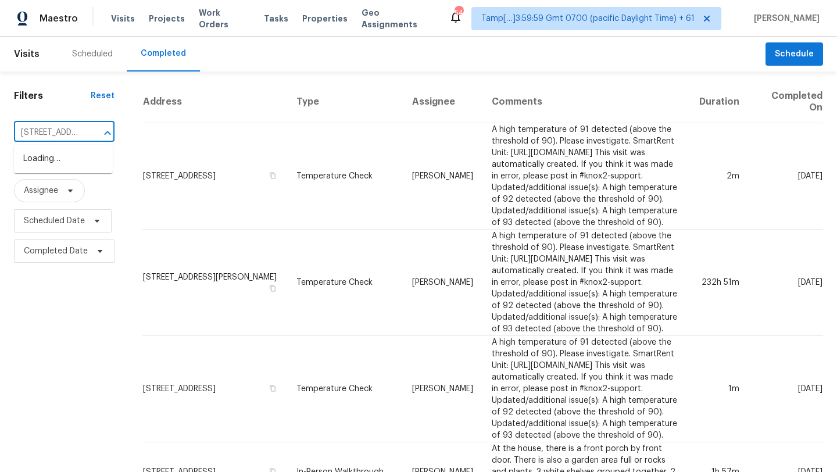
scroll to position [0, 108]
click at [56, 159] on li "[STREET_ADDRESS][PERSON_NAME]" at bounding box center [63, 164] width 99 height 31
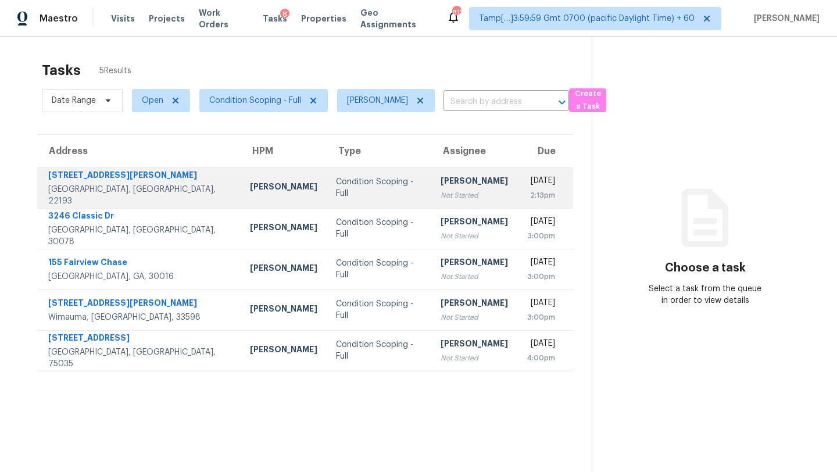
click at [381, 191] on td "Condition Scoping - Full" at bounding box center [379, 187] width 105 height 41
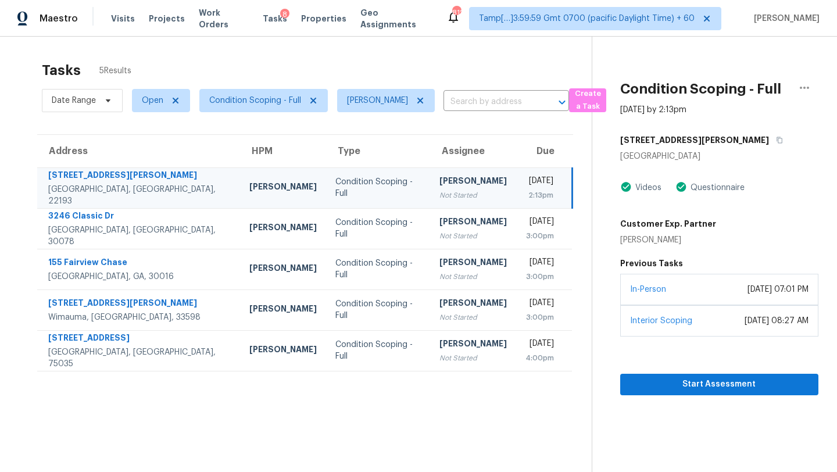
click at [526, 188] on div "[DATE]" at bounding box center [540, 182] width 28 height 15
click at [769, 140] on button "button" at bounding box center [777, 140] width 16 height 21
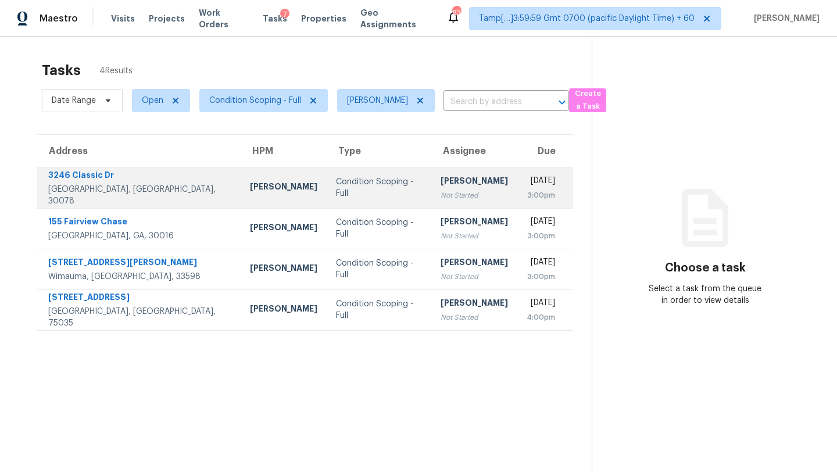
click at [451, 201] on td "[PERSON_NAME] Not Started" at bounding box center [475, 187] width 86 height 41
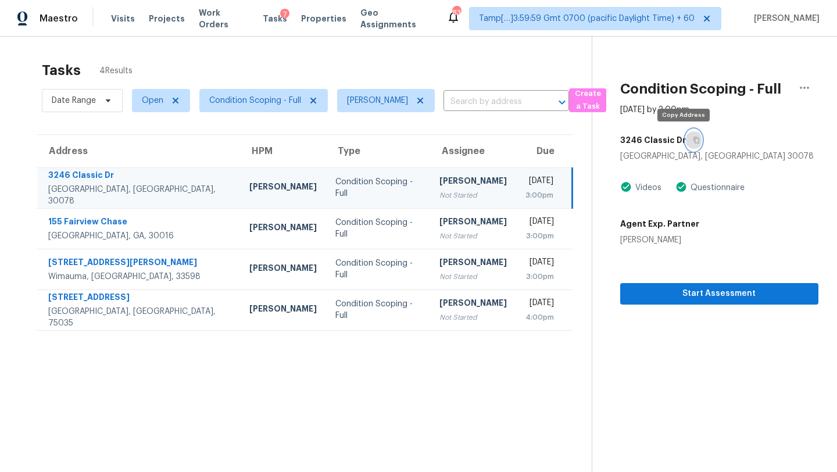
click at [693, 141] on icon "button" at bounding box center [696, 140] width 7 height 7
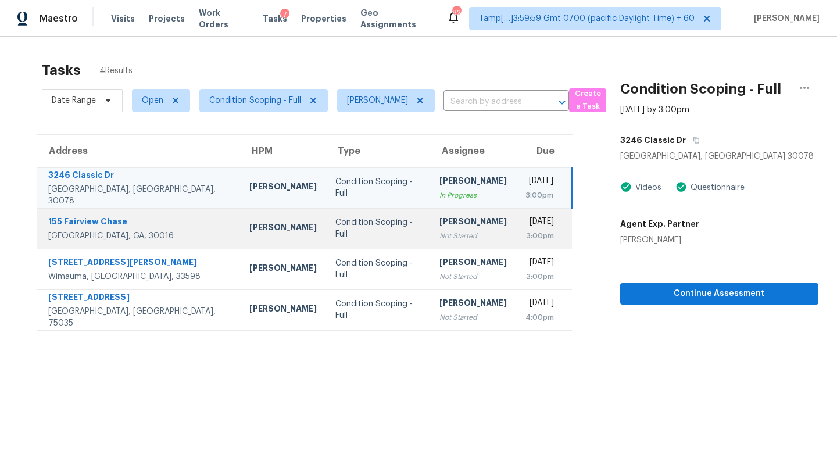
click at [440, 233] on div "Not Started" at bounding box center [473, 236] width 67 height 12
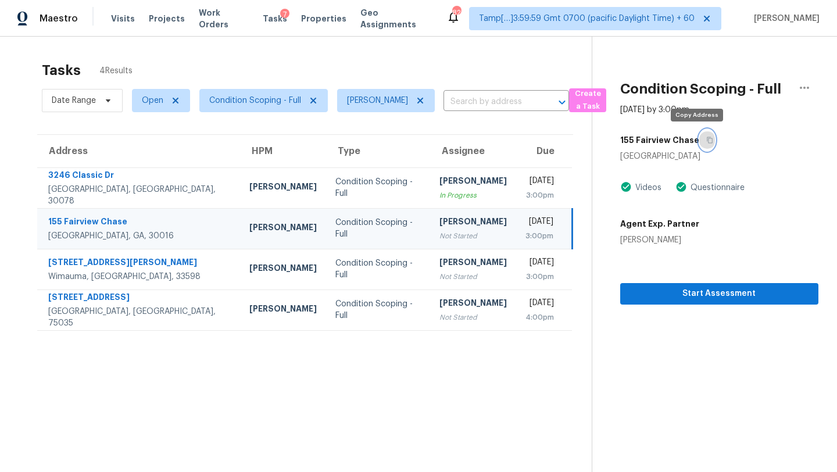
click at [707, 142] on icon "button" at bounding box center [710, 140] width 6 height 6
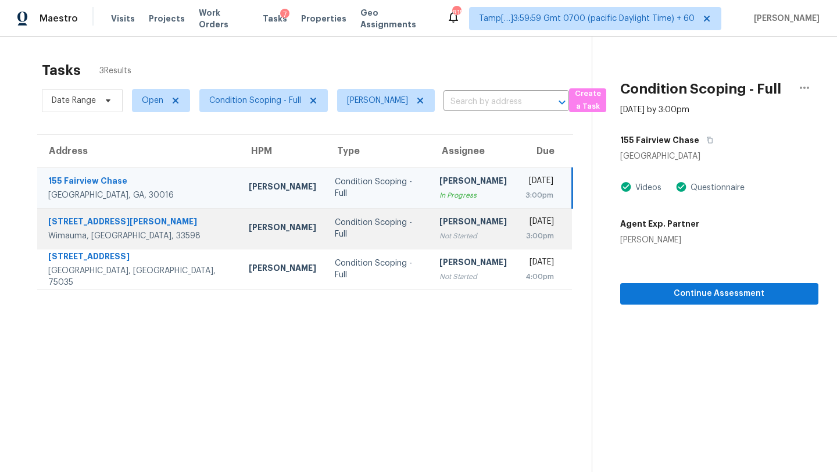
click at [516, 243] on td "[DATE] 3:00pm" at bounding box center [544, 228] width 56 height 41
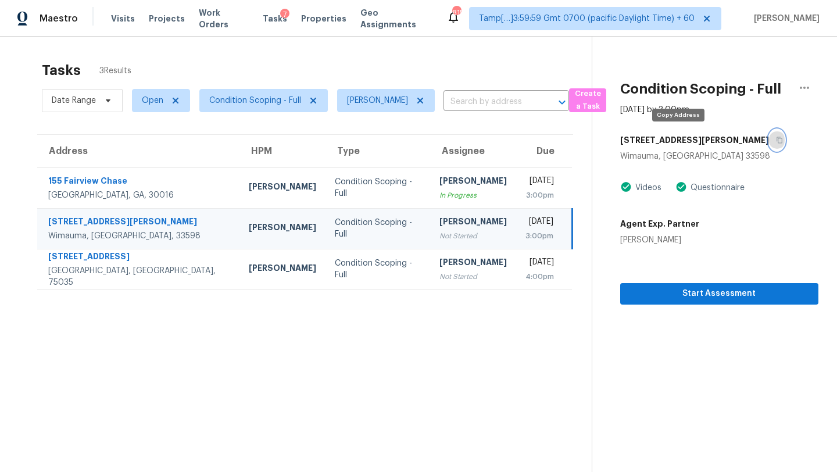
click at [776, 143] on icon "button" at bounding box center [779, 140] width 7 height 7
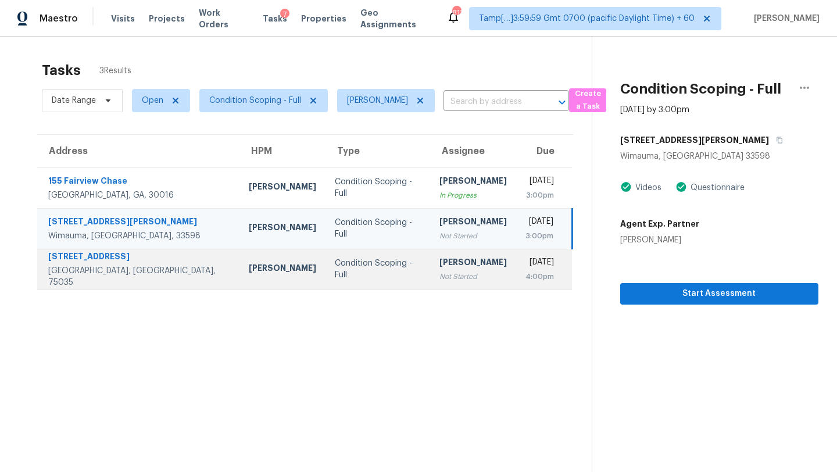
click at [440, 263] on div "[PERSON_NAME]" at bounding box center [473, 263] width 67 height 15
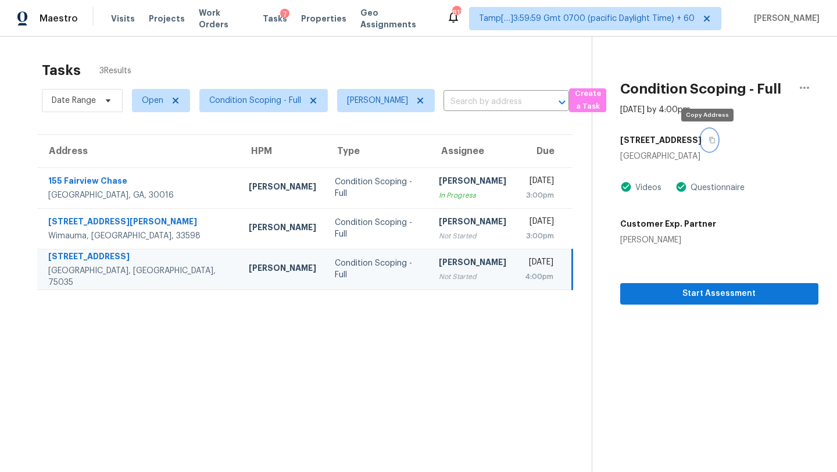
click at [705, 144] on button "button" at bounding box center [710, 140] width 16 height 21
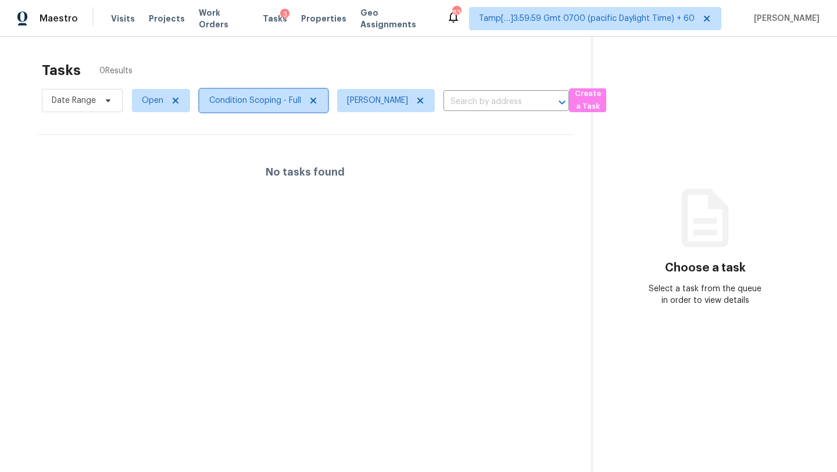
click at [281, 103] on span "Condition Scoping - Full" at bounding box center [255, 101] width 92 height 12
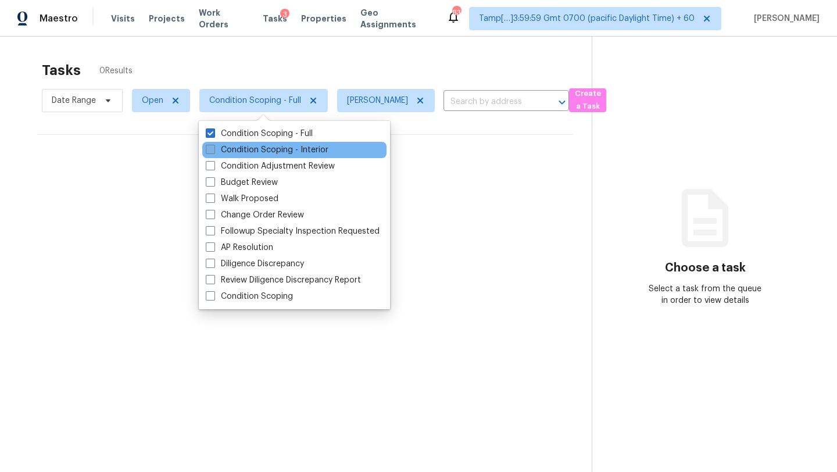
click at [281, 152] on label "Condition Scoping - Interior" at bounding box center [267, 150] width 123 height 12
click at [213, 152] on input "Condition Scoping - Interior" at bounding box center [210, 148] width 8 height 8
checkbox input "true"
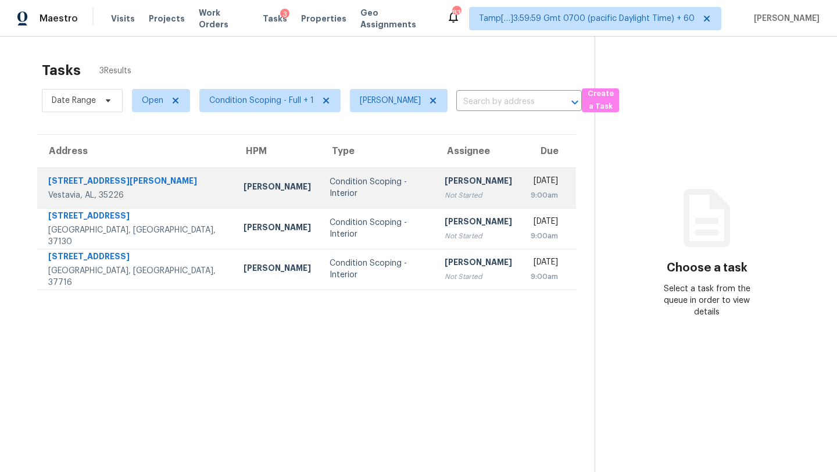
click at [522, 190] on td "[DATE] 9:00am" at bounding box center [549, 187] width 55 height 41
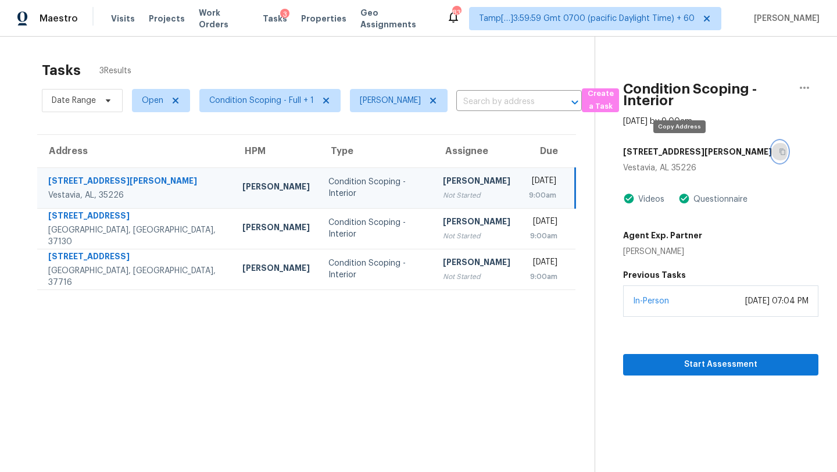
click at [772, 158] on button "button" at bounding box center [780, 151] width 16 height 21
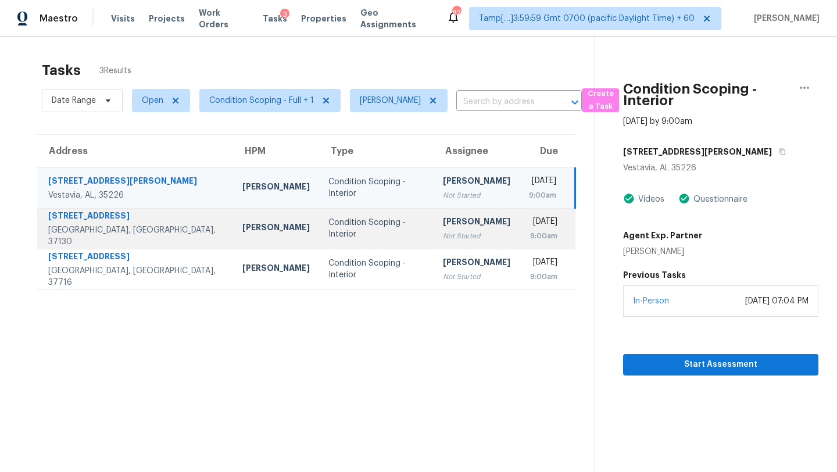
click at [444, 222] on div "[PERSON_NAME]" at bounding box center [476, 223] width 67 height 15
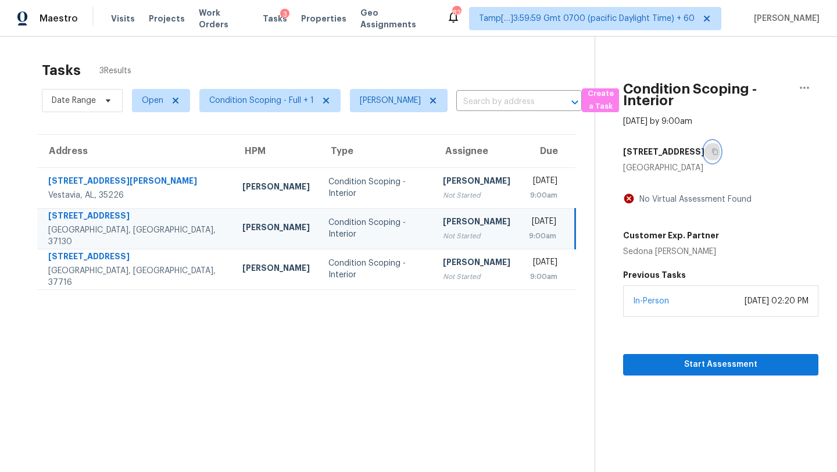
click at [712, 153] on icon "button" at bounding box center [715, 151] width 7 height 7
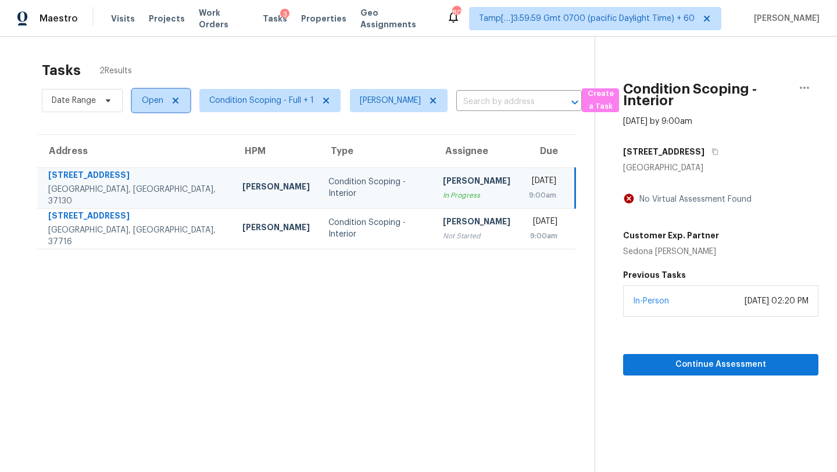
click at [156, 105] on span "Open" at bounding box center [153, 101] width 22 height 12
click at [162, 165] on label "Blocked" at bounding box center [161, 167] width 46 height 12
click at [146, 165] on input "Blocked" at bounding box center [142, 165] width 8 height 8
checkbox input "true"
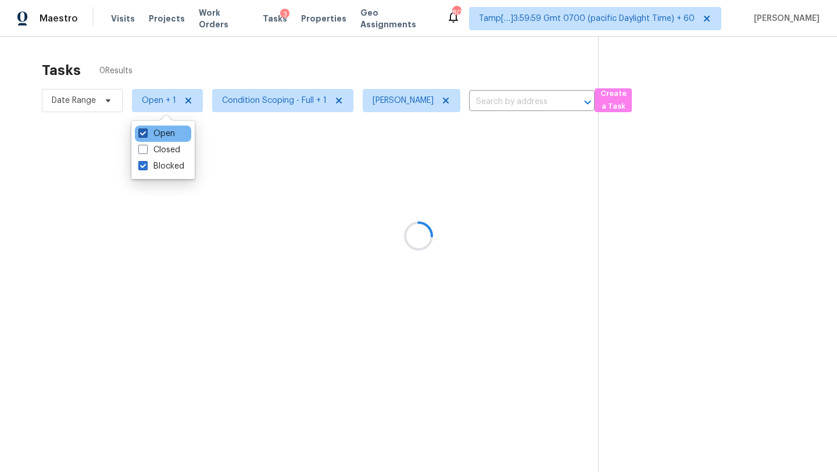
click at [161, 134] on label "Open" at bounding box center [156, 134] width 37 height 12
click at [146, 134] on input "Open" at bounding box center [142, 132] width 8 height 8
checkbox input "false"
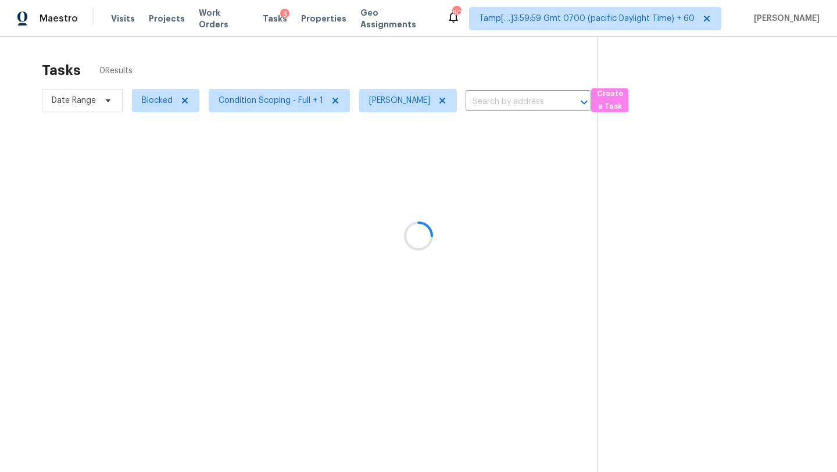
click at [261, 73] on div at bounding box center [418, 236] width 837 height 472
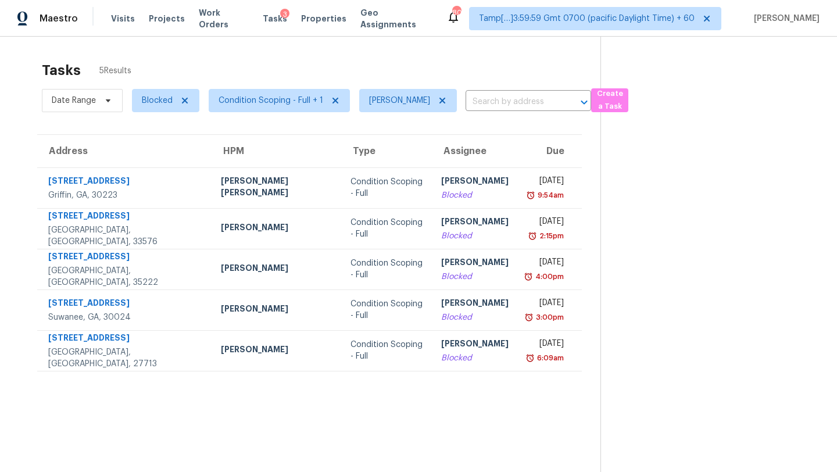
scroll to position [37, 0]
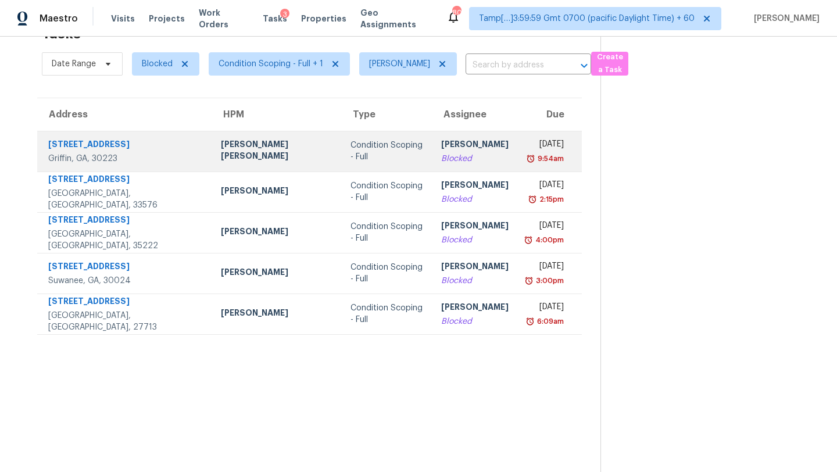
click at [449, 164] on div "Blocked" at bounding box center [474, 159] width 67 height 12
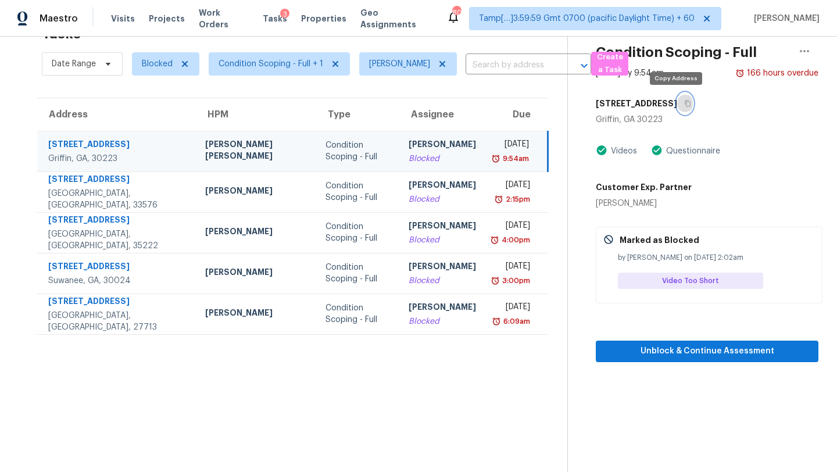
click at [684, 106] on icon "button" at bounding box center [687, 103] width 7 height 7
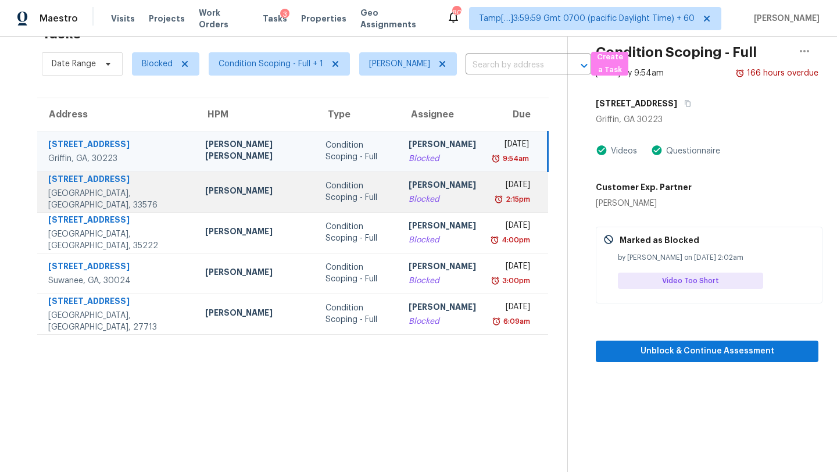
click at [495, 203] on div "2:15pm" at bounding box center [512, 200] width 35 height 12
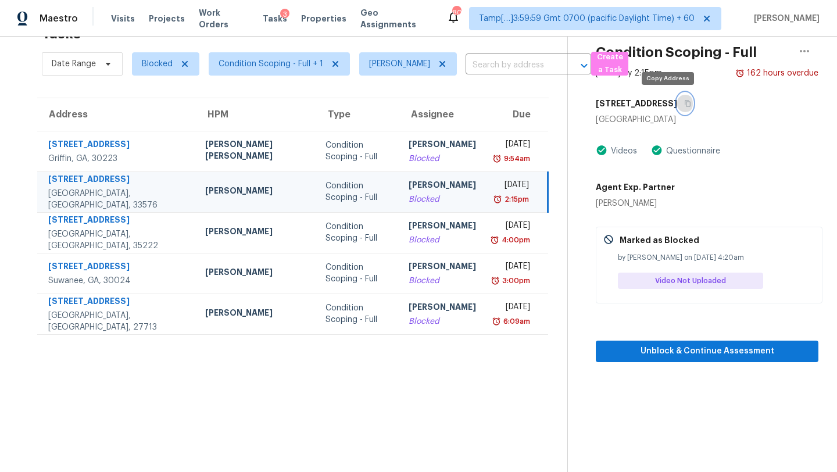
click at [678, 106] on button "button" at bounding box center [686, 103] width 16 height 21
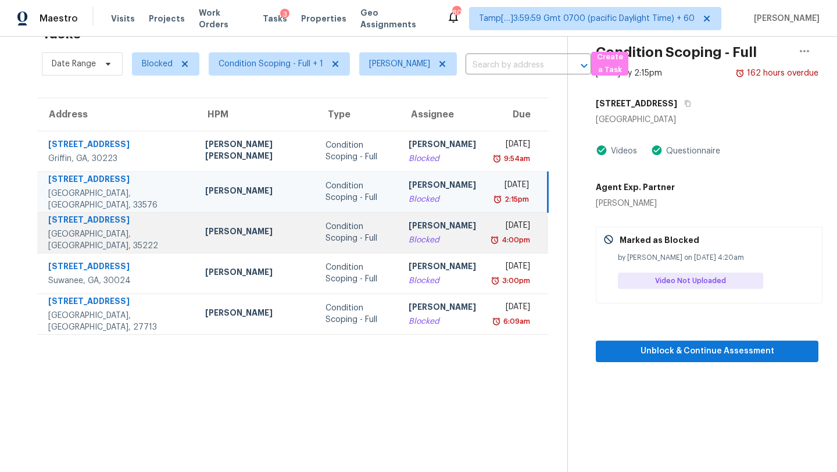
click at [431, 237] on div "Blocked" at bounding box center [442, 240] width 67 height 12
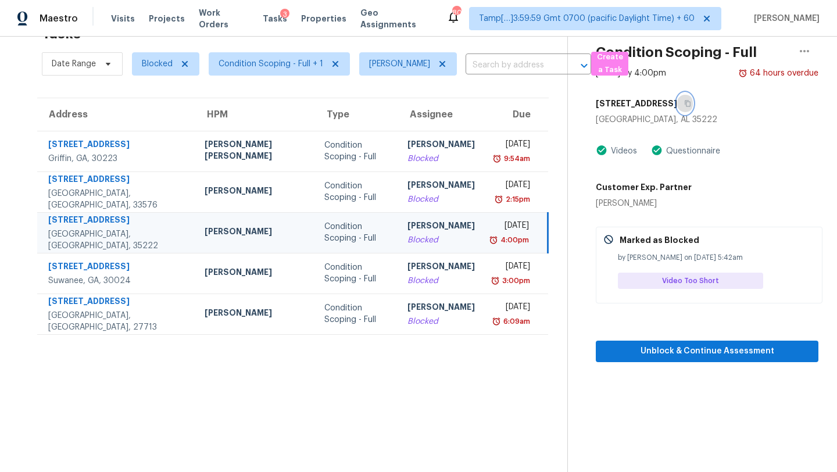
click at [685, 102] on icon "button" at bounding box center [688, 104] width 6 height 6
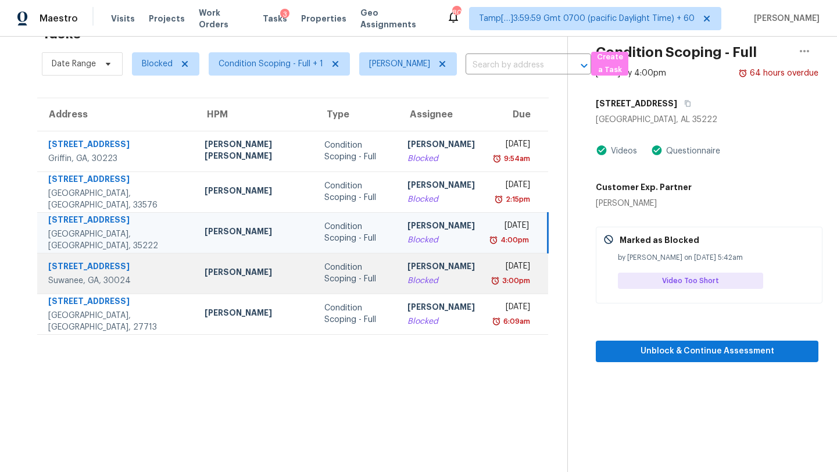
click at [419, 273] on div "[PERSON_NAME]" at bounding box center [441, 268] width 67 height 15
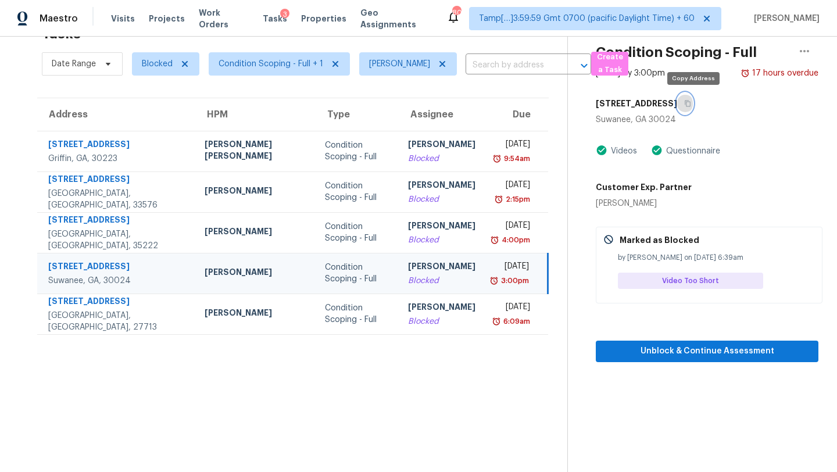
click at [691, 105] on icon "button" at bounding box center [688, 104] width 6 height 6
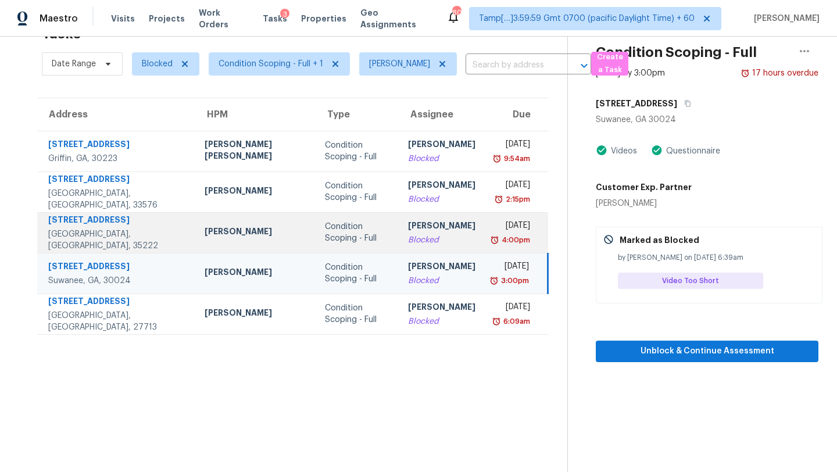
click at [408, 238] on div "Blocked" at bounding box center [441, 240] width 67 height 12
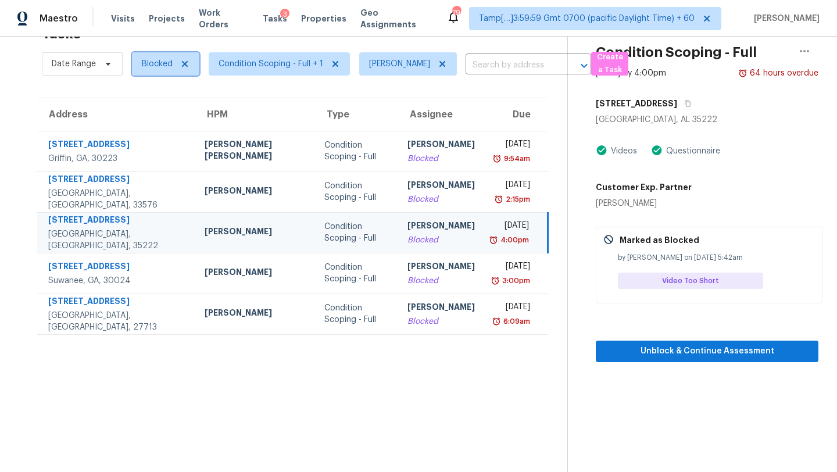
click at [150, 73] on span "Blocked" at bounding box center [165, 63] width 67 height 23
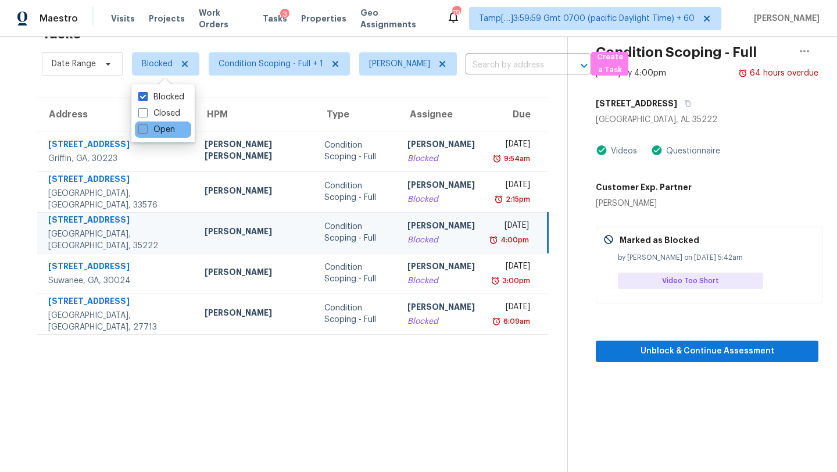
click at [155, 127] on label "Open" at bounding box center [156, 130] width 37 height 12
click at [146, 127] on input "Open" at bounding box center [142, 128] width 8 height 8
checkbox input "true"
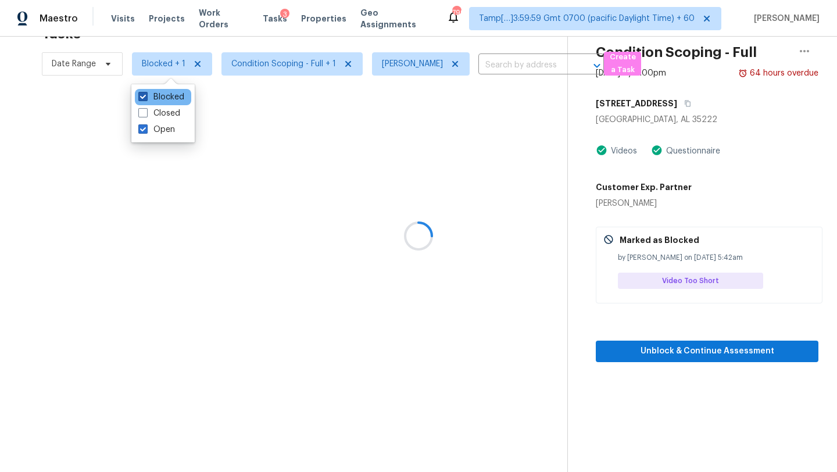
click at [157, 97] on label "Blocked" at bounding box center [161, 97] width 46 height 12
click at [146, 97] on input "Blocked" at bounding box center [142, 95] width 8 height 8
checkbox input "false"
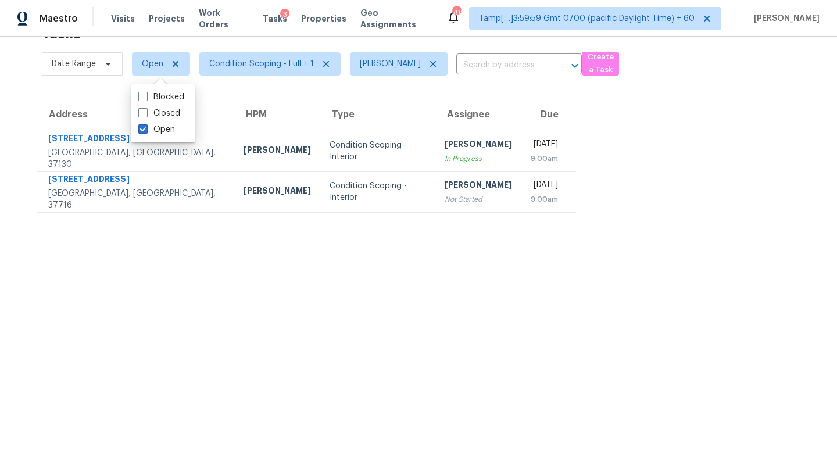
click at [451, 283] on section "Tasks 2 Results Date Range Open Condition Scoping - Full + 1 [PERSON_NAME] ​ Cr…" at bounding box center [307, 246] width 576 height 454
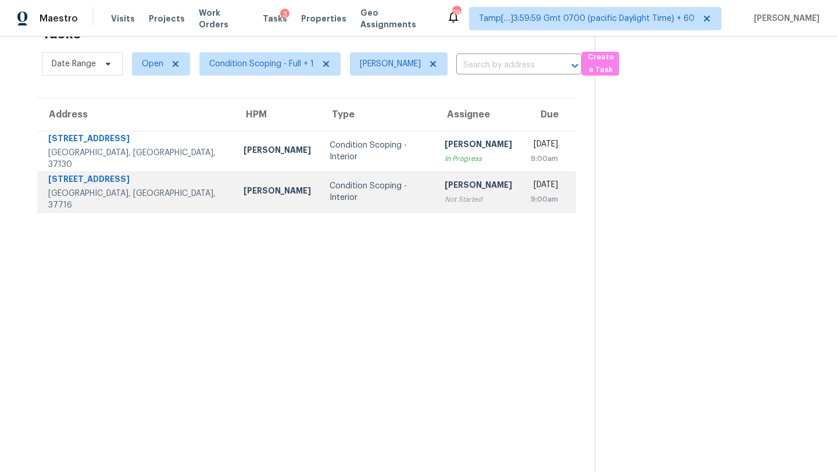
click at [445, 197] on div "Not Started" at bounding box center [478, 200] width 67 height 12
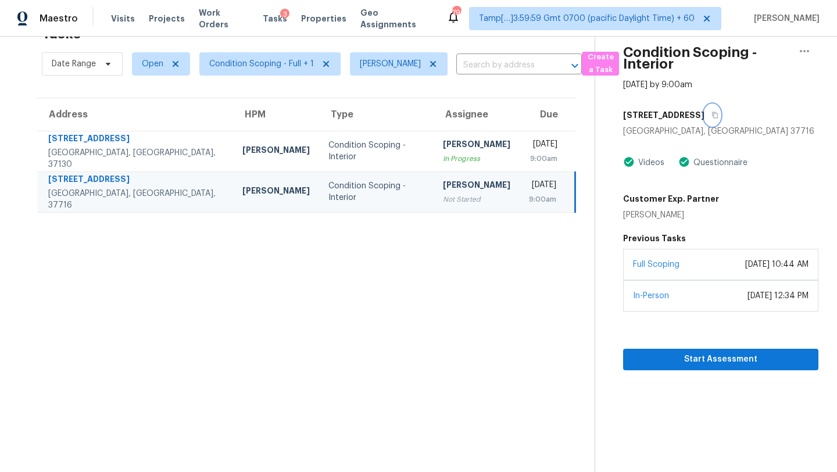
click at [713, 116] on icon "button" at bounding box center [716, 115] width 6 height 6
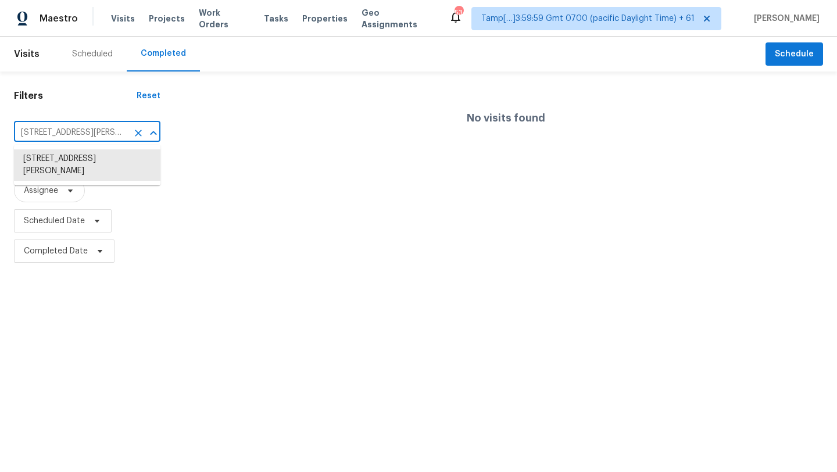
click at [58, 128] on input "[STREET_ADDRESS][PERSON_NAME]" at bounding box center [71, 133] width 114 height 18
paste input "[STREET_ADDRESS][PERSON_NAME]"
type input "[STREET_ADDRESS][PERSON_NAME]"
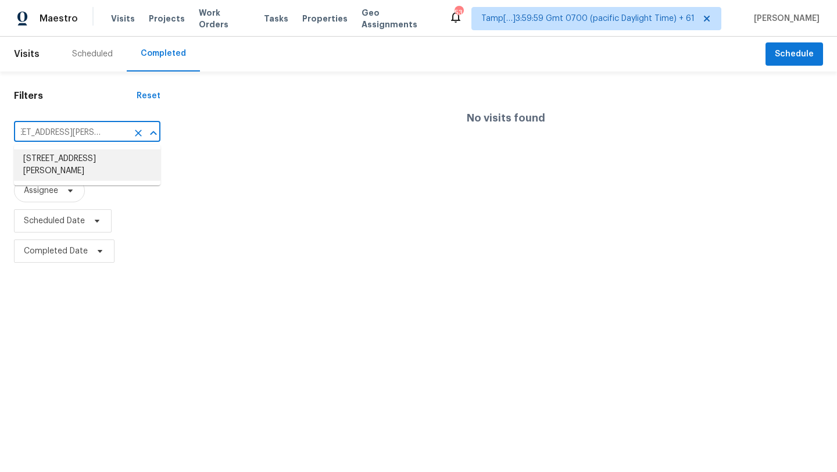
click at [79, 154] on li "[STREET_ADDRESS][PERSON_NAME]" at bounding box center [87, 164] width 147 height 31
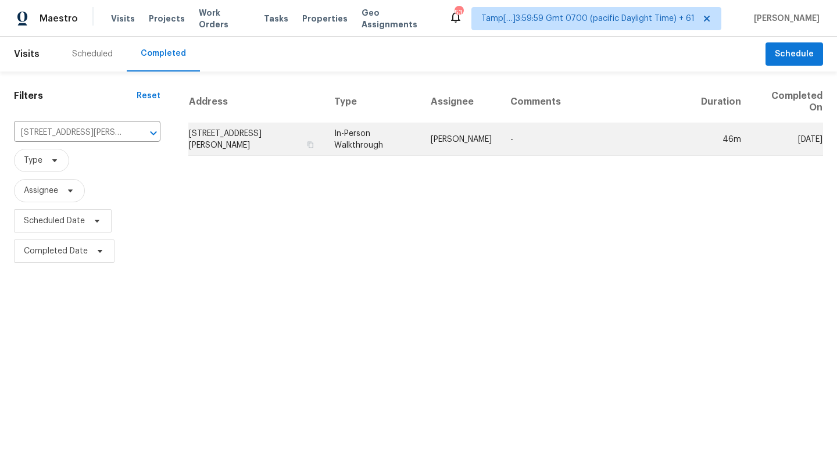
click at [701, 134] on td "46m" at bounding box center [721, 139] width 59 height 33
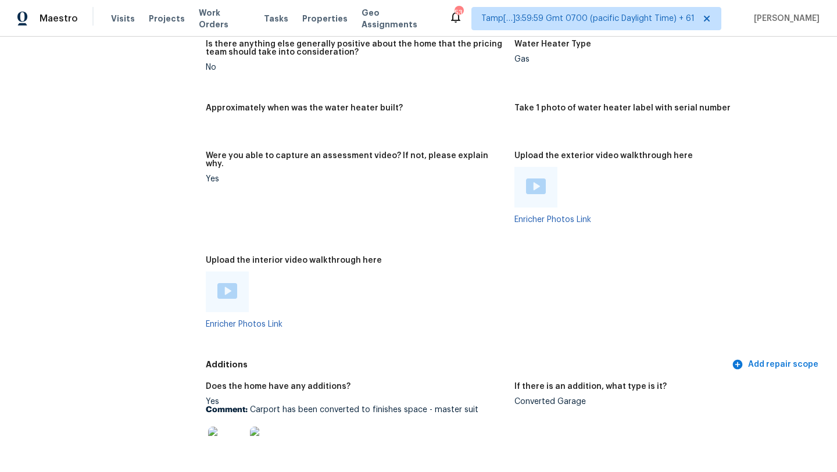
scroll to position [2220, 0]
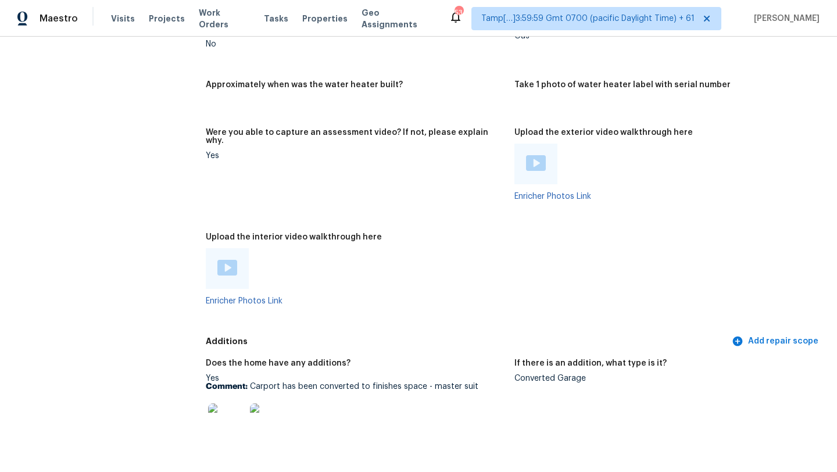
click at [219, 260] on img at bounding box center [228, 268] width 20 height 16
click at [536, 155] on img at bounding box center [536, 163] width 20 height 16
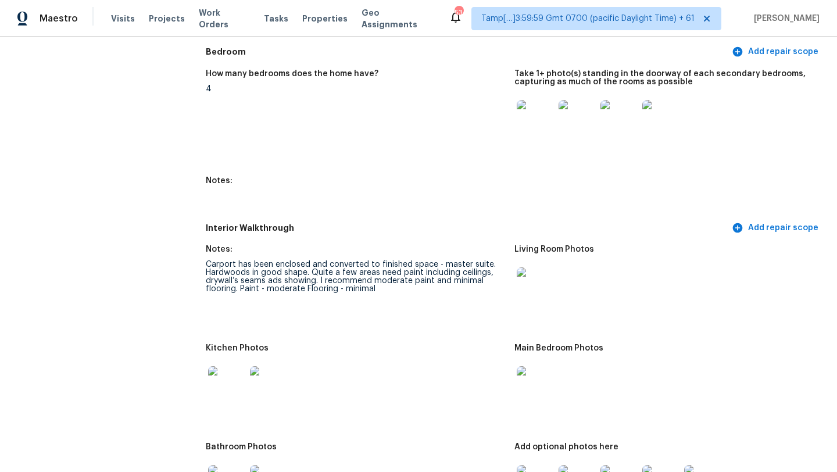
scroll to position [1257, 0]
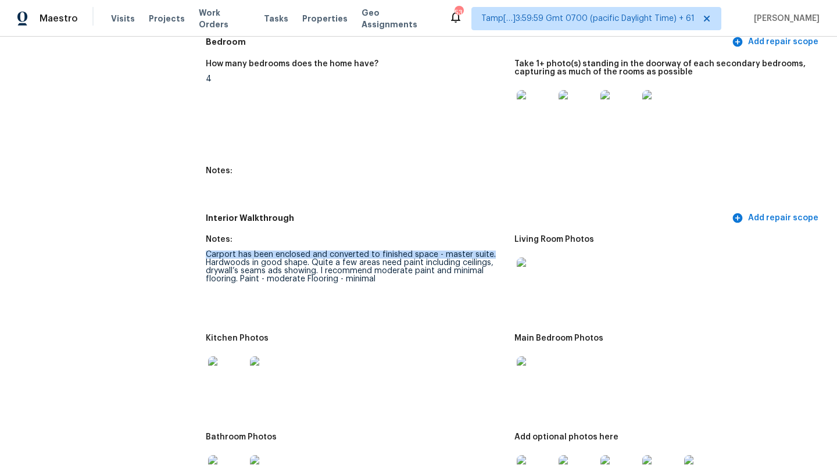
drag, startPoint x: 494, startPoint y: 247, endPoint x: 194, endPoint y: 245, distance: 299.5
click at [194, 245] on div "All visits 2320 Tyler Rd Vestavia, AL 35226 Home details Other Visits No previo…" at bounding box center [419, 368] width 810 height 3130
copy div "Carport has been enclosed and converted to finished space - master suite."
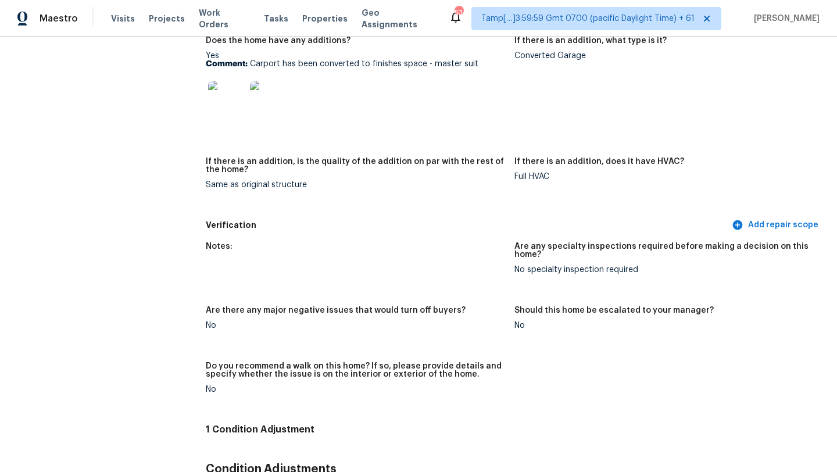
scroll to position [2493, 0]
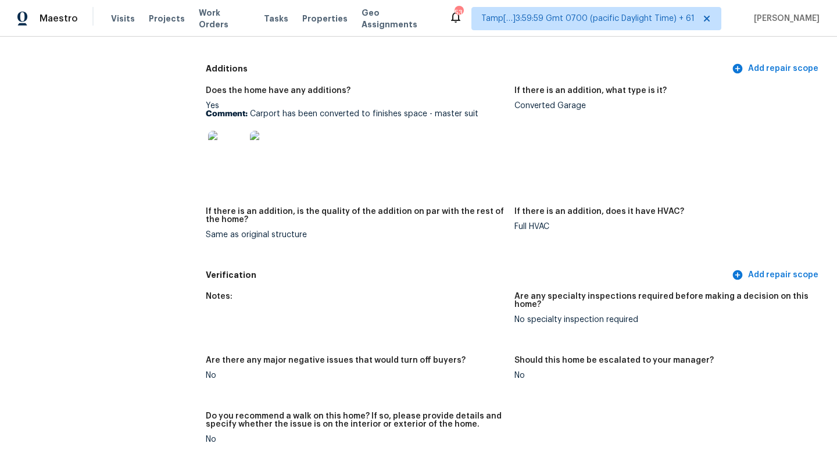
click at [218, 131] on img at bounding box center [226, 149] width 37 height 37
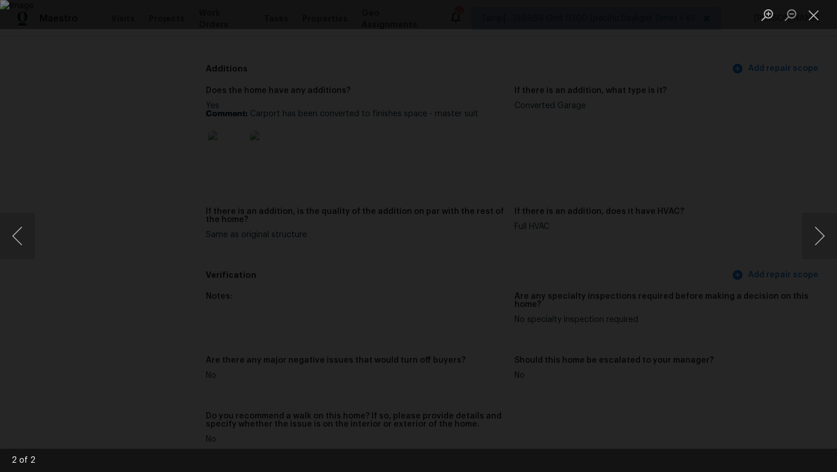
click at [773, 158] on div "Lightbox" at bounding box center [418, 236] width 837 height 472
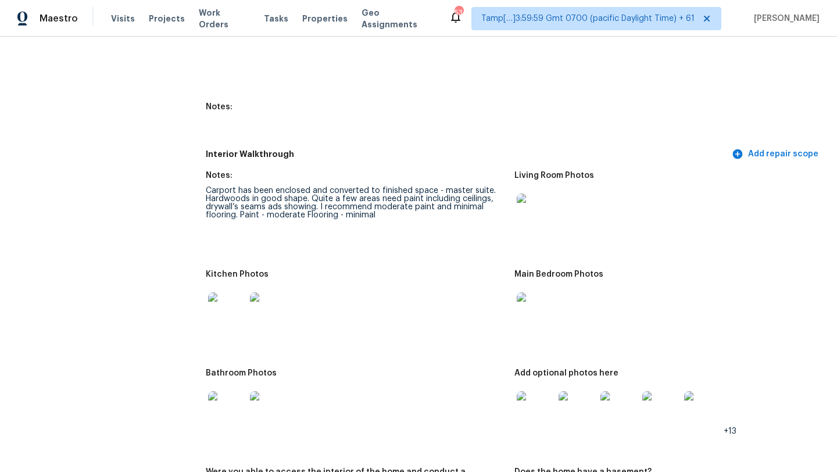
scroll to position [1288, 0]
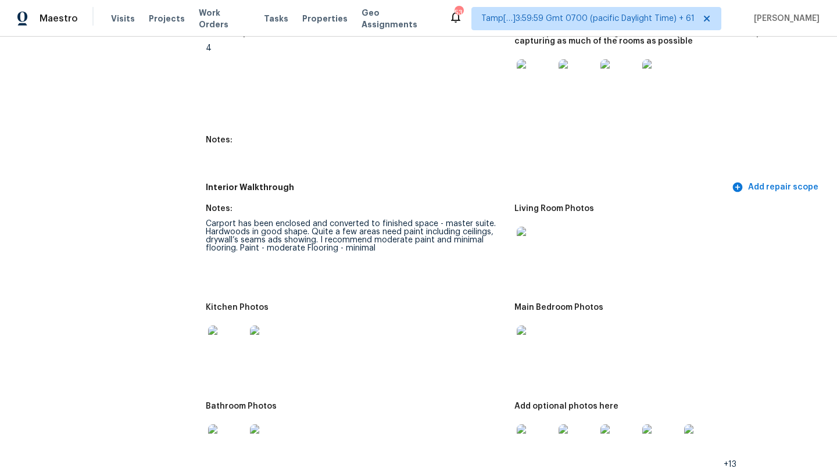
click at [229, 341] on img at bounding box center [226, 344] width 37 height 37
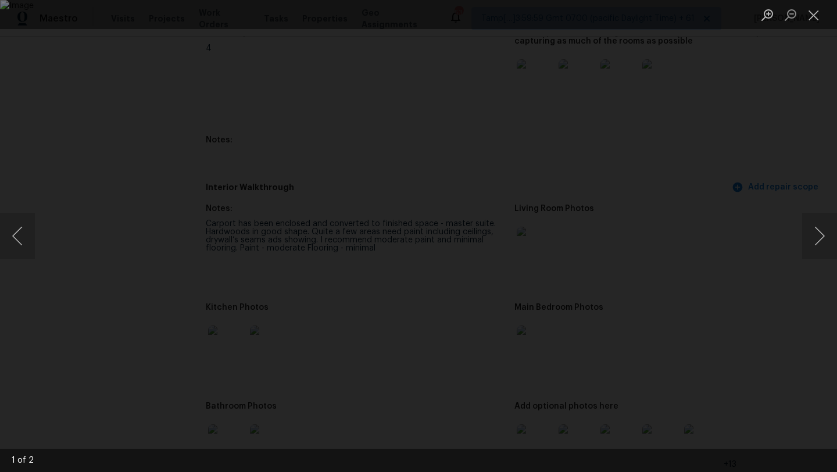
click at [229, 341] on img "Lightbox" at bounding box center [418, 236] width 837 height 472
click at [775, 226] on div "Lightbox" at bounding box center [418, 236] width 837 height 472
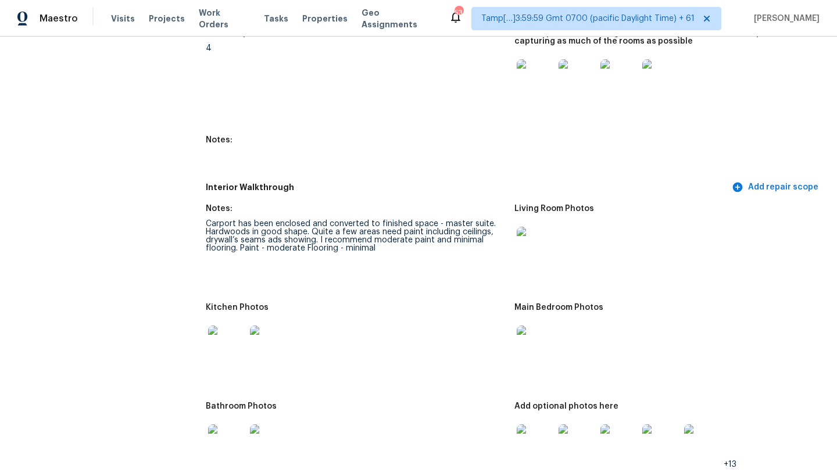
click at [541, 78] on img at bounding box center [535, 77] width 37 height 37
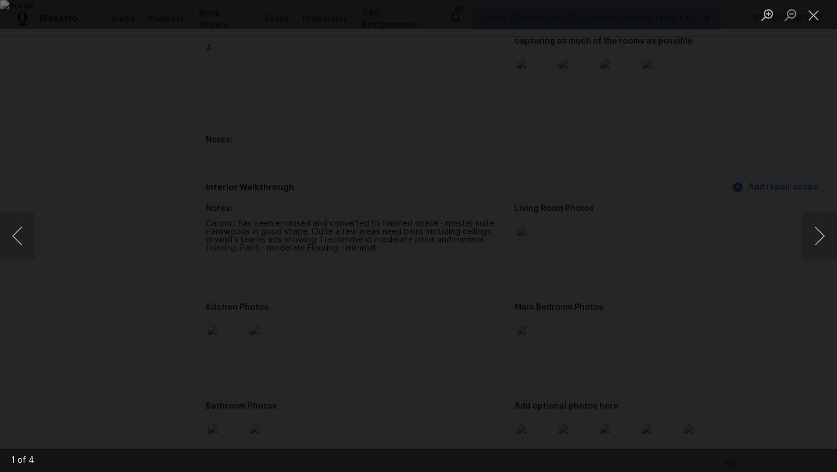
click at [829, 295] on div "Lightbox" at bounding box center [418, 236] width 837 height 472
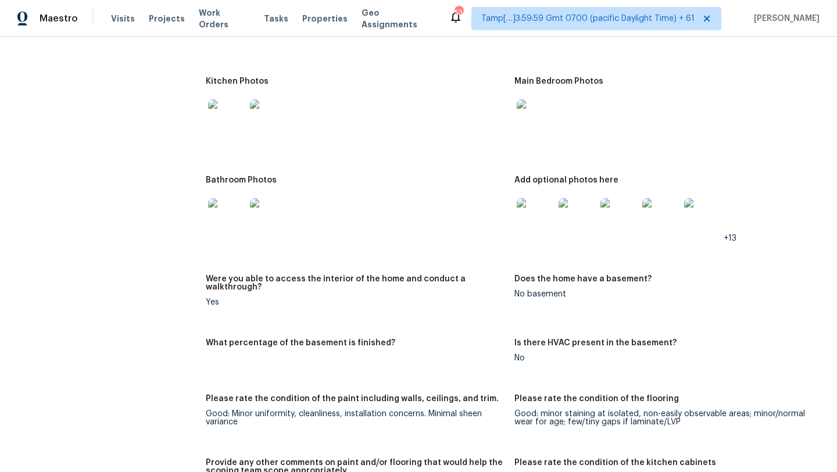
scroll to position [1599, 0]
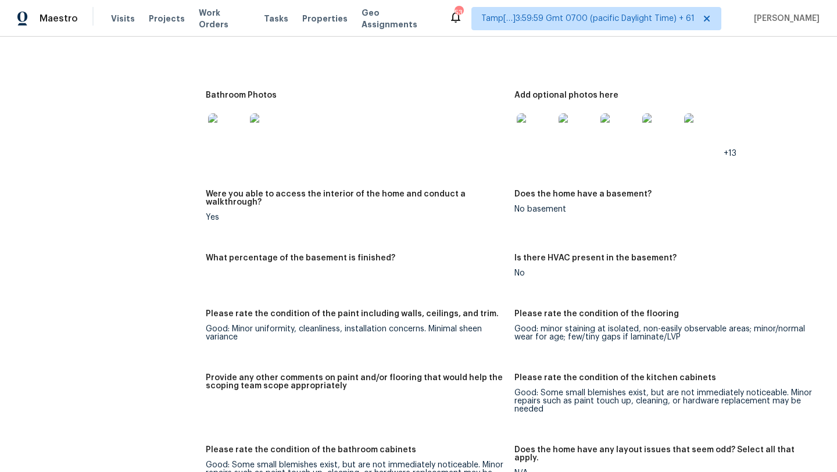
click at [544, 123] on img at bounding box center [535, 131] width 37 height 37
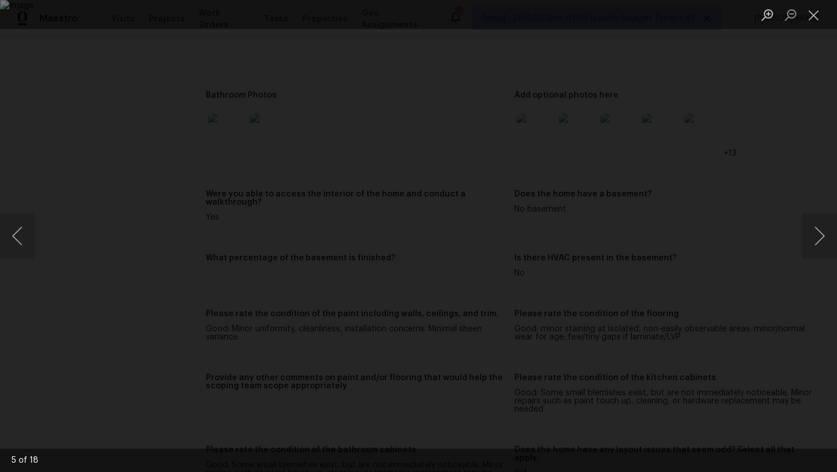
click at [789, 156] on div "Lightbox" at bounding box center [418, 236] width 837 height 472
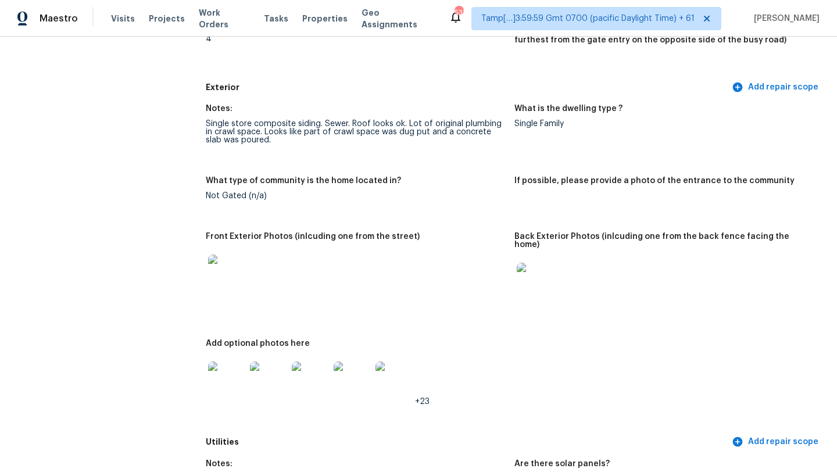
scroll to position [0, 0]
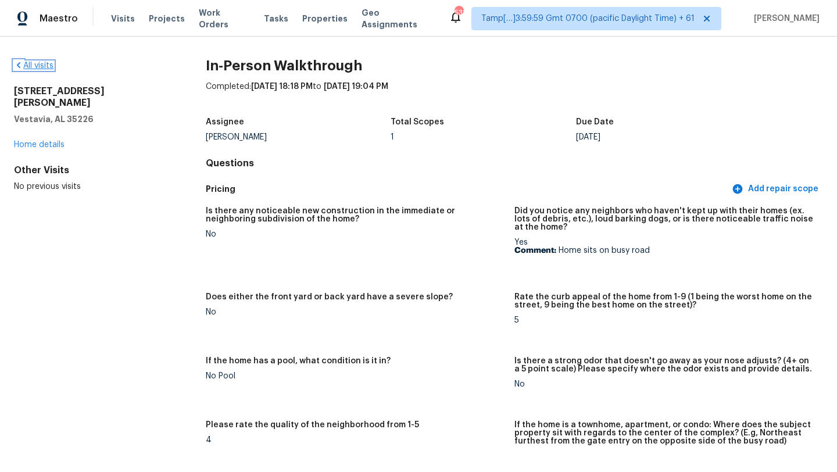
click at [29, 65] on link "All visits" at bounding box center [34, 66] width 40 height 8
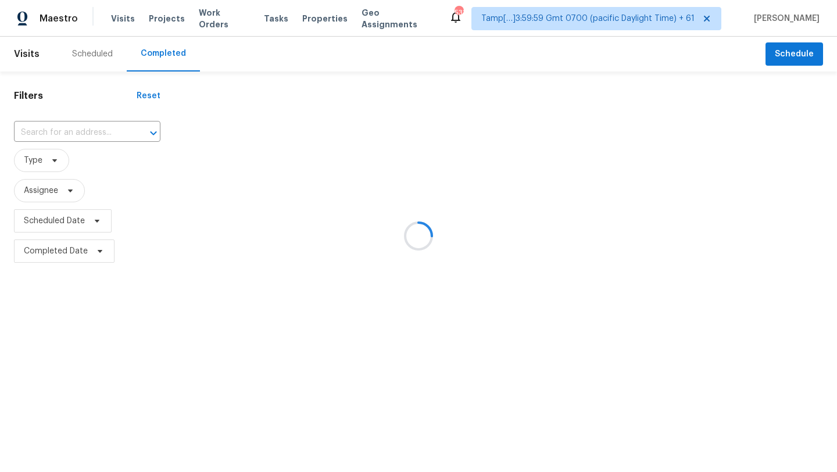
click at [109, 132] on div at bounding box center [418, 236] width 837 height 472
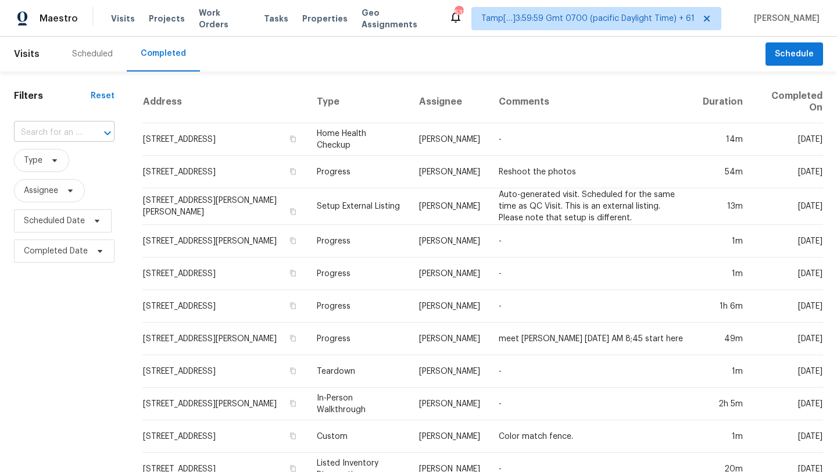
click at [81, 136] on div "​" at bounding box center [64, 133] width 101 height 18
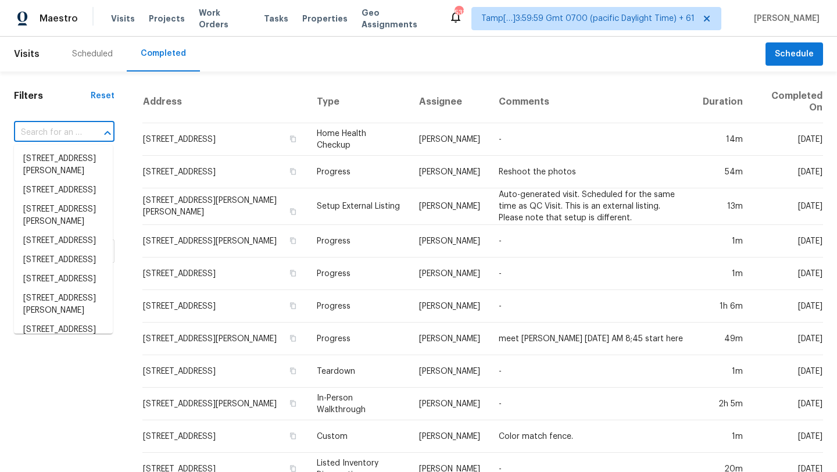
paste input "1514 Laurel Ct, Murfreesboro, TN 37130"
type input "1514 Laurel Ct, Murfreesboro, TN 37130"
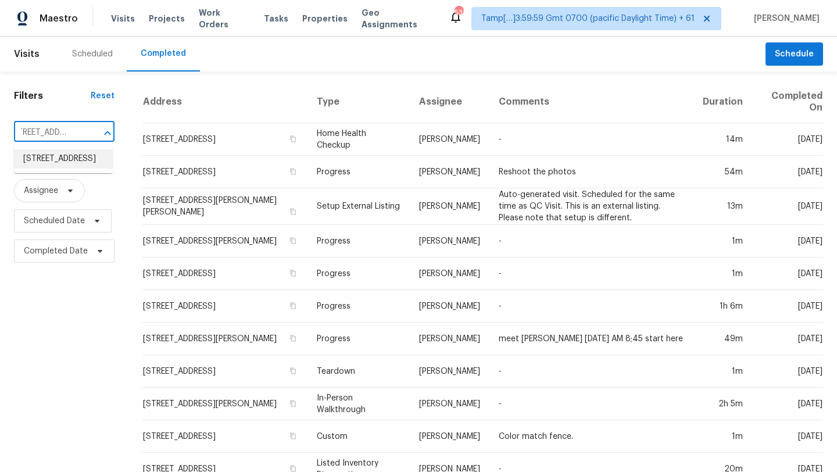
click at [65, 166] on li "1514 Laurel Ct, Murfreesboro, TN 37130" at bounding box center [63, 158] width 99 height 19
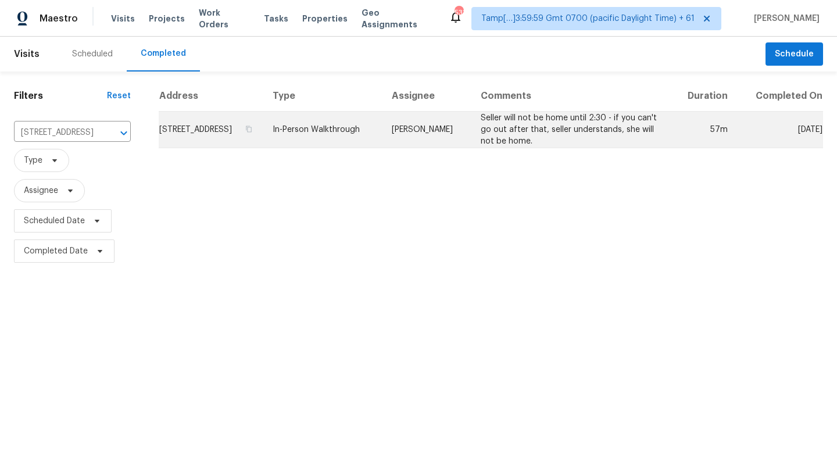
click at [614, 148] on td "Seller will not be home until 2:30 - if you can't go out after that, seller und…" at bounding box center [571, 130] width 199 height 37
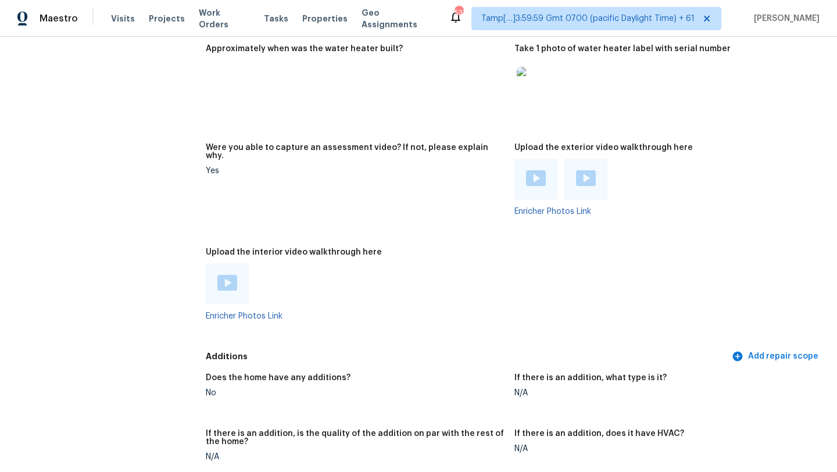
scroll to position [2083, 0]
click at [226, 275] on img at bounding box center [228, 283] width 20 height 16
click at [536, 170] on img at bounding box center [536, 178] width 20 height 16
click at [574, 163] on div at bounding box center [586, 179] width 43 height 41
click at [586, 170] on img at bounding box center [586, 178] width 20 height 16
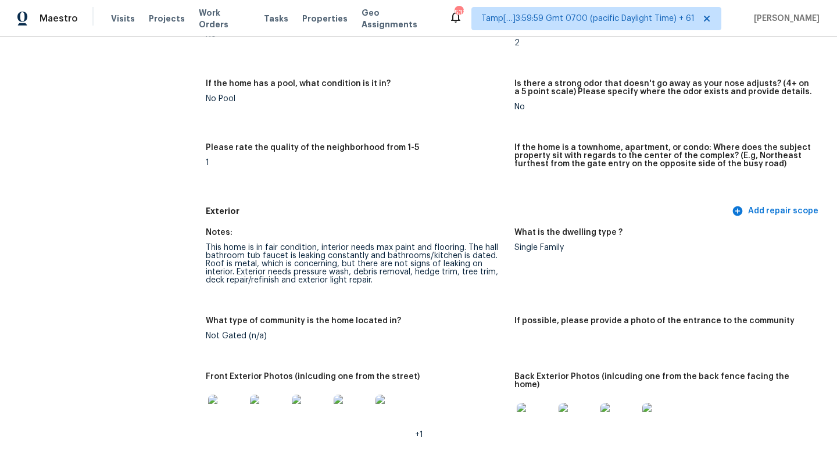
scroll to position [268, 0]
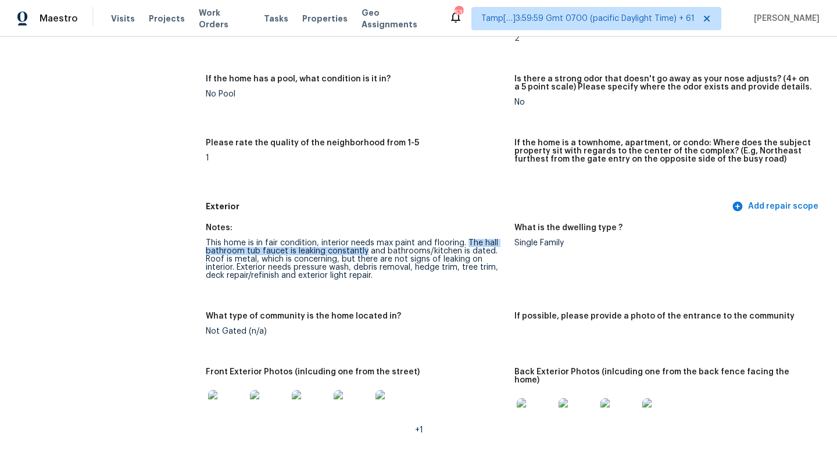
drag, startPoint x: 465, startPoint y: 241, endPoint x: 364, endPoint y: 251, distance: 101.7
click at [365, 251] on div "This home is in fair condition, interior needs max paint and flooring. The hall…" at bounding box center [355, 259] width 299 height 41
copy div "The hall bathroom tub faucet is leaking constantly"
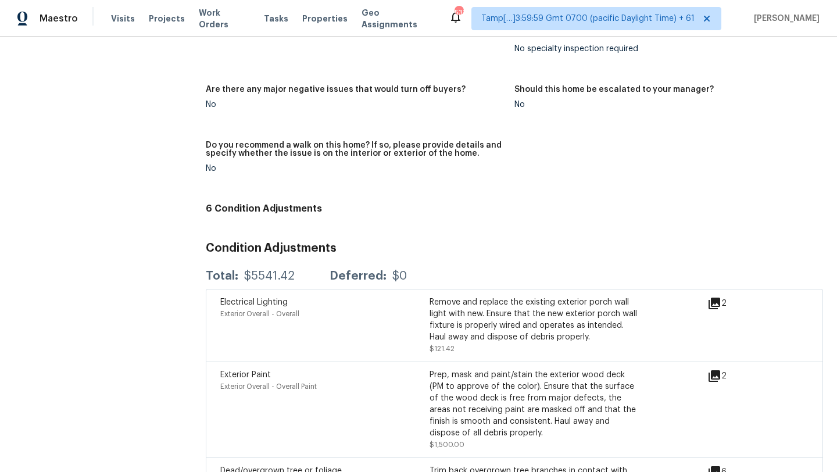
scroll to position [2469, 0]
